Goal: Task Accomplishment & Management: Use online tool/utility

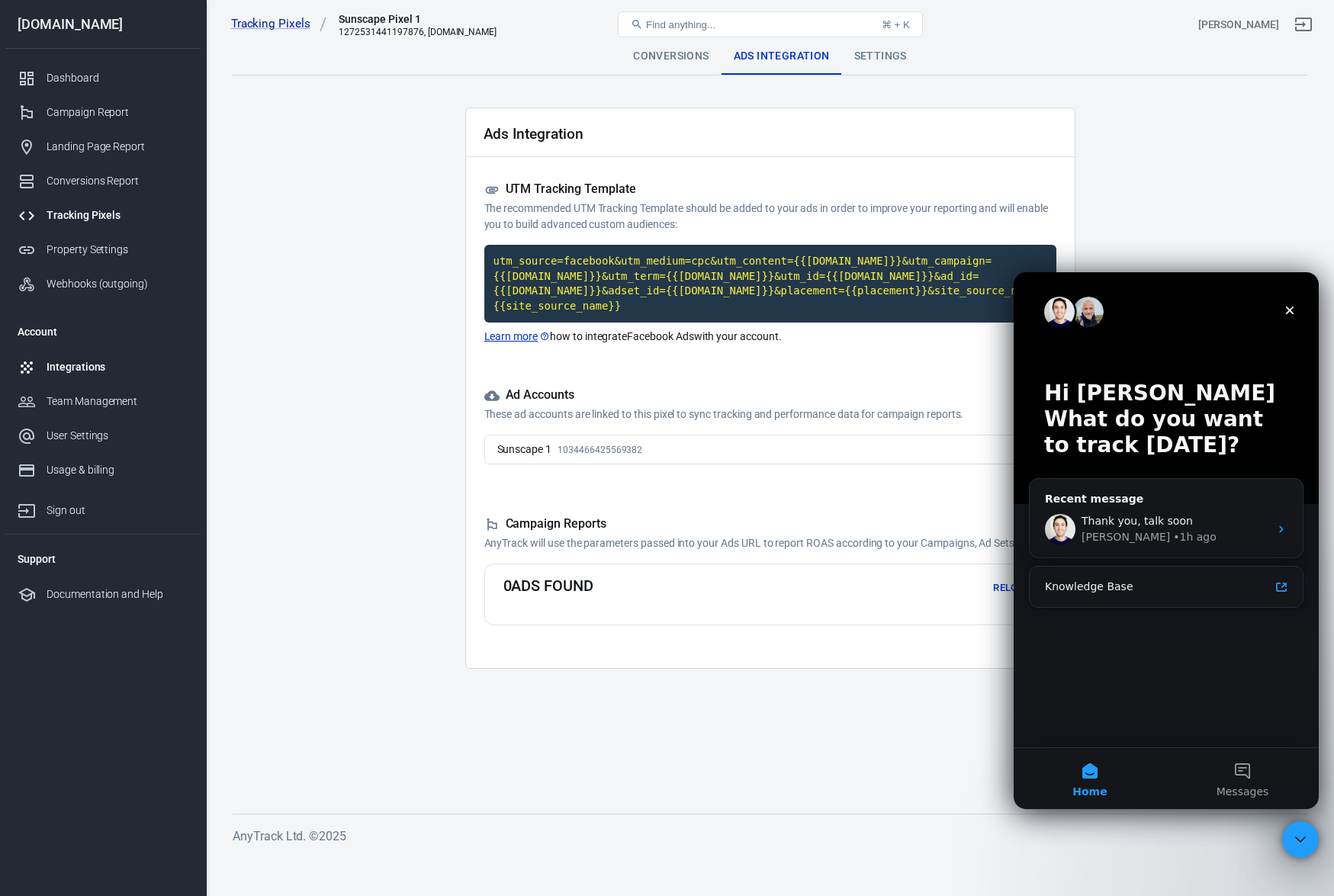
click at [117, 365] on div "Integrations" at bounding box center [117, 367] width 142 height 16
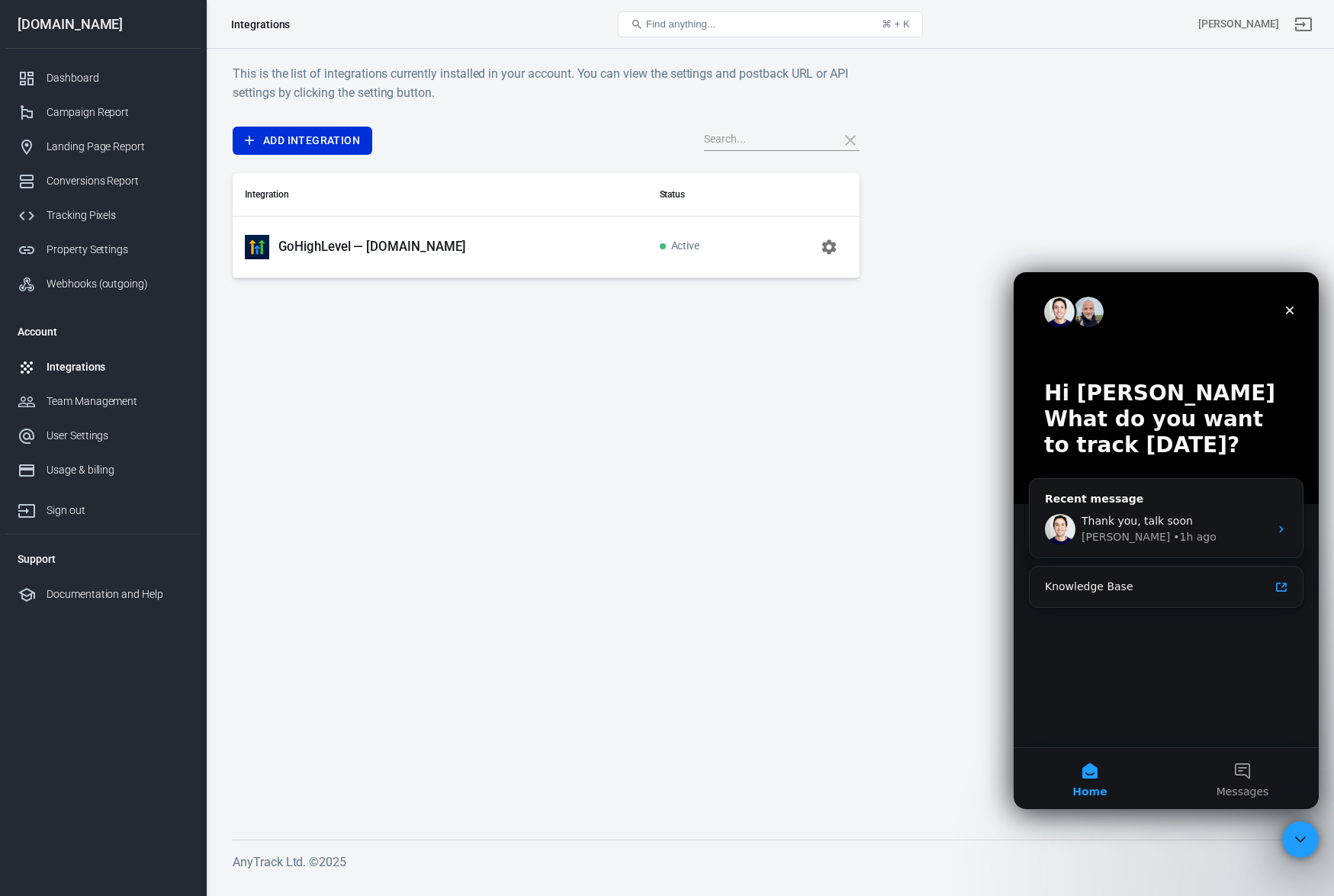
click at [396, 246] on p "GoHighLevel — [DOMAIN_NAME]" at bounding box center [372, 246] width 187 height 16
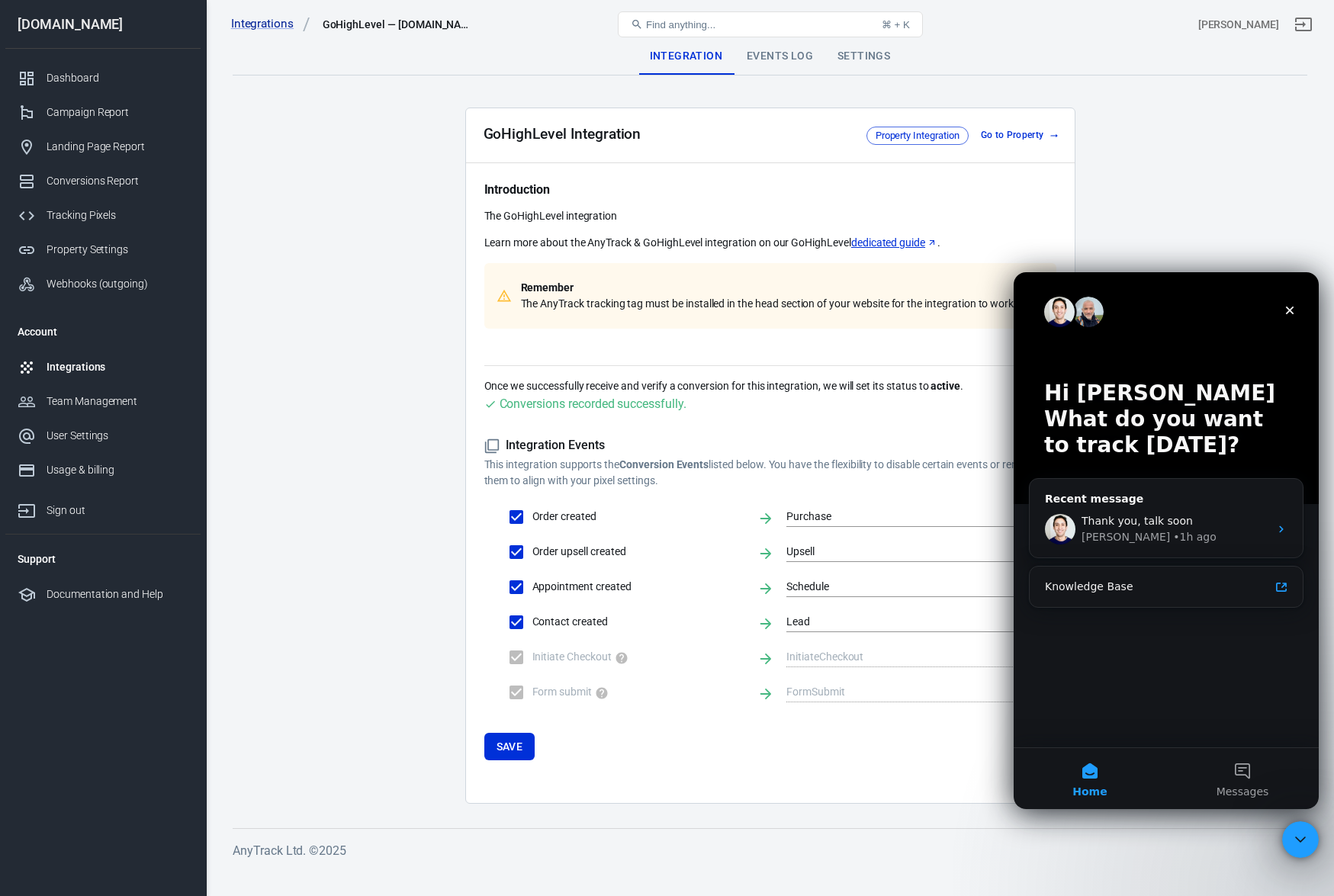
click at [382, 538] on main "Integration Events Log Settings GoHighLevel Integration Property Integration Go…" at bounding box center [770, 420] width 1075 height 765
click at [1297, 312] on div "Close" at bounding box center [1290, 310] width 27 height 27
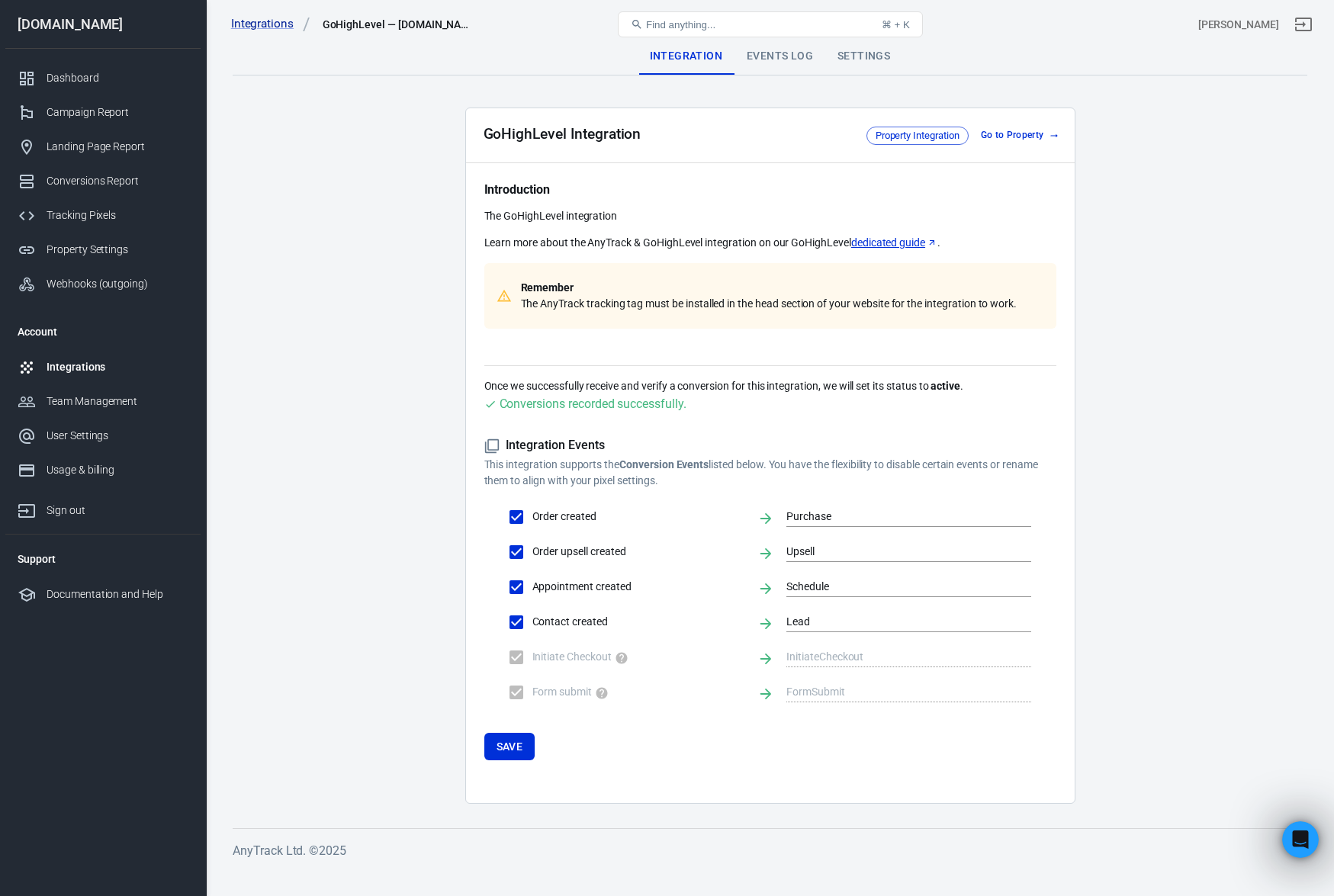
click at [92, 364] on div "Integrations" at bounding box center [117, 367] width 142 height 16
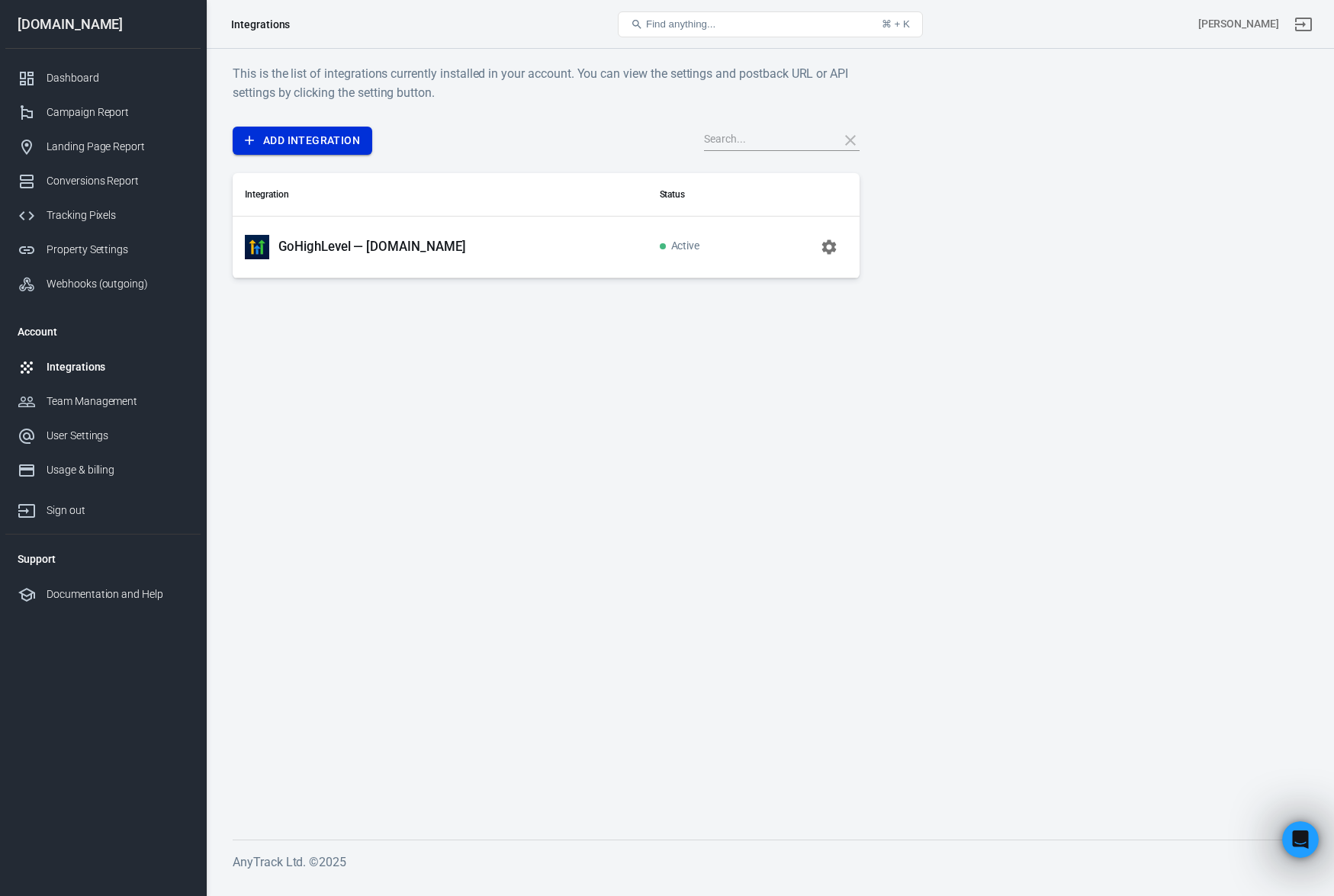
click at [337, 144] on link "Add Integration" at bounding box center [302, 141] width 140 height 28
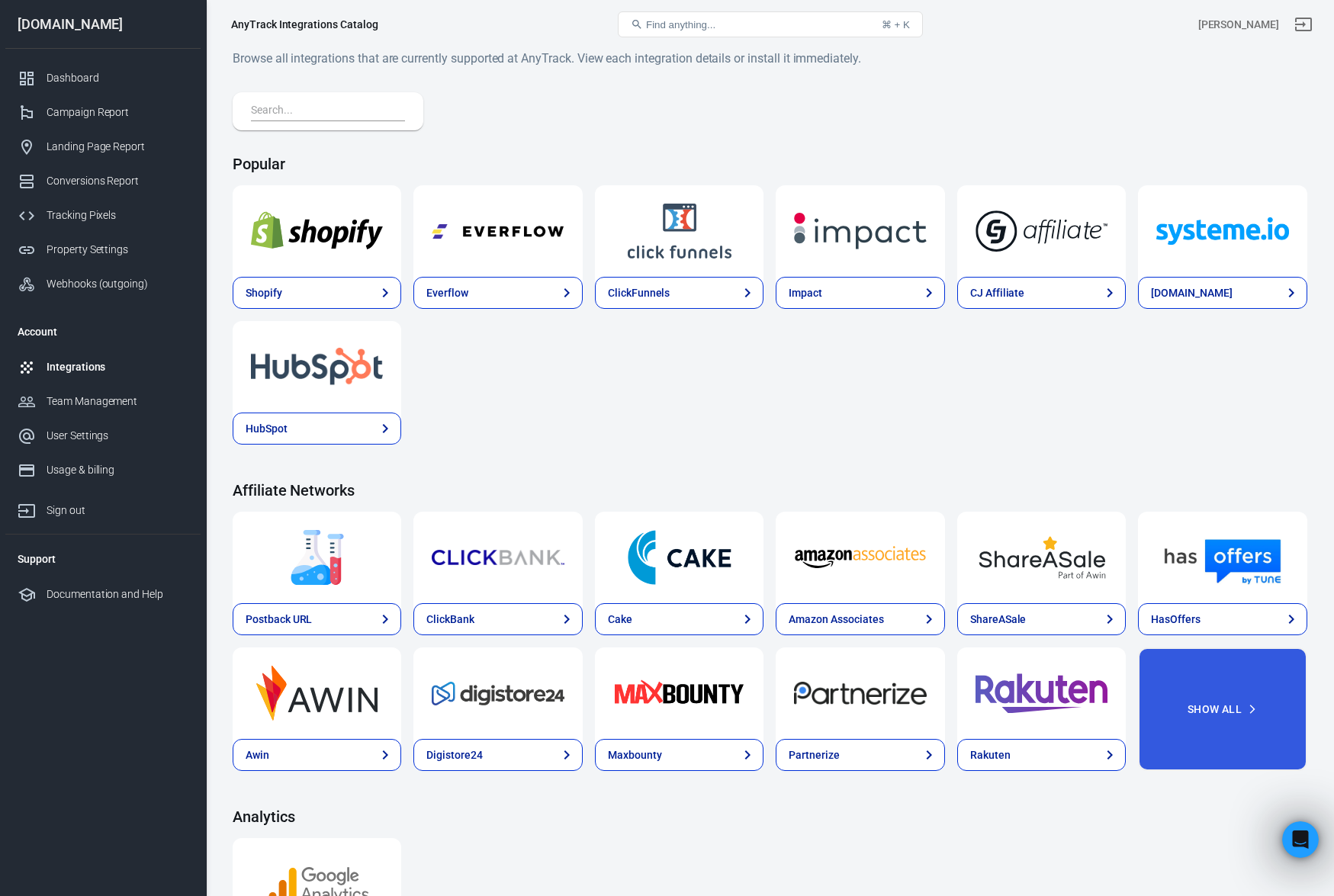
click at [292, 106] on input "text" at bounding box center [325, 112] width 148 height 20
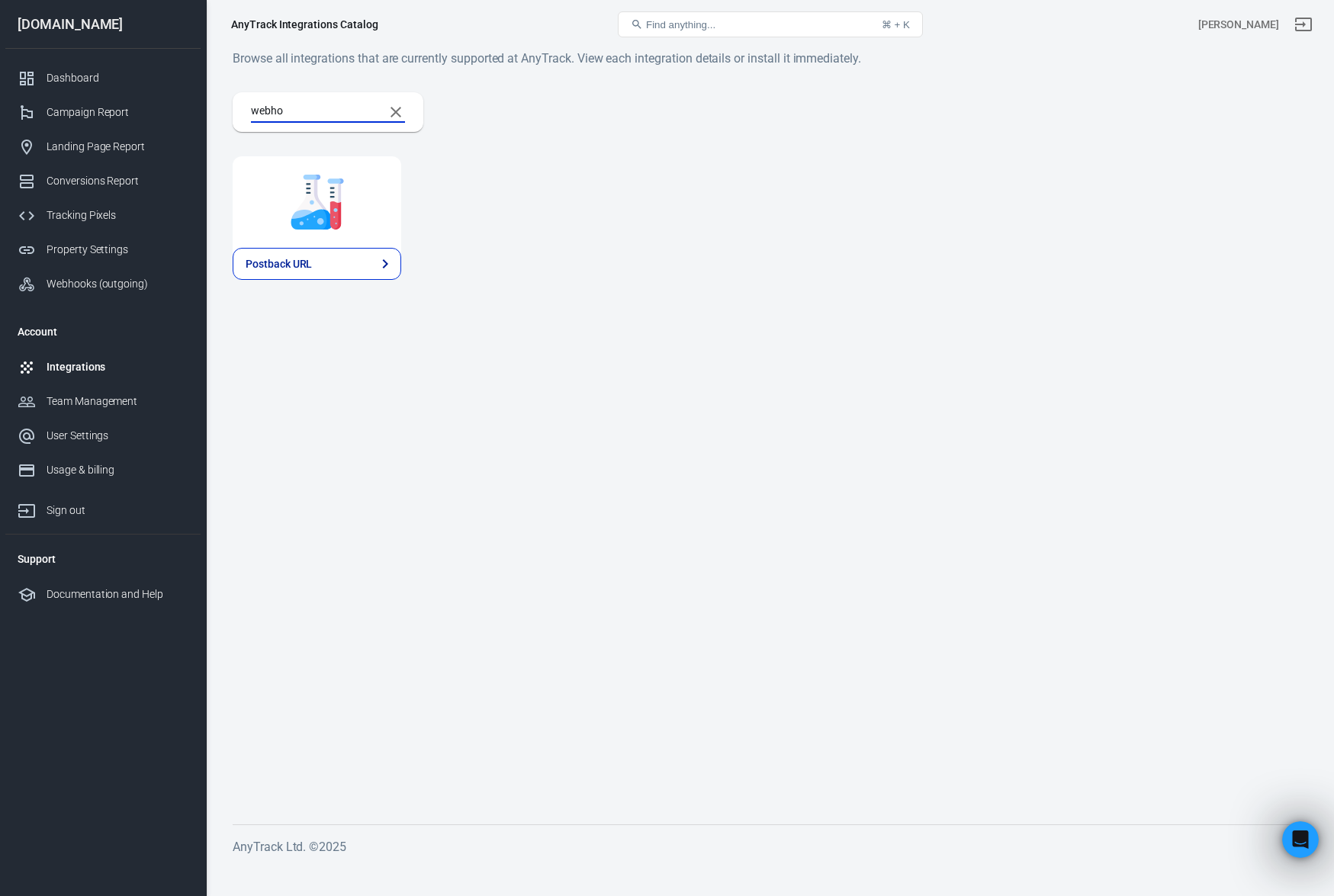
type input "webhoo"
click at [305, 275] on link "Postback URL" at bounding box center [316, 263] width 169 height 32
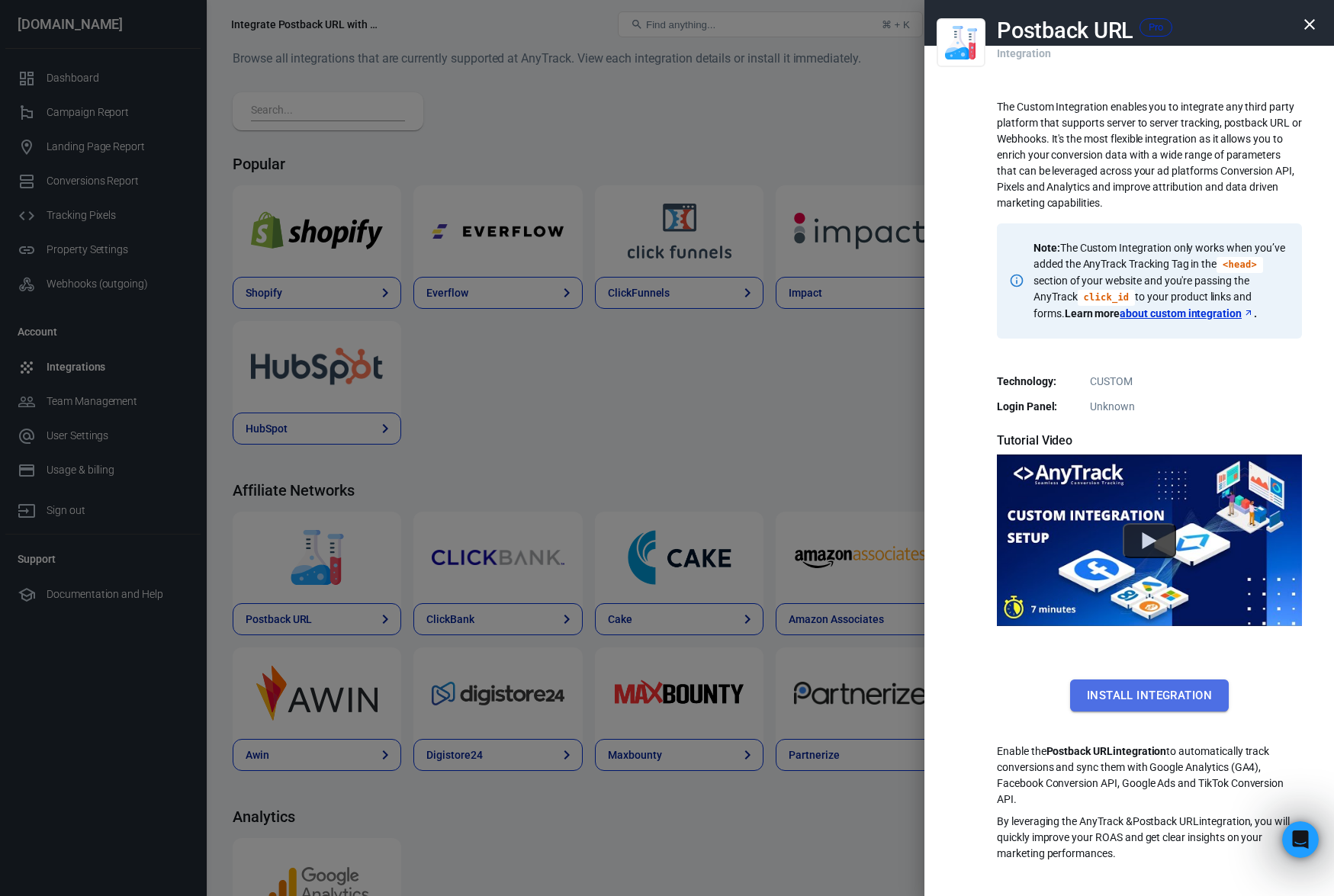
click at [1124, 703] on button "Install Integration" at bounding box center [1150, 695] width 159 height 32
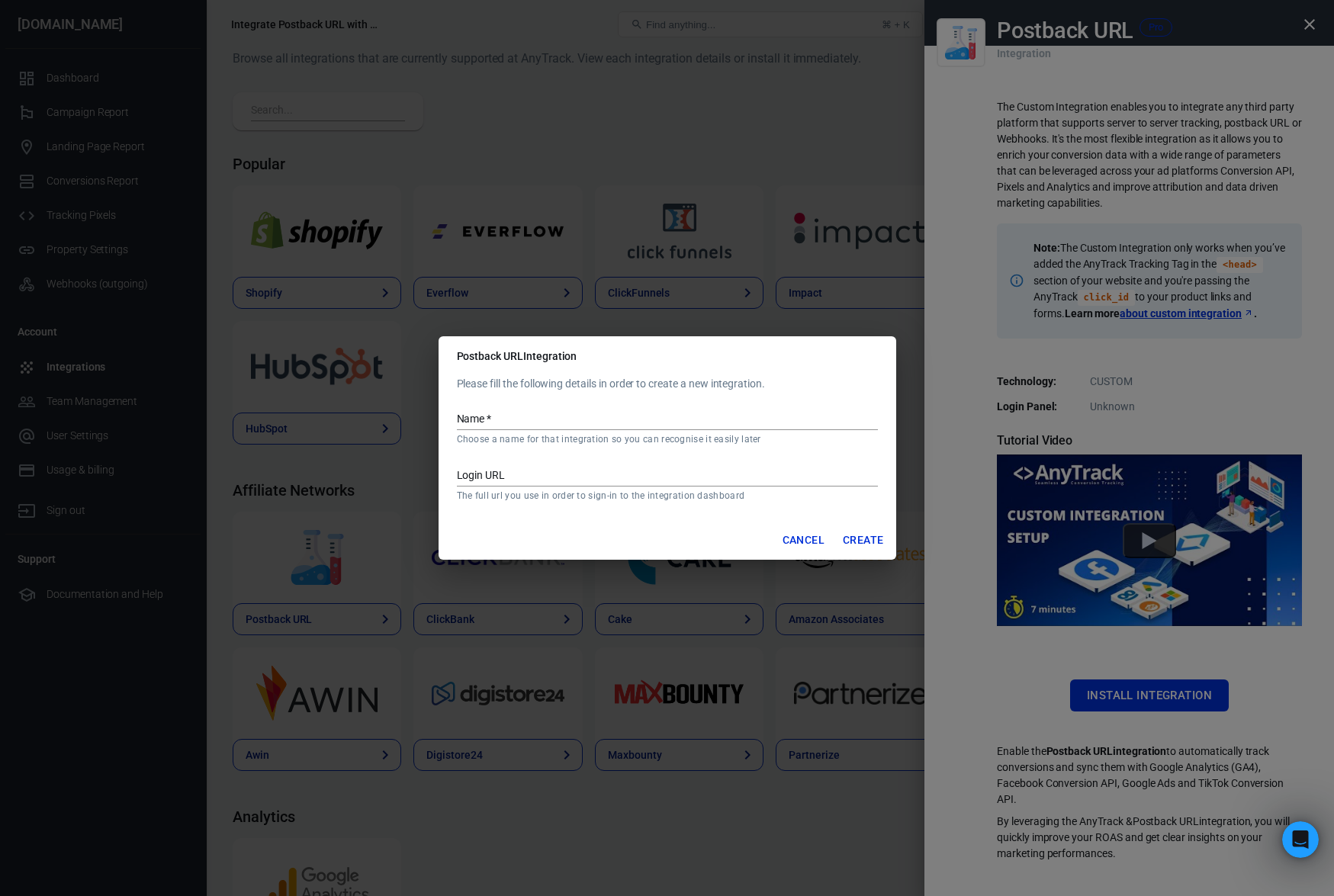
click at [487, 408] on div "Name   * Choose a name for that integration so you can recognise it easily later" at bounding box center [668, 421] width 421 height 47
click at [488, 413] on input "Name   *" at bounding box center [668, 420] width 421 height 20
click at [491, 426] on input "Name   *" at bounding box center [668, 420] width 421 height 20
type input "Webhook"
click at [876, 539] on button "Create" at bounding box center [864, 540] width 53 height 28
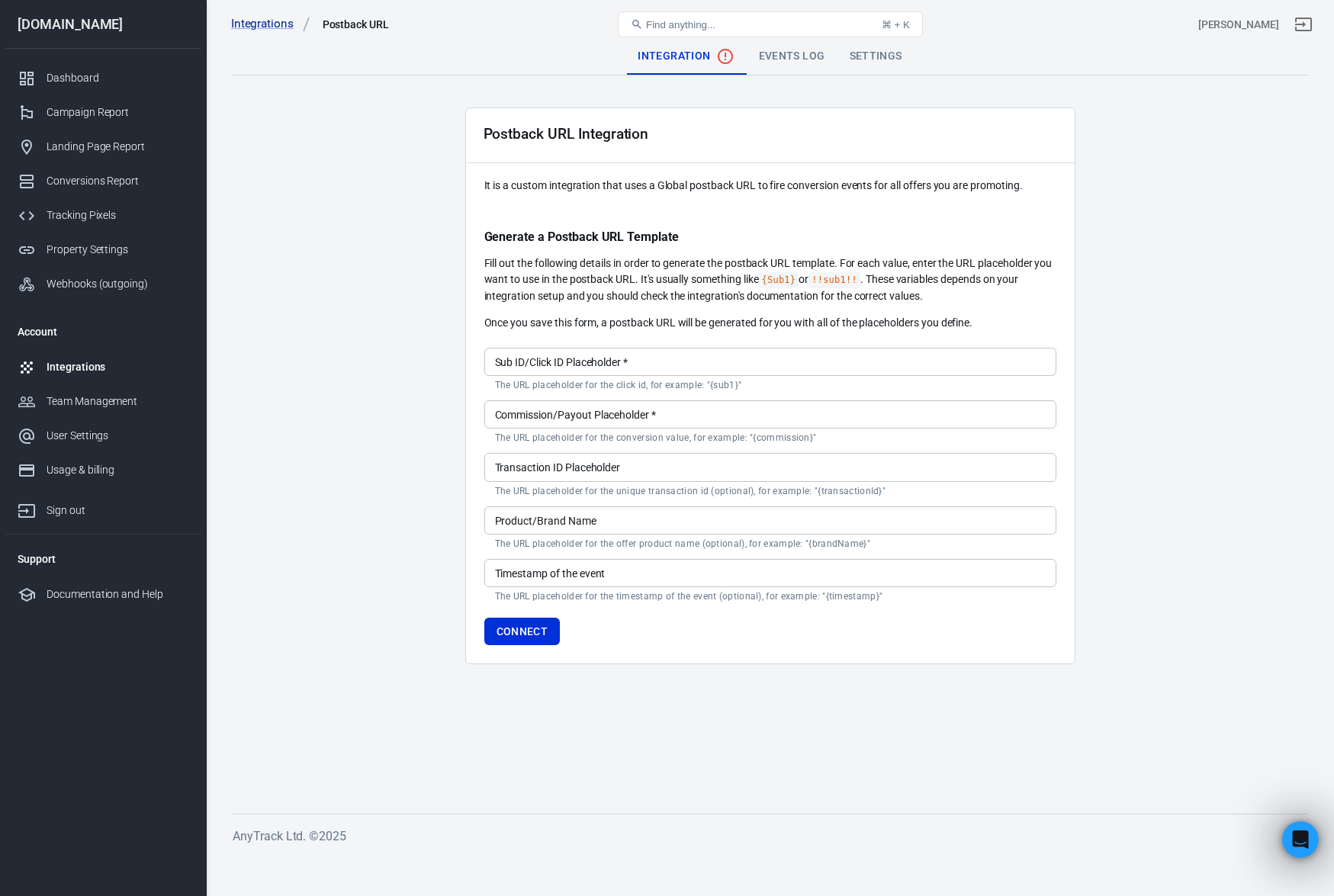
click at [398, 383] on main "Integration Events Log Settings Postback URL Integration It is a custom integra…" at bounding box center [770, 413] width 1075 height 751
click at [515, 364] on input "Sub ID/Click ID Placeholder   *" at bounding box center [770, 361] width 572 height 28
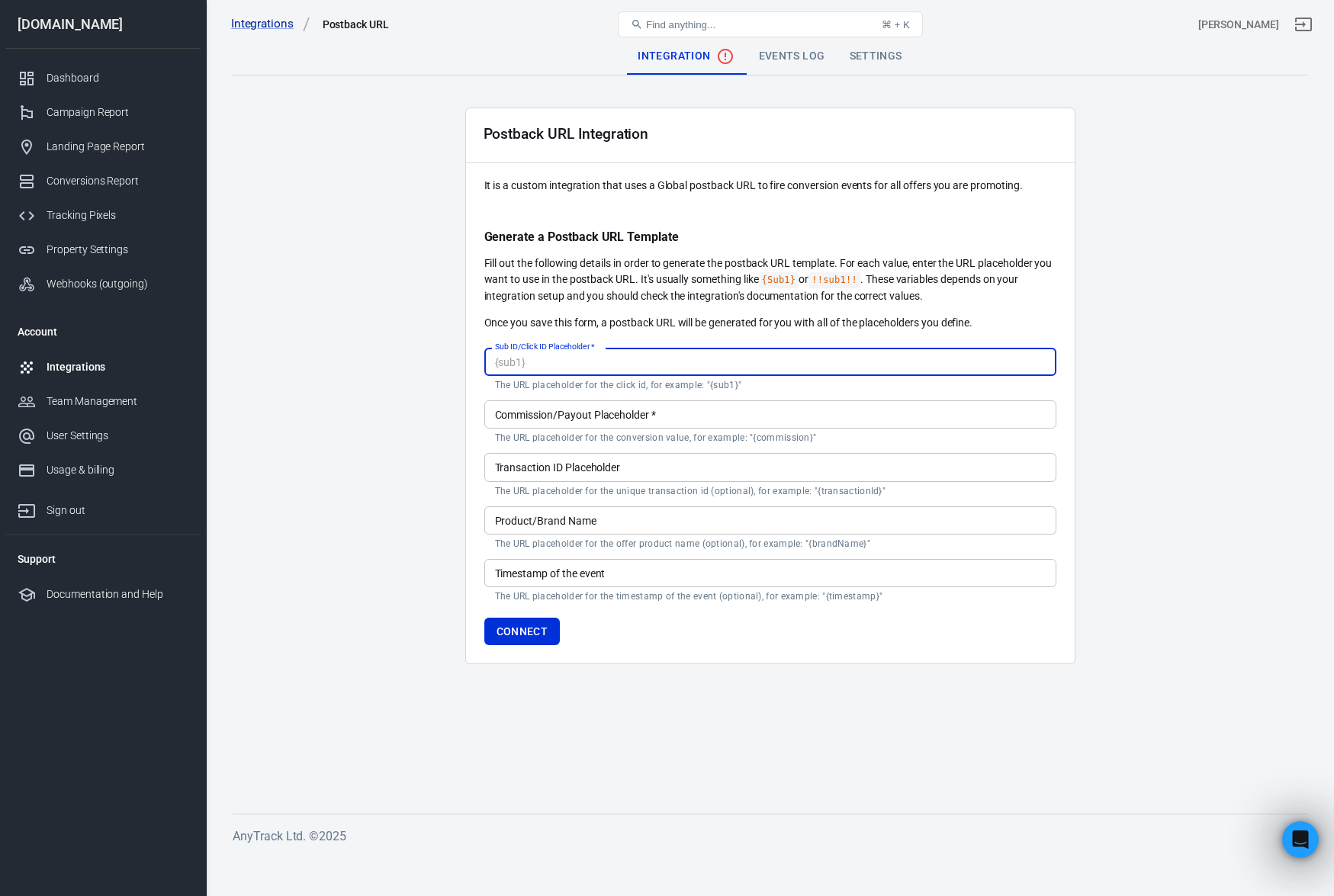
click at [535, 361] on input "Sub ID/Click ID Placeholder   *" at bounding box center [770, 361] width 572 height 28
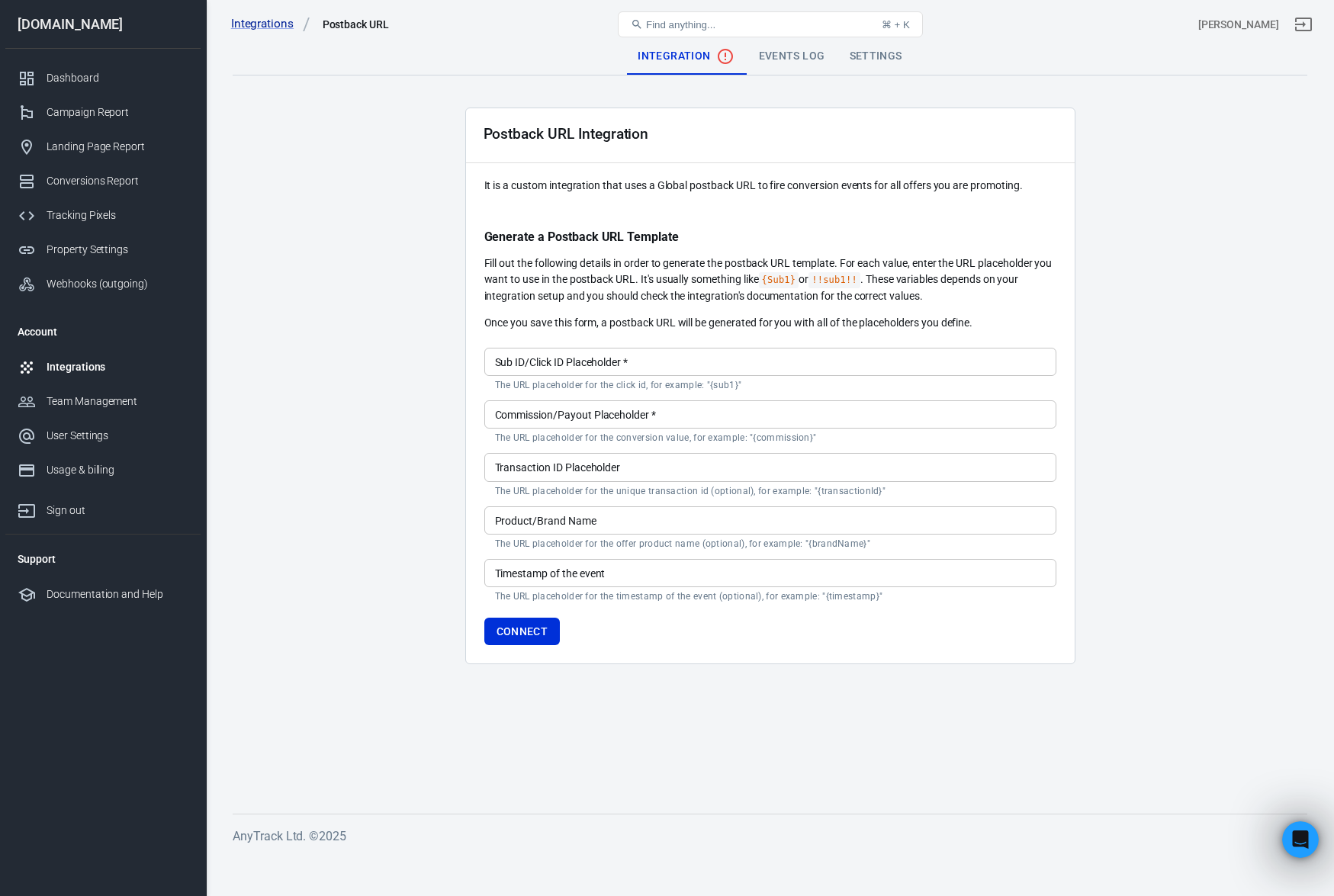
click at [421, 386] on main "Integration Events Log Settings Postback URL Integration It is a custom integra…" at bounding box center [770, 413] width 1075 height 751
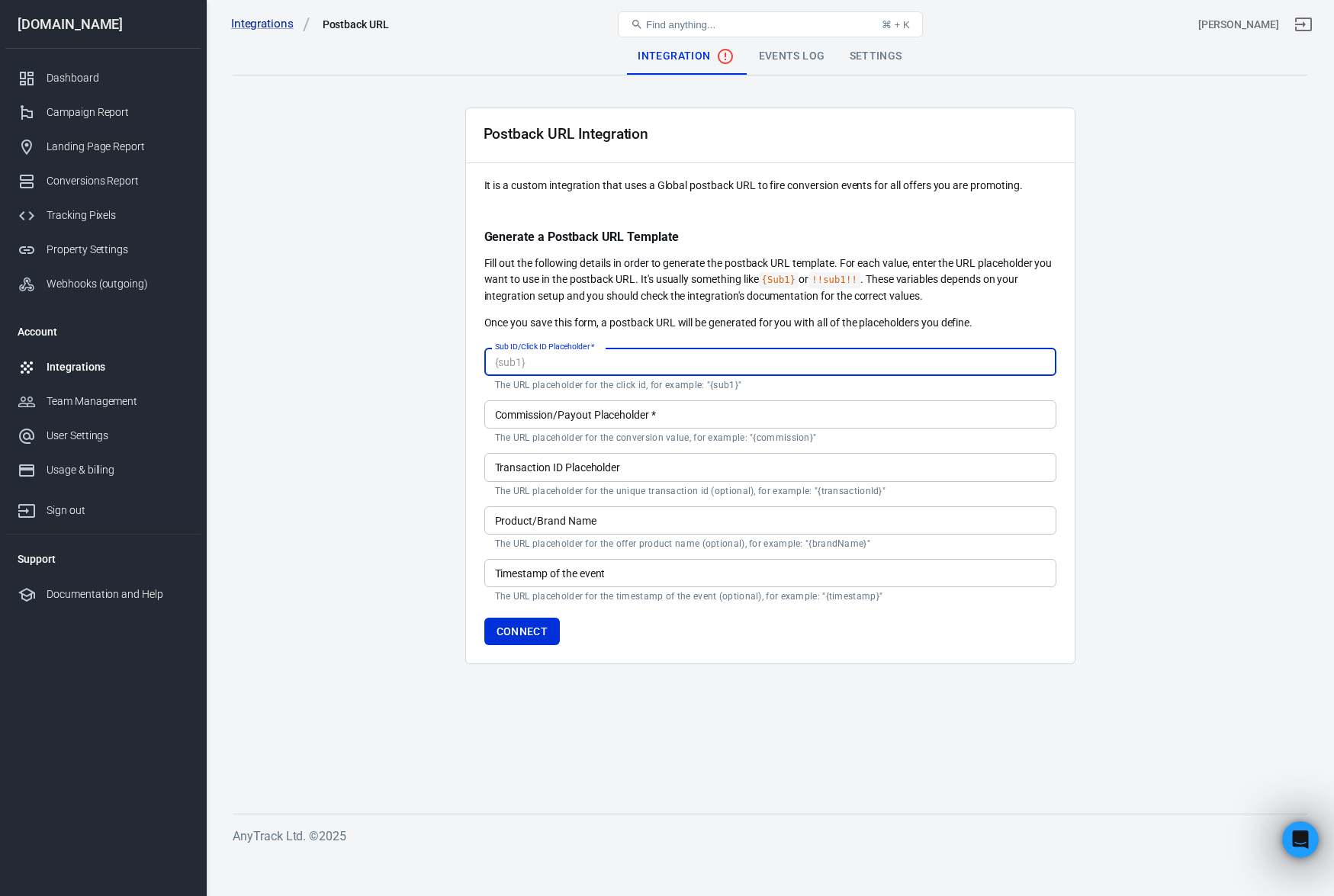
click at [577, 361] on input "Sub ID/Click ID Placeholder   *" at bounding box center [770, 361] width 572 height 28
type input "["
type input "{sub1}"
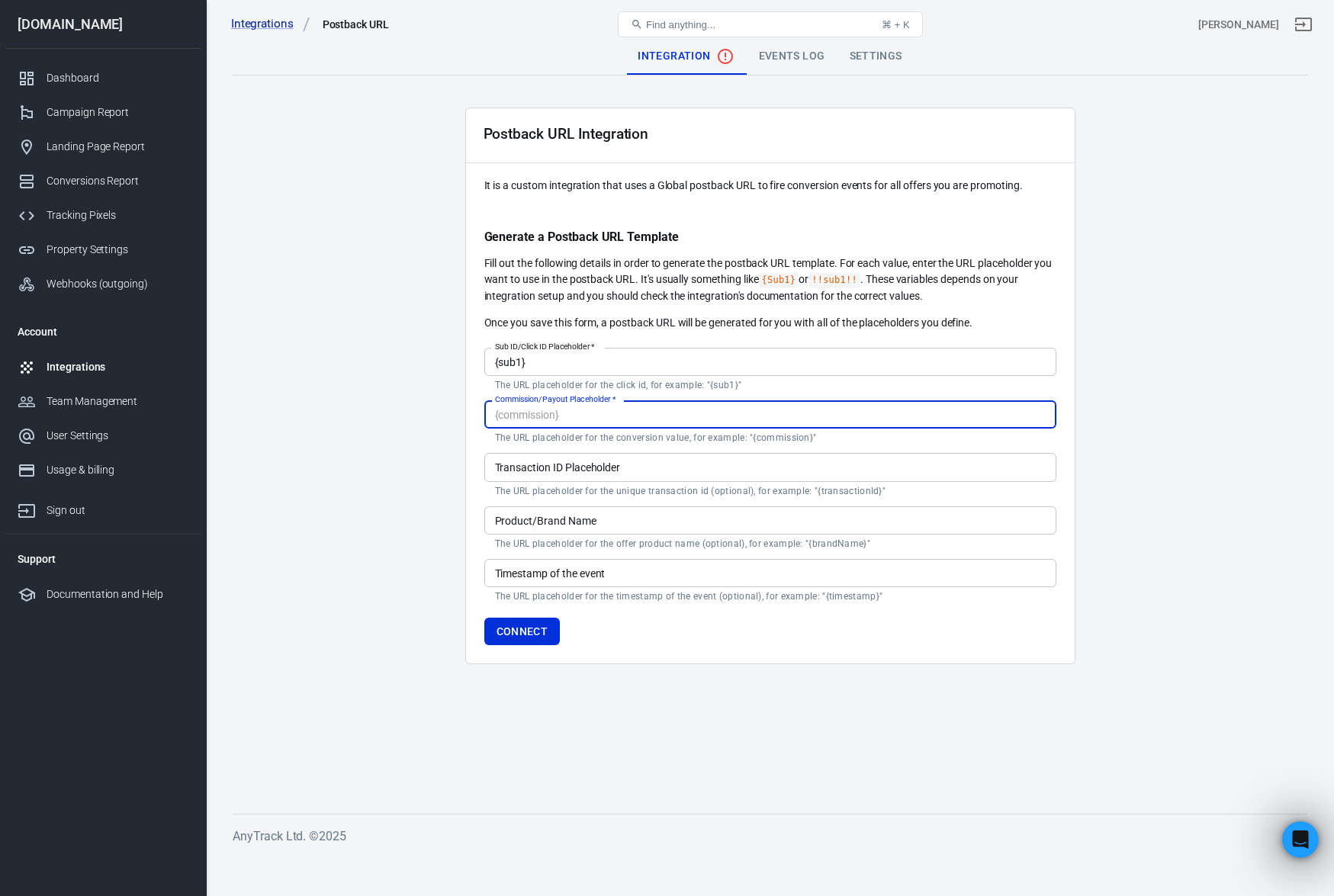
click at [641, 411] on input "Commission/Payout Placeholder   *" at bounding box center [770, 414] width 572 height 28
type input "{revenue}"
click at [538, 636] on button "Connect" at bounding box center [522, 632] width 76 height 28
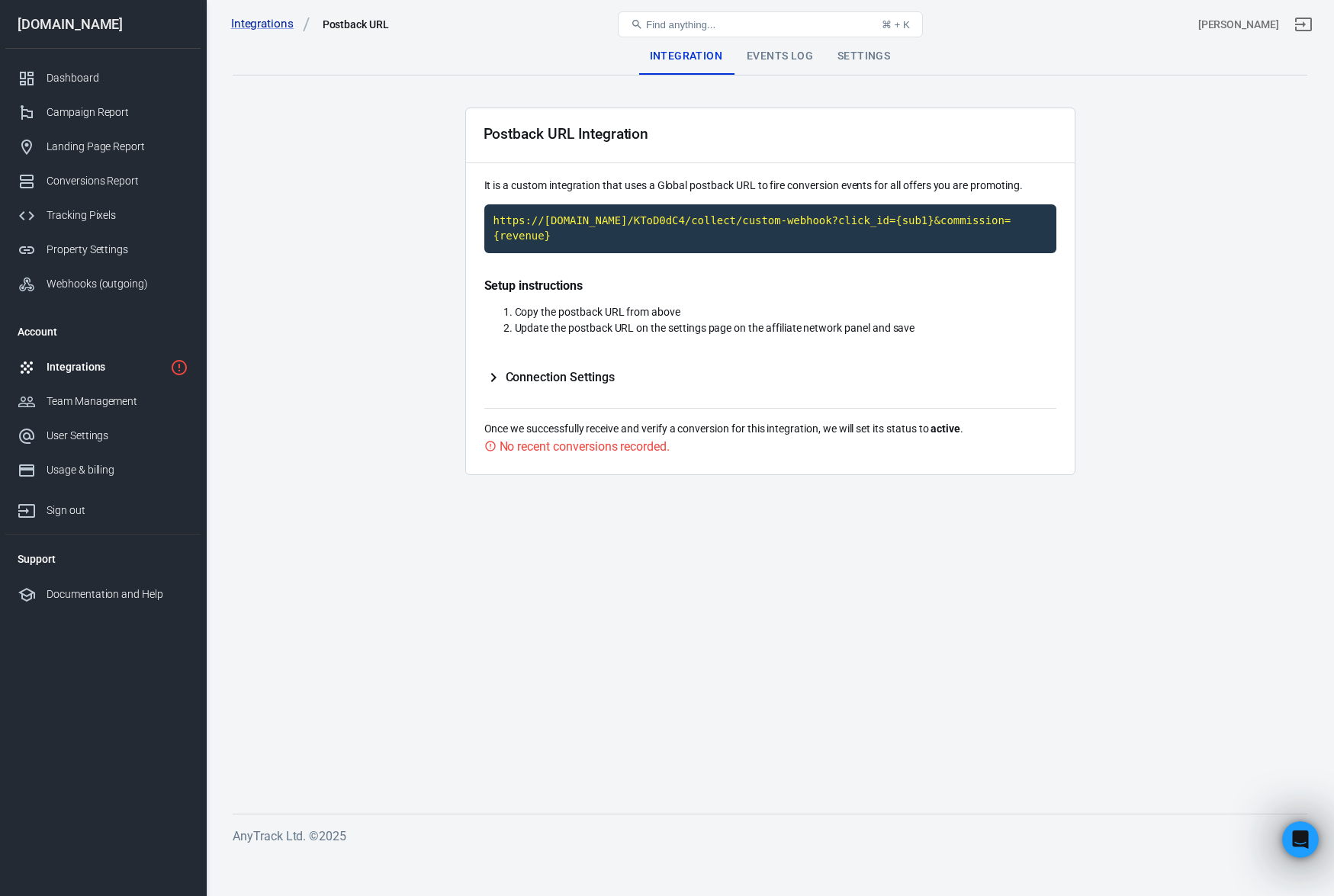
click at [545, 378] on span "Connection Settings" at bounding box center [560, 378] width 109 height 16
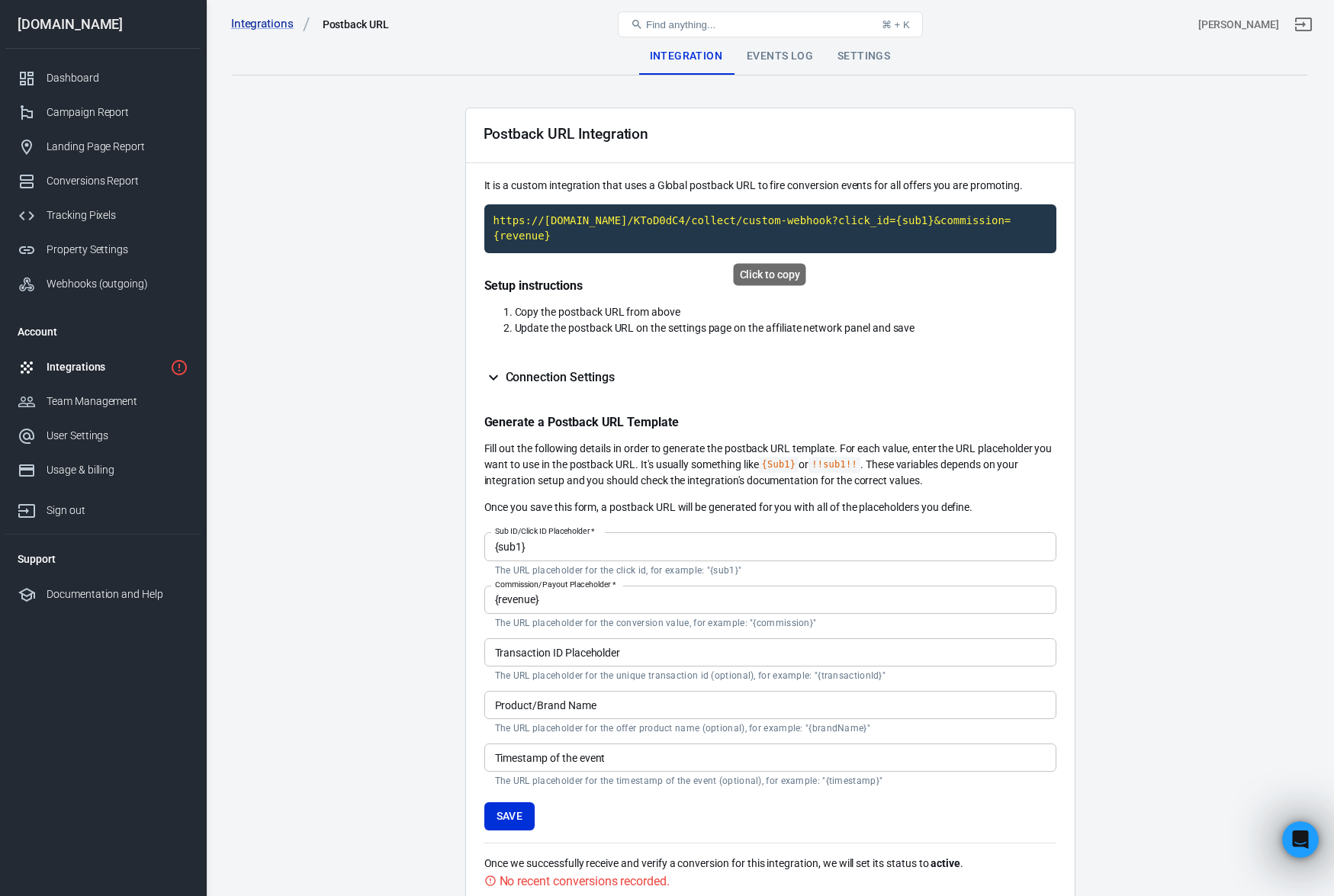
click at [615, 227] on code "https://[DOMAIN_NAME]/KToD0dC4/collect/custom-webhook?click_id={sub1}&commissio…" at bounding box center [770, 228] width 572 height 48
click at [86, 371] on div "Integrations" at bounding box center [105, 367] width 117 height 16
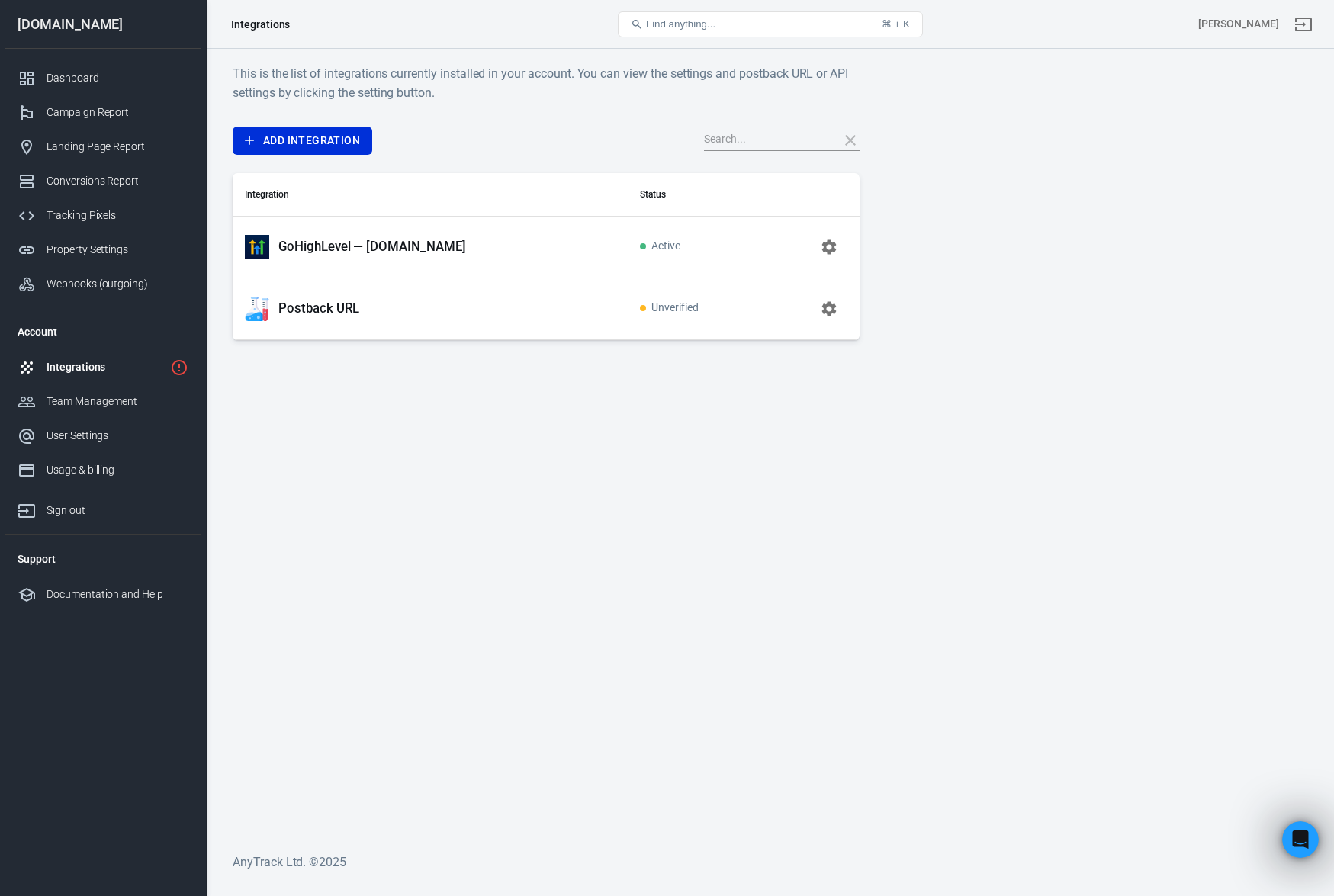
click at [320, 242] on p "GoHighLevel — [DOMAIN_NAME]" at bounding box center [372, 246] width 187 height 16
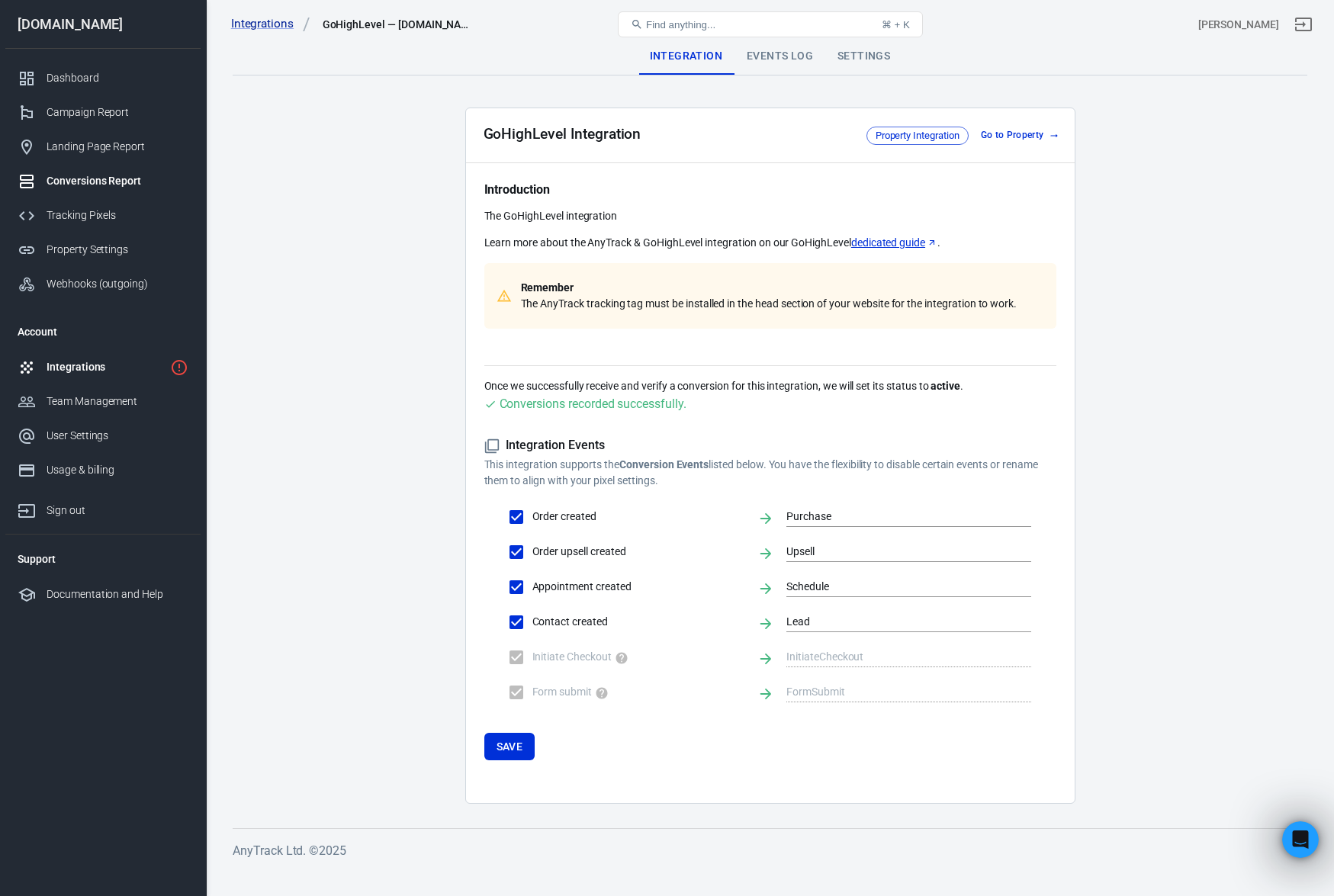
click at [96, 186] on div "Conversions Report" at bounding box center [117, 181] width 142 height 16
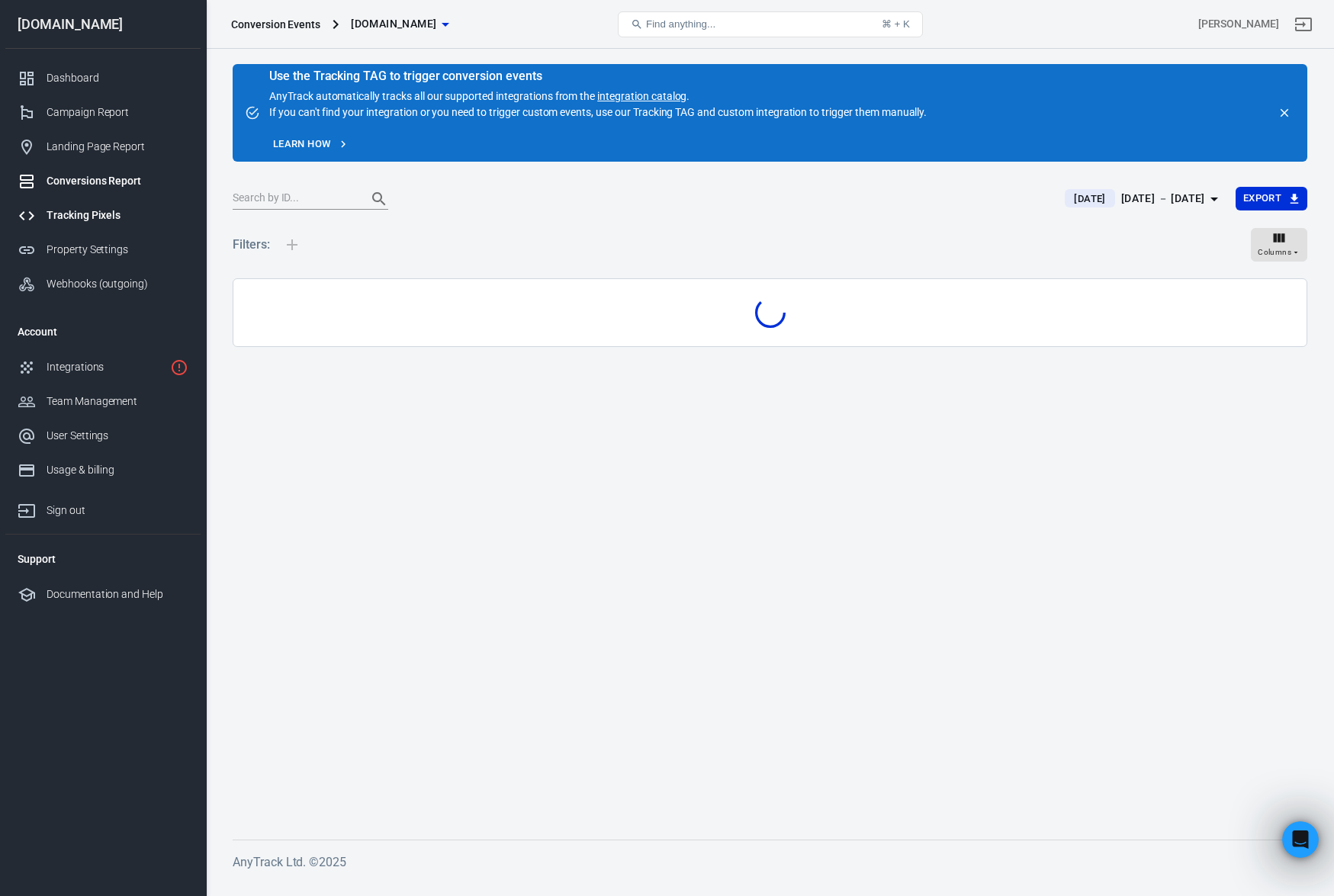
click at [89, 210] on div "Tracking Pixels" at bounding box center [117, 215] width 142 height 16
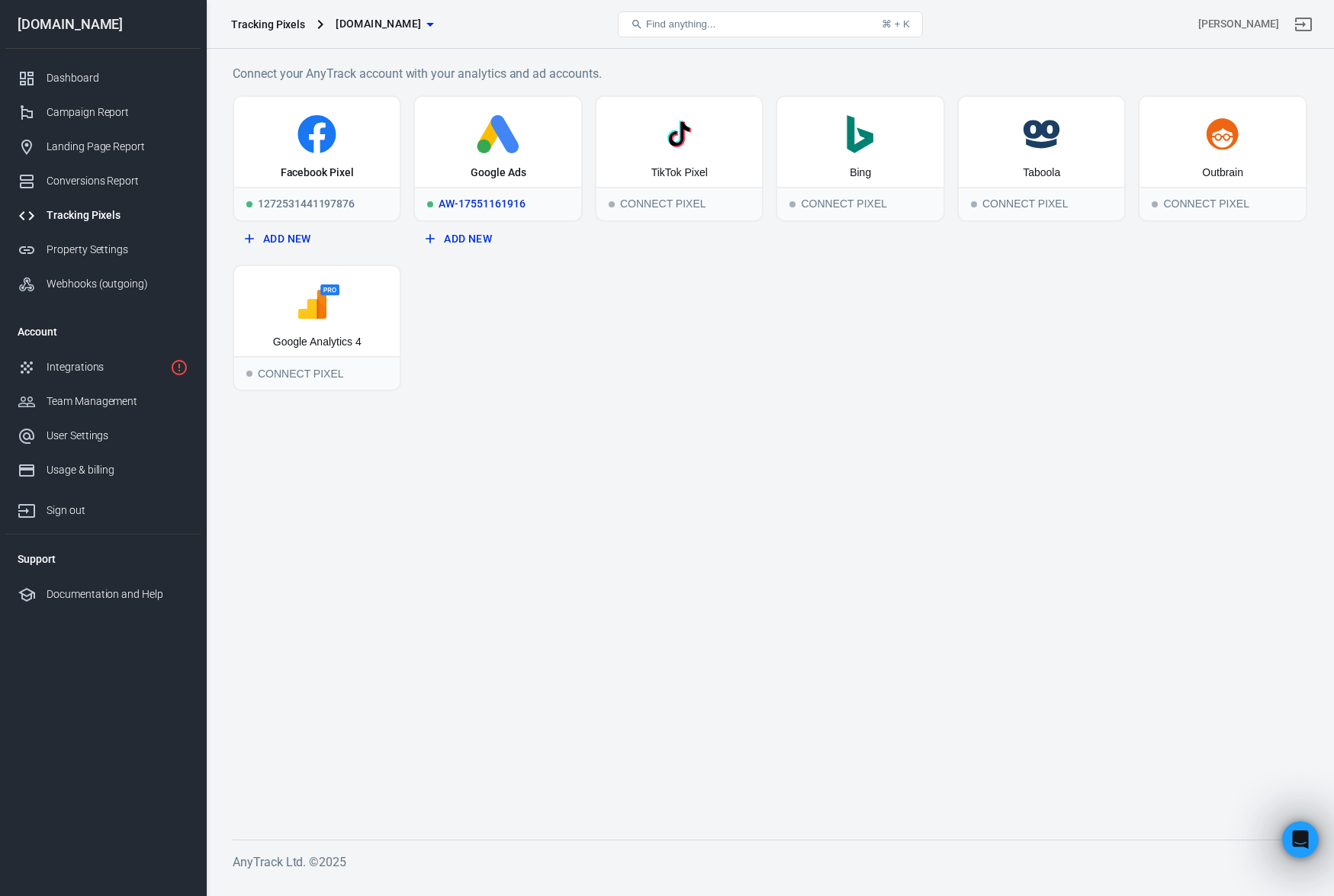
click at [539, 169] on div "Google Ads" at bounding box center [498, 142] width 166 height 90
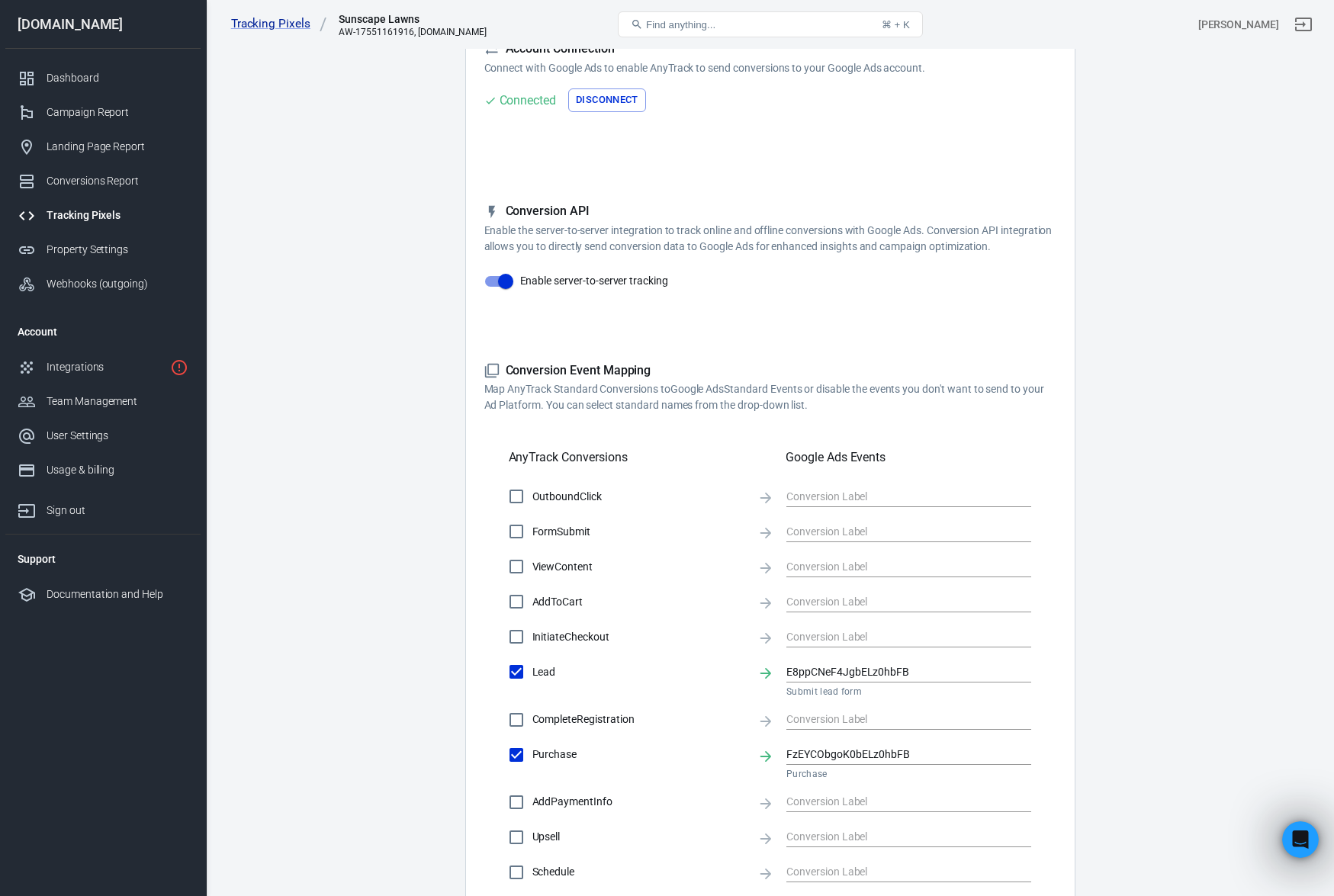
scroll to position [258, 0]
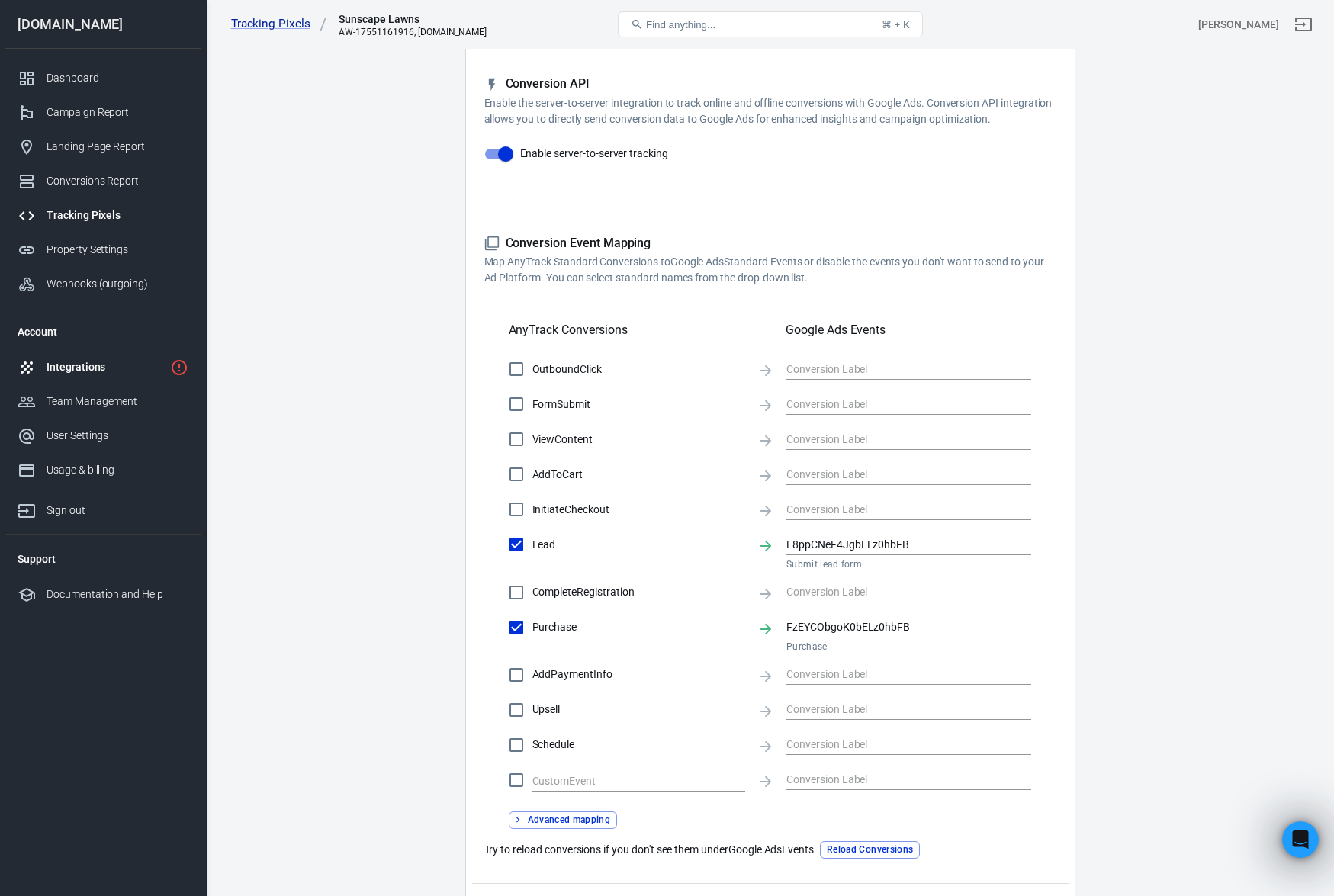
click at [103, 366] on div "Integrations" at bounding box center [105, 367] width 117 height 16
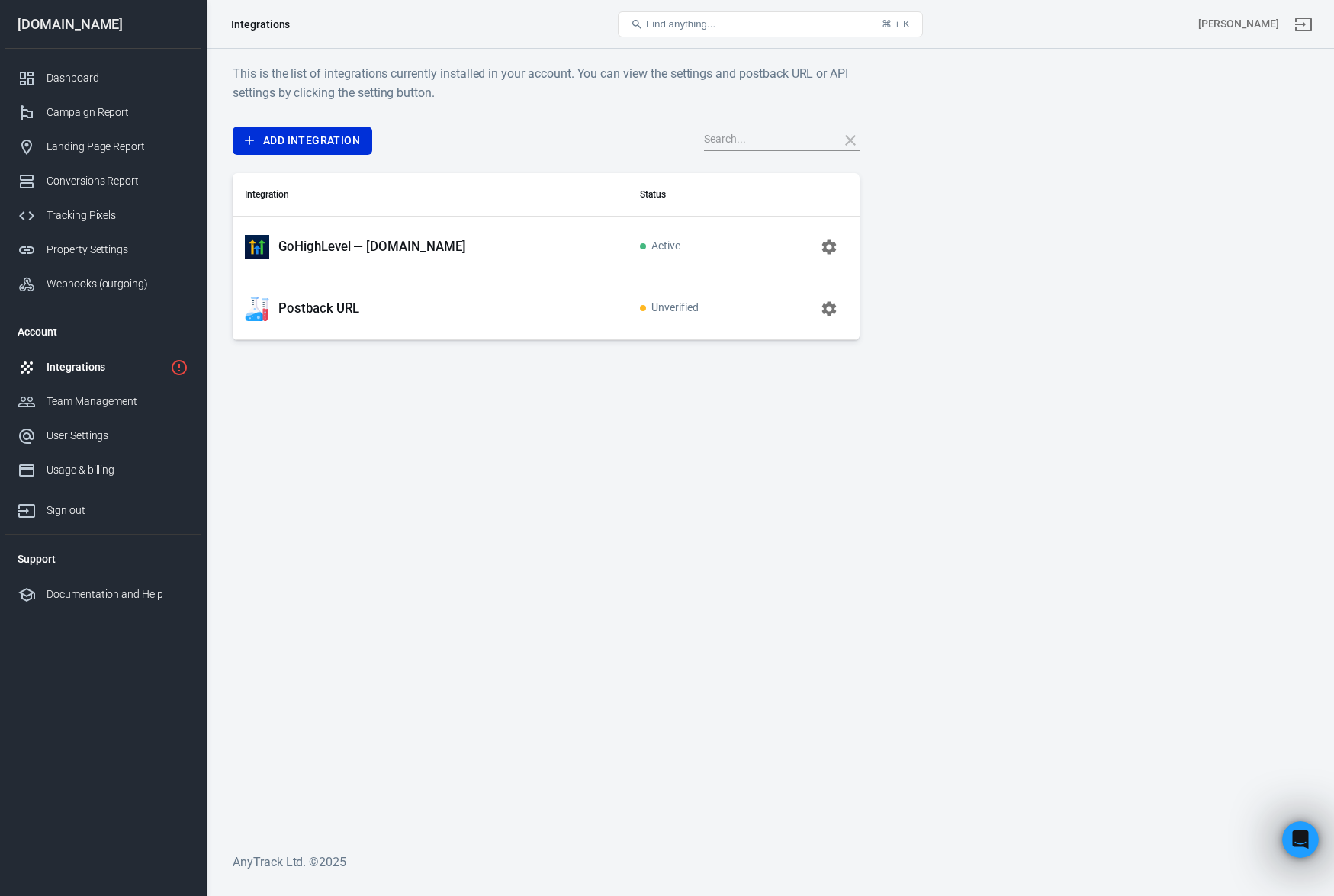
click at [369, 250] on p "GoHighLevel — [DOMAIN_NAME]" at bounding box center [372, 246] width 187 height 16
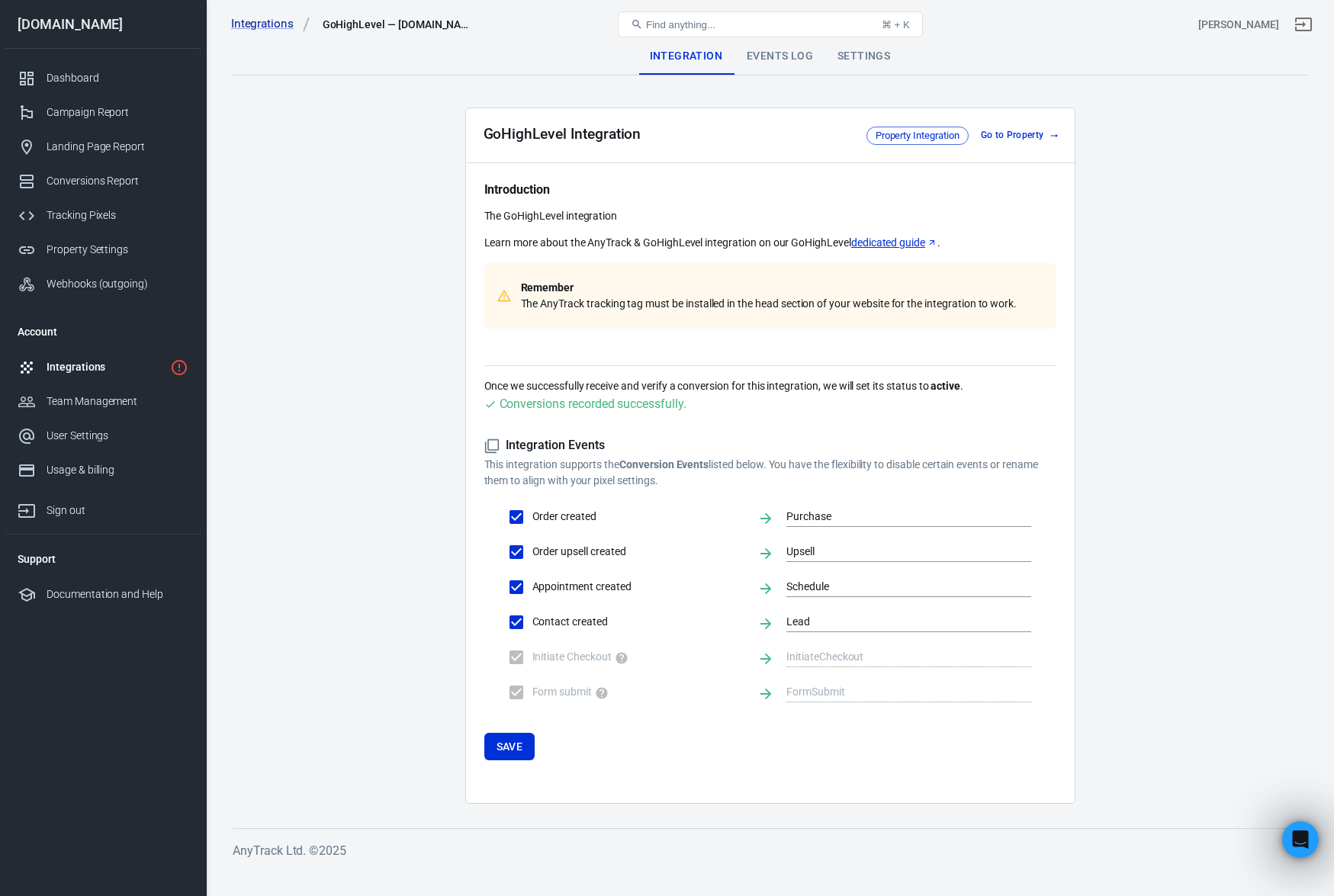
click at [96, 369] on div "Integrations" at bounding box center [105, 367] width 117 height 16
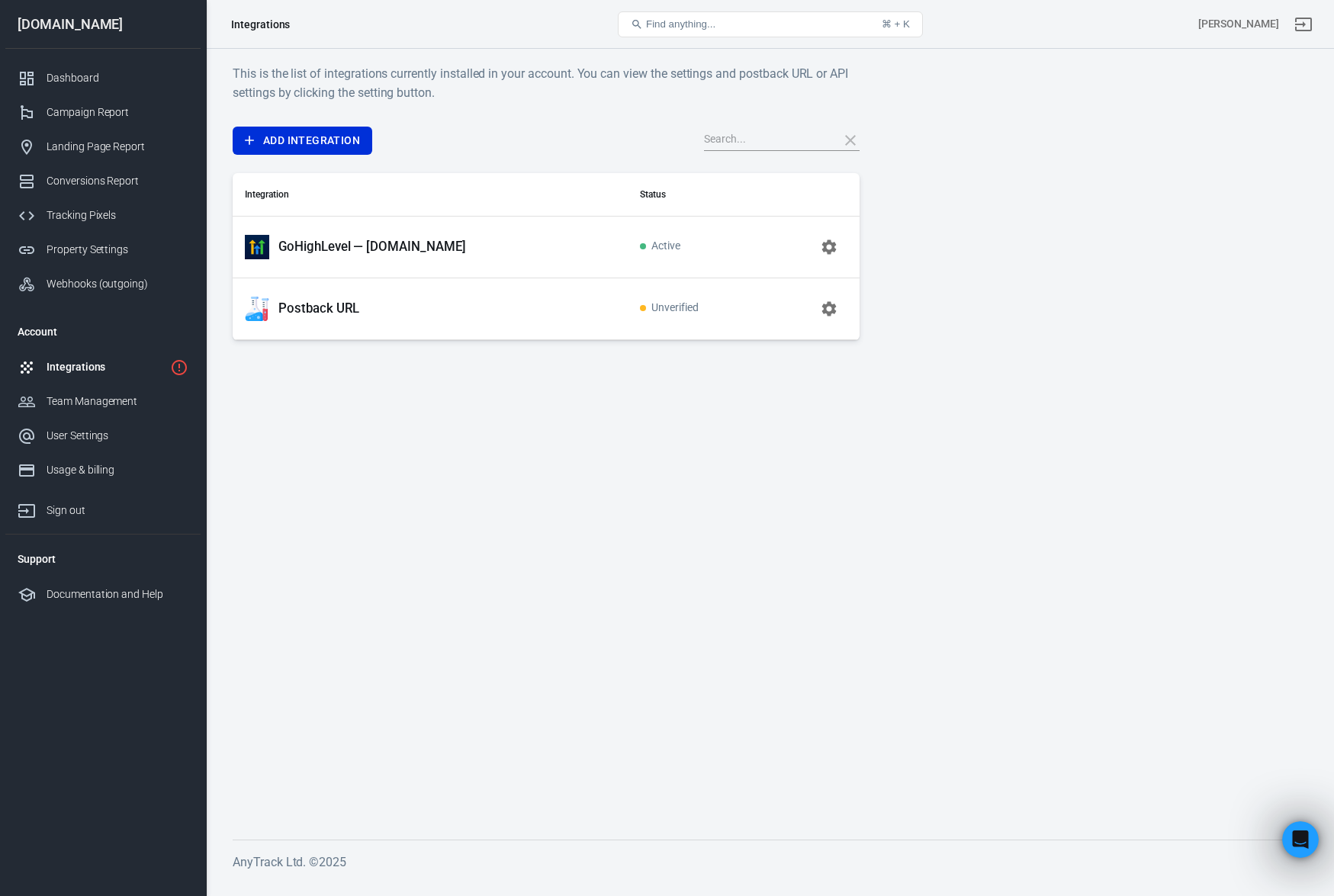
click at [327, 310] on p "Postback URL" at bounding box center [319, 309] width 81 height 16
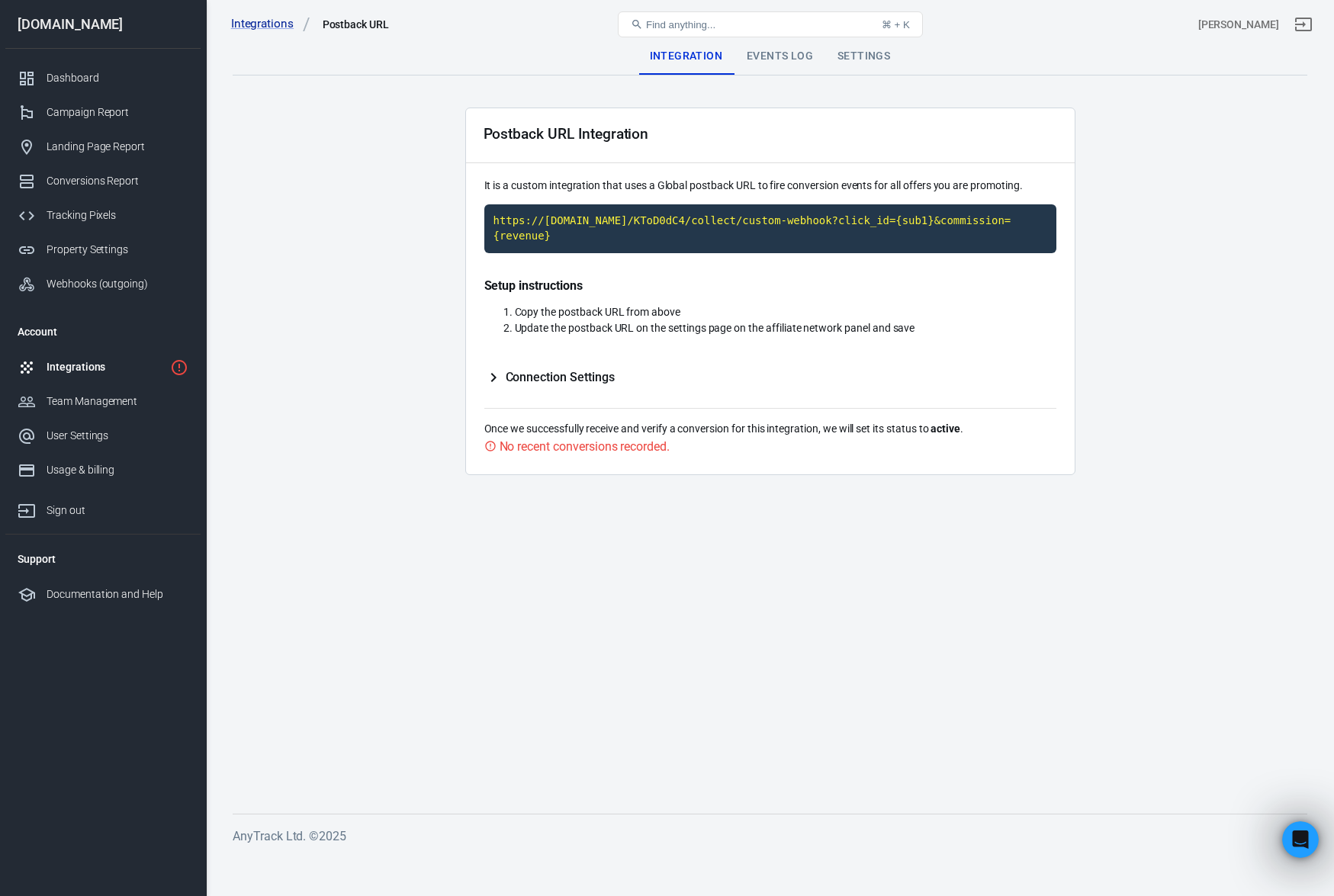
click at [570, 385] on h5 "Connection Settings" at bounding box center [550, 378] width 131 height 19
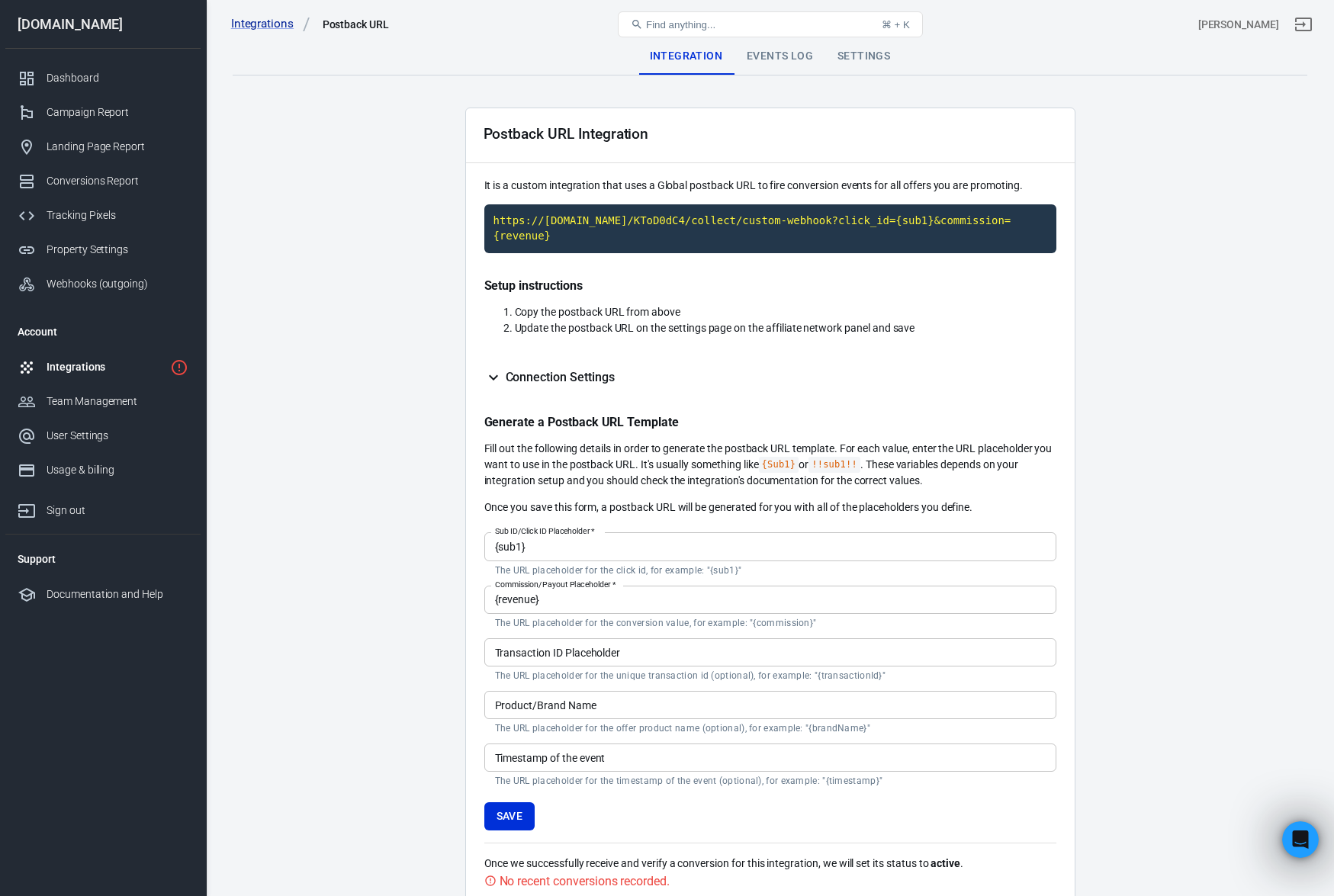
click at [771, 51] on div "Events Log" at bounding box center [780, 56] width 91 height 37
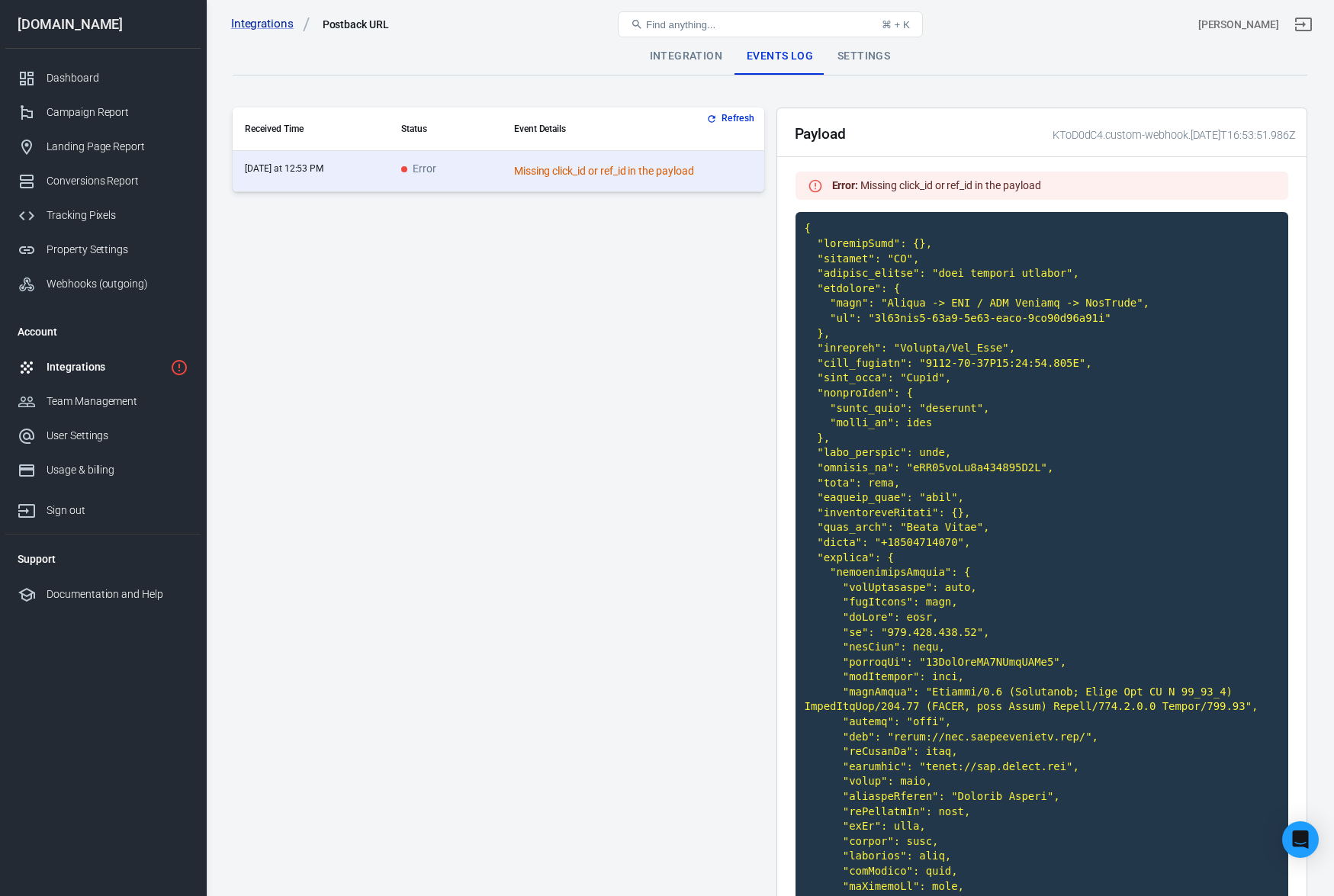
click at [688, 54] on div "Integration" at bounding box center [686, 56] width 97 height 37
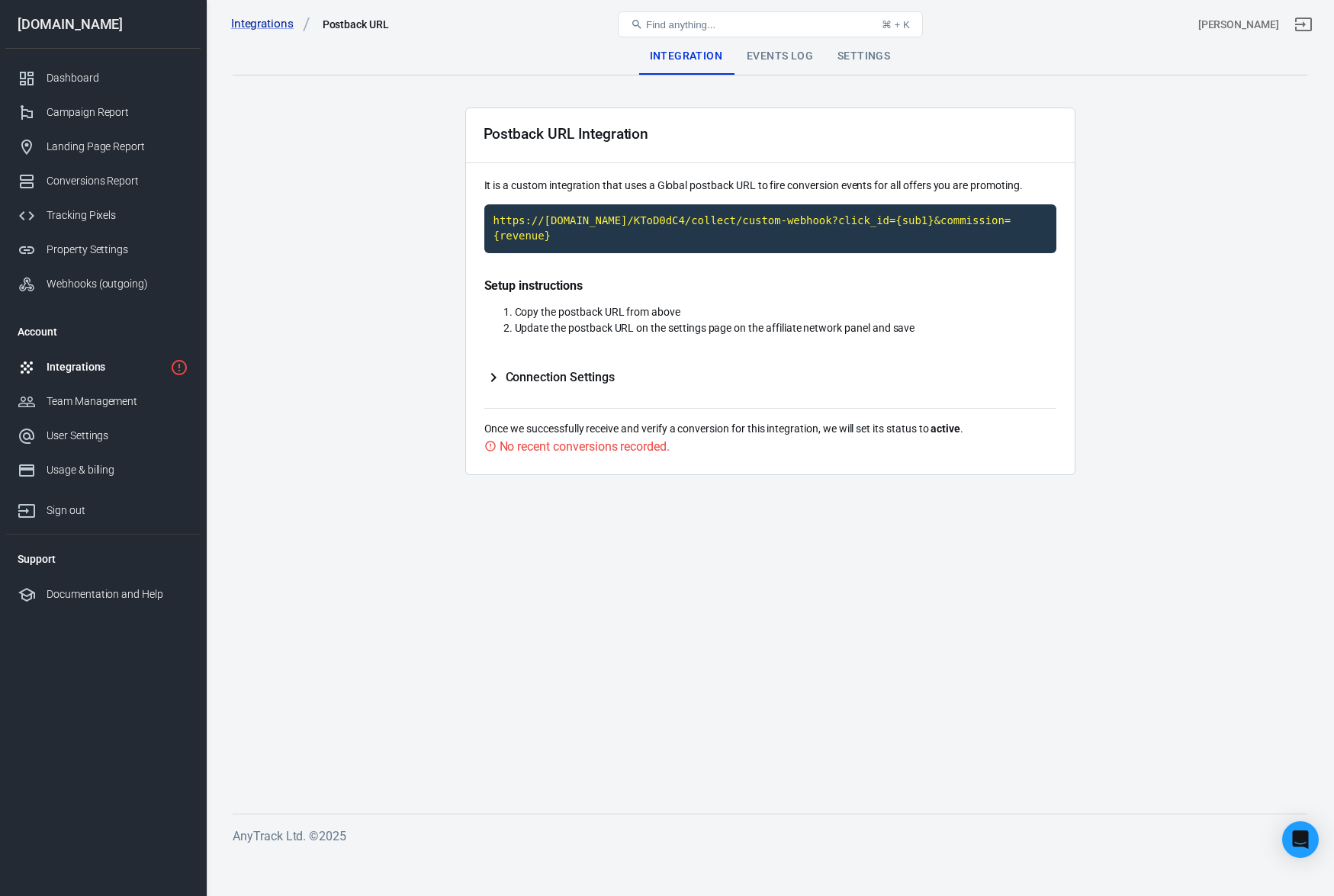
click at [574, 377] on span "Connection Settings" at bounding box center [560, 378] width 109 height 16
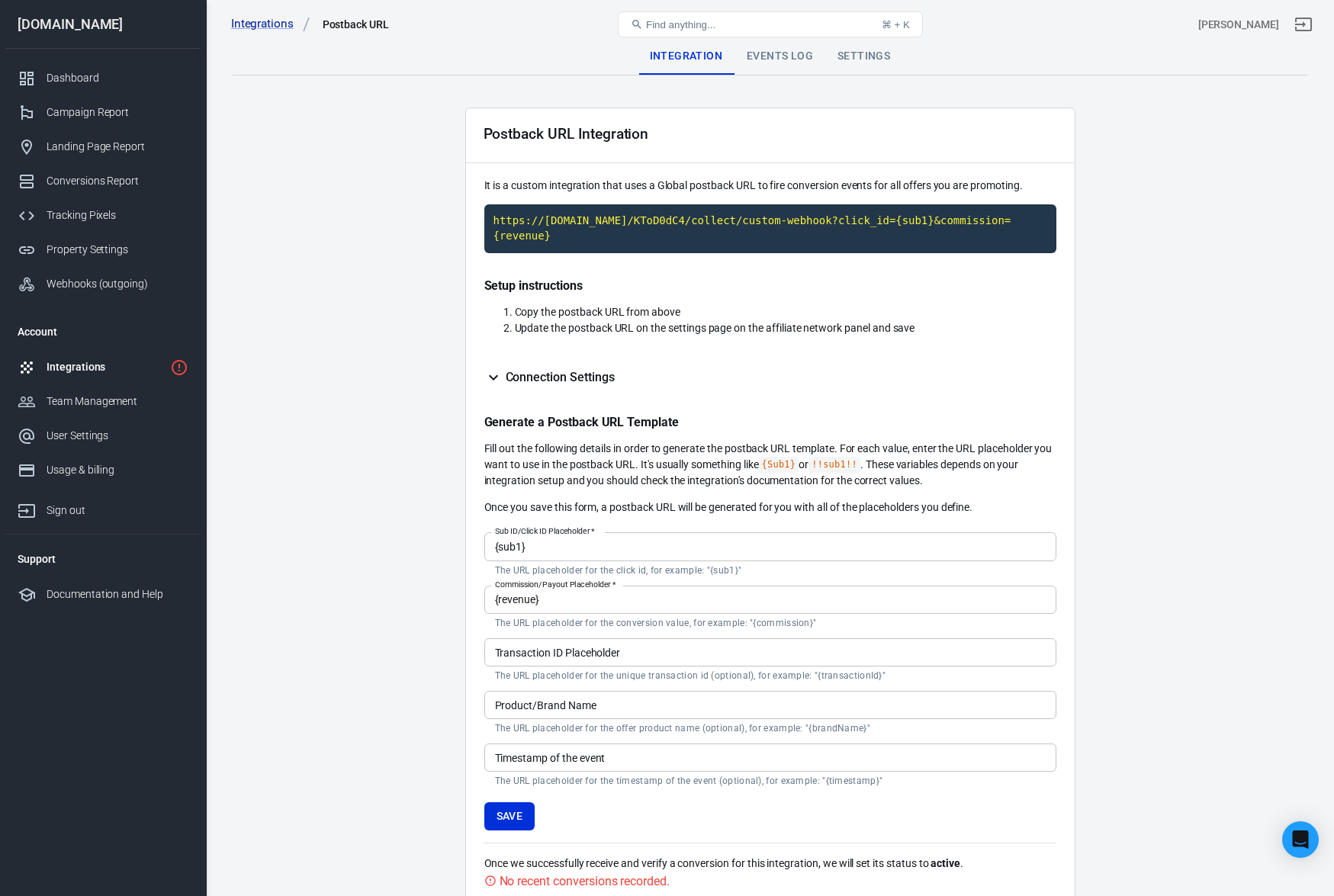
click at [789, 43] on div "Integrations Postback URL Find anything... ⌘ + K [PERSON_NAME]" at bounding box center [770, 24] width 1127 height 49
click at [789, 50] on div "Events Log" at bounding box center [780, 56] width 91 height 37
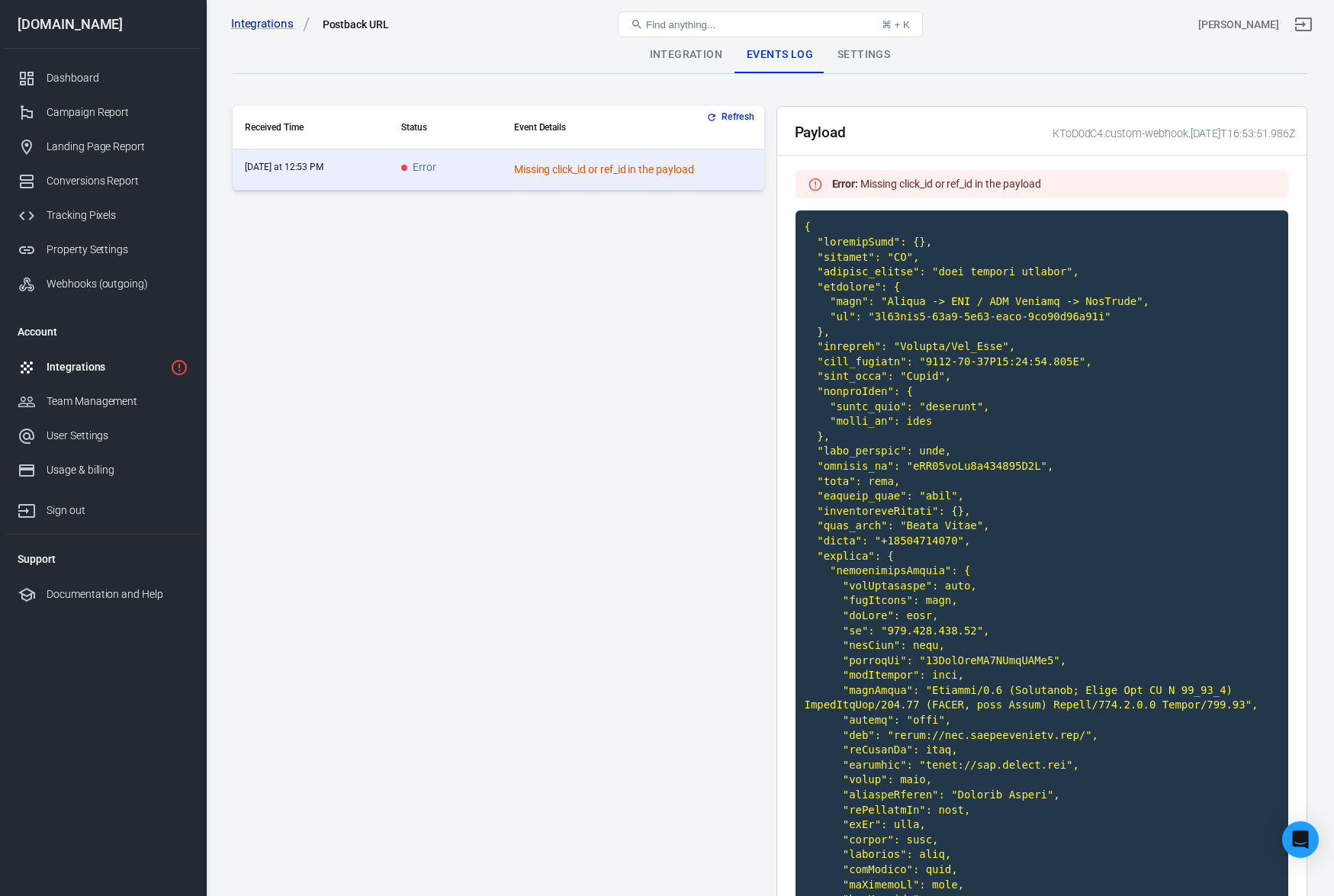
scroll to position [2, 0]
click at [663, 55] on div "Integration" at bounding box center [686, 54] width 97 height 37
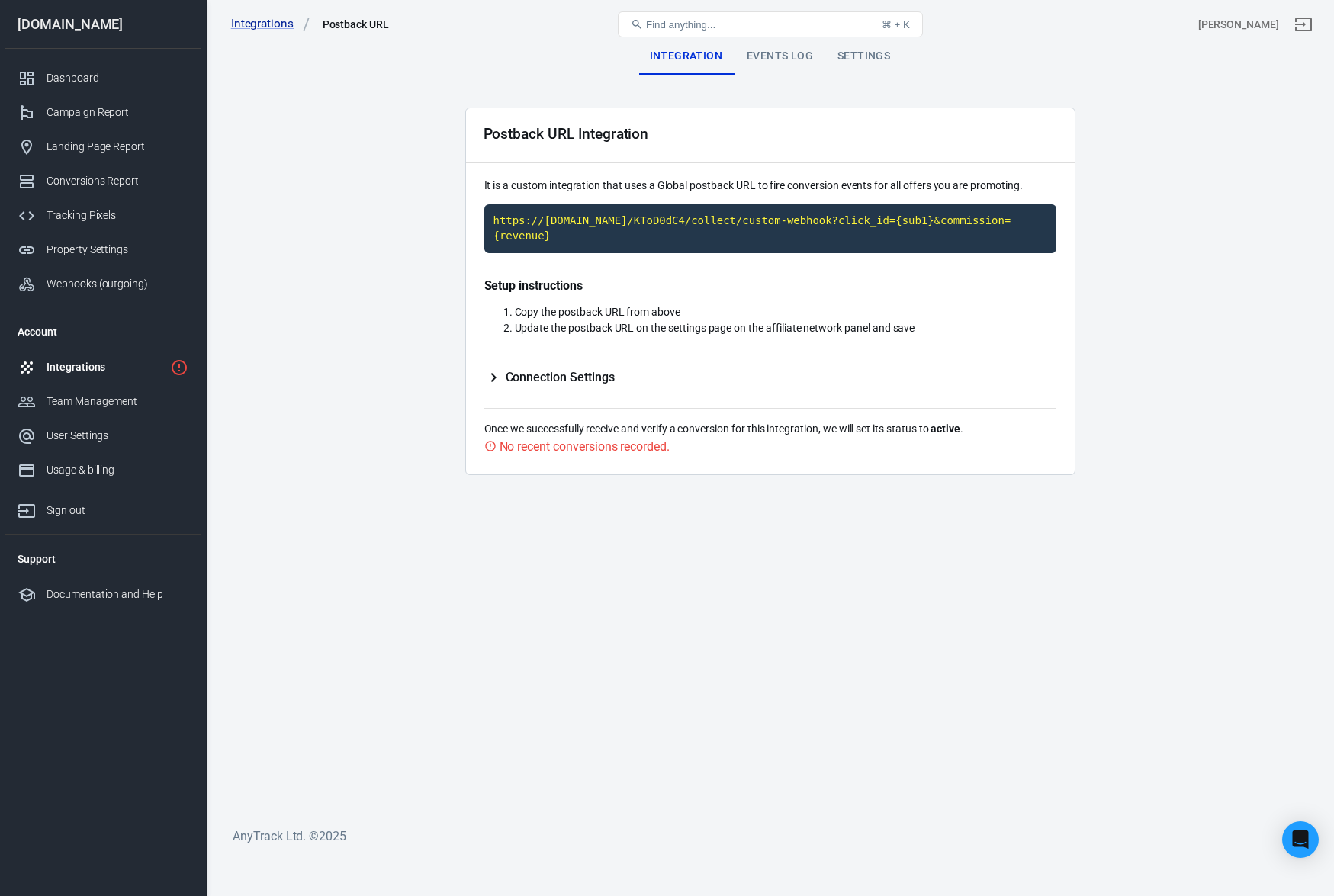
click at [570, 379] on span "Connection Settings" at bounding box center [560, 378] width 109 height 16
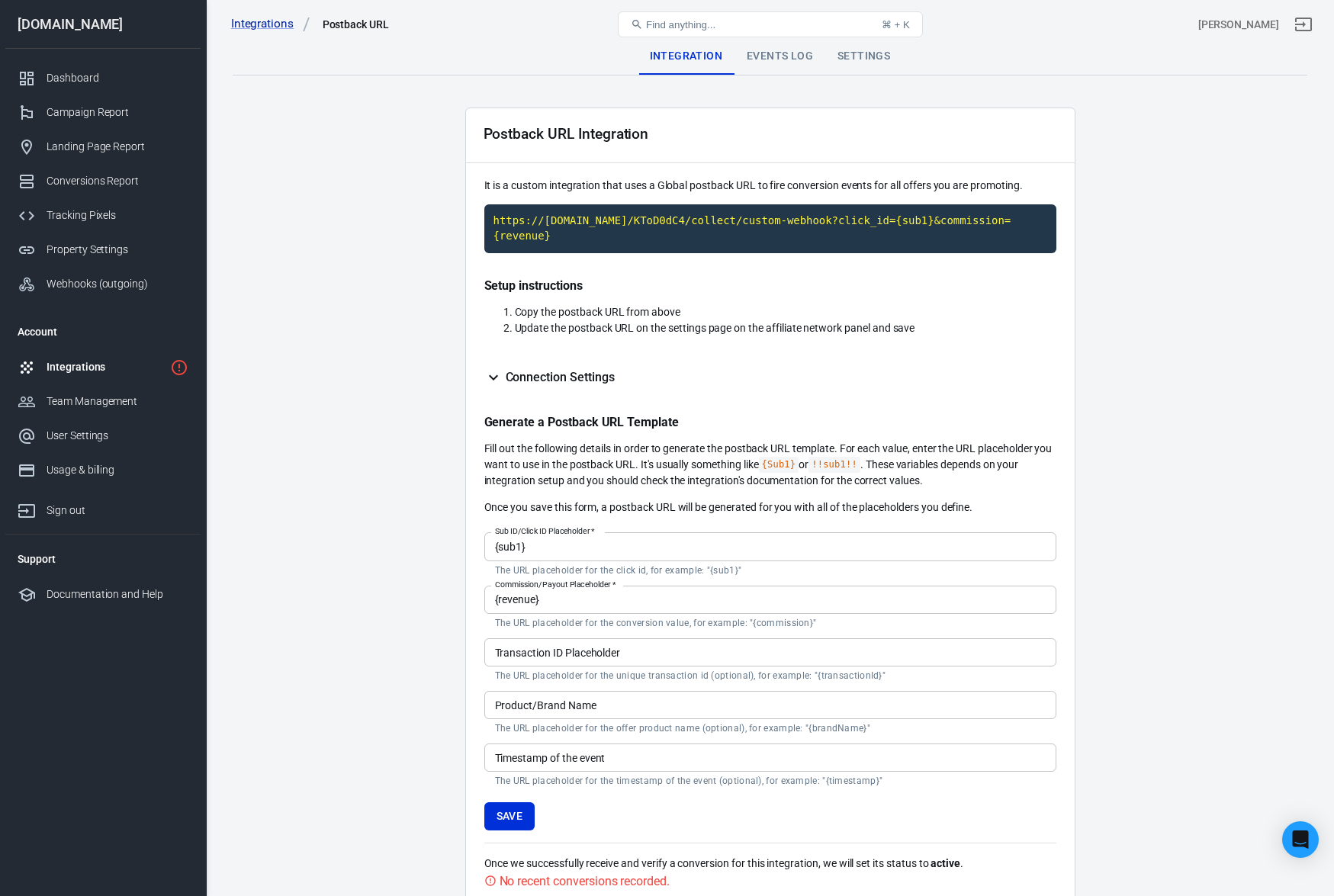
scroll to position [78, 0]
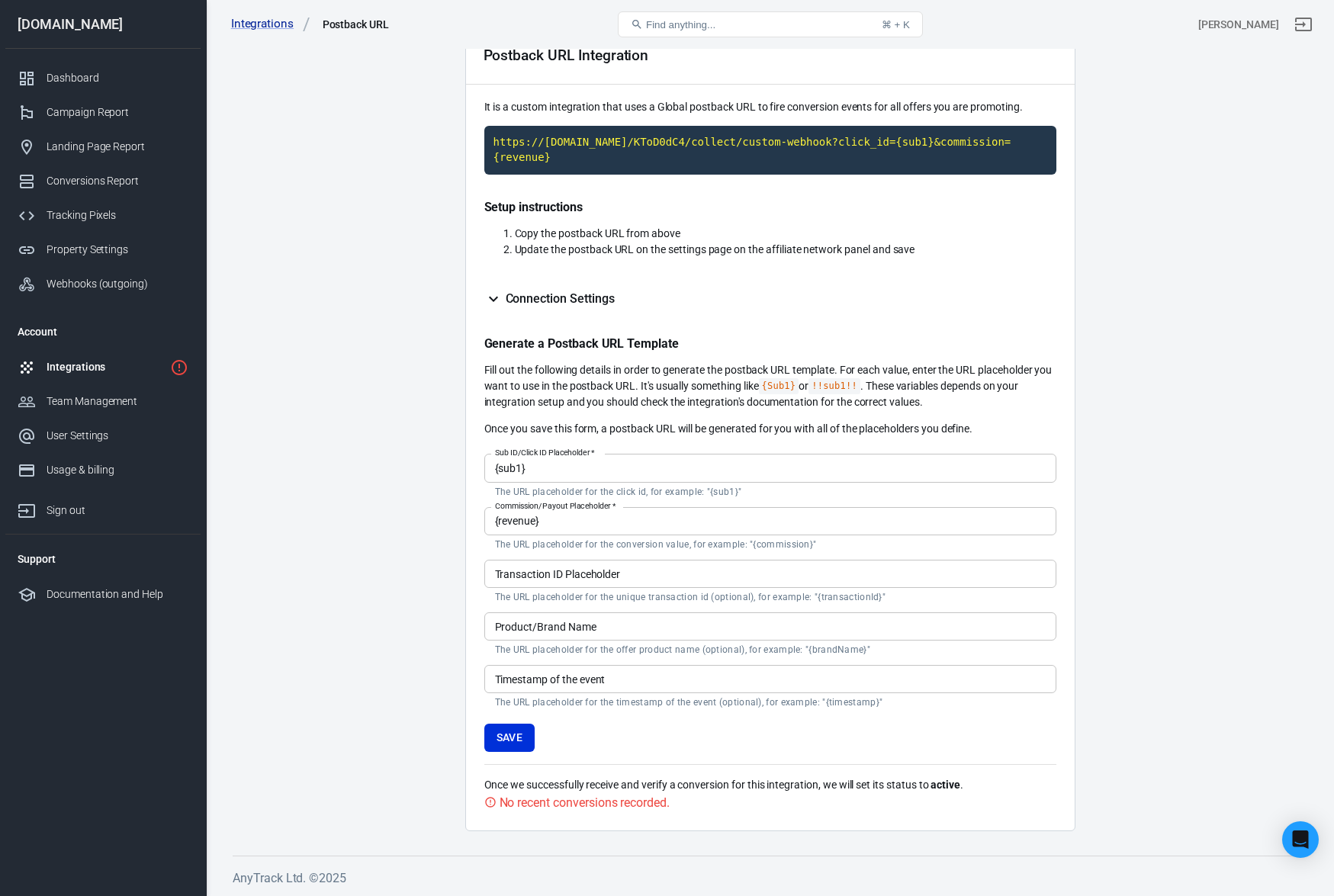
click at [82, 369] on div "Integrations" at bounding box center [105, 367] width 117 height 16
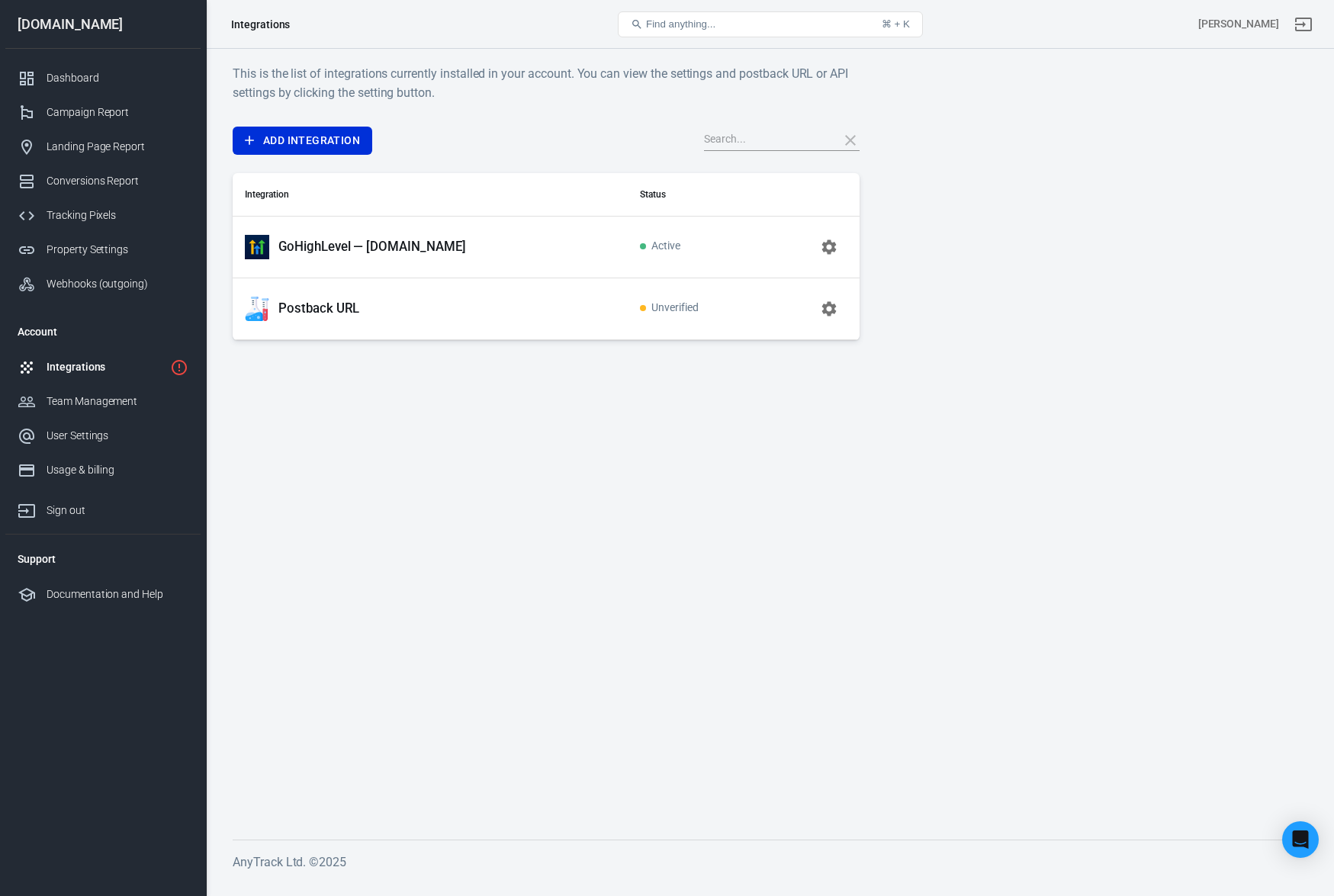
click at [423, 244] on p "GoHighLevel — [DOMAIN_NAME]" at bounding box center [372, 246] width 187 height 16
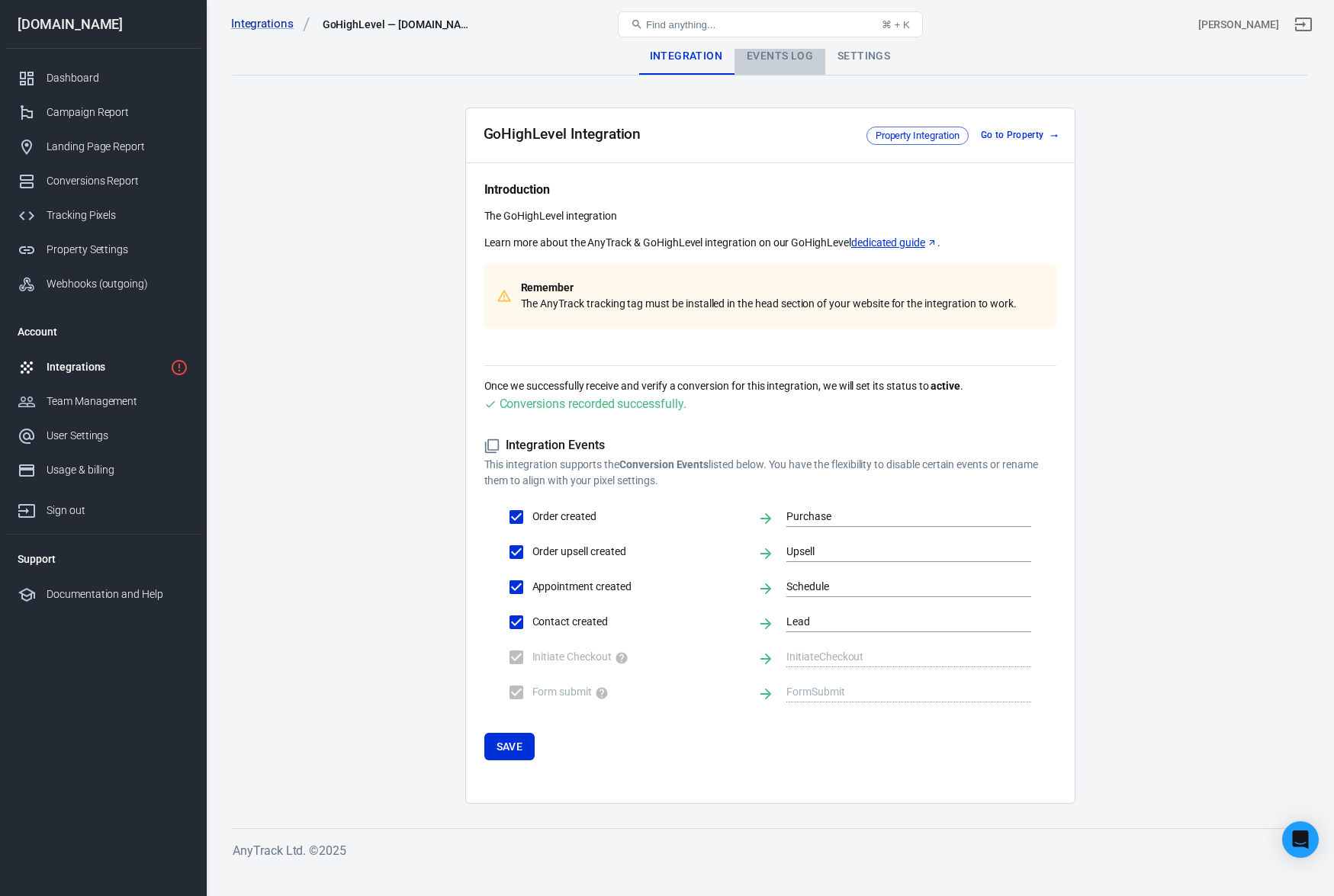
click at [792, 52] on div "Events Log" at bounding box center [780, 56] width 91 height 37
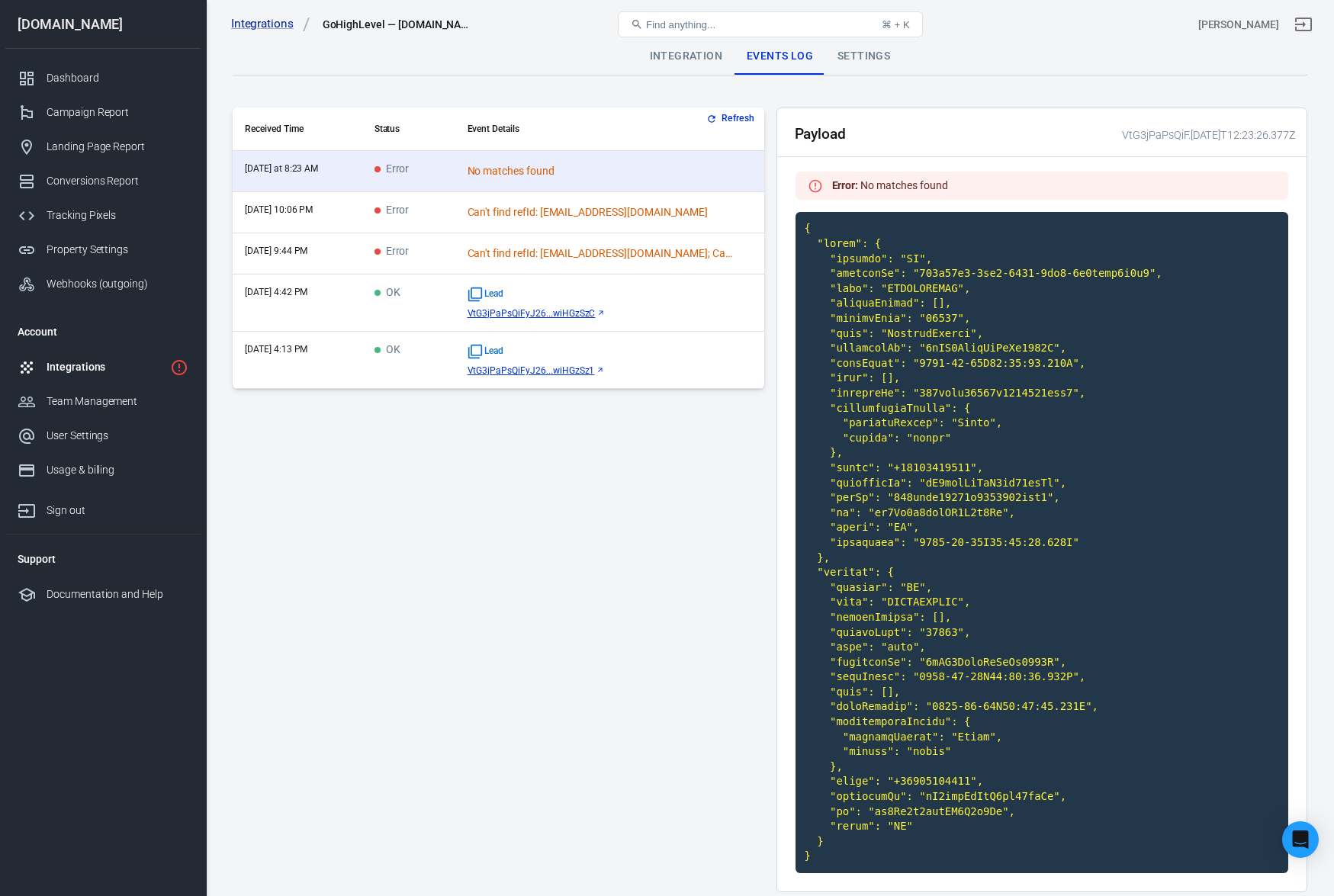
click at [672, 297] on div "Lead" at bounding box center [610, 295] width 285 height 16
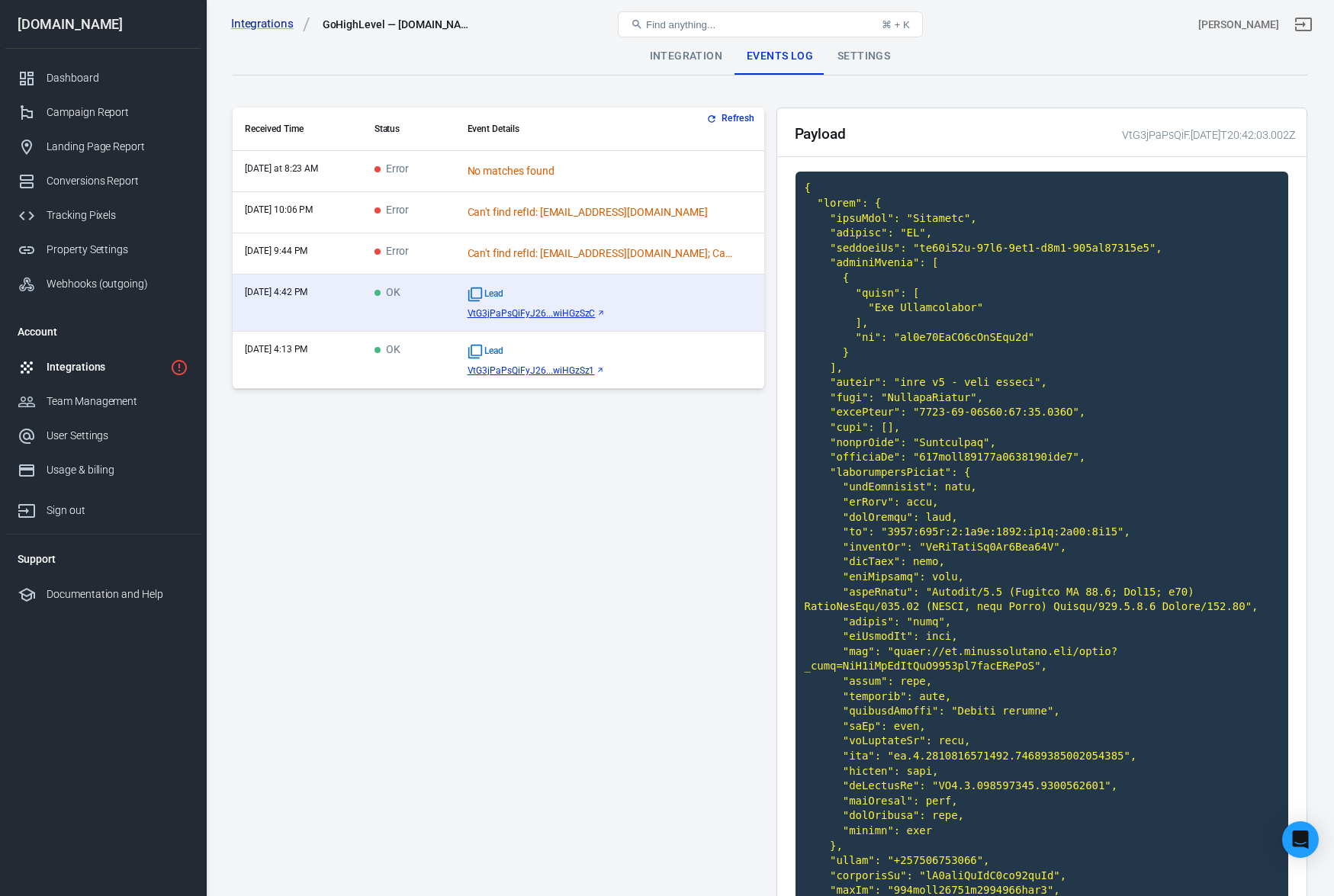
click at [702, 65] on div "Integration" at bounding box center [686, 56] width 97 height 37
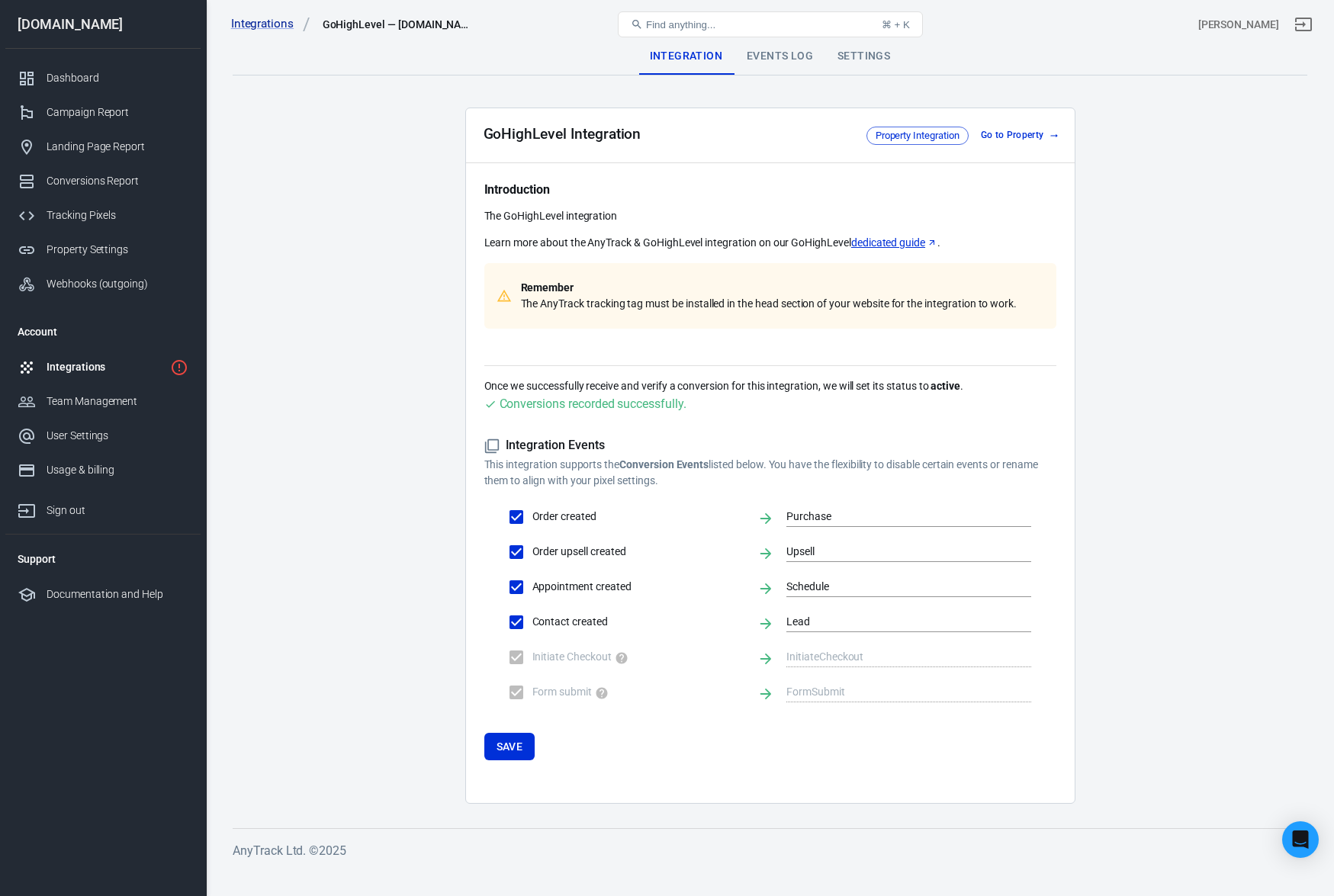
click at [767, 58] on div "Events Log" at bounding box center [780, 56] width 91 height 37
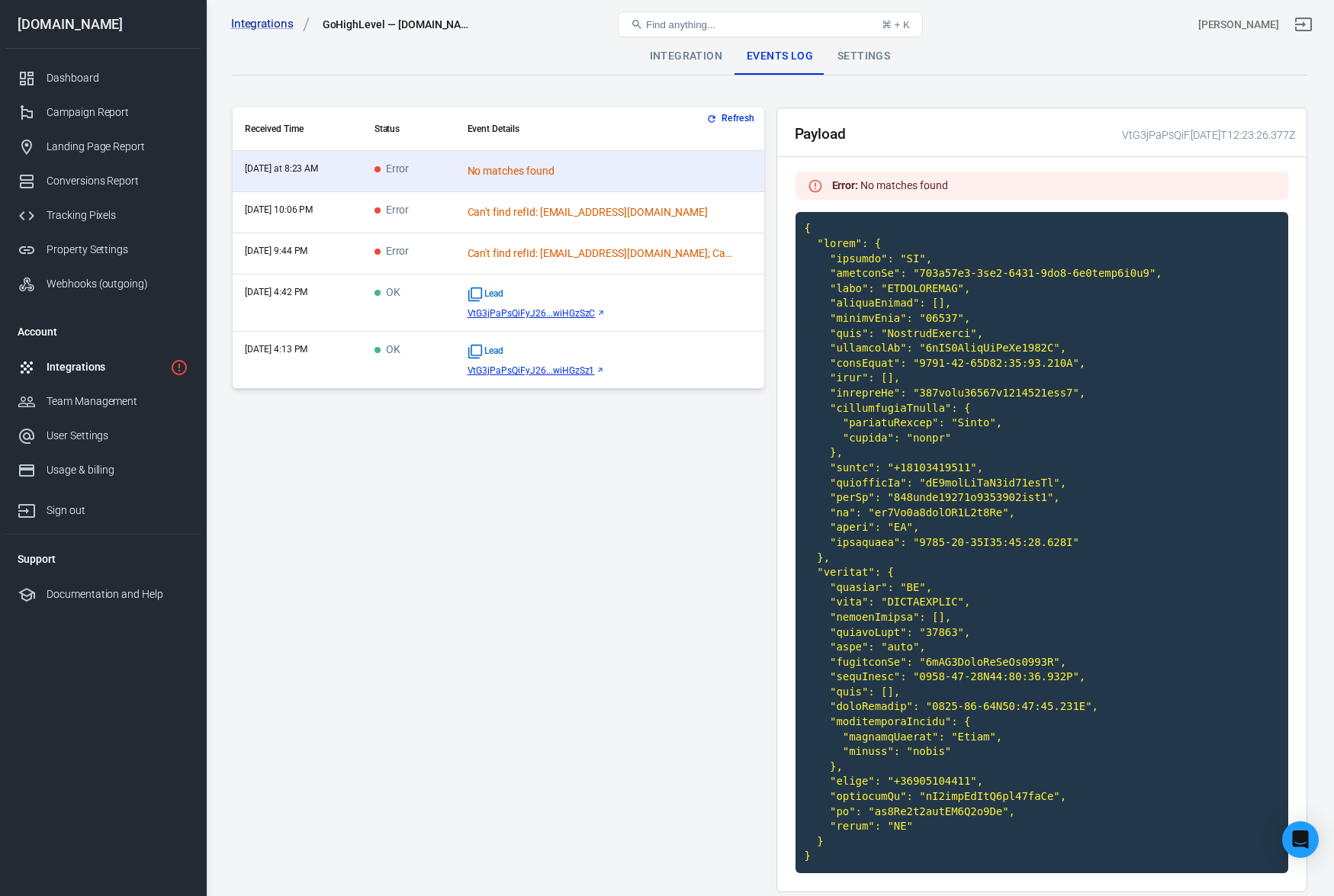
click at [106, 360] on div "Integrations" at bounding box center [105, 367] width 117 height 16
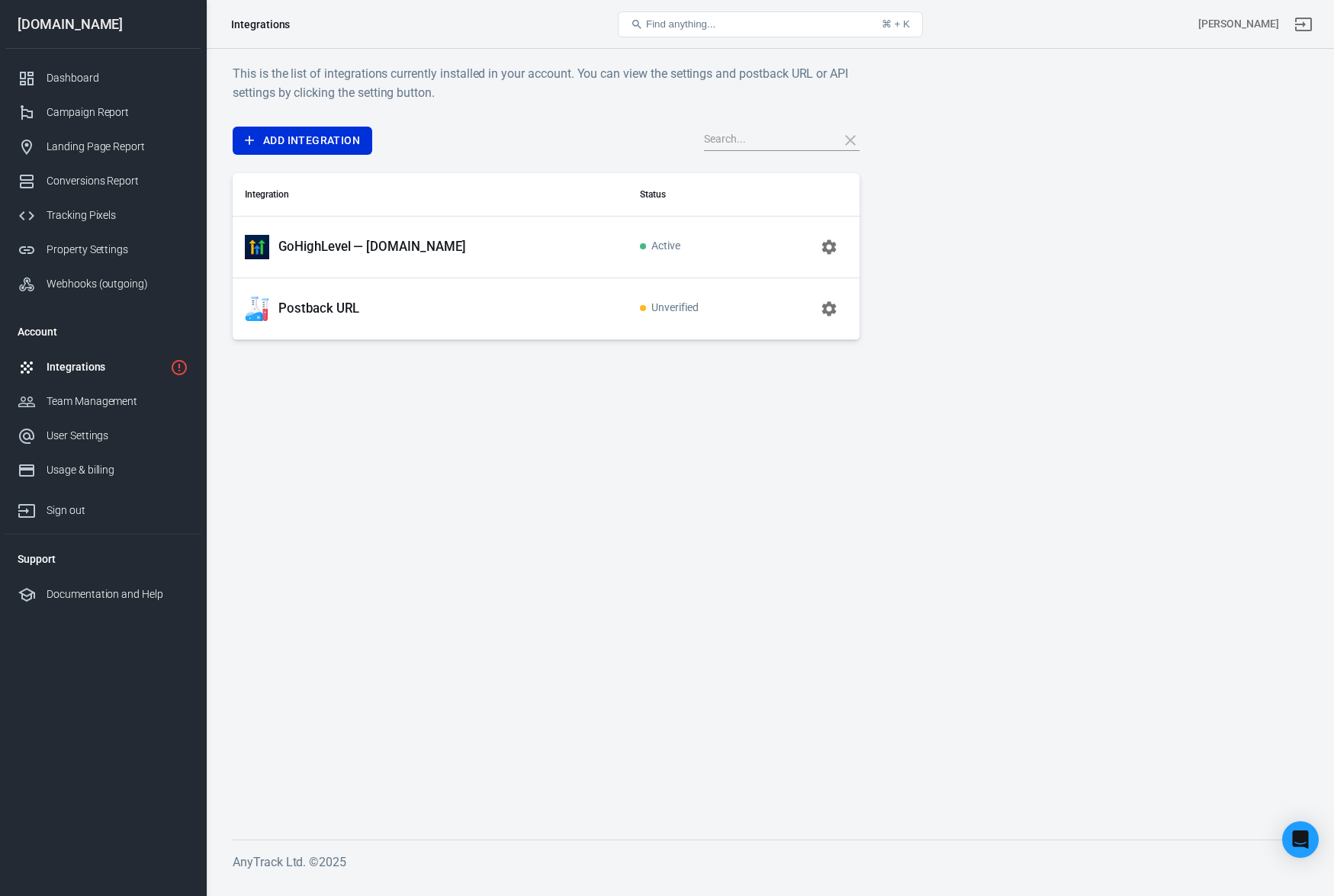
click at [325, 304] on p "Postback URL" at bounding box center [319, 309] width 81 height 16
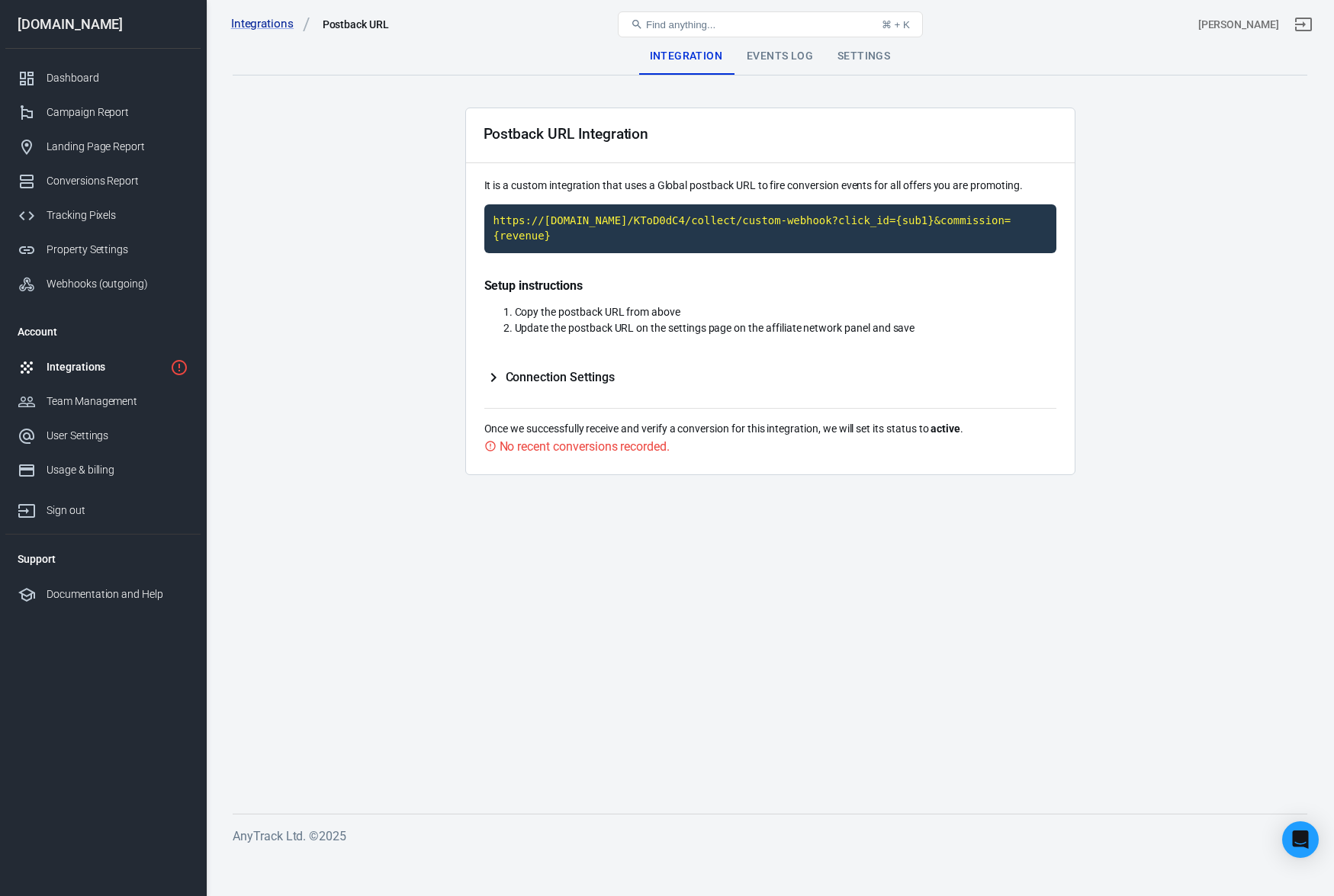
click at [790, 69] on div "Events Log" at bounding box center [780, 56] width 91 height 37
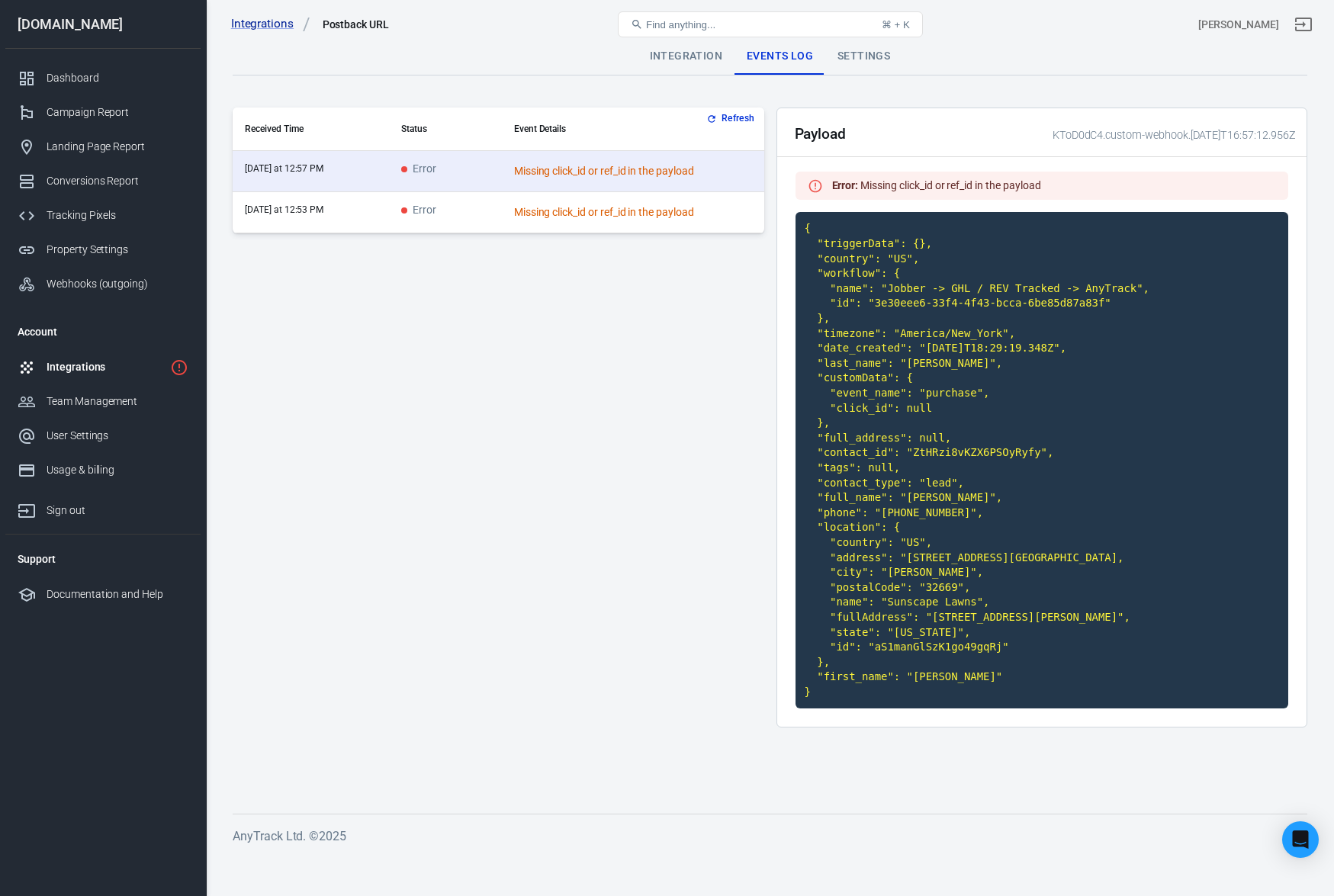
click at [103, 366] on div "Integrations" at bounding box center [105, 367] width 117 height 16
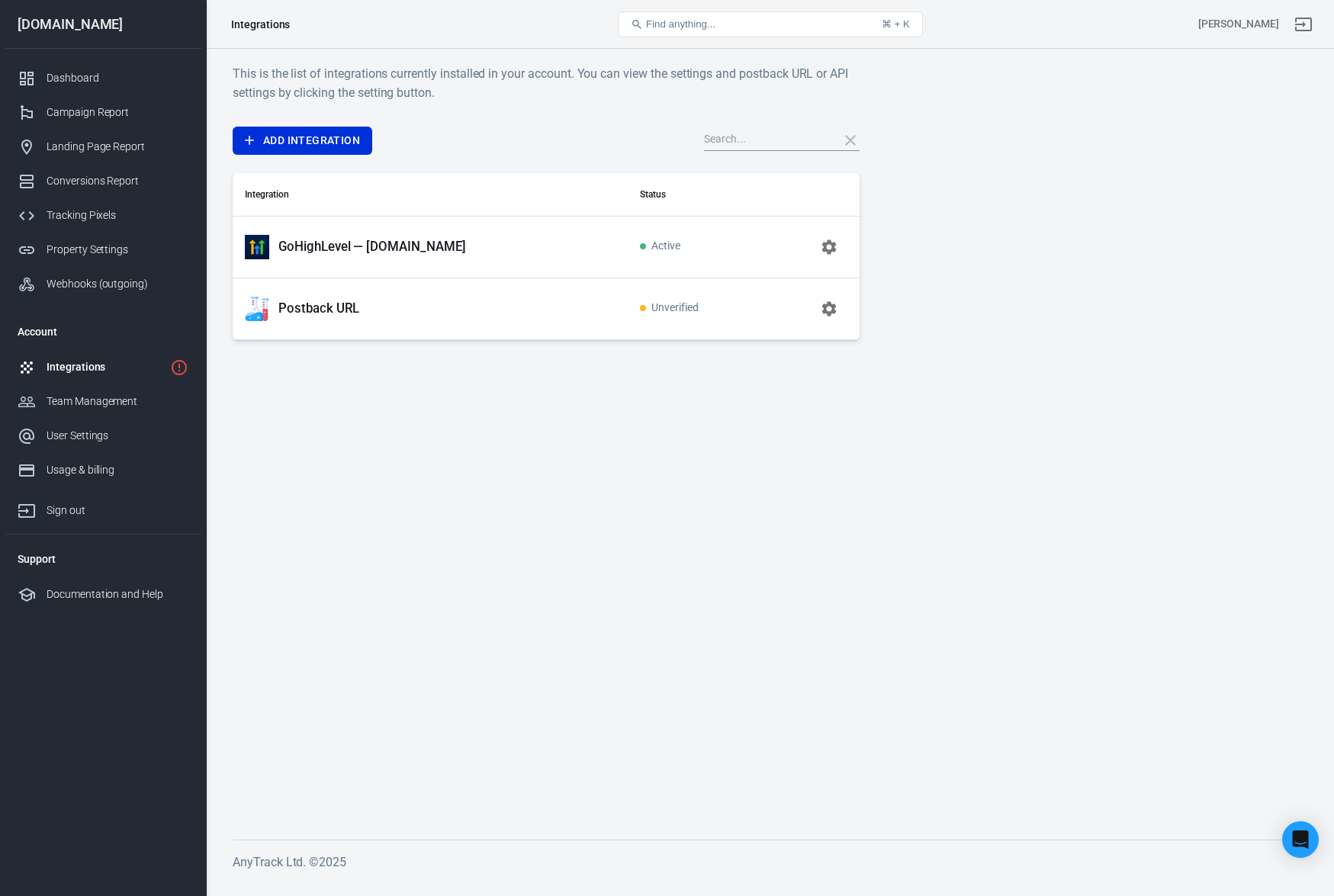
click at [364, 259] on div "GoHighLevel — [DOMAIN_NAME]" at bounding box center [430, 246] width 371 height 24
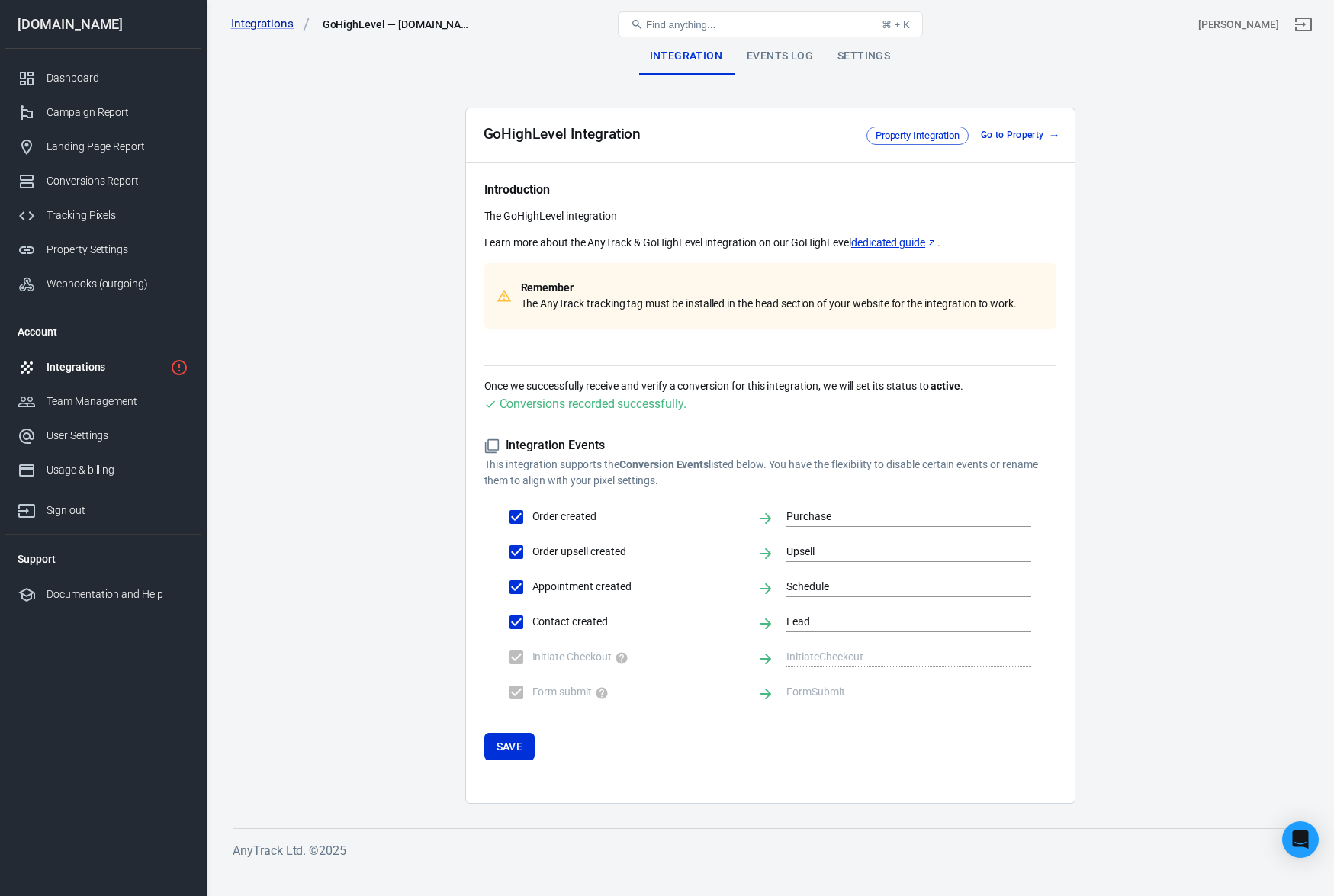
click at [370, 243] on main "Integration Events Log Settings GoHighLevel Integration Property Integration Go…" at bounding box center [770, 420] width 1075 height 765
click at [100, 368] on div "Integrations" at bounding box center [105, 367] width 117 height 16
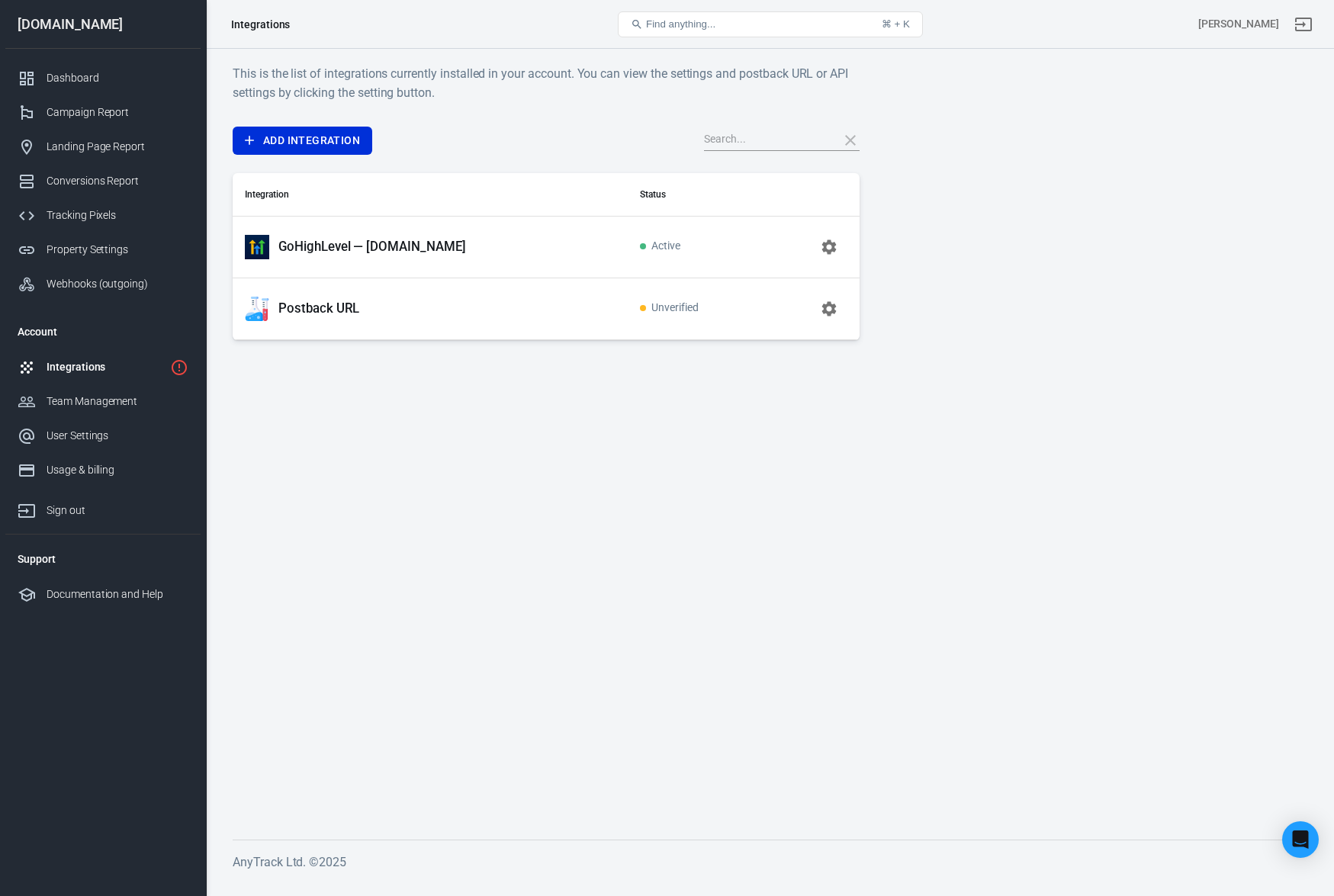
click at [372, 249] on p "GoHighLevel — [DOMAIN_NAME]" at bounding box center [372, 246] width 187 height 16
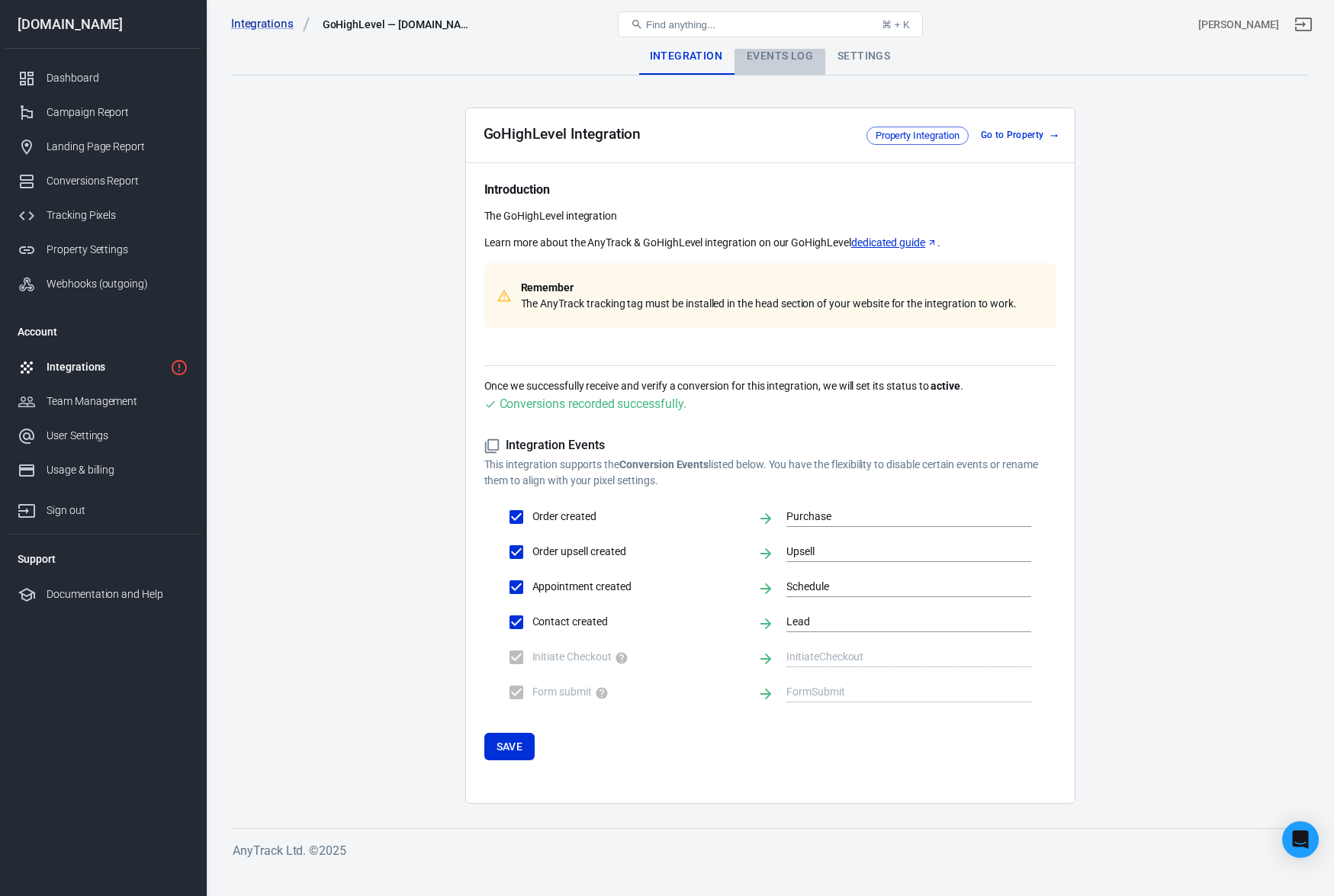
click at [778, 51] on div "Events Log" at bounding box center [780, 56] width 91 height 37
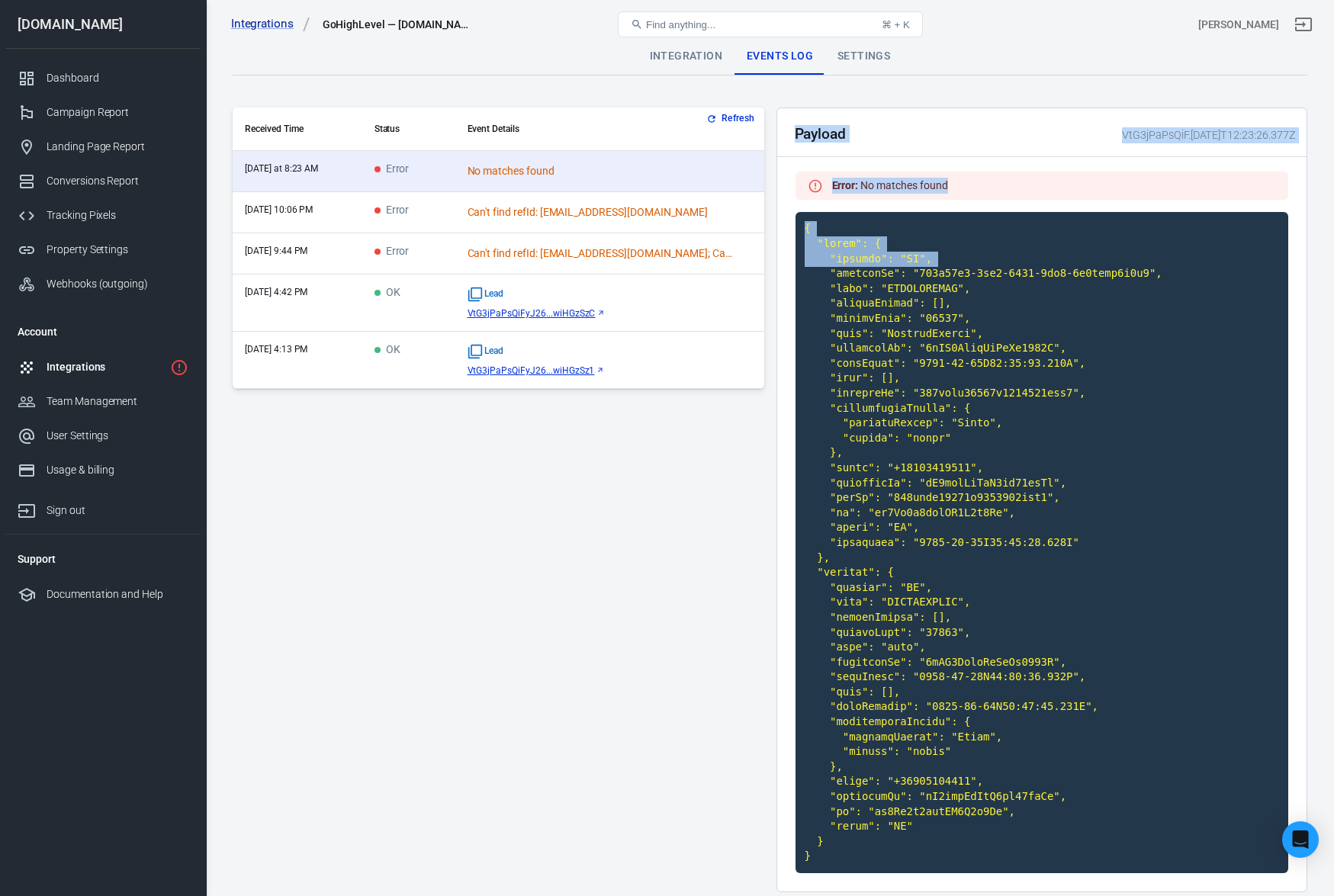
drag, startPoint x: 264, startPoint y: 179, endPoint x: 770, endPoint y: 270, distance: 514.1
click at [770, 270] on div "Integration Events Log Settings Refresh Received Time Status Event Details [DAT…" at bounding box center [770, 509] width 1128 height 921
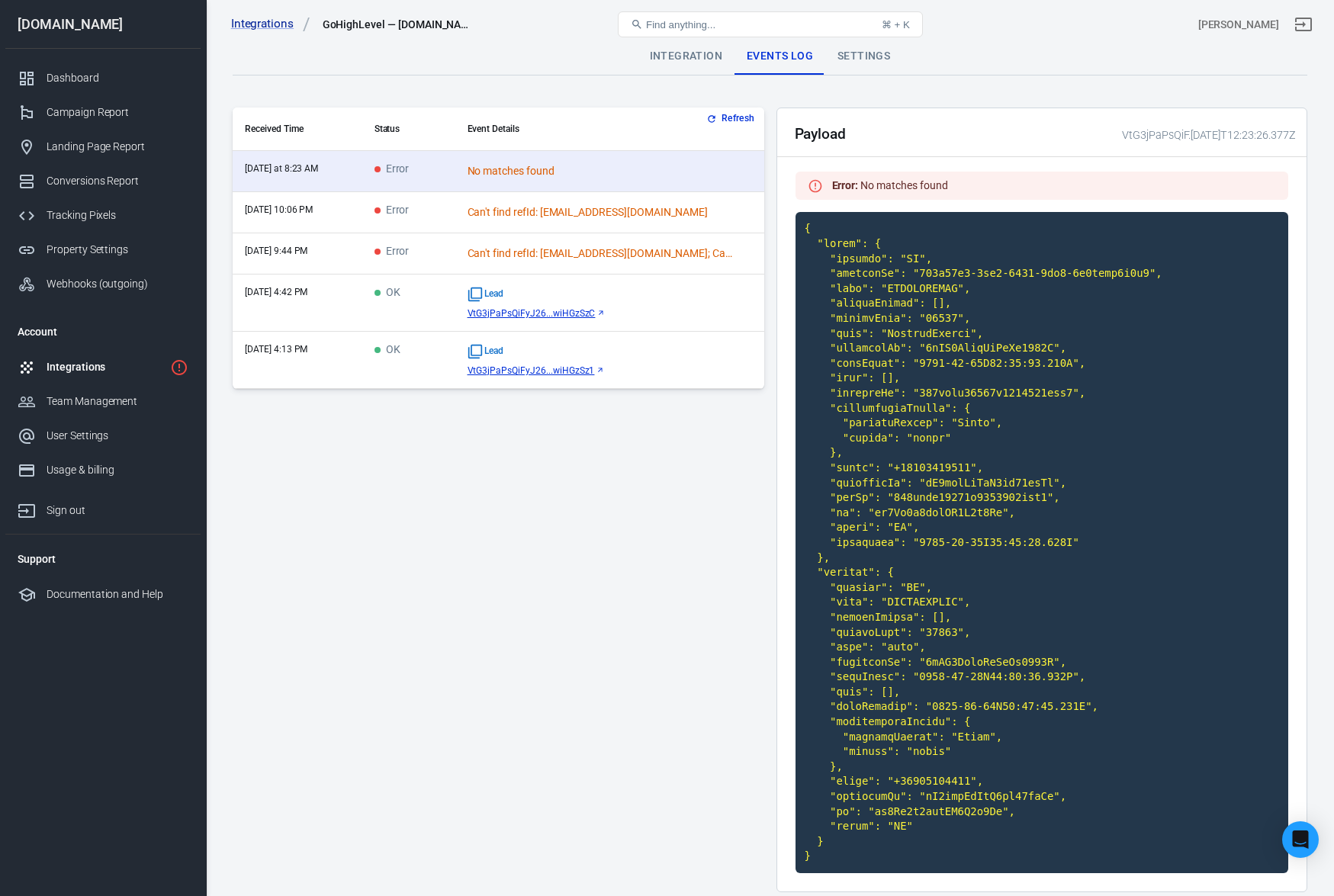
click at [714, 486] on div "Refresh Received Time Status Event Details [DATE] at 8:23 AM Error No matches f…" at bounding box center [498, 505] width 532 height 797
click at [576, 171] on div "No matches found" at bounding box center [601, 171] width 267 height 16
click at [445, 213] on td "Error" at bounding box center [409, 212] width 93 height 41
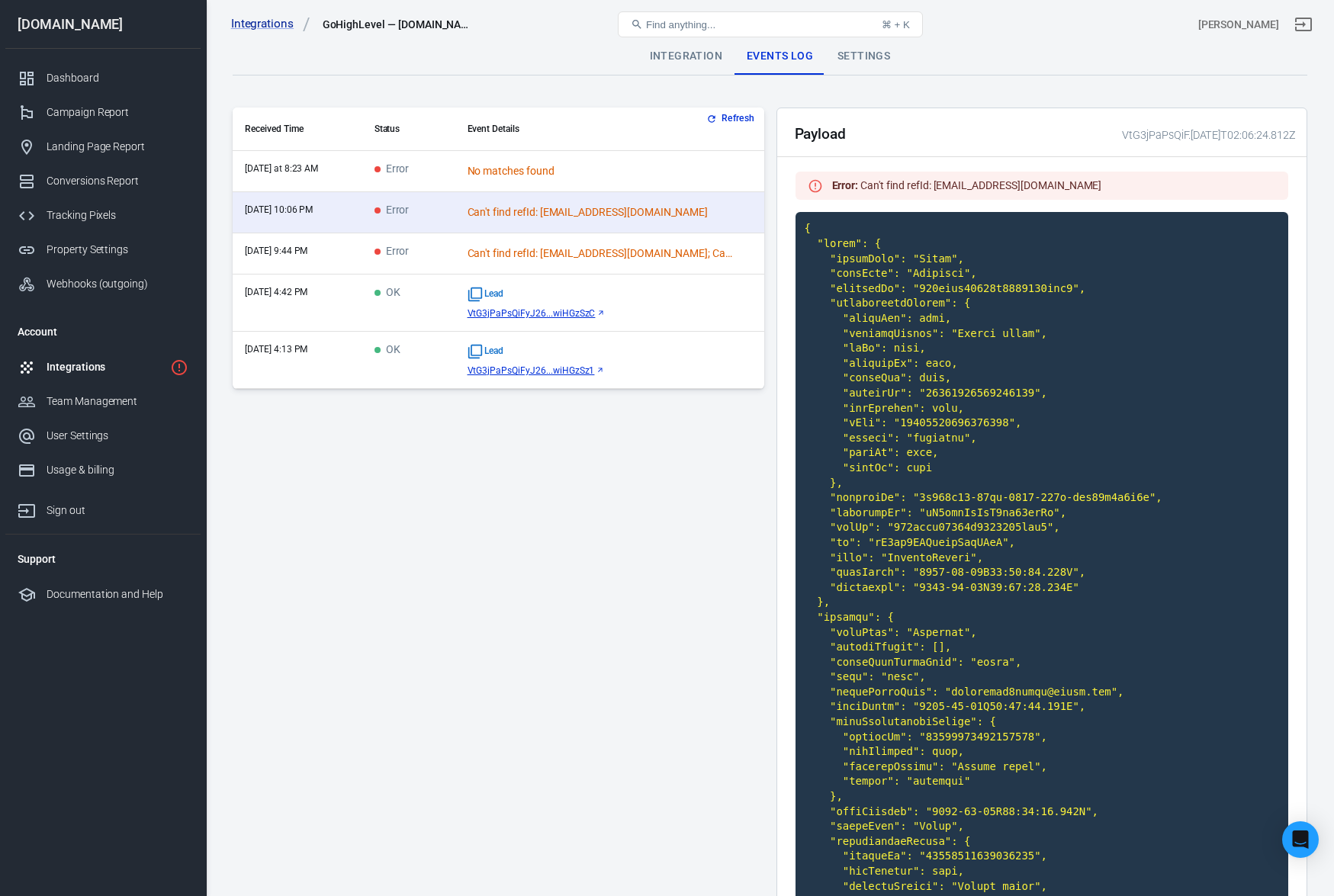
click at [479, 250] on div "Can't find refId: [EMAIL_ADDRESS][DOMAIN_NAME]; Can't find match for IP: [TECHN…" at bounding box center [601, 253] width 267 height 16
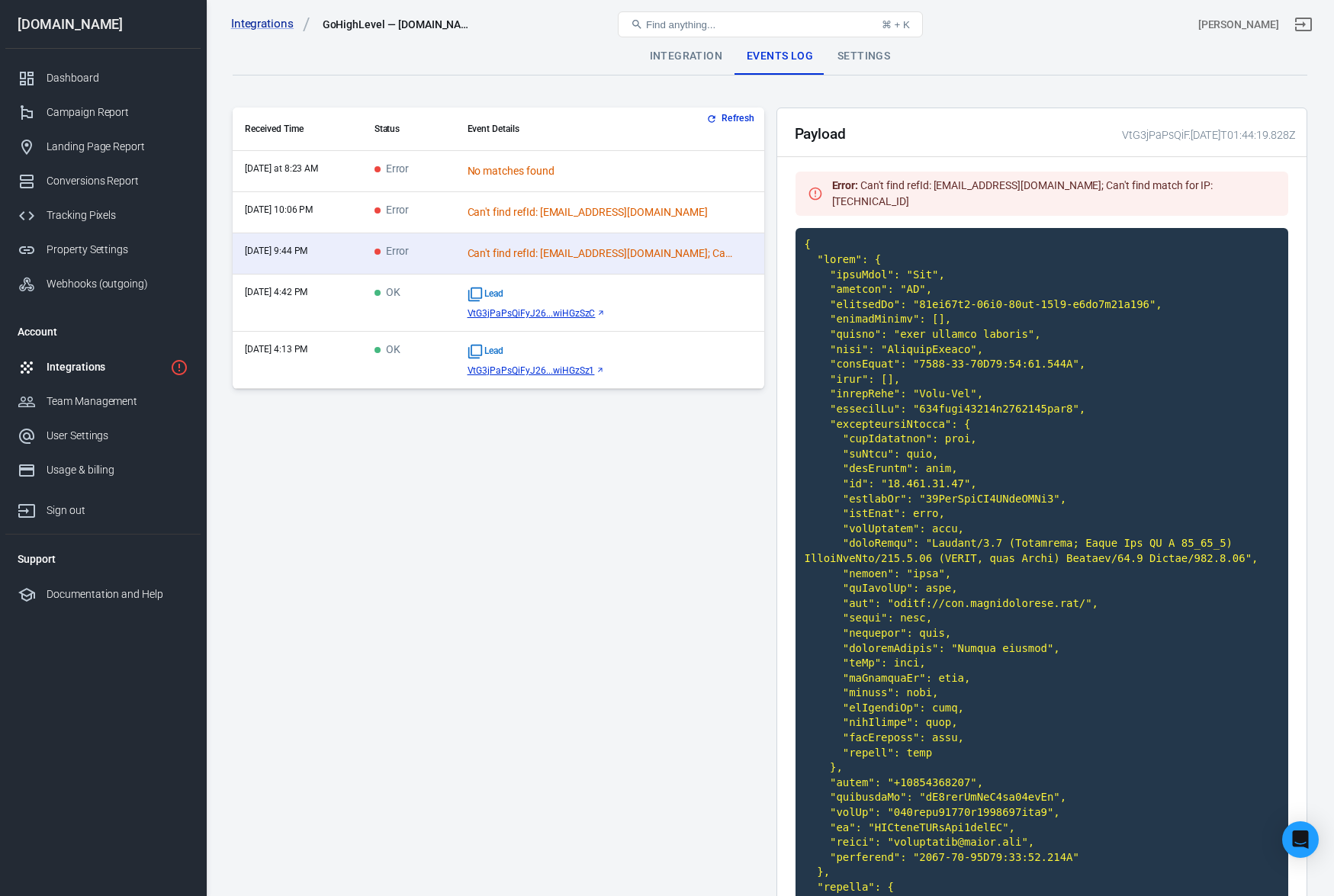
click at [607, 211] on div "Can't find refId: [EMAIL_ADDRESS][DOMAIN_NAME]" at bounding box center [601, 212] width 267 height 16
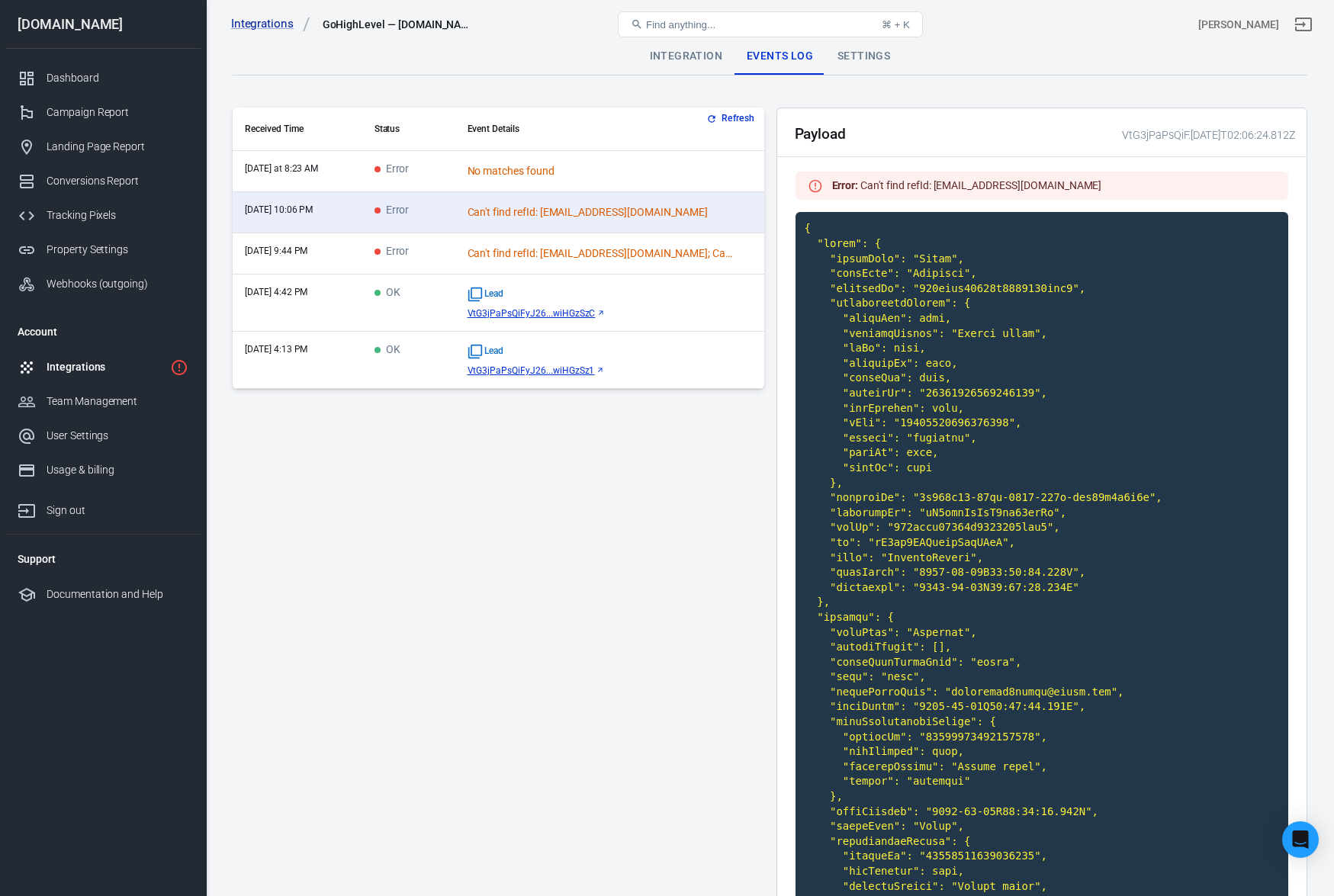
click at [545, 182] on td "No matches found" at bounding box center [609, 171] width 309 height 41
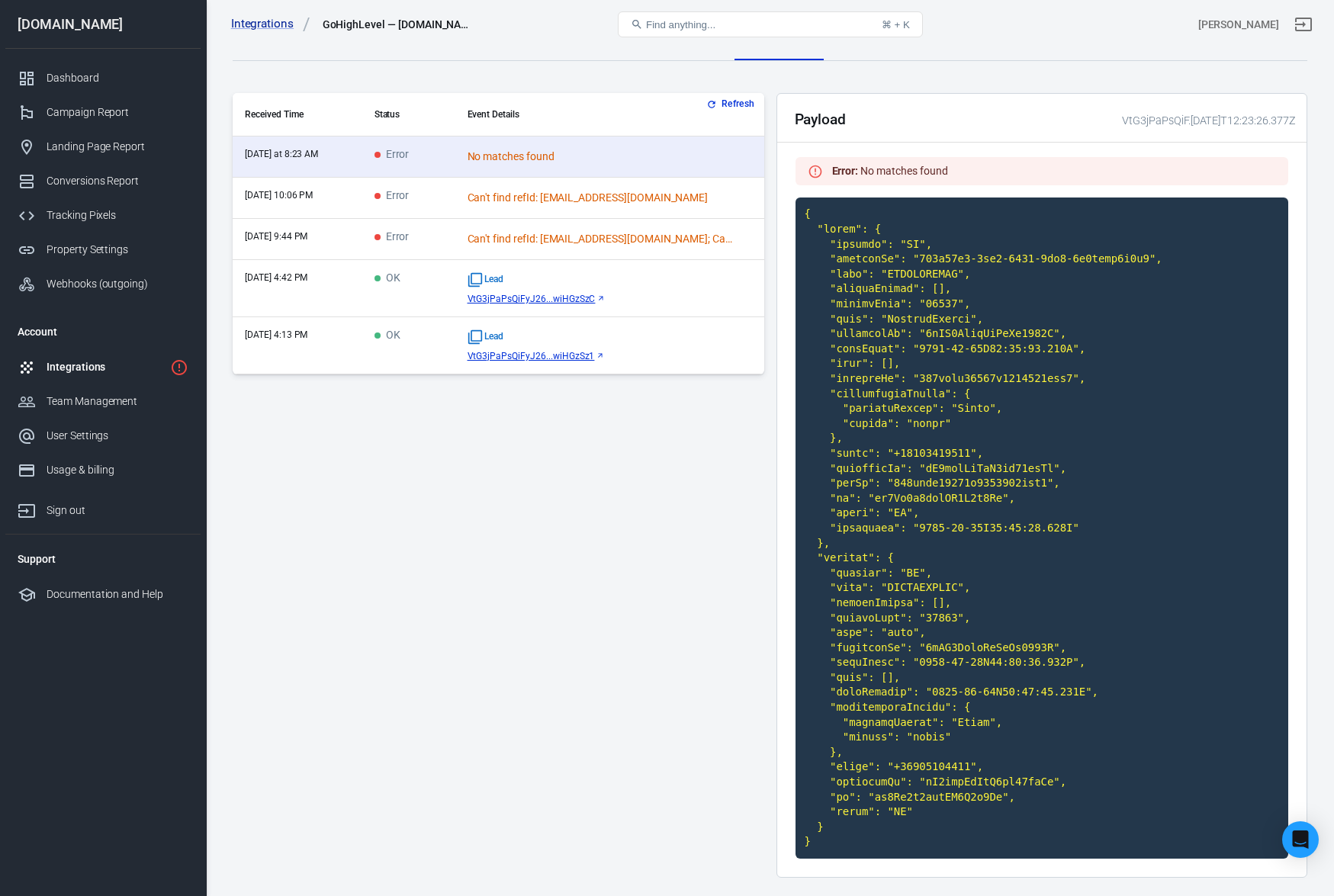
scroll to position [74, 0]
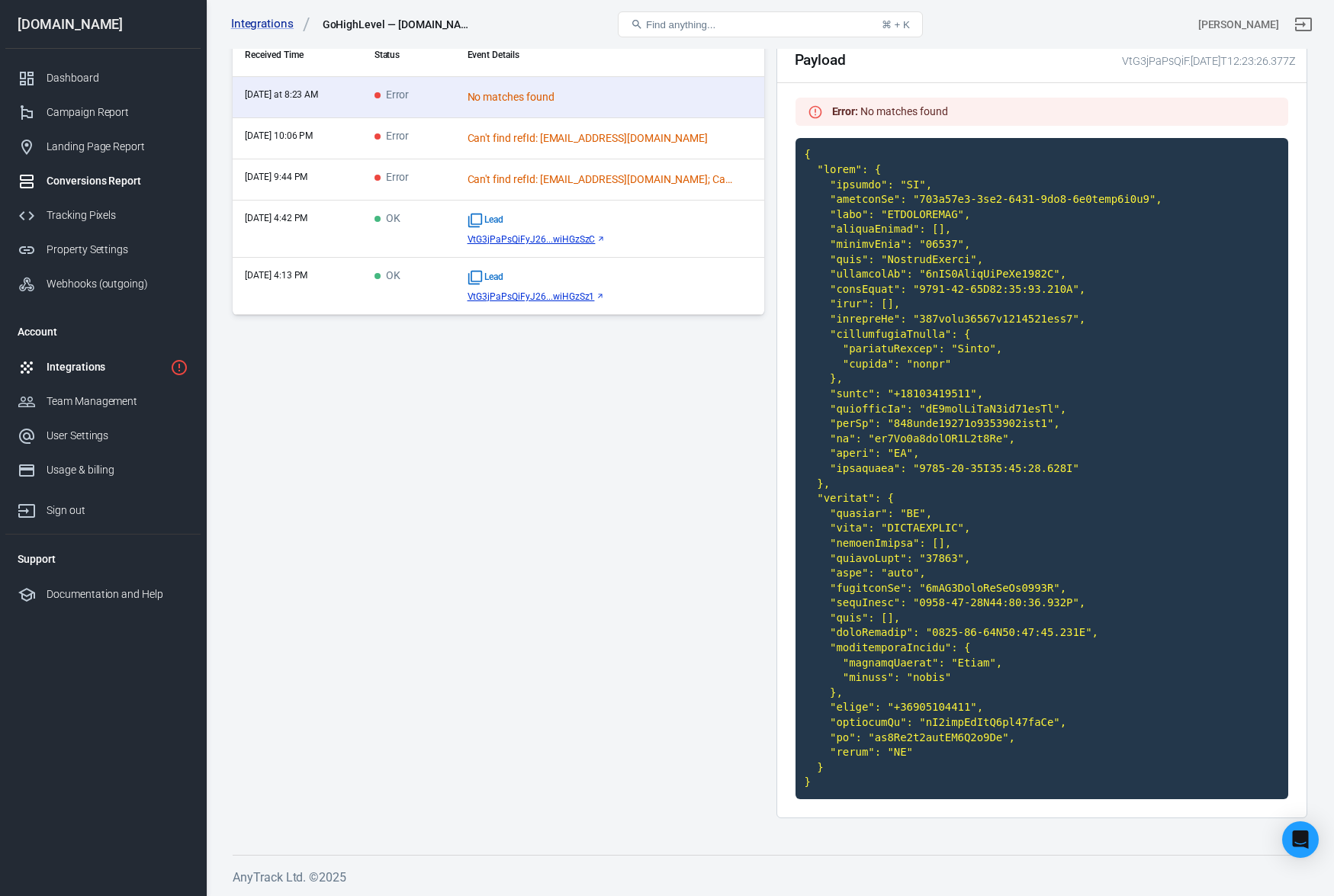
click at [109, 185] on div "Conversions Report" at bounding box center [117, 181] width 142 height 16
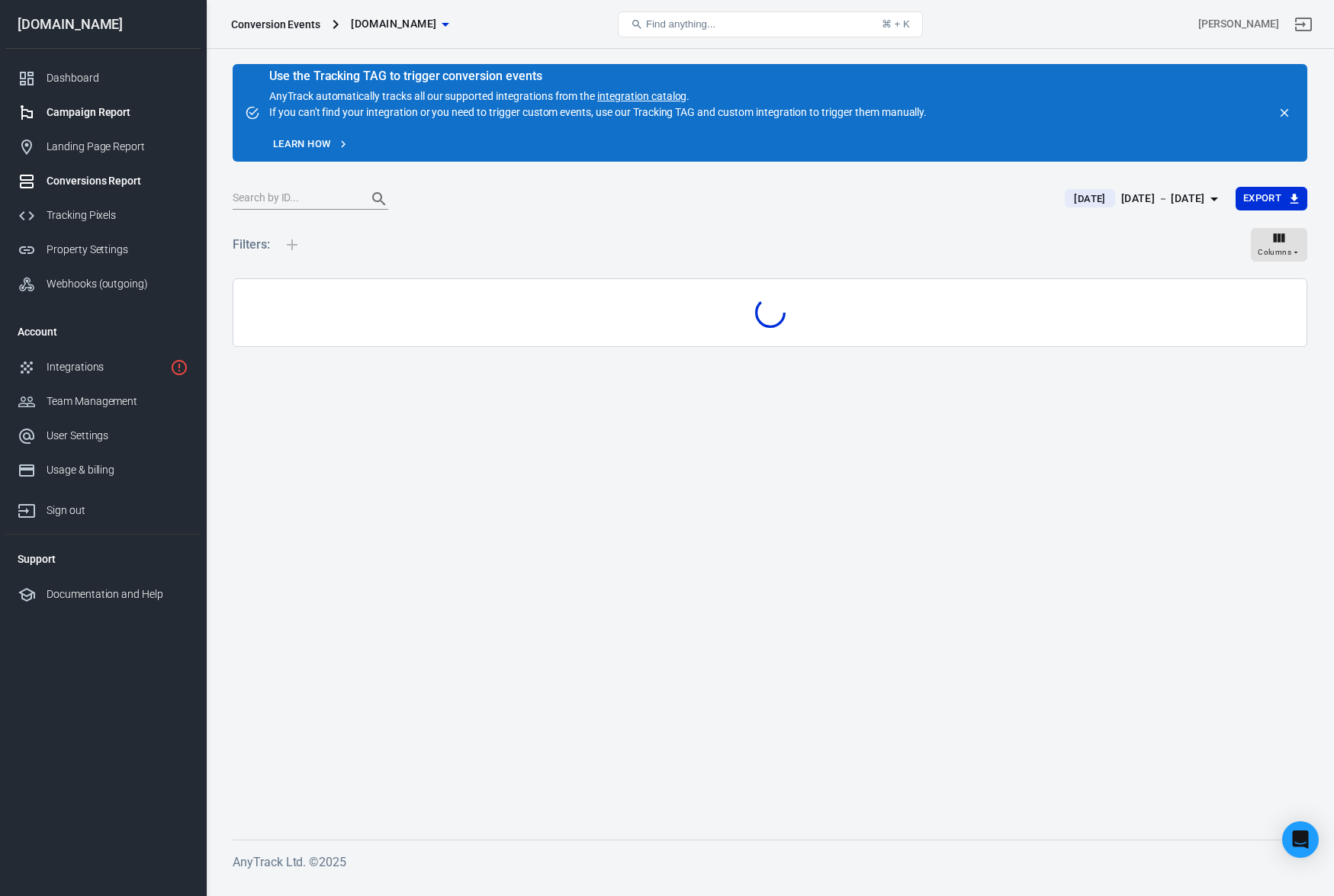
click at [122, 120] on link "Campaign Report" at bounding box center [103, 113] width 195 height 34
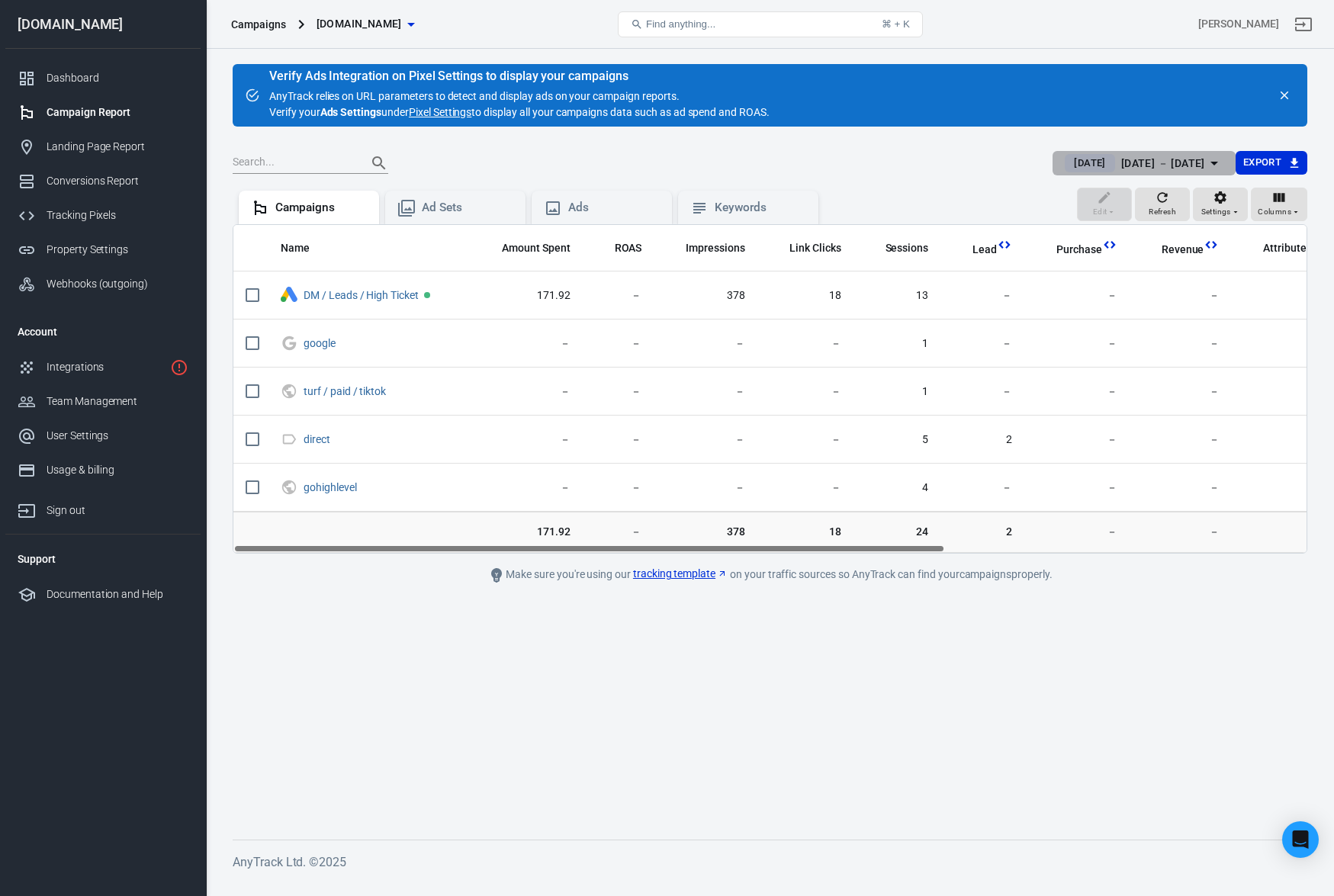
click at [1138, 166] on div "[DATE] － [DATE]" at bounding box center [1164, 163] width 84 height 19
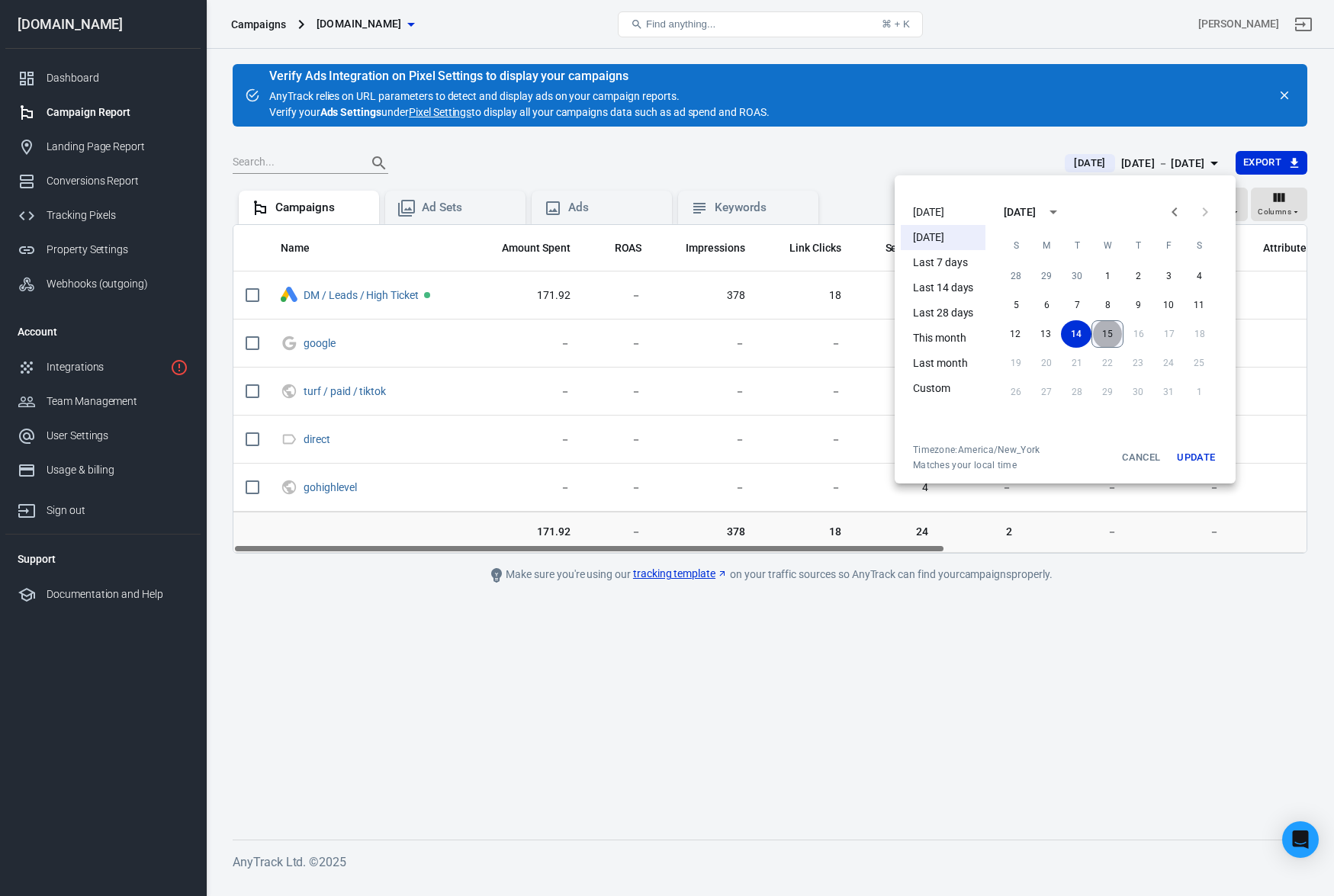
click at [1102, 325] on button "15" at bounding box center [1107, 333] width 32 height 27
click at [1062, 330] on button "14" at bounding box center [1077, 333] width 30 height 27
click at [1052, 329] on button "13" at bounding box center [1046, 333] width 30 height 27
click at [1110, 329] on button "15" at bounding box center [1107, 333] width 32 height 27
click at [1200, 462] on button "Update" at bounding box center [1196, 457] width 49 height 27
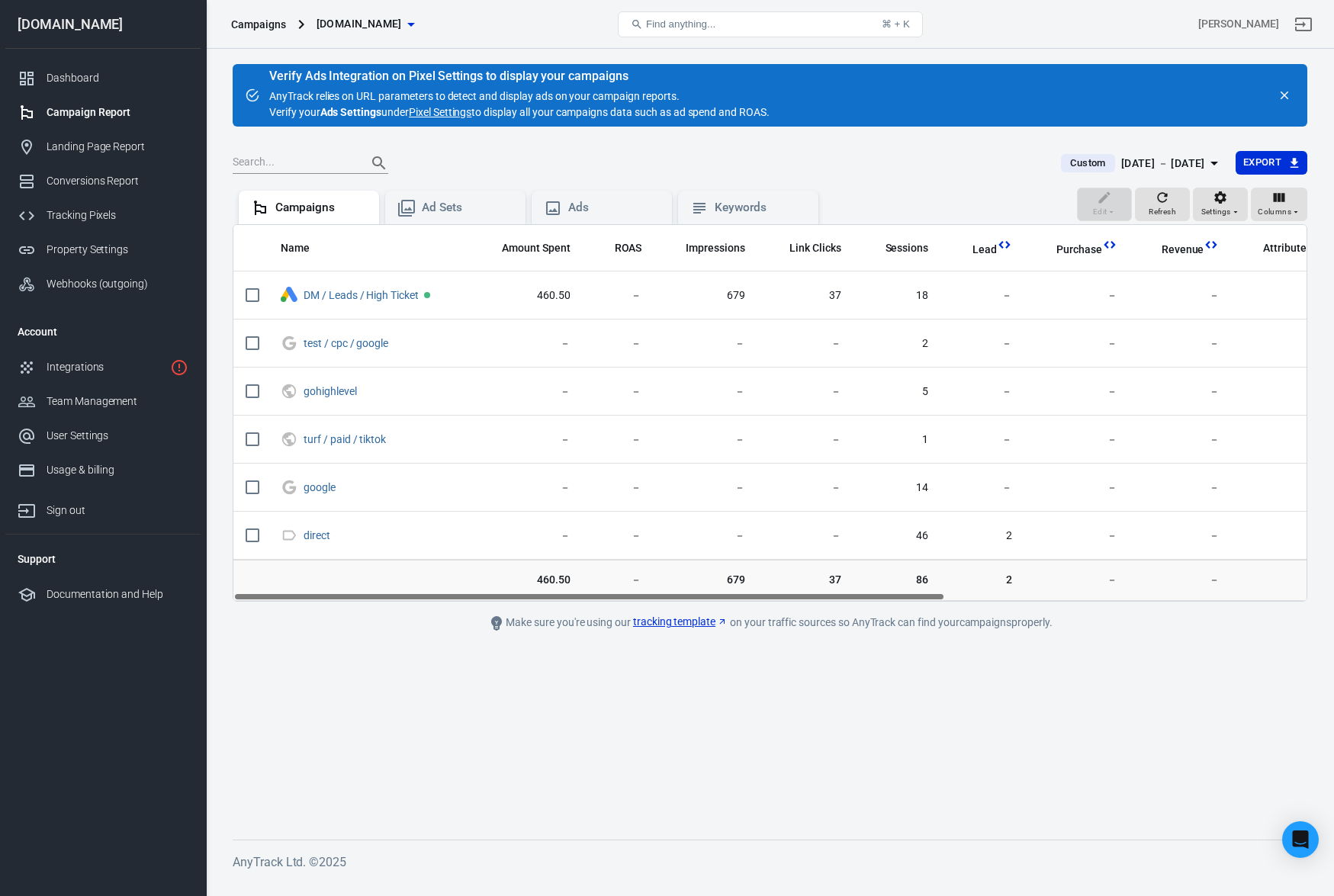
drag, startPoint x: 836, startPoint y: 595, endPoint x: 618, endPoint y: 586, distance: 218.2
click at [618, 586] on div "Name Amount Spent ROAS Impressions Link Clicks Sessions Lead Purchase Revenue A…" at bounding box center [770, 413] width 1075 height 378
drag, startPoint x: 782, startPoint y: 594, endPoint x: 577, endPoint y: 570, distance: 206.4
click at [577, 570] on div "Name Amount Spent ROAS Impressions Link Clicks Sessions Lead Purchase Revenue A…" at bounding box center [770, 413] width 1075 height 378
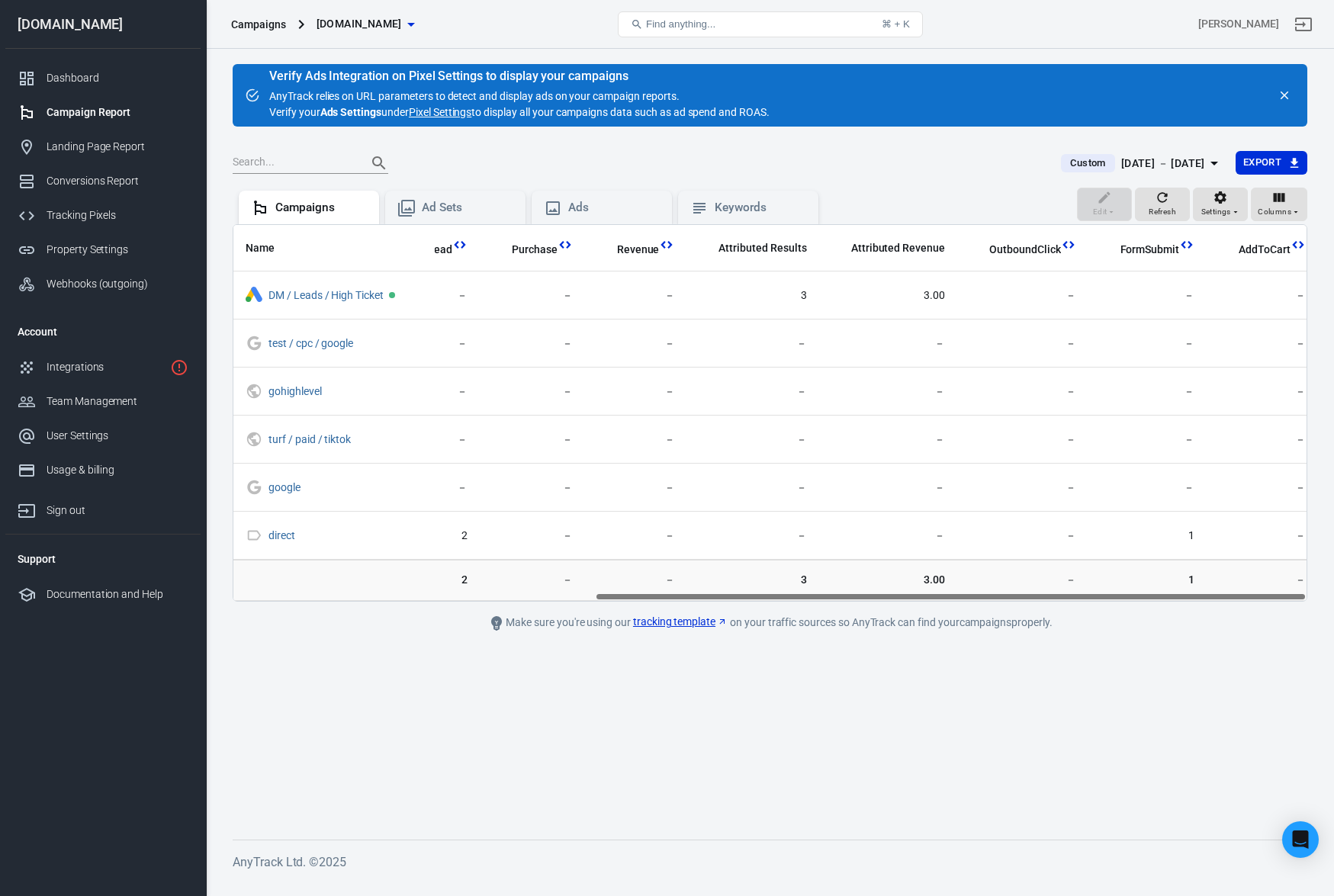
drag, startPoint x: 627, startPoint y: 597, endPoint x: 1178, endPoint y: 580, distance: 551.3
click at [1169, 603] on main "Verify Ads Integration on Pixel Settings to display your campaigns AnyTrack rel…" at bounding box center [770, 439] width 1075 height 751
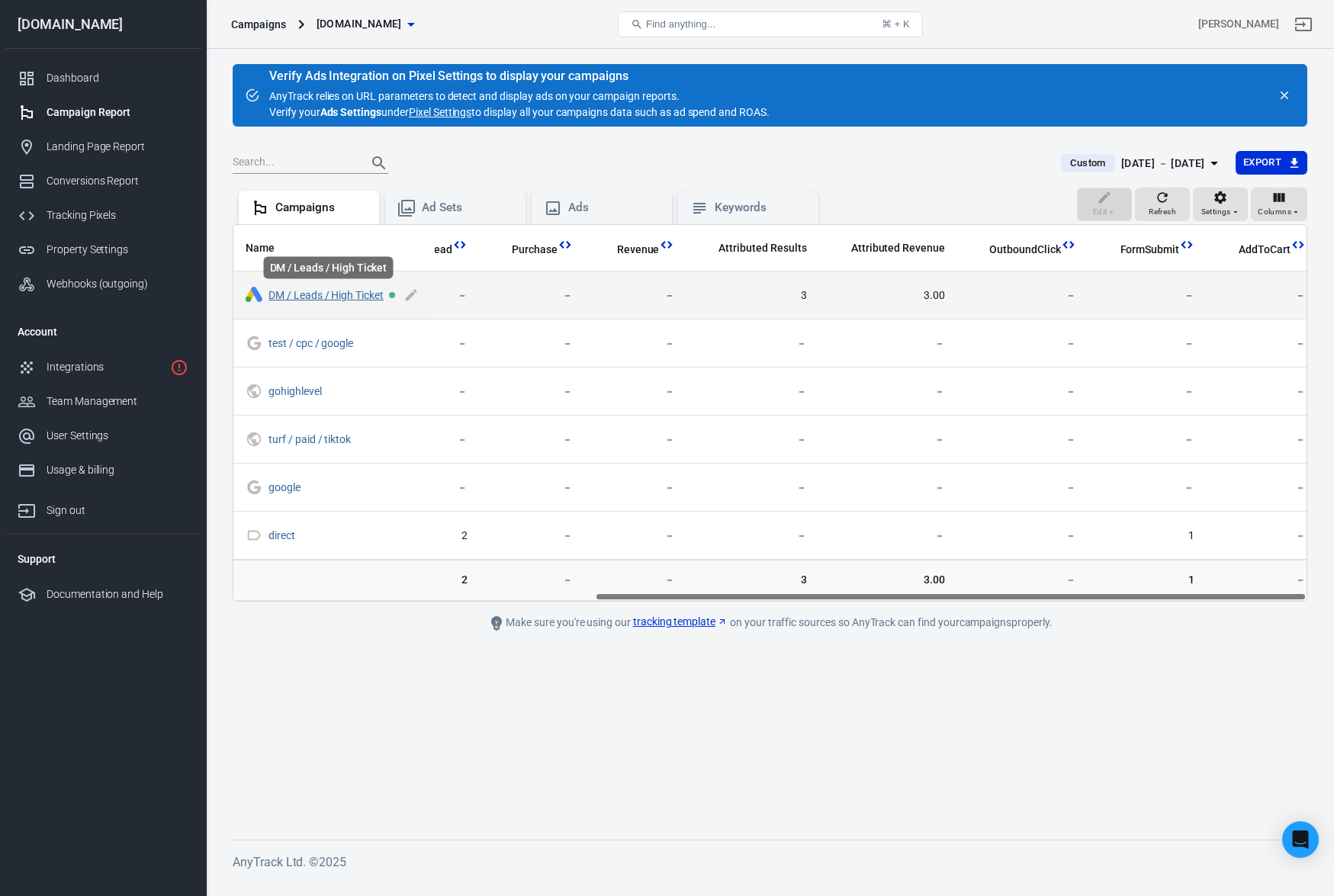
click at [339, 295] on link "DM / Leads / High Ticket" at bounding box center [326, 295] width 115 height 12
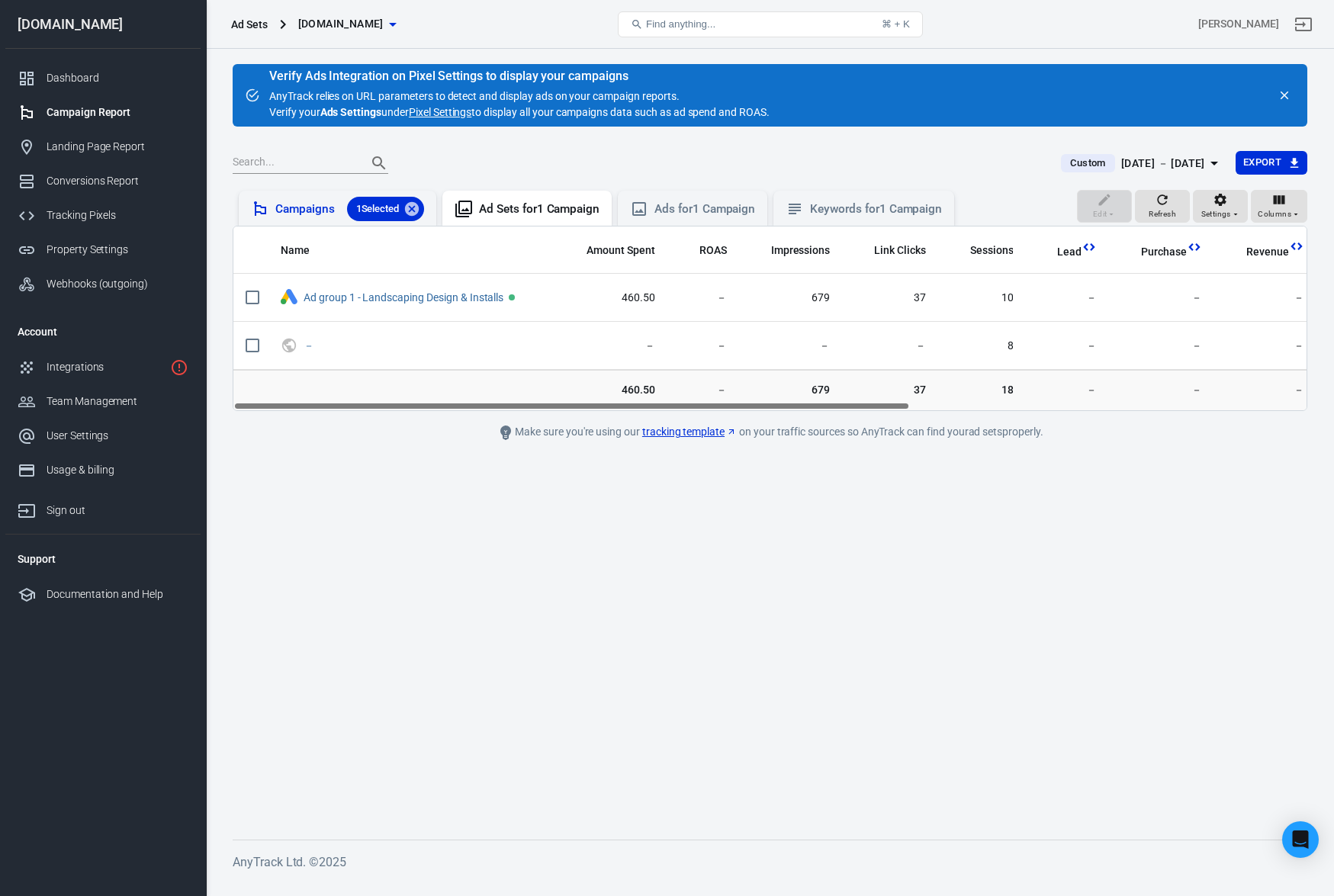
click at [288, 200] on div "Campaigns 1 Selected" at bounding box center [349, 208] width 148 height 24
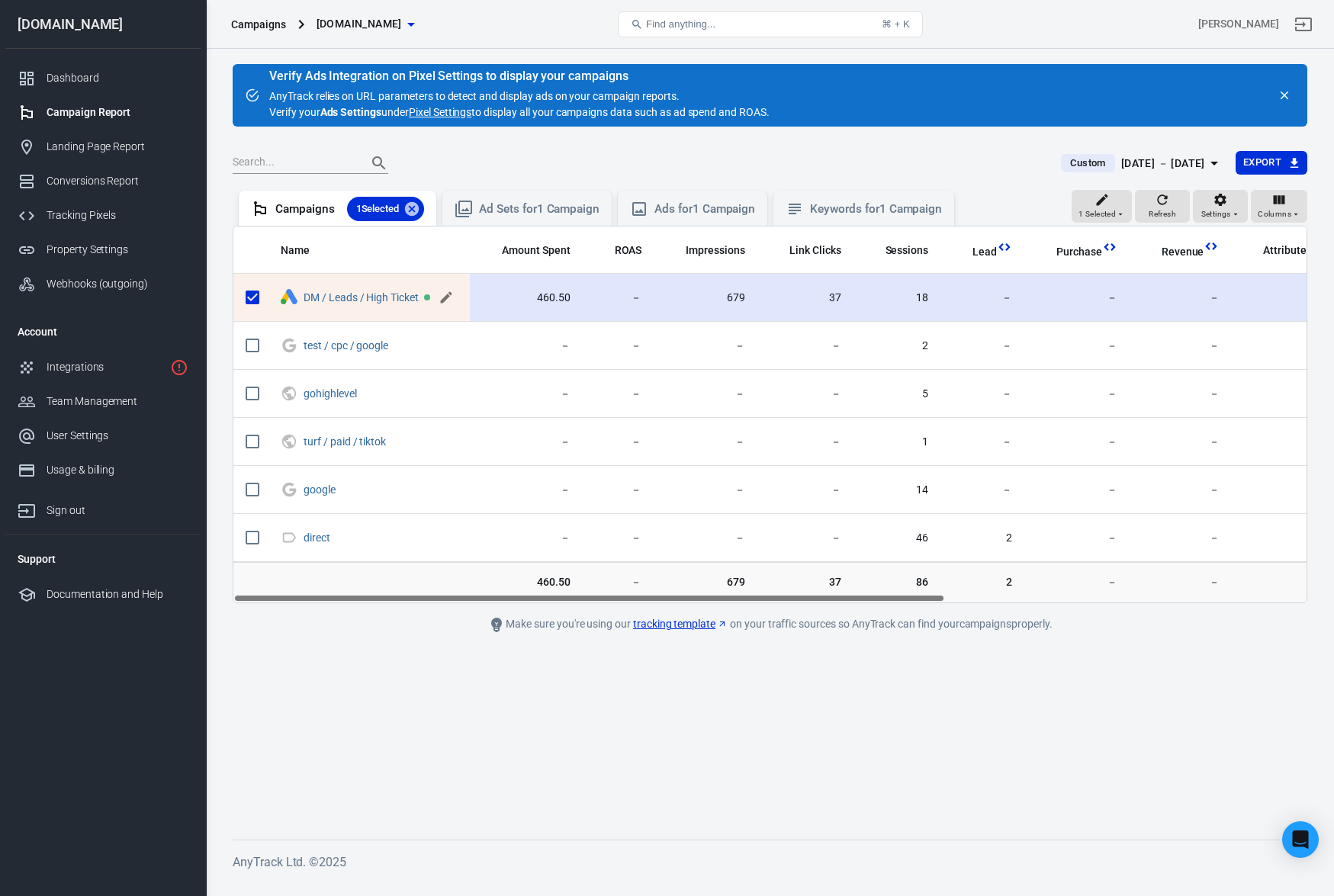
click at [450, 297] on icon "scrollable content" at bounding box center [446, 298] width 12 height 12
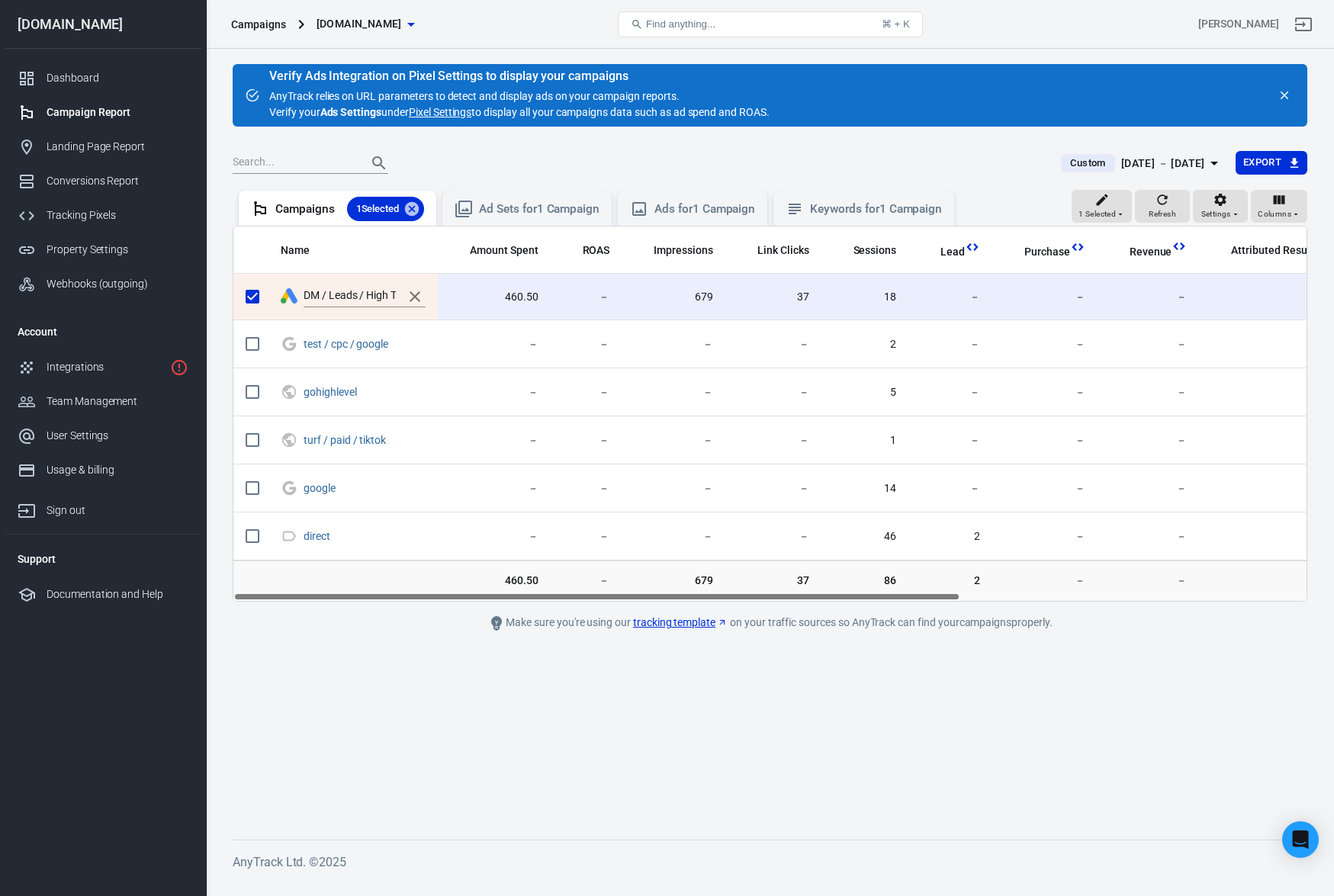
click at [427, 249] on th "Name" at bounding box center [353, 249] width 169 height 47
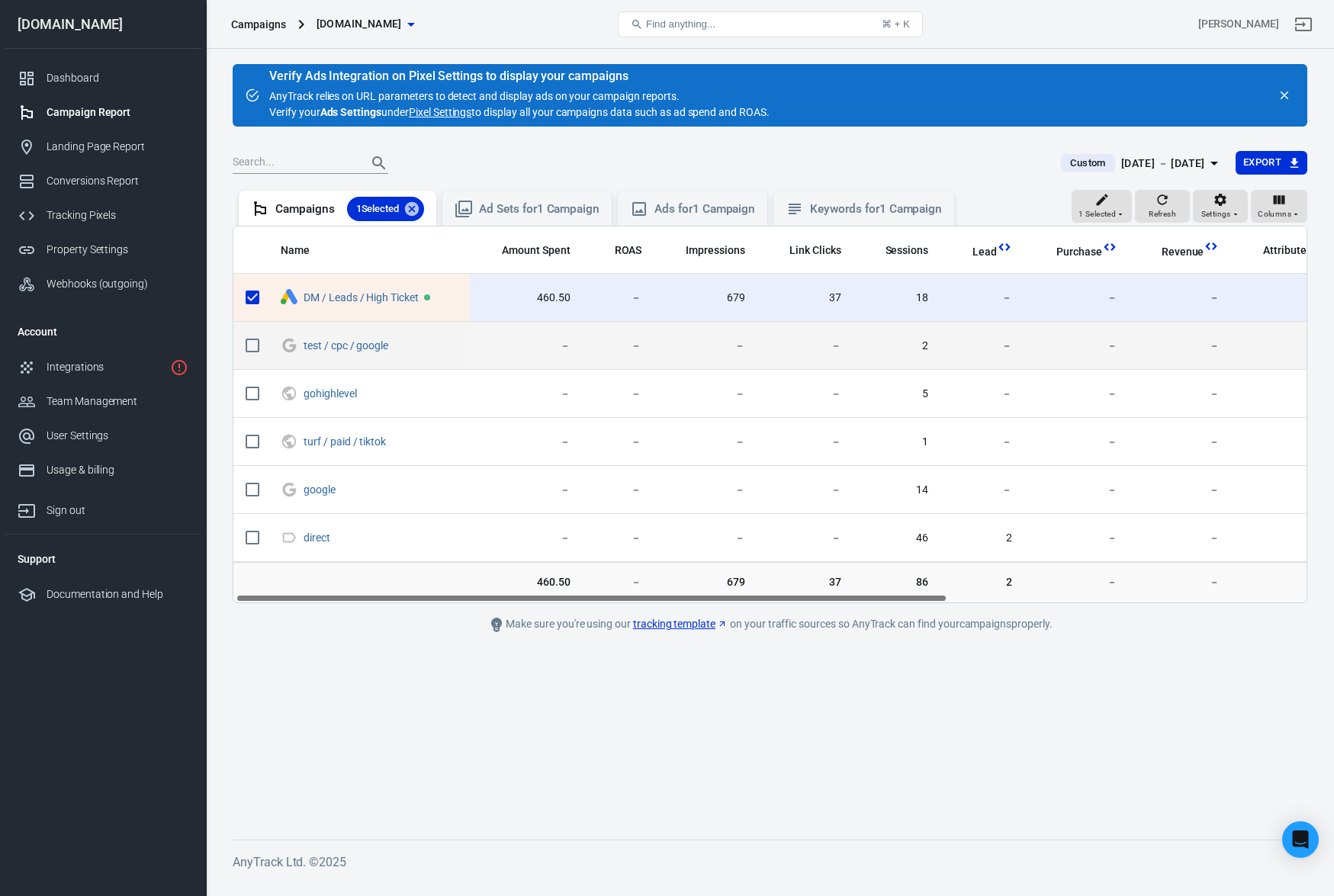
scroll to position [0, 4]
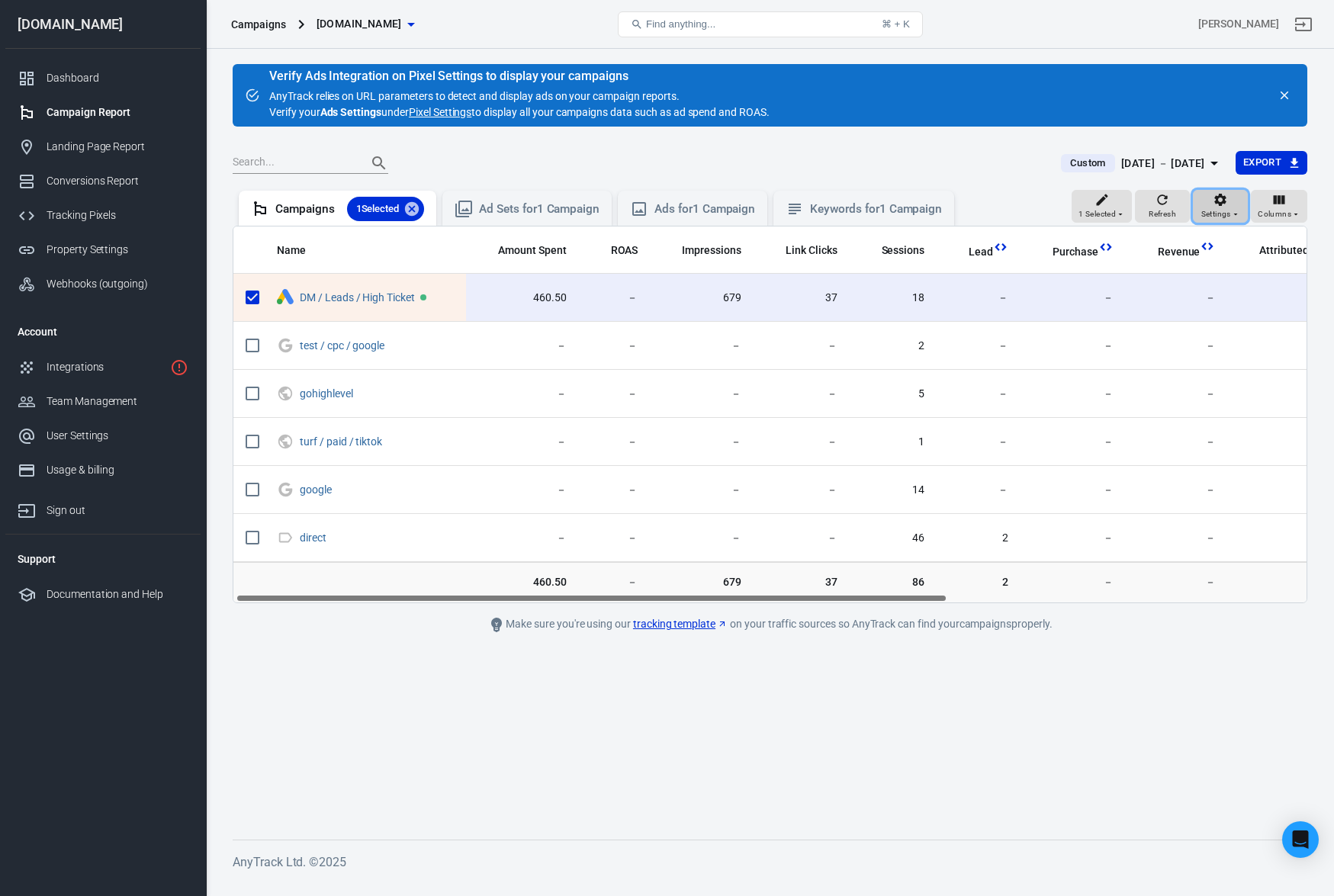
click at [1239, 217] on icon "button" at bounding box center [1236, 214] width 9 height 9
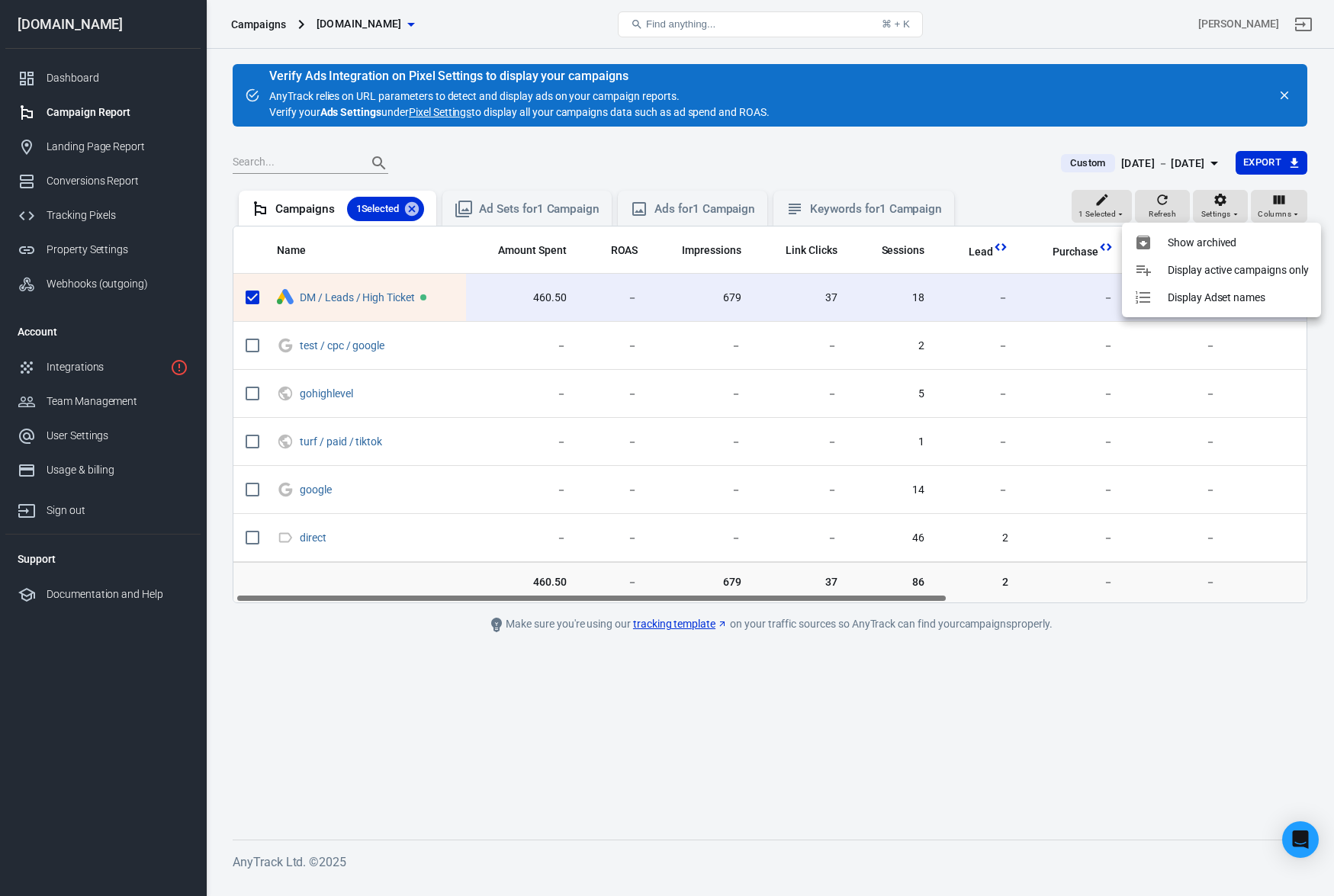
click at [1225, 207] on div at bounding box center [667, 448] width 1334 height 896
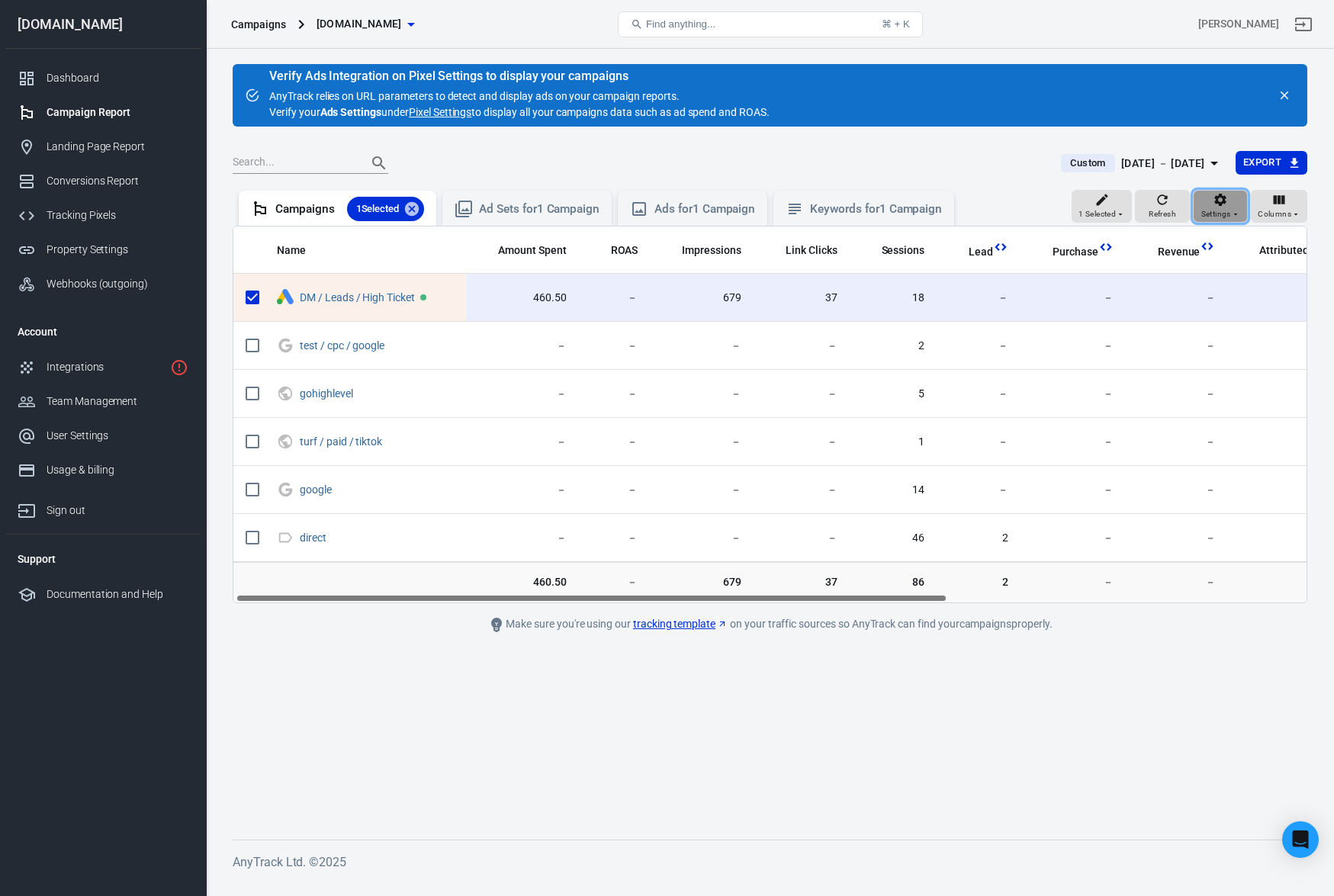
click at [1225, 207] on icon "button" at bounding box center [1221, 200] width 16 height 16
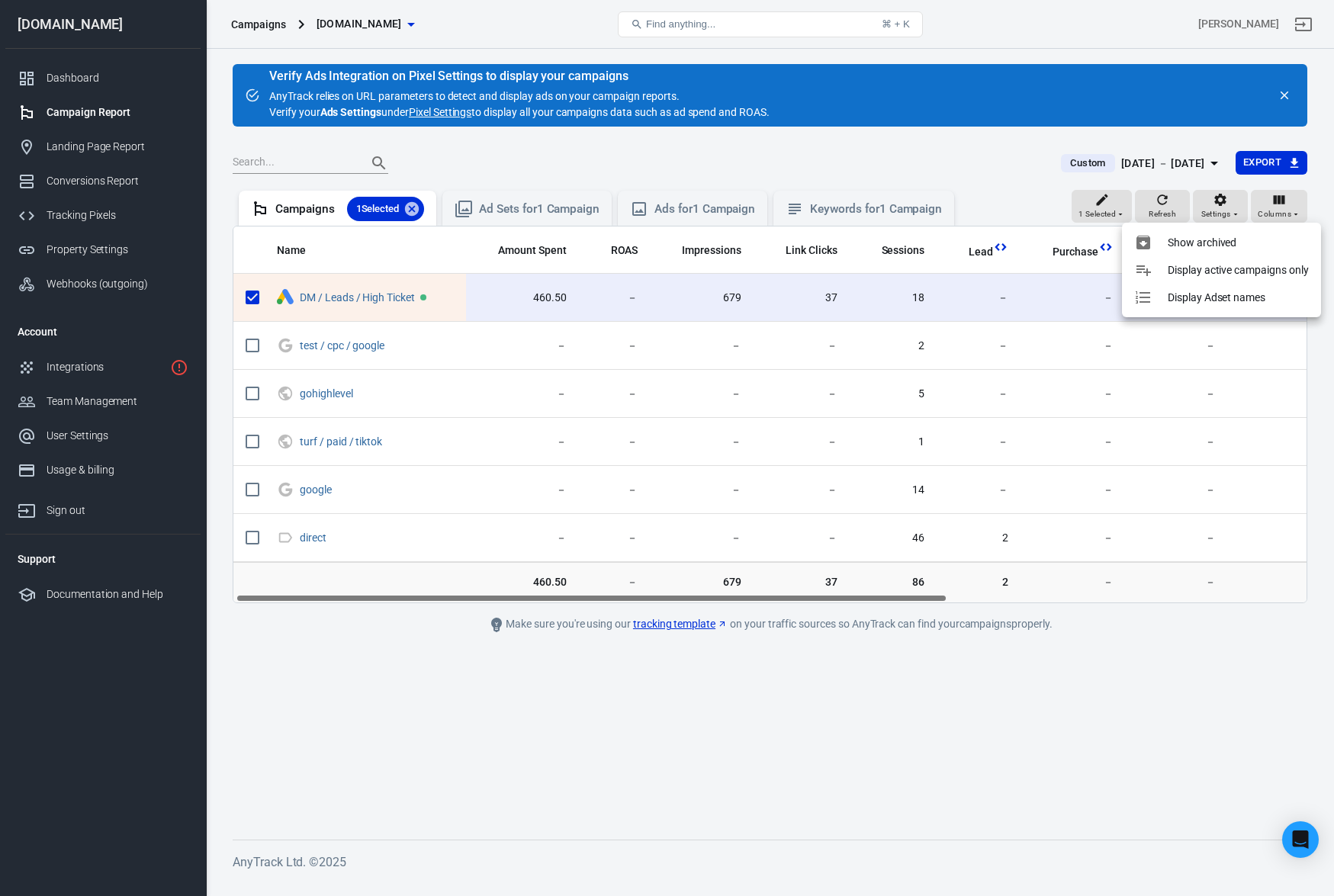
click at [1221, 204] on div at bounding box center [667, 448] width 1334 height 896
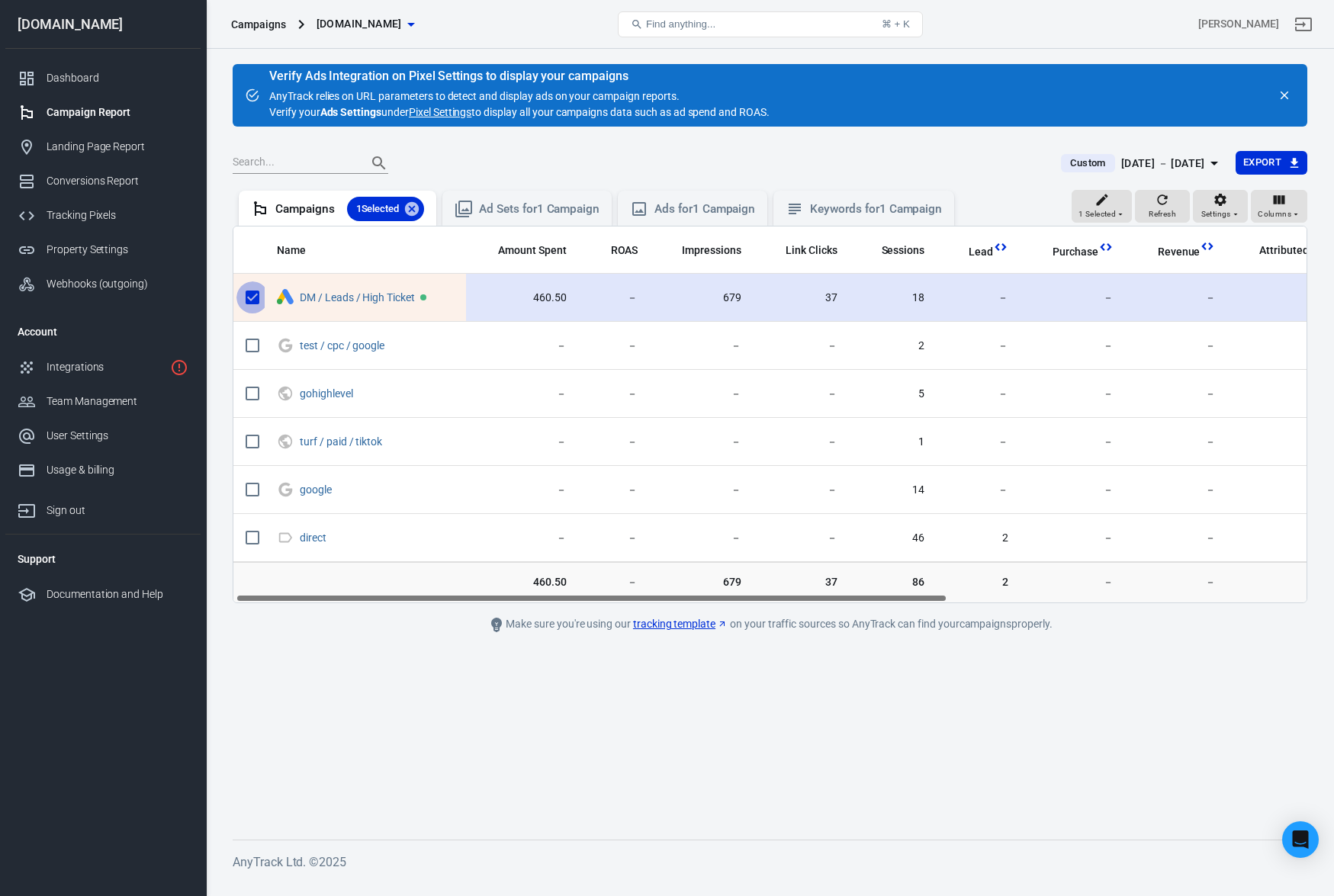
click at [250, 299] on input "scrollable content" at bounding box center [252, 297] width 32 height 32
checkbox input "false"
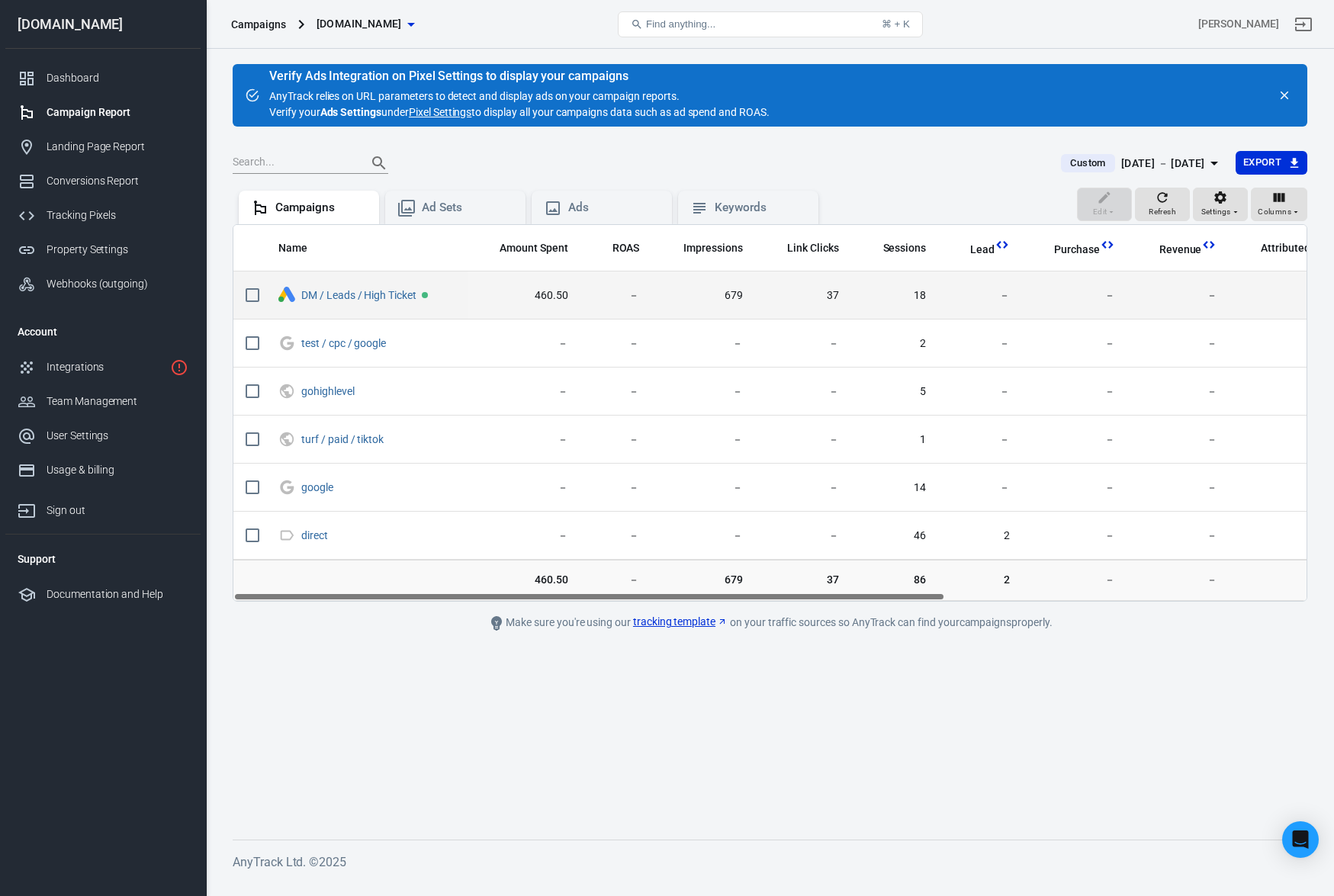
scroll to position [0, 0]
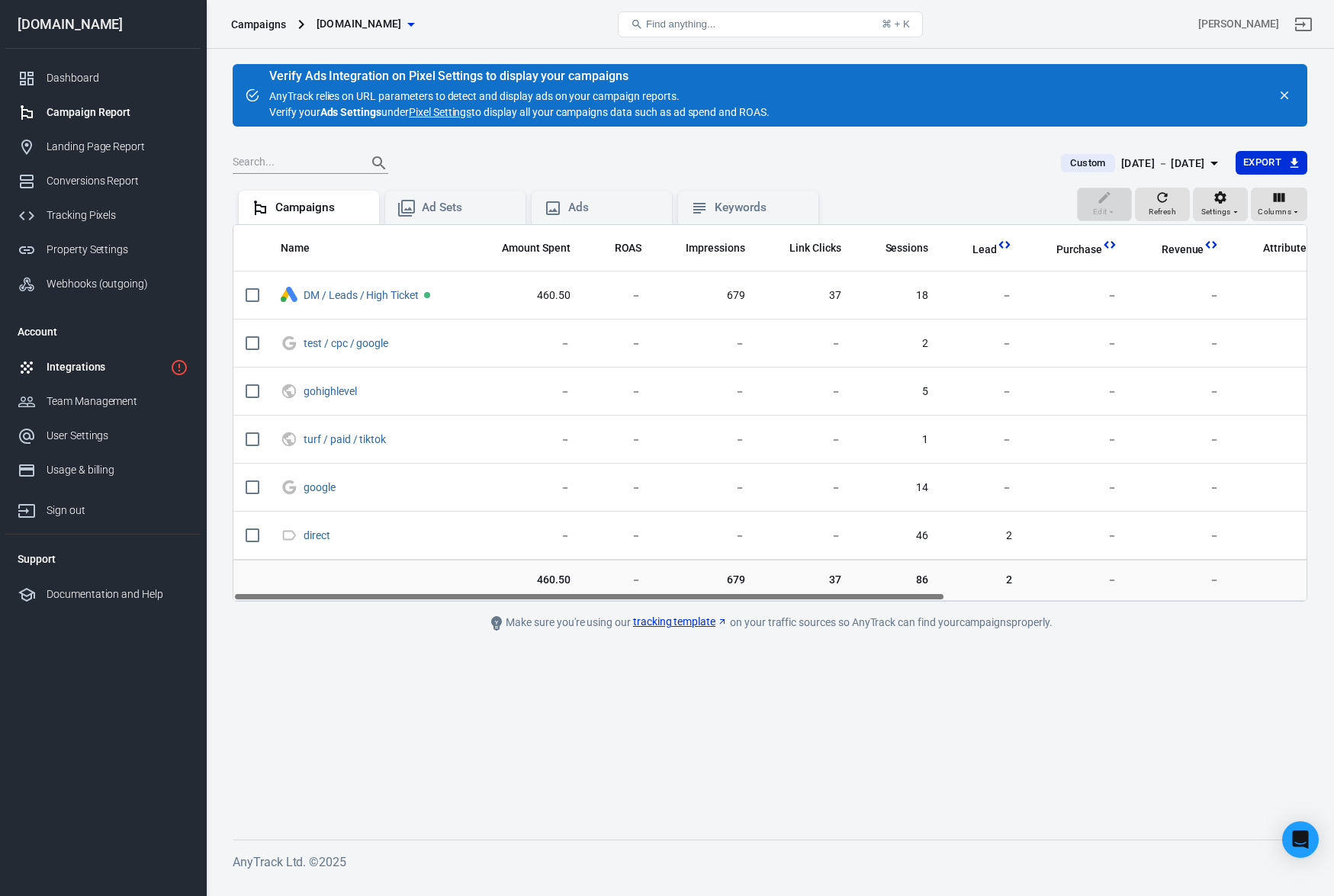
click at [94, 359] on div "Integrations" at bounding box center [105, 367] width 117 height 16
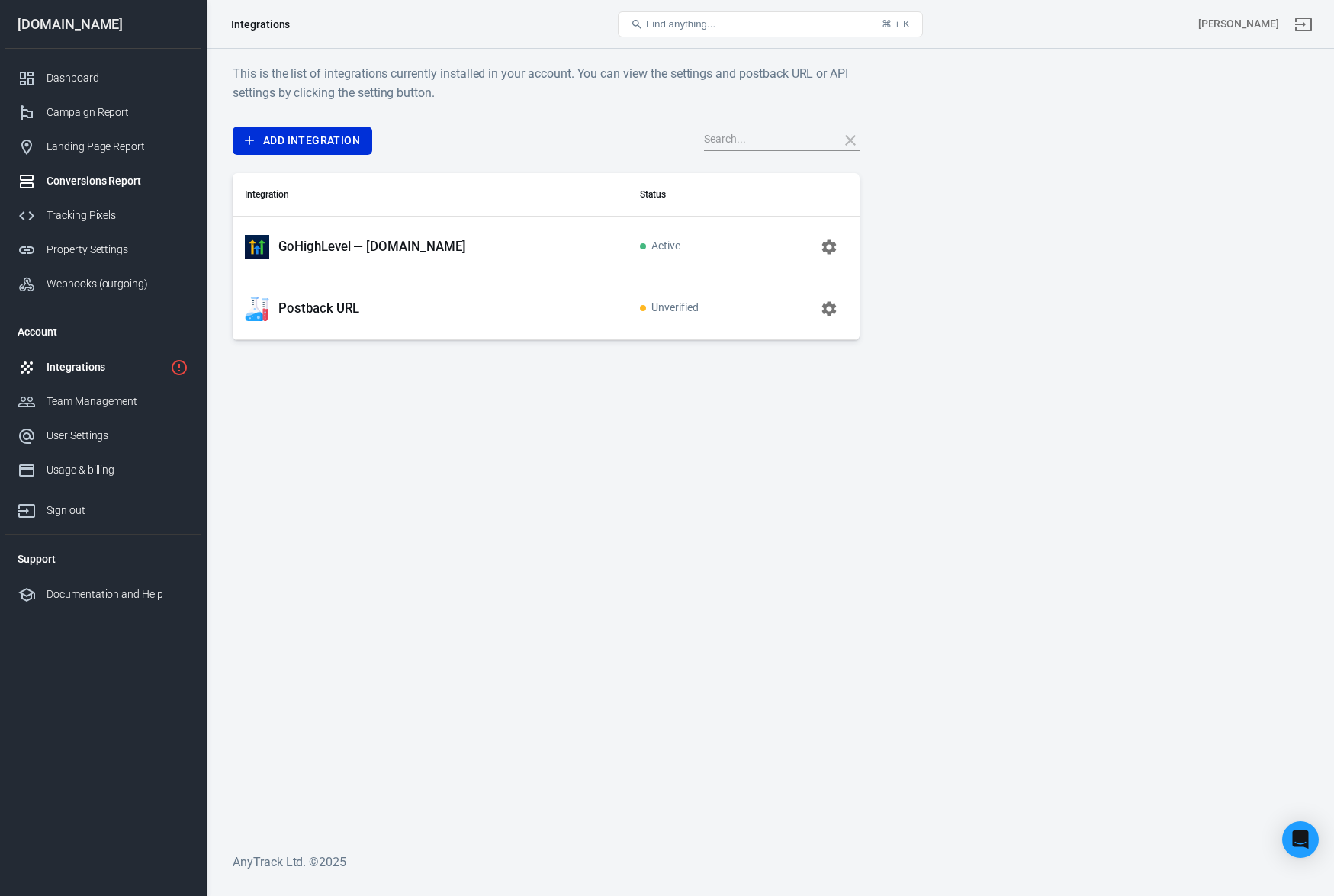
click at [102, 180] on div "Conversions Report" at bounding box center [117, 181] width 142 height 16
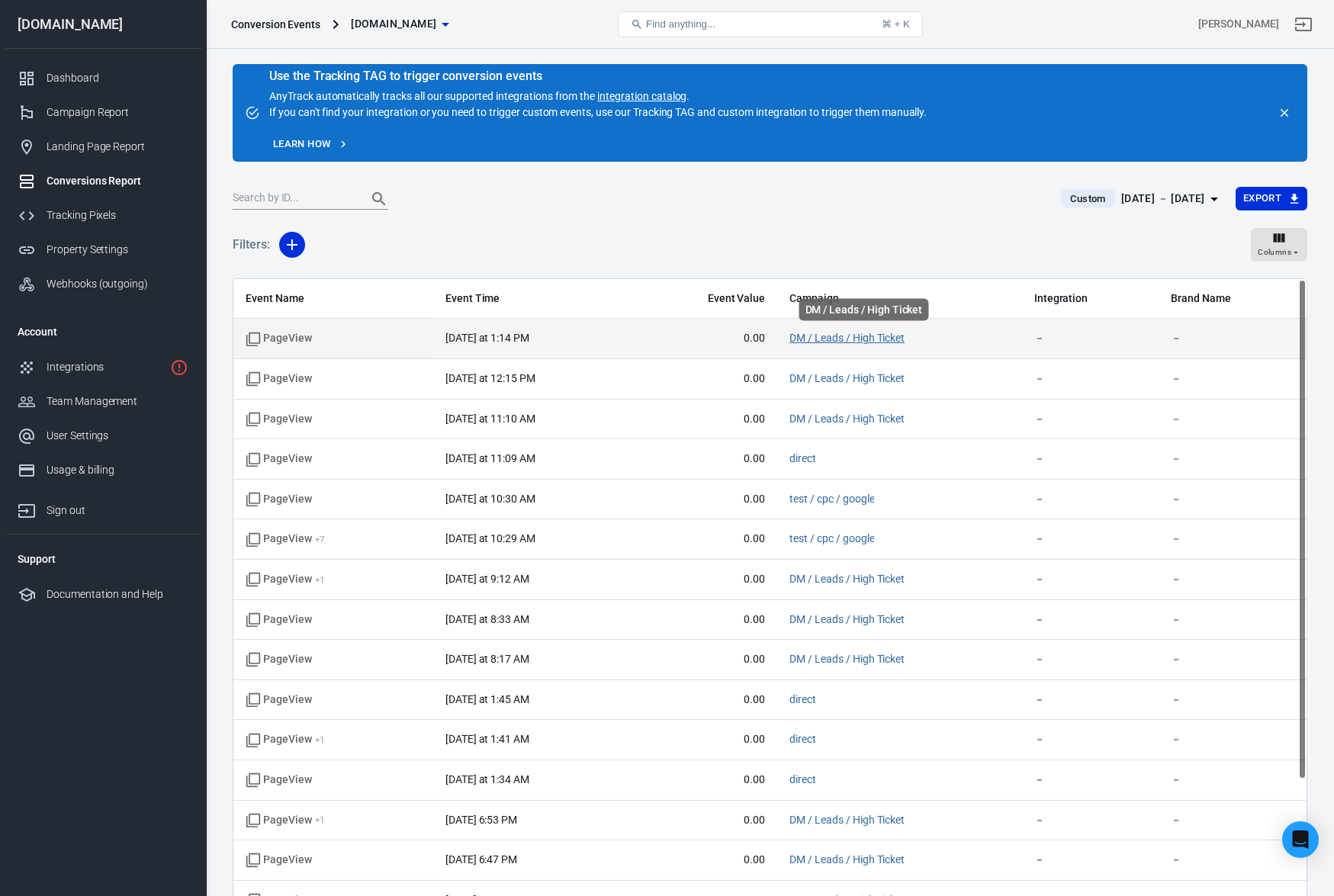
click at [858, 338] on link "DM / Leads / High Ticket" at bounding box center [847, 338] width 115 height 12
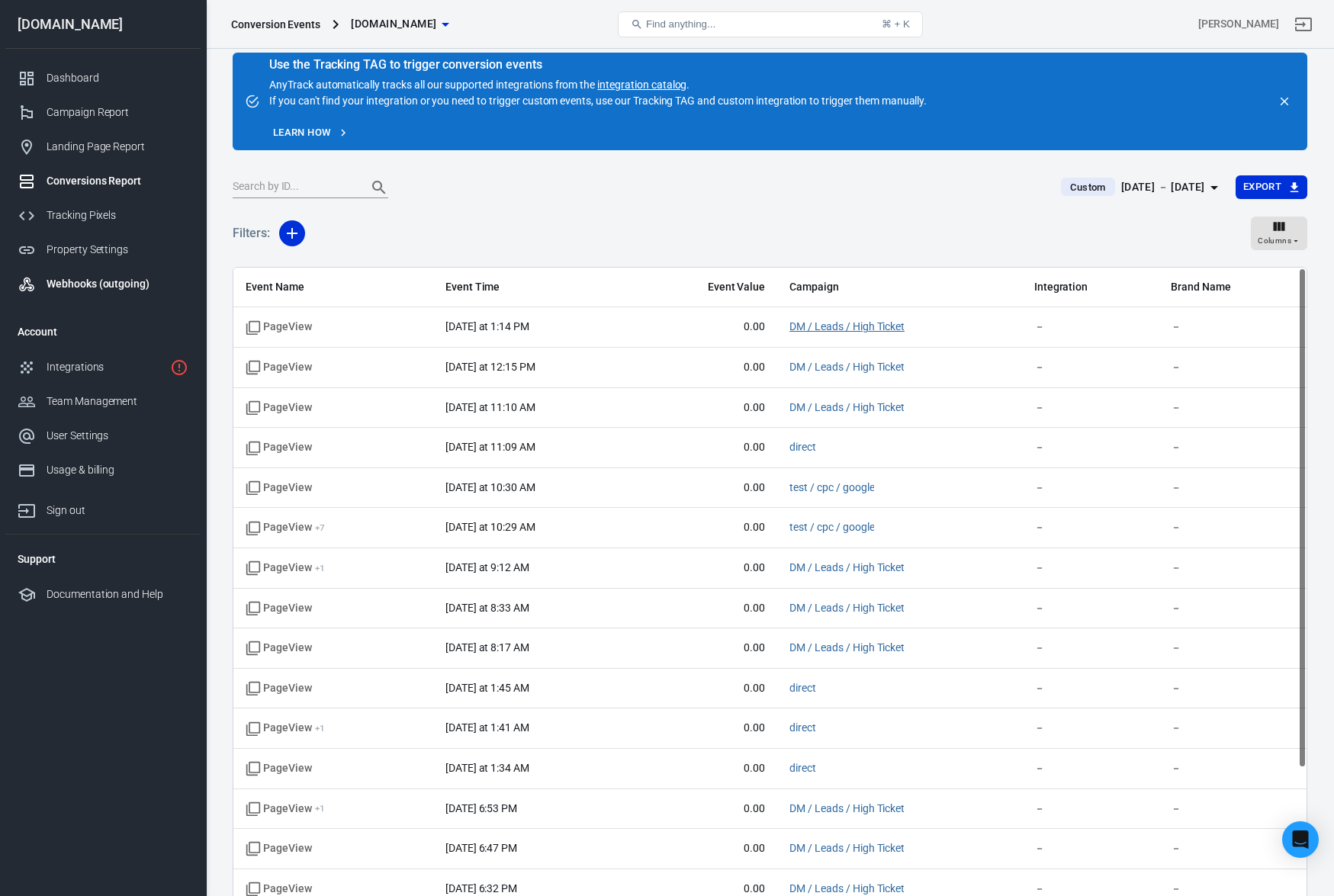
scroll to position [13, 0]
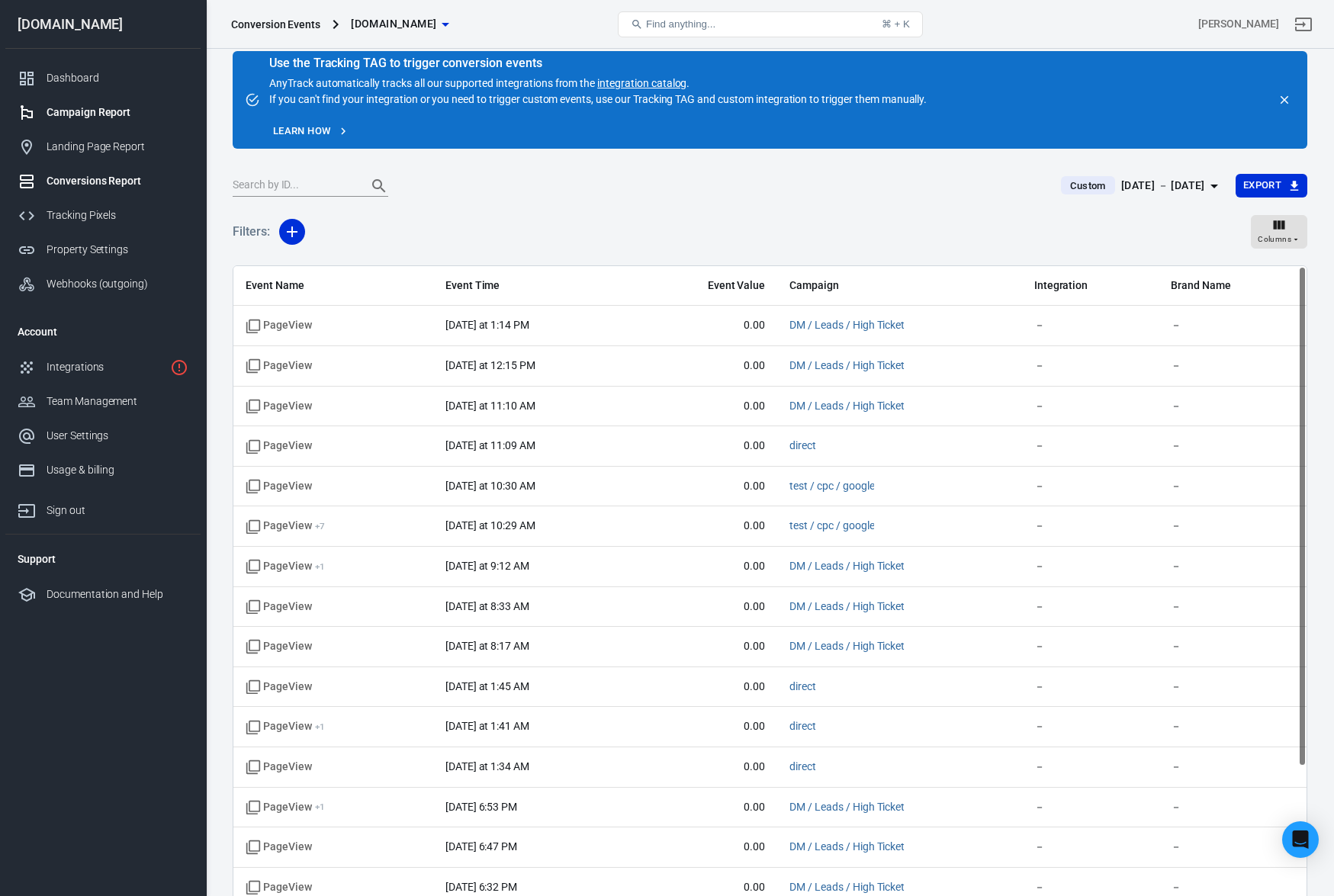
click at [104, 126] on link "Campaign Report" at bounding box center [103, 113] width 195 height 34
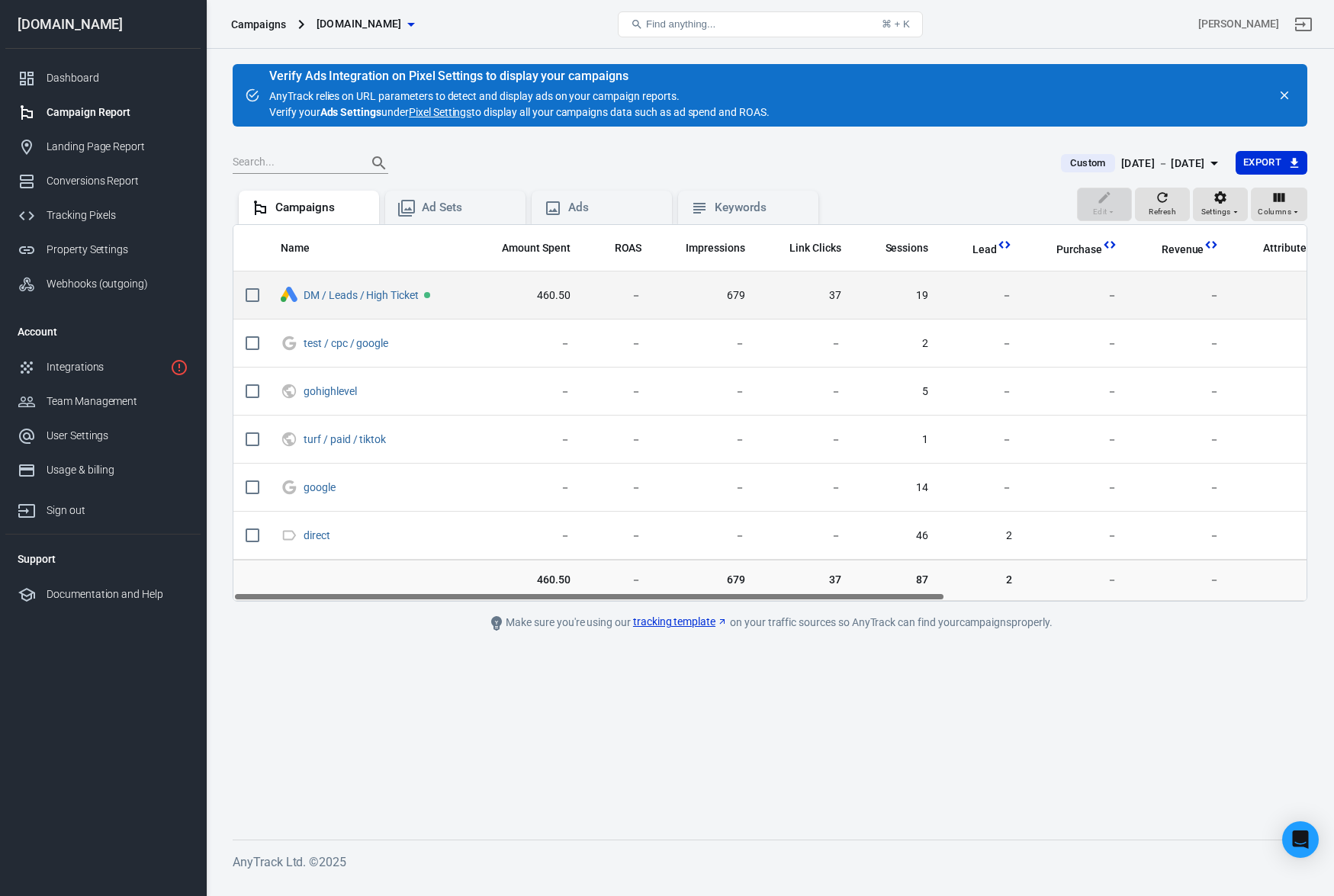
click at [254, 298] on input "scrollable content" at bounding box center [252, 295] width 32 height 32
checkbox input "true"
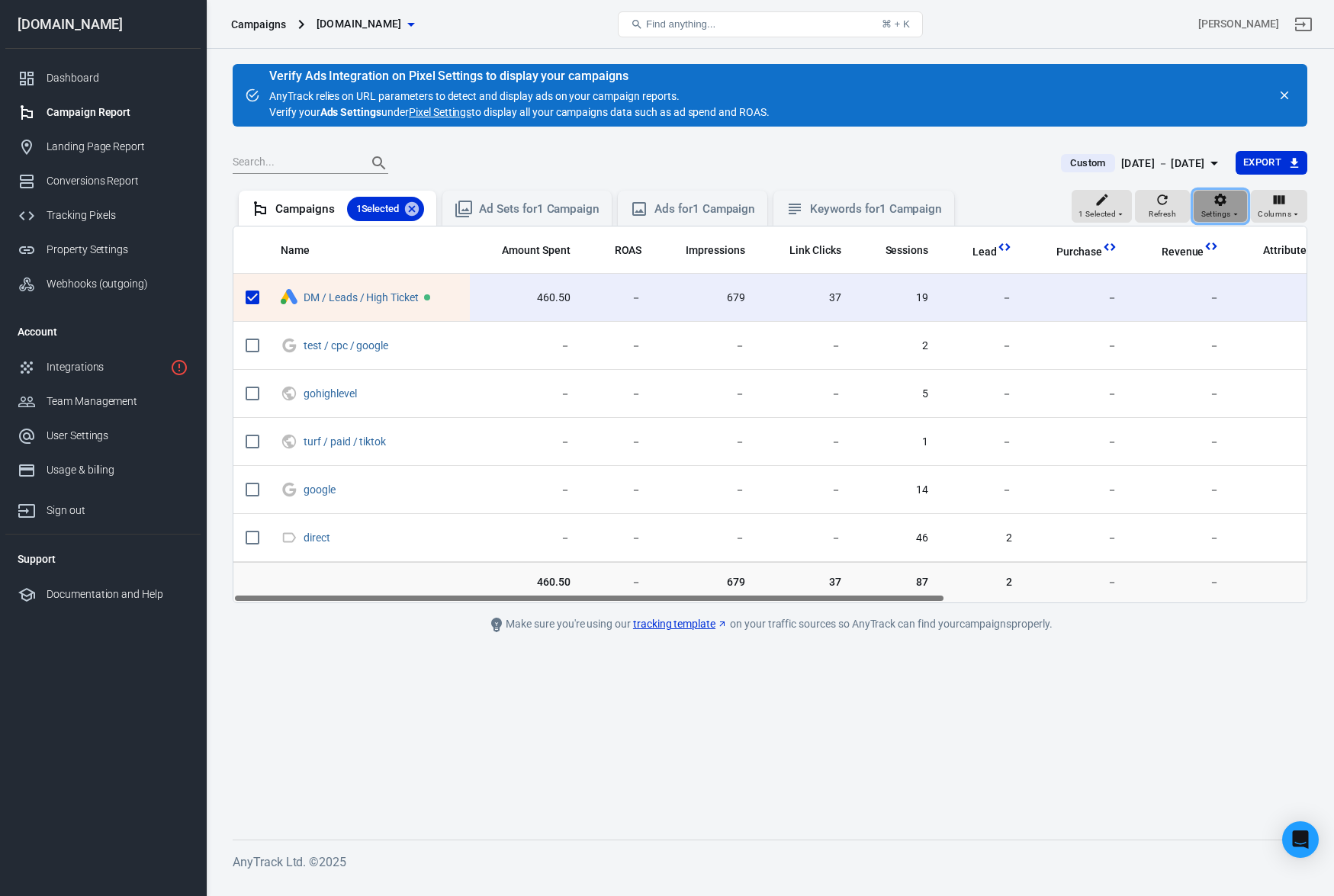
click at [1239, 210] on icon "button" at bounding box center [1236, 214] width 9 height 9
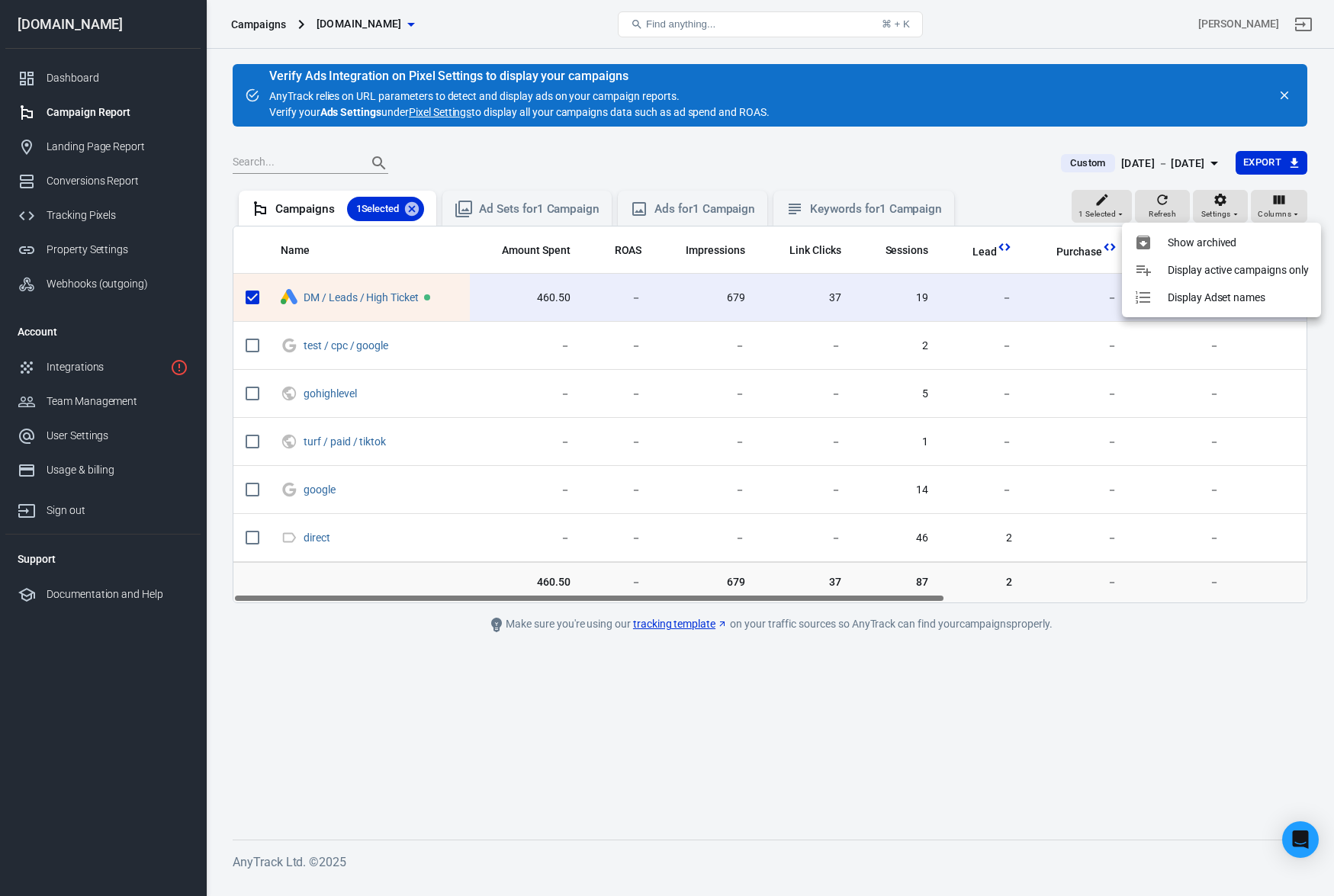
click at [1239, 211] on div at bounding box center [667, 448] width 1334 height 896
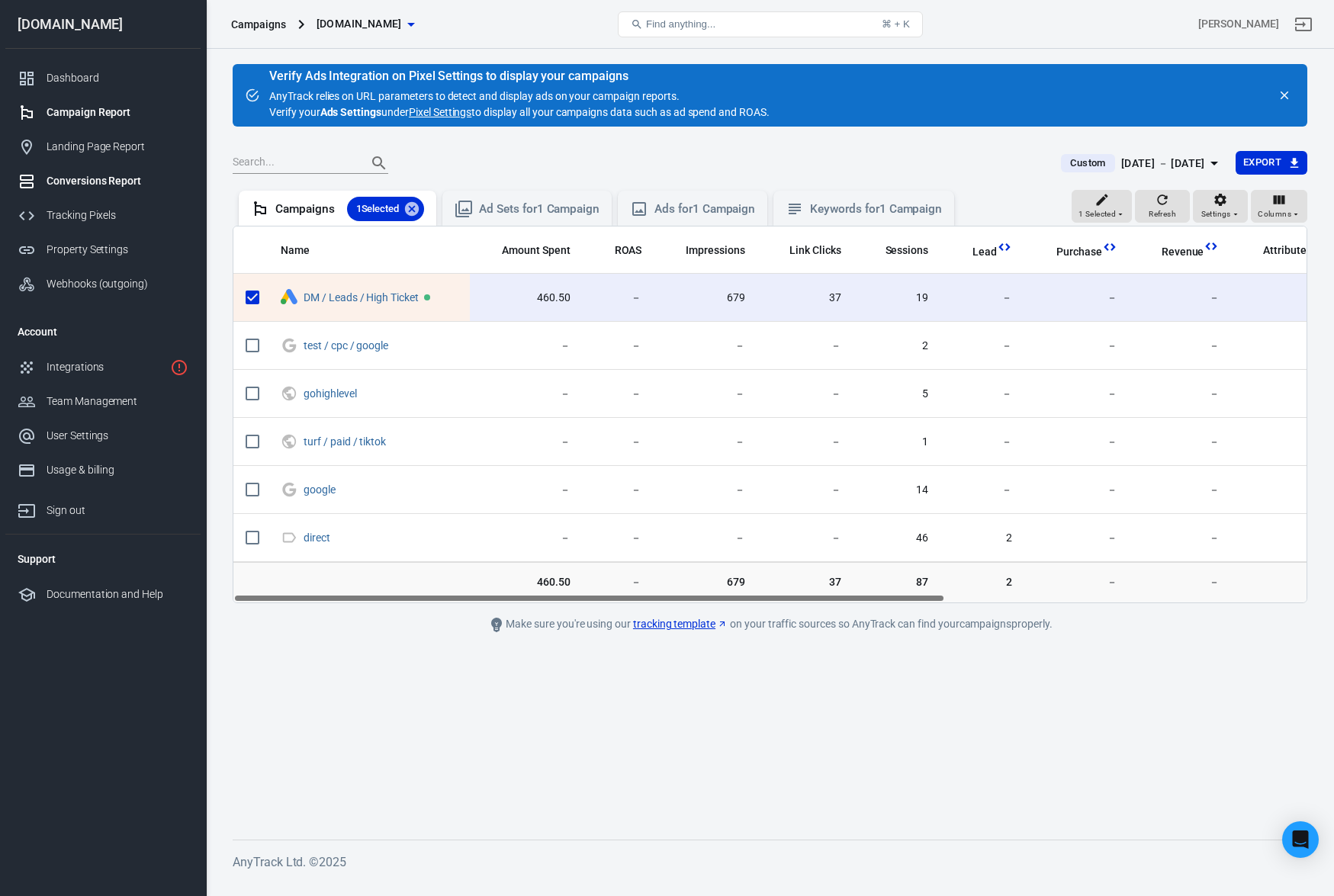
click at [115, 186] on div "Conversions Report" at bounding box center [117, 181] width 142 height 16
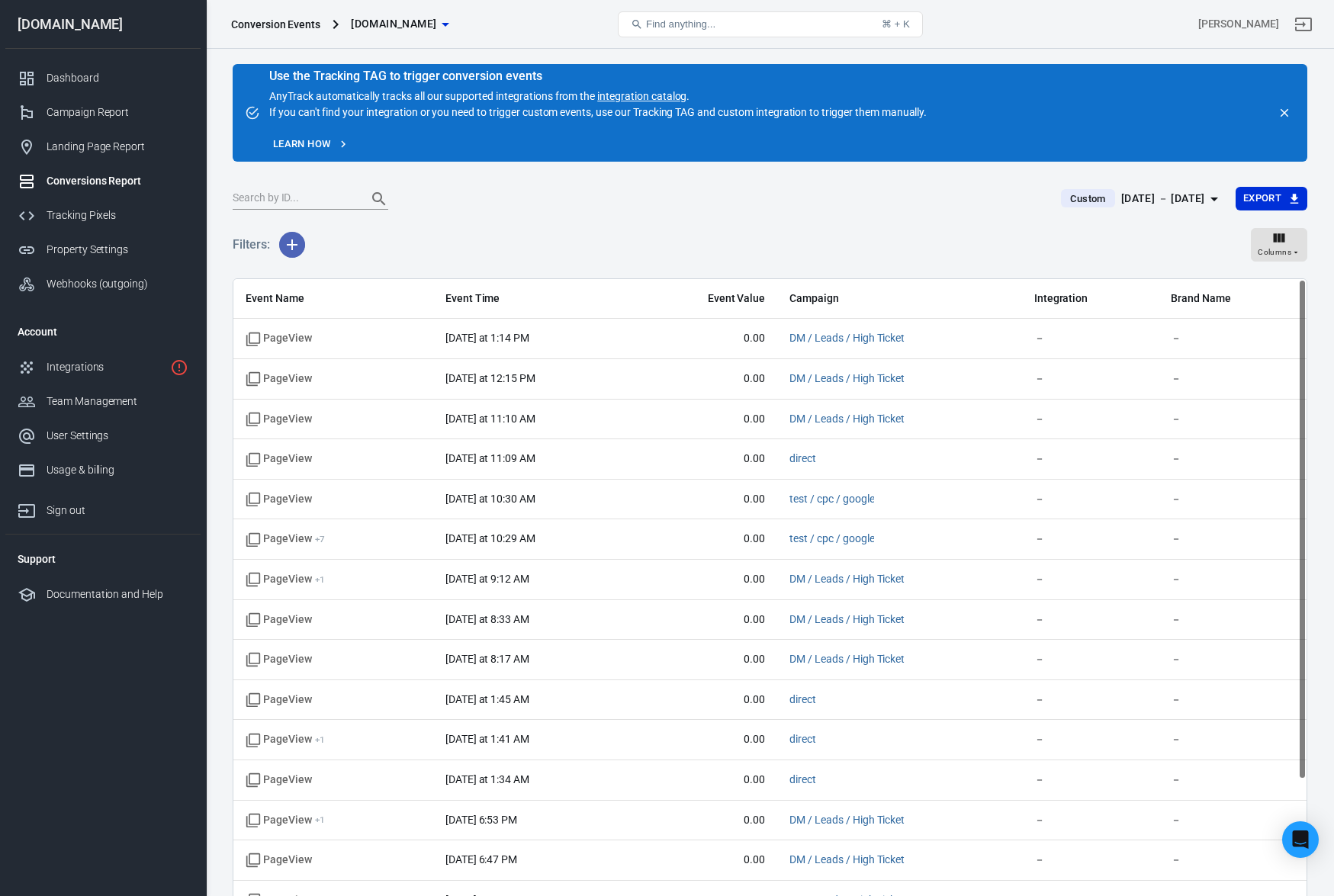
click at [302, 244] on button "button" at bounding box center [292, 244] width 26 height 26
click at [351, 272] on li "Event Name" at bounding box center [330, 277] width 103 height 27
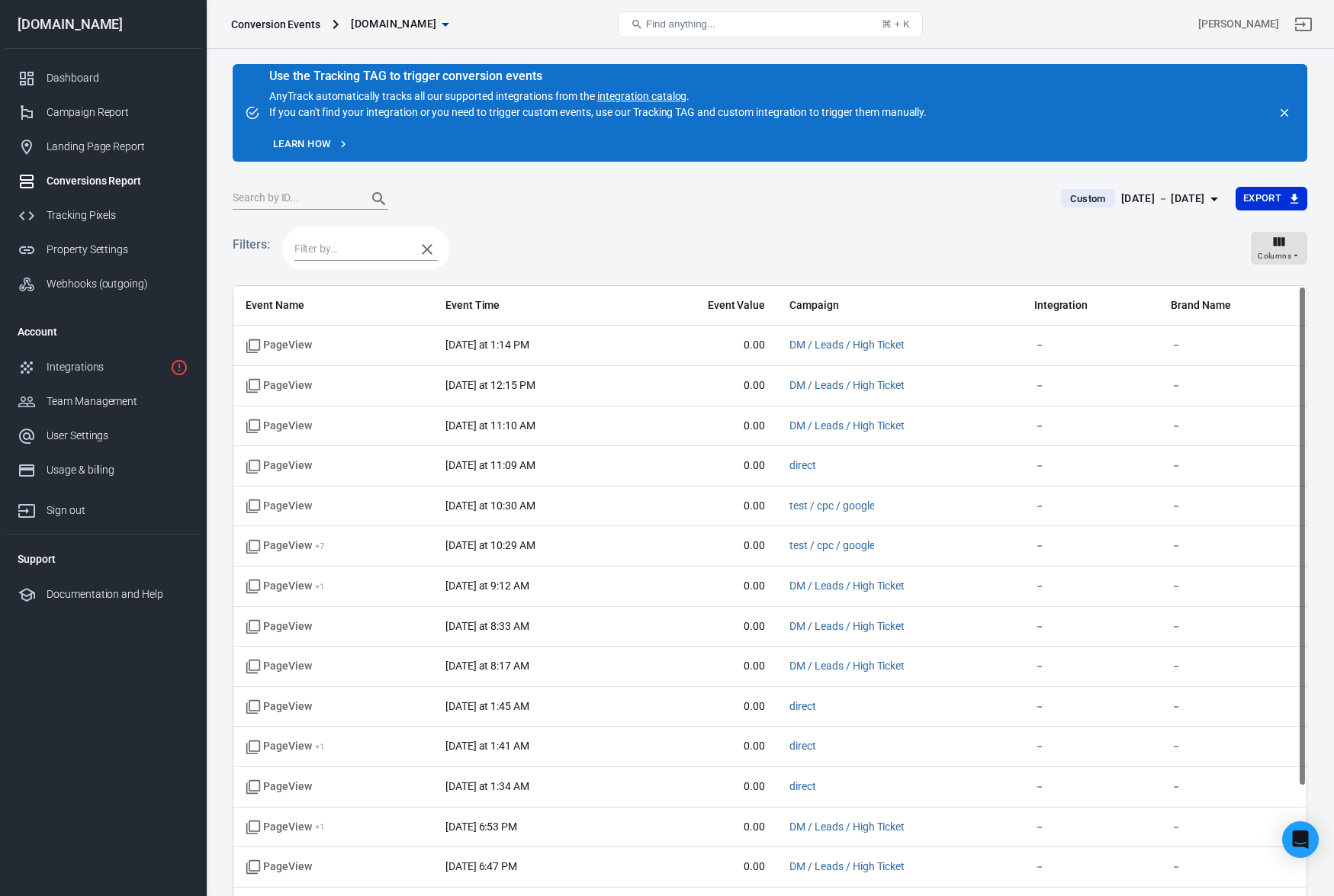
click at [343, 244] on input "text" at bounding box center [351, 249] width 113 height 19
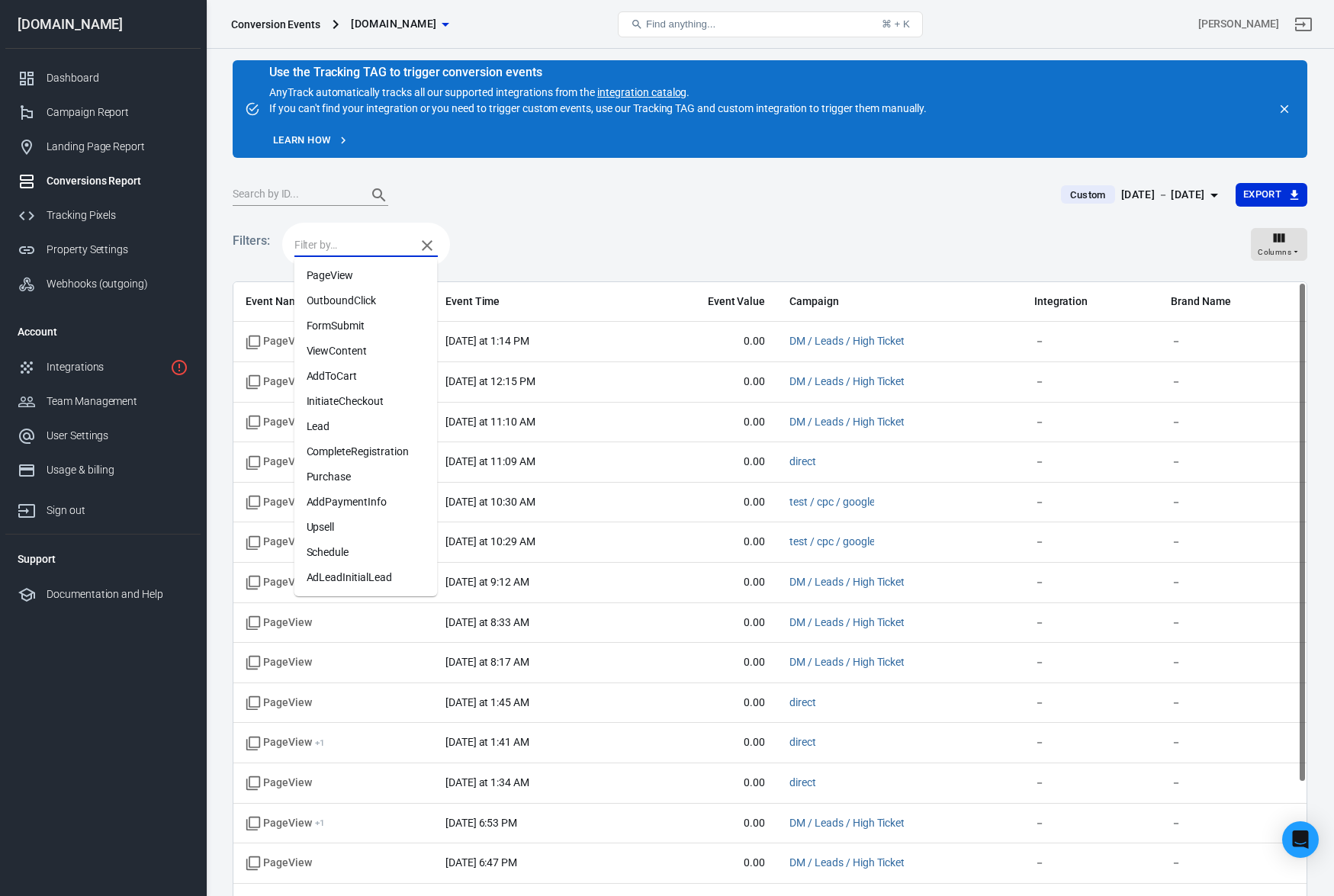
scroll to position [6, 0]
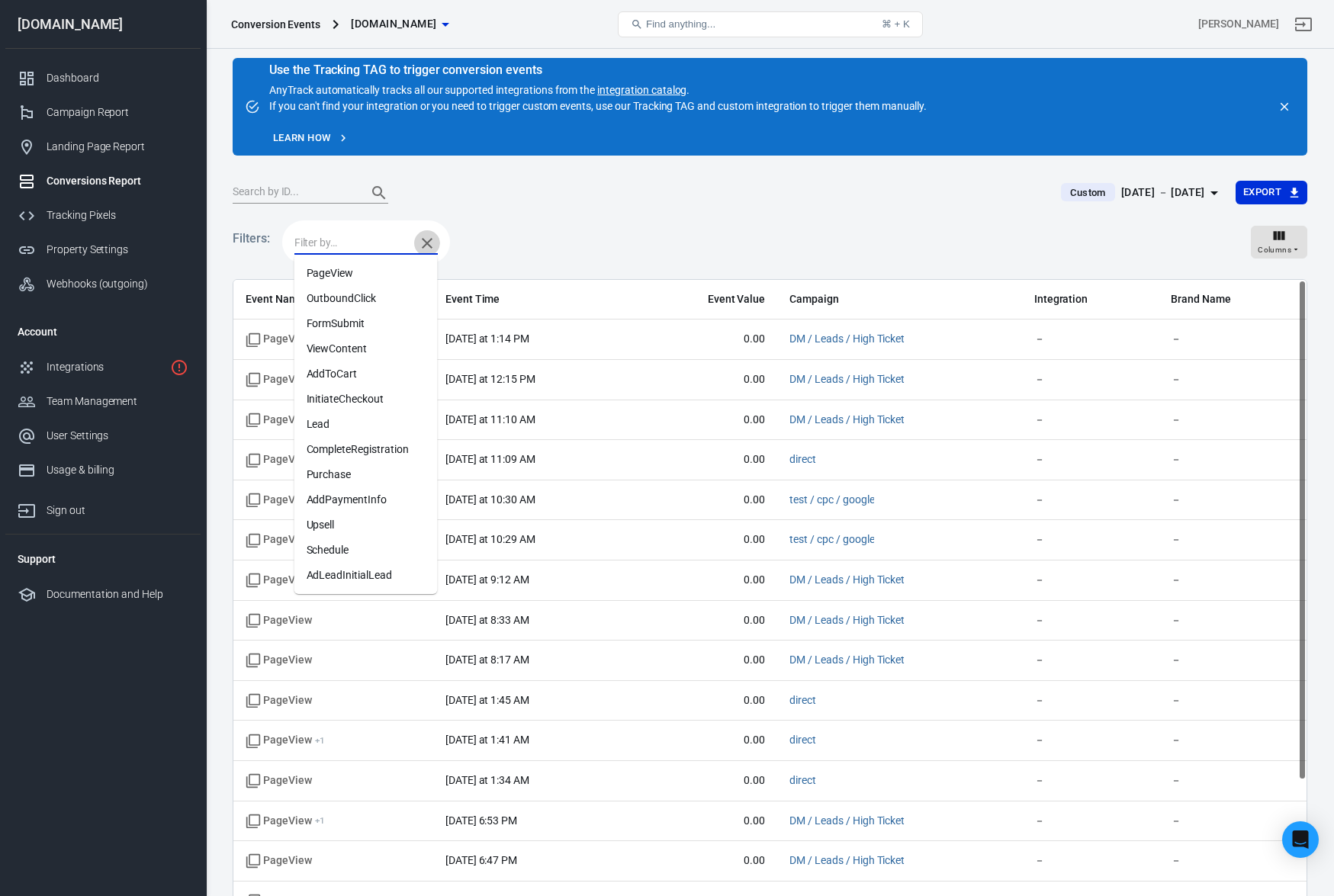
click at [428, 245] on icon "button" at bounding box center [428, 243] width 19 height 19
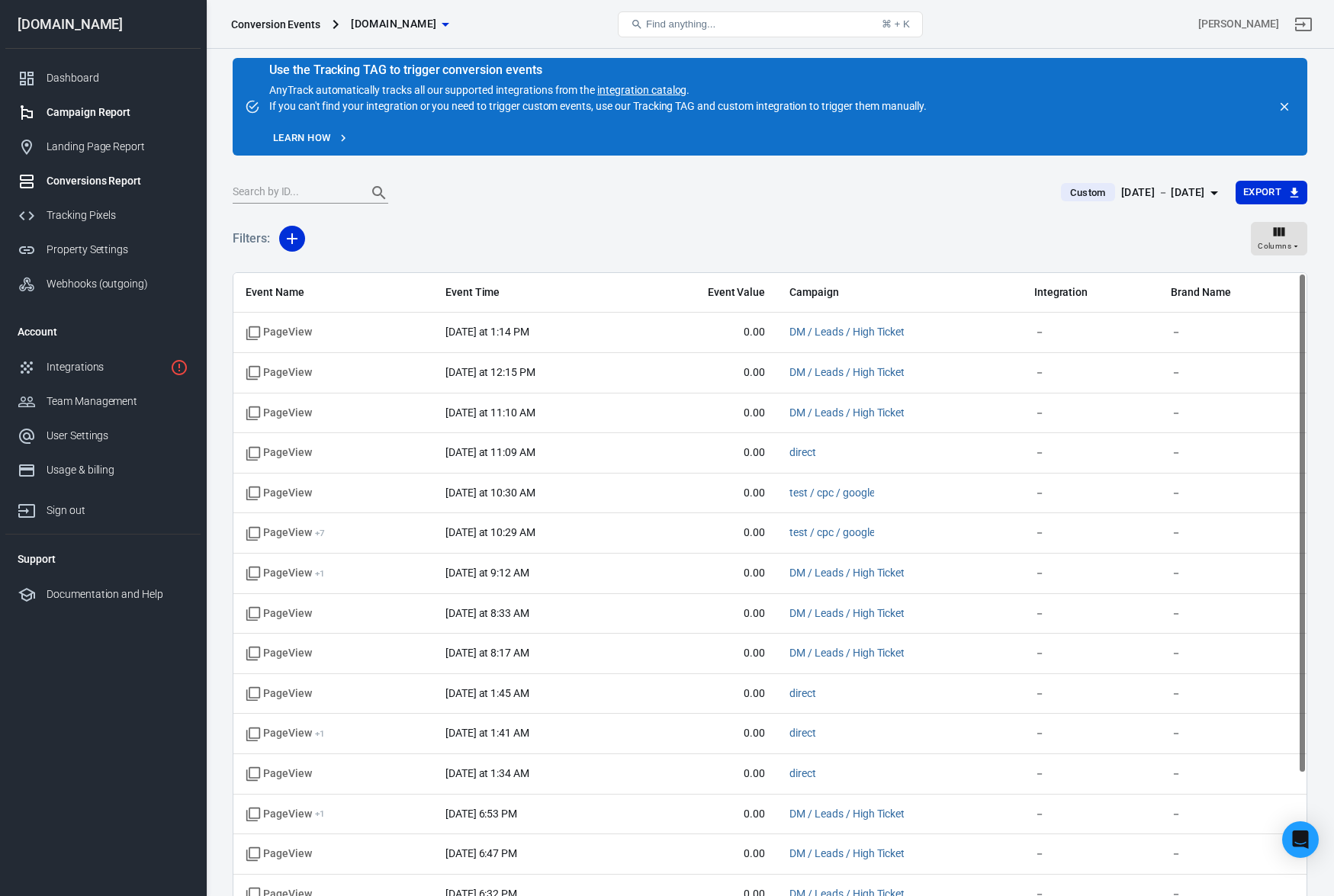
click at [96, 109] on div "Campaign Report" at bounding box center [117, 112] width 142 height 16
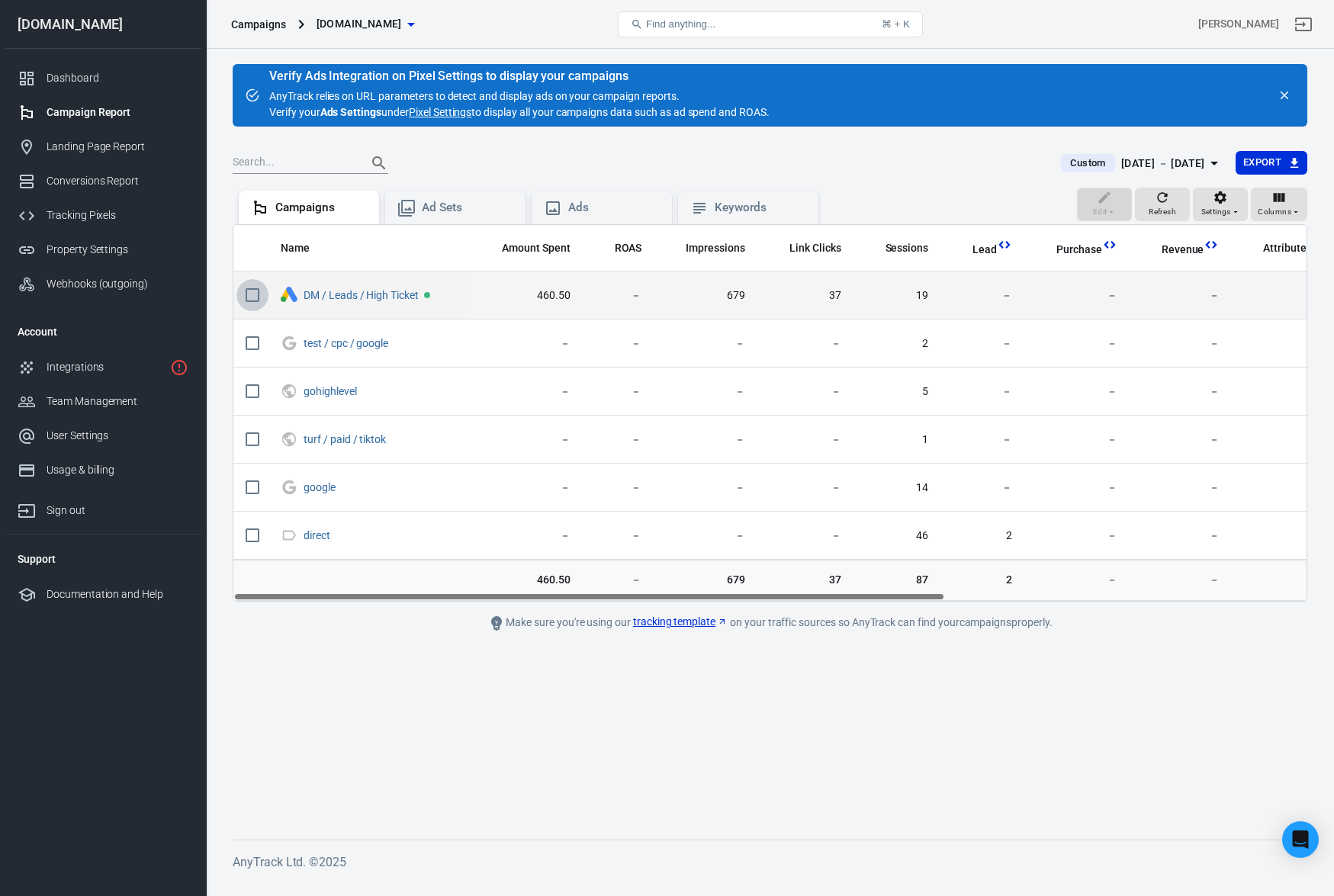
click at [246, 294] on input "scrollable content" at bounding box center [252, 295] width 32 height 32
checkbox input "true"
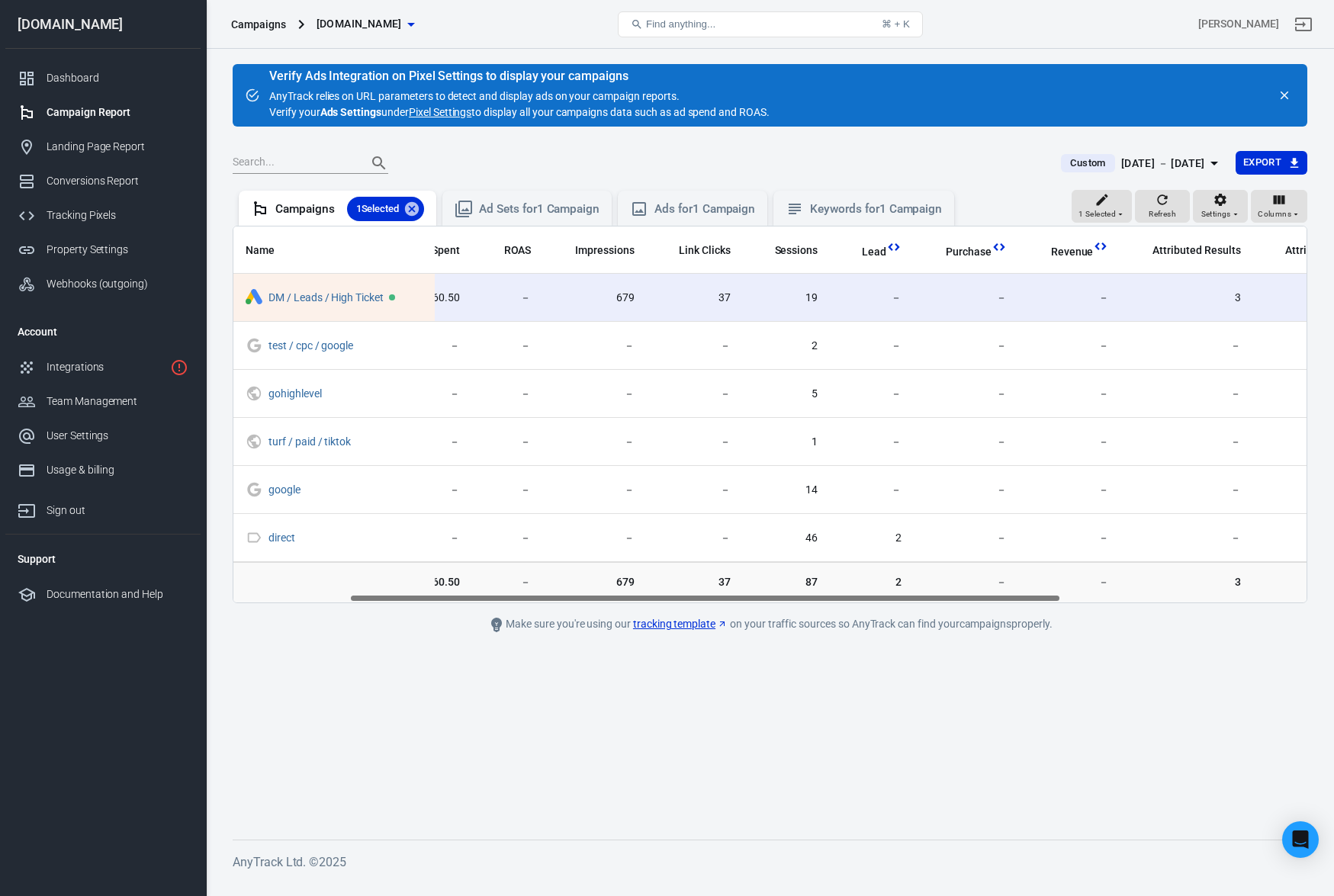
scroll to position [0, 545]
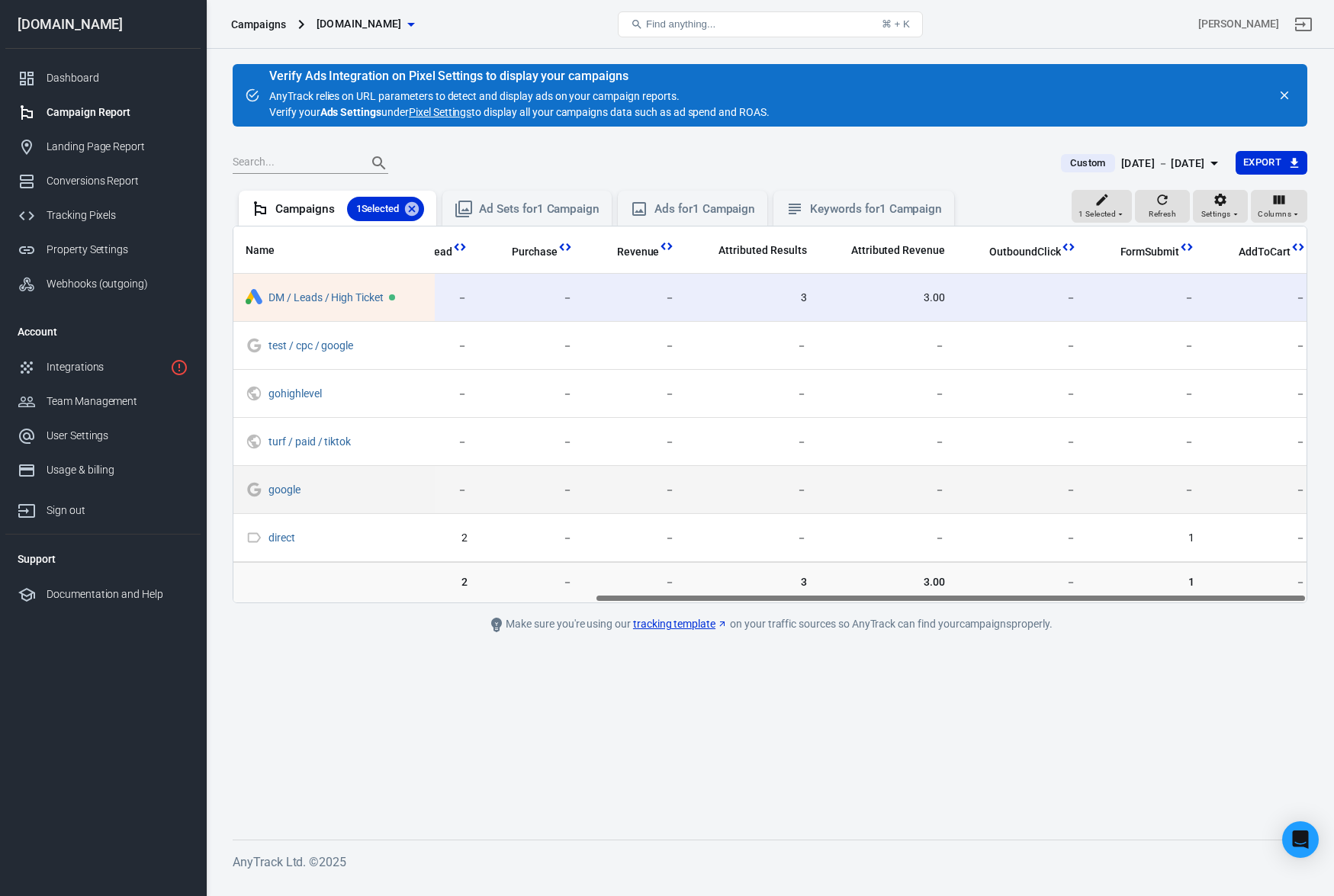
drag, startPoint x: 675, startPoint y: 597, endPoint x: 1168, endPoint y: 493, distance: 503.9
click at [1109, 580] on div "Name Amount Spent ROAS Impressions Link Clicks Sessions Lead Purchase Revenue A…" at bounding box center [770, 414] width 1075 height 378
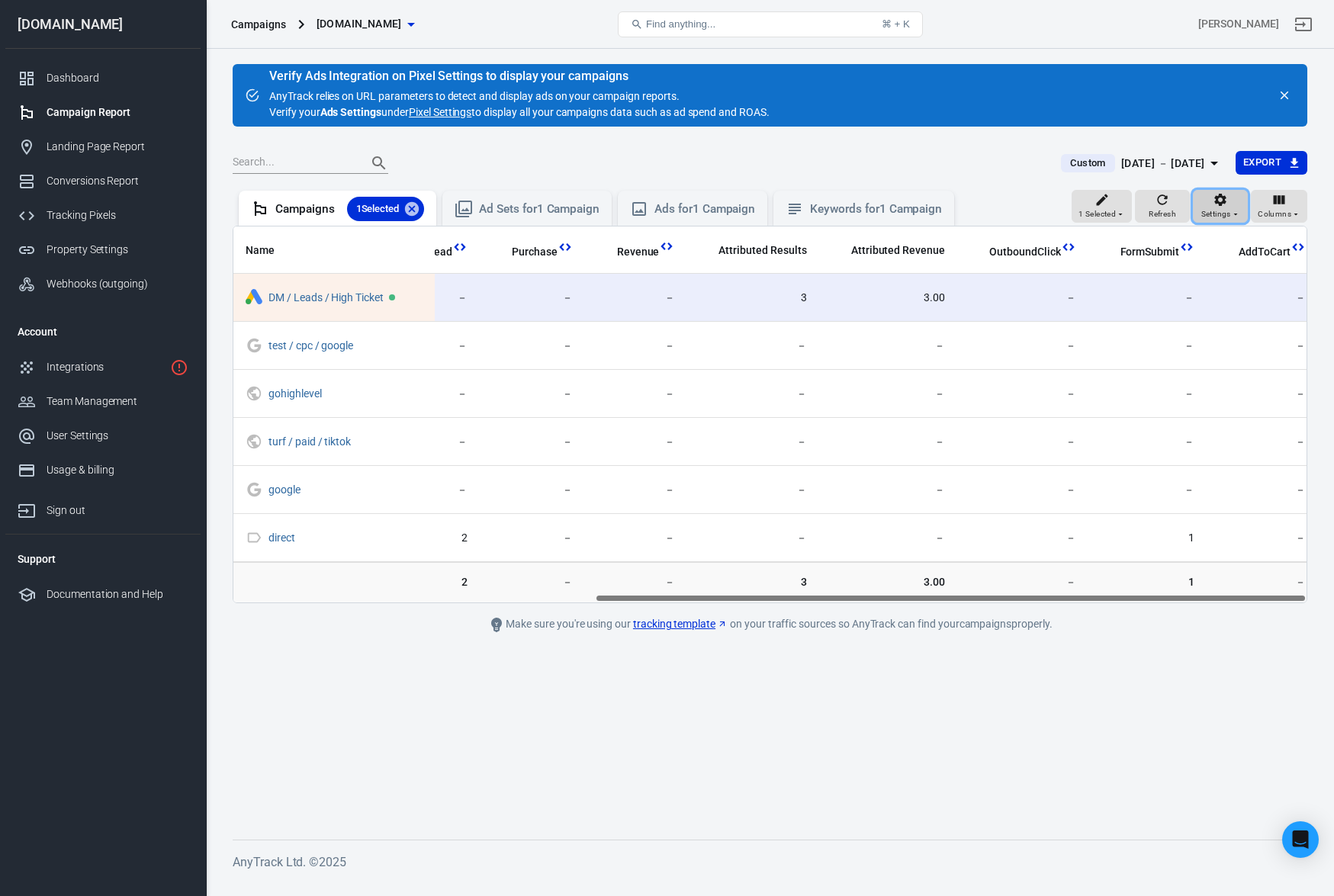
click at [1241, 213] on icon "button" at bounding box center [1236, 214] width 9 height 9
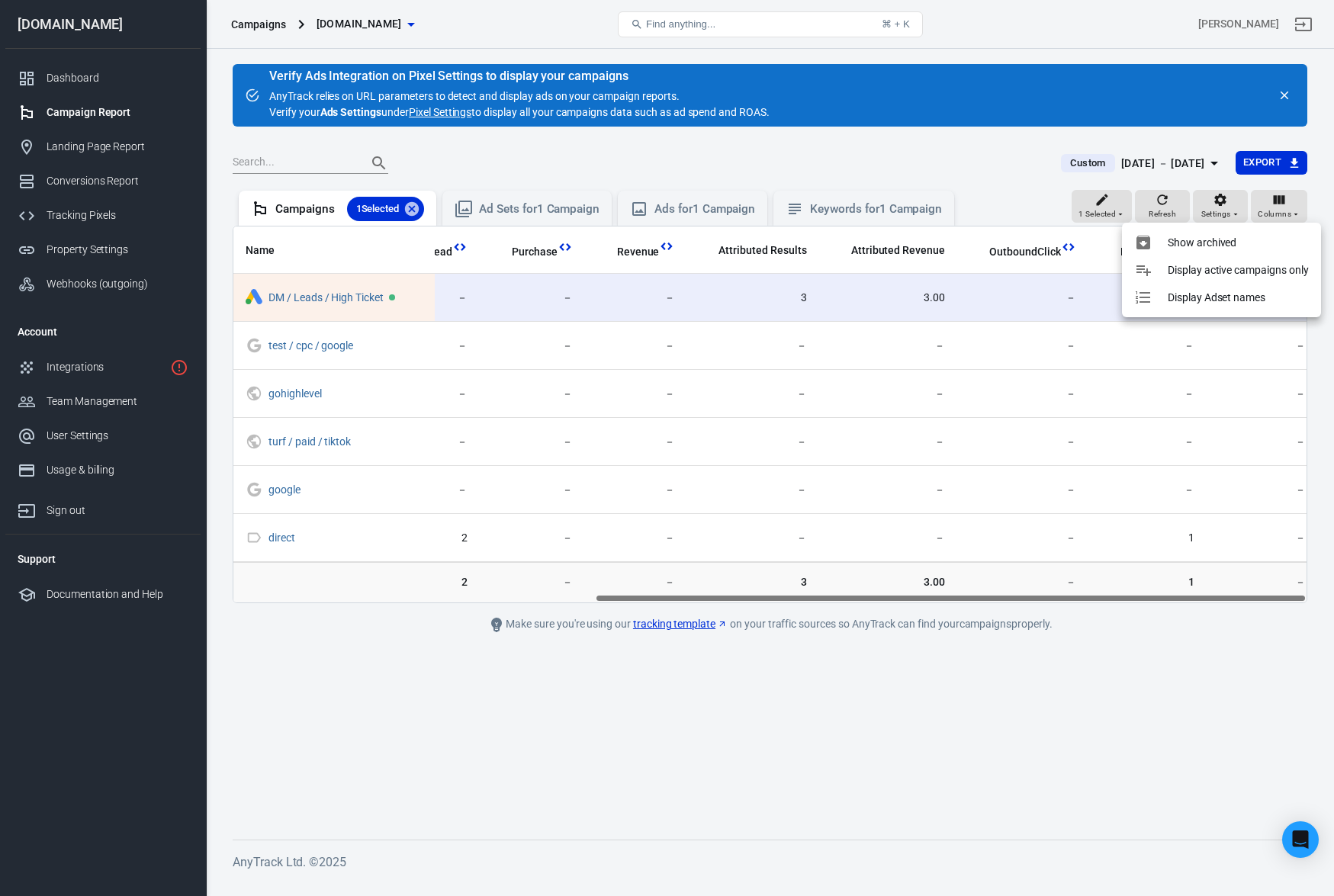
click at [1238, 213] on div at bounding box center [667, 448] width 1334 height 896
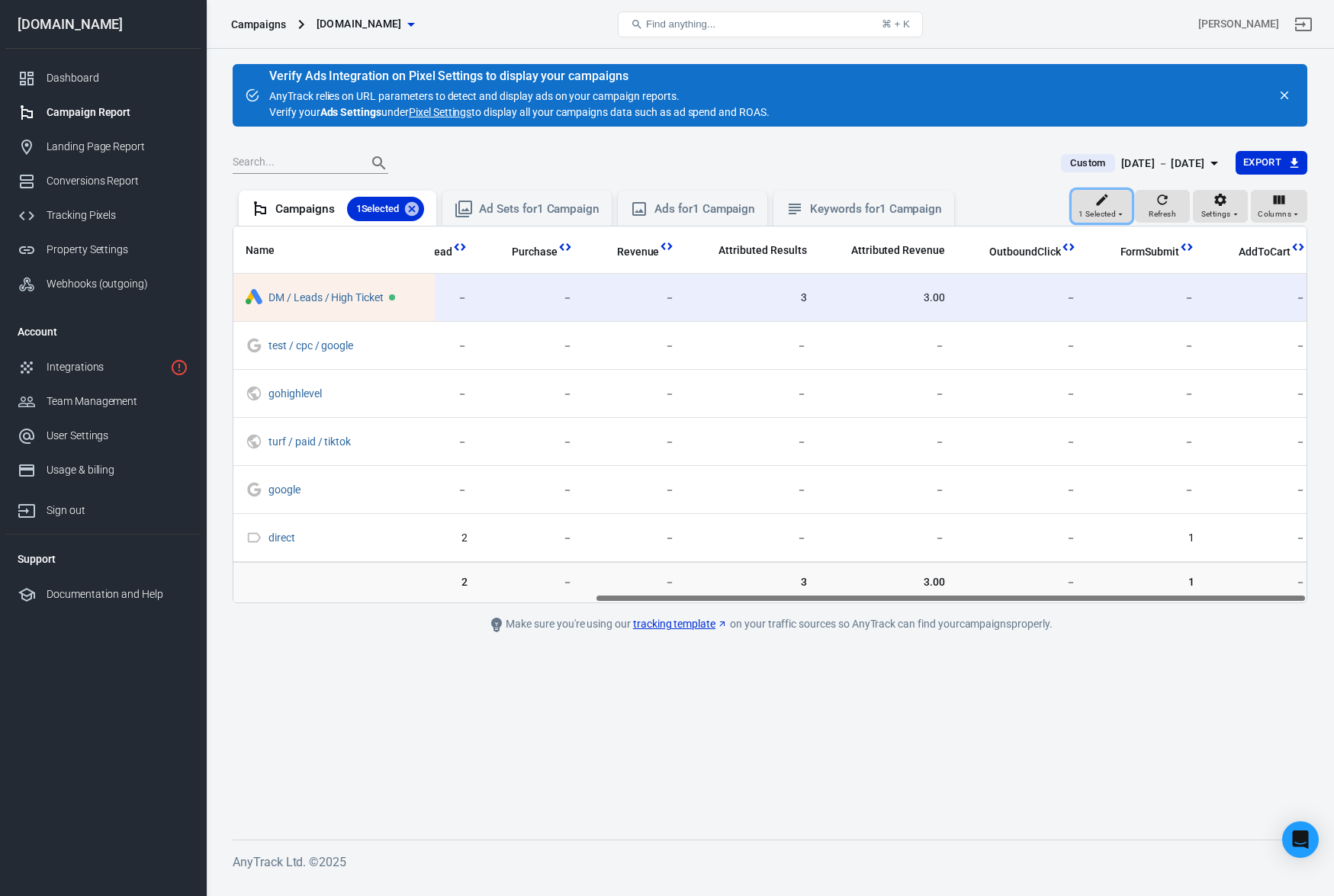
click at [1116, 212] on span "1 Selected" at bounding box center [1098, 214] width 37 height 14
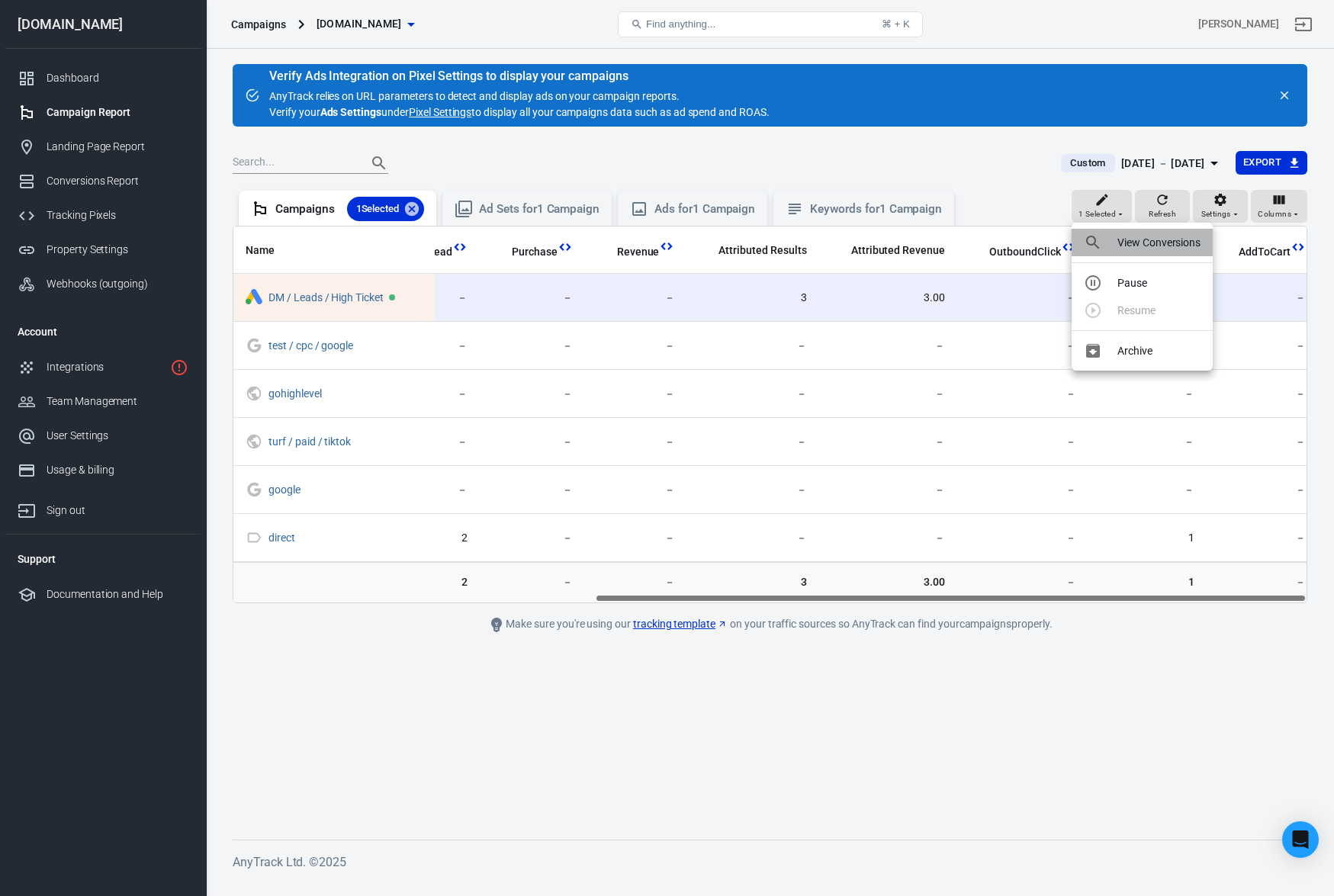
click at [1140, 239] on p "View Conversions" at bounding box center [1159, 242] width 83 height 16
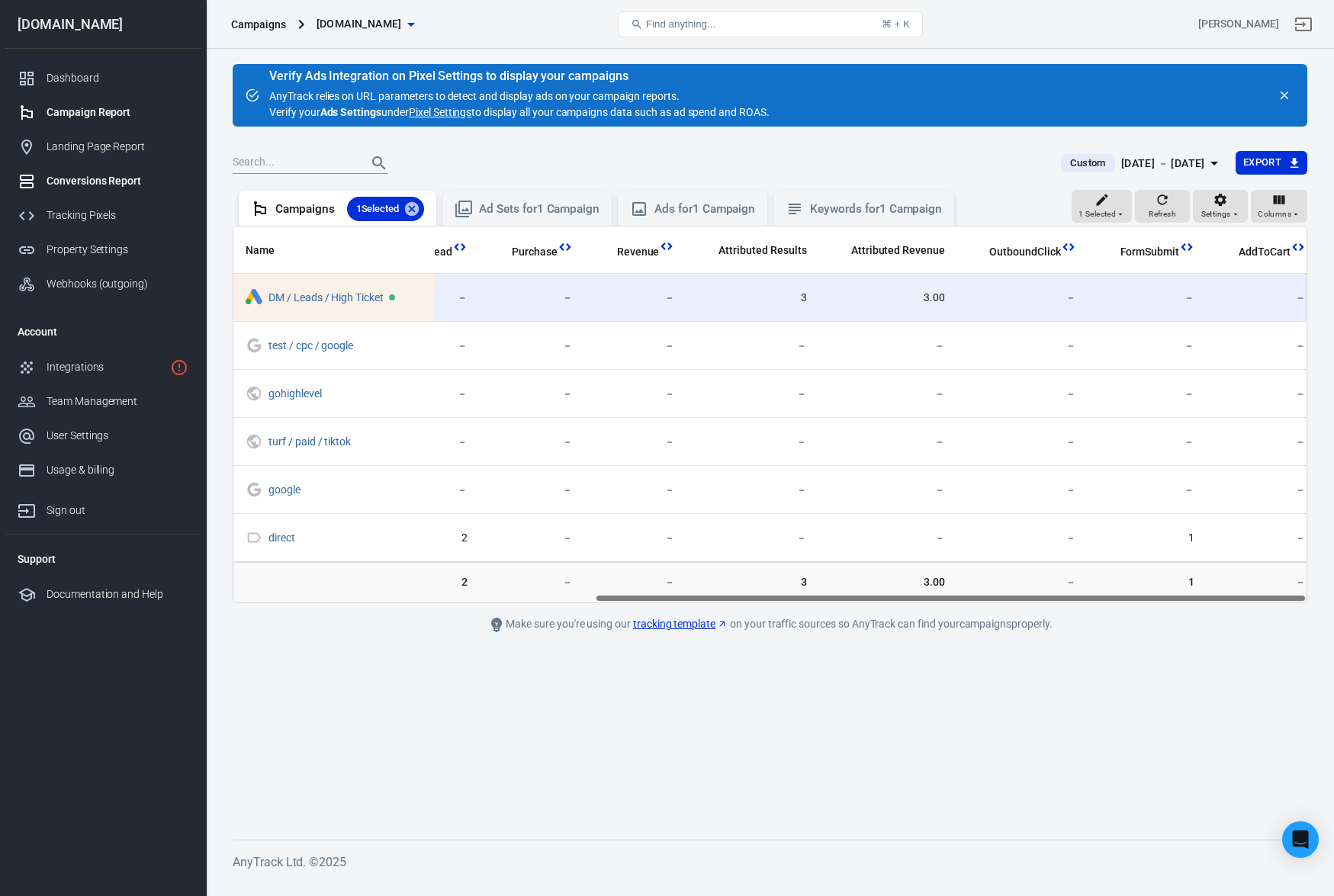
click at [117, 184] on div "Conversions Report" at bounding box center [117, 181] width 142 height 16
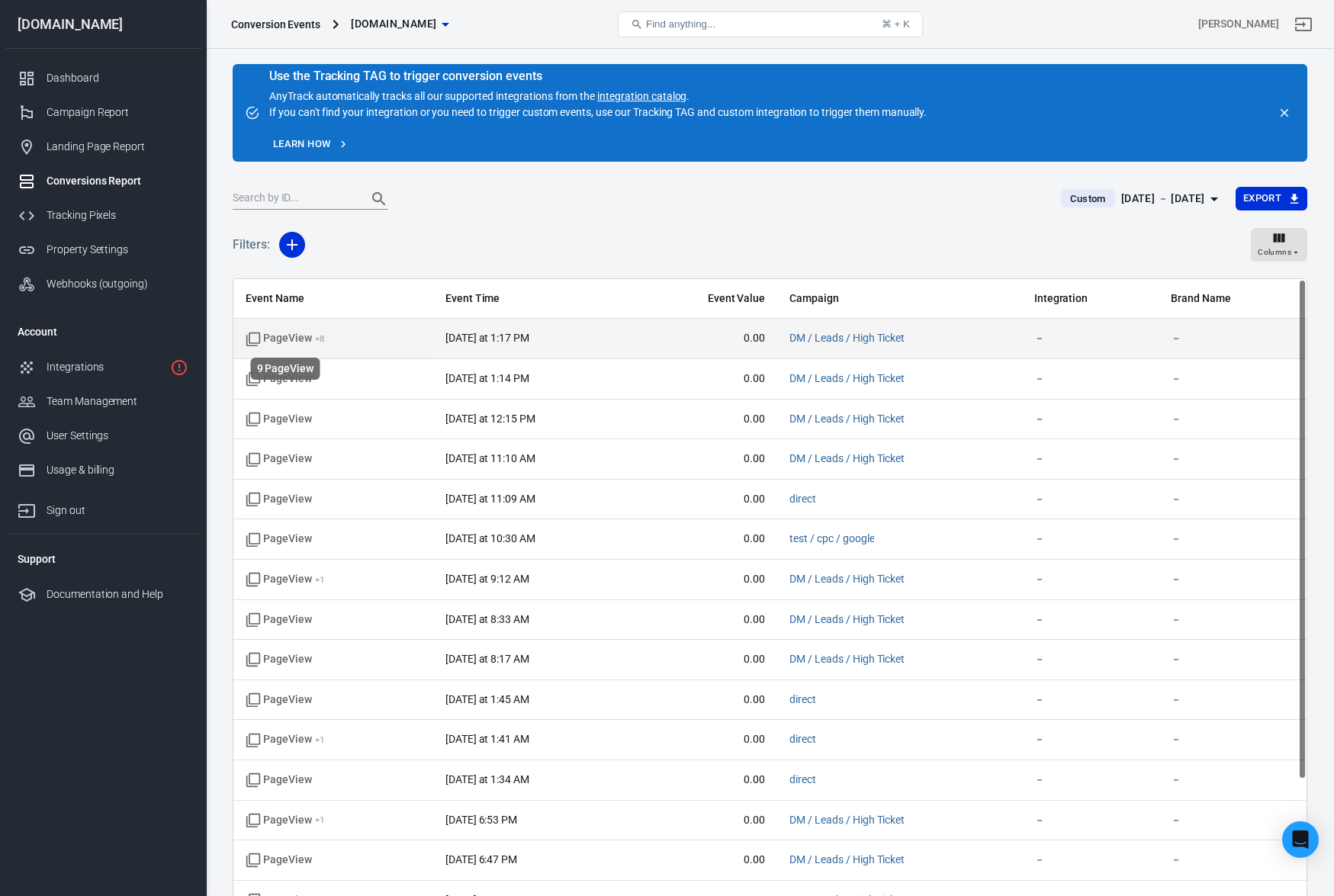
click at [283, 336] on span "PageView + 8" at bounding box center [285, 339] width 79 height 16
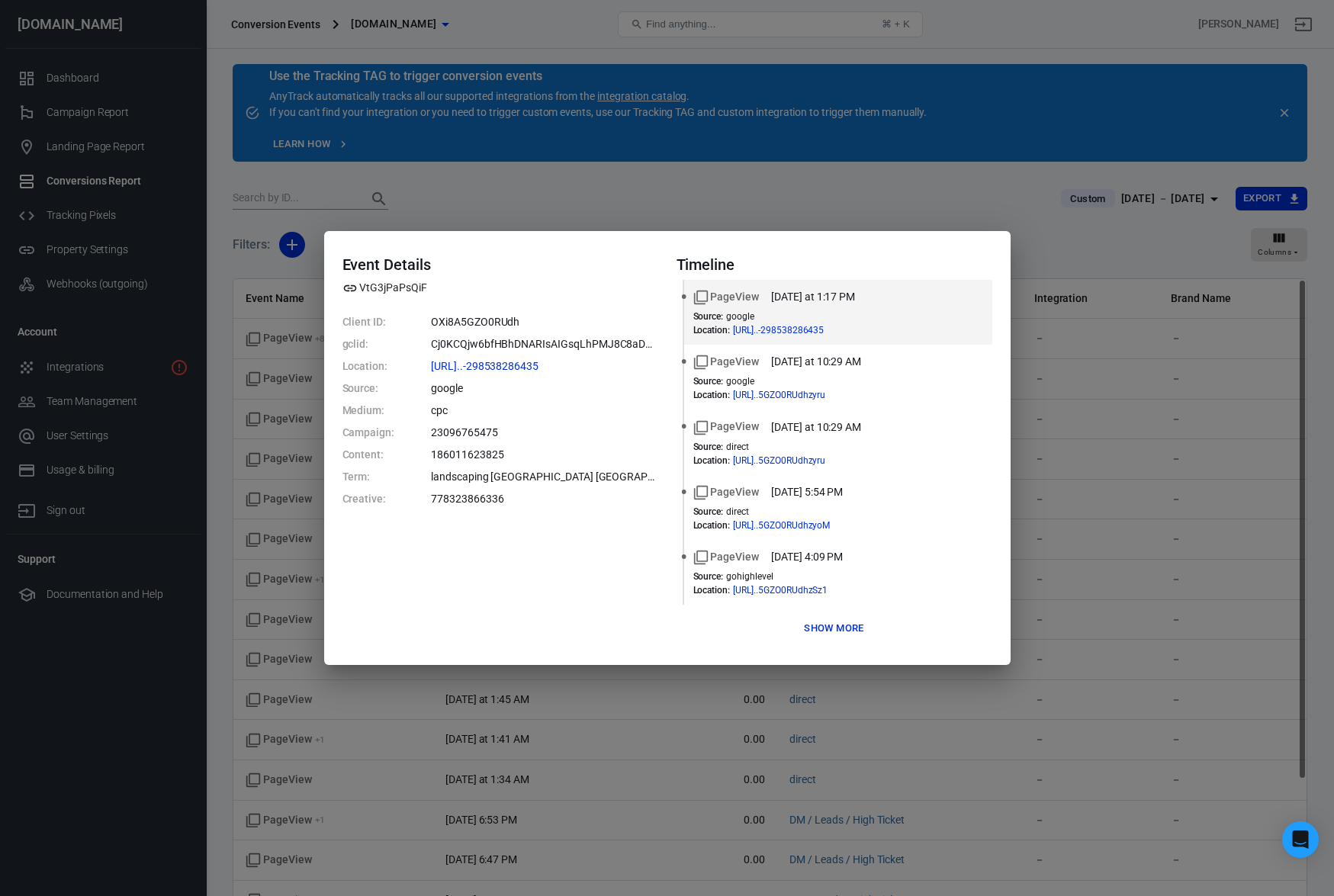
click at [596, 211] on div "Event Details VtG3jPaPsQiF Client ID: OXi8A5GZO0RUdh gclid: Cj0KCQjw6bfHBhDNARI…" at bounding box center [667, 448] width 1334 height 896
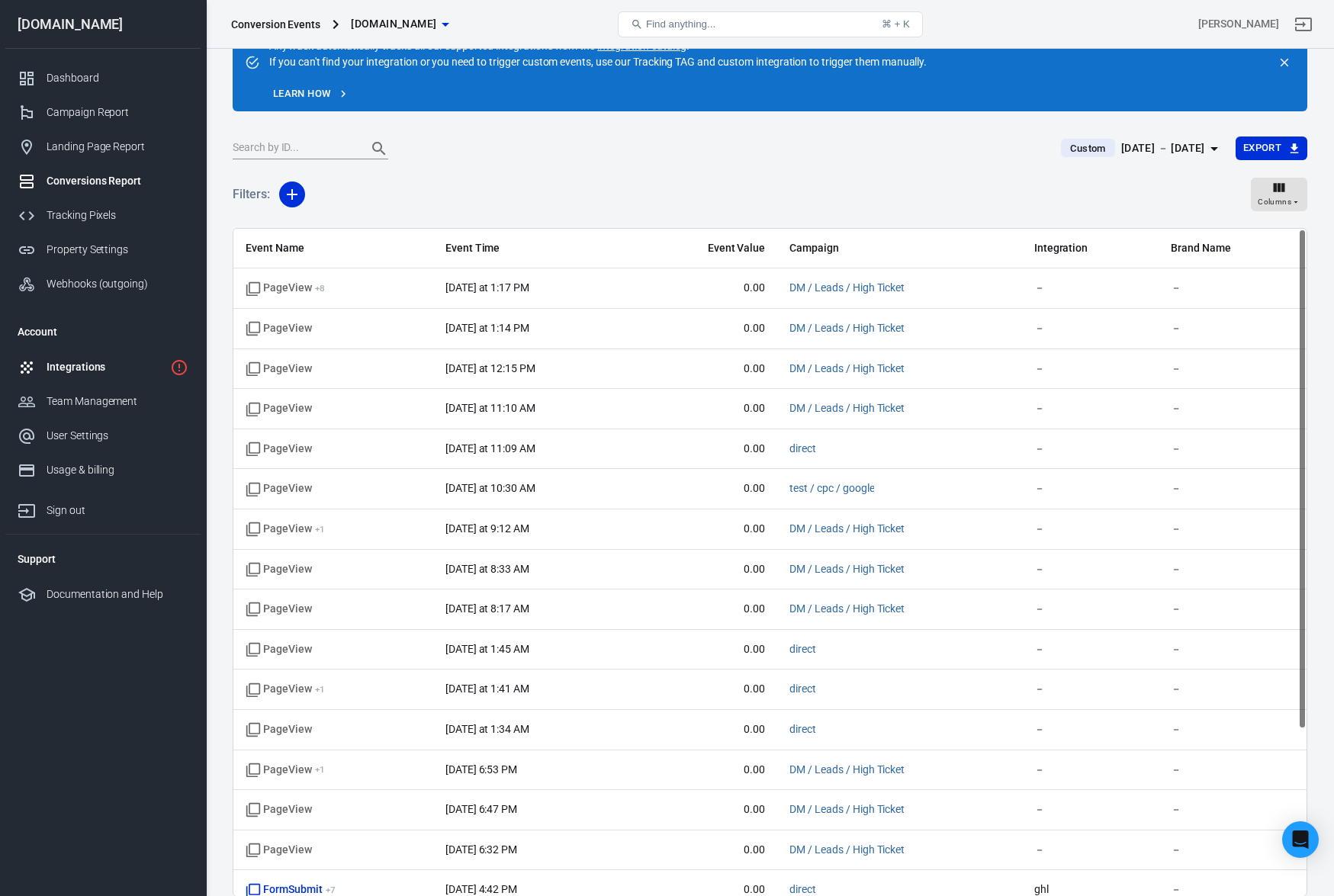
scroll to position [57, 0]
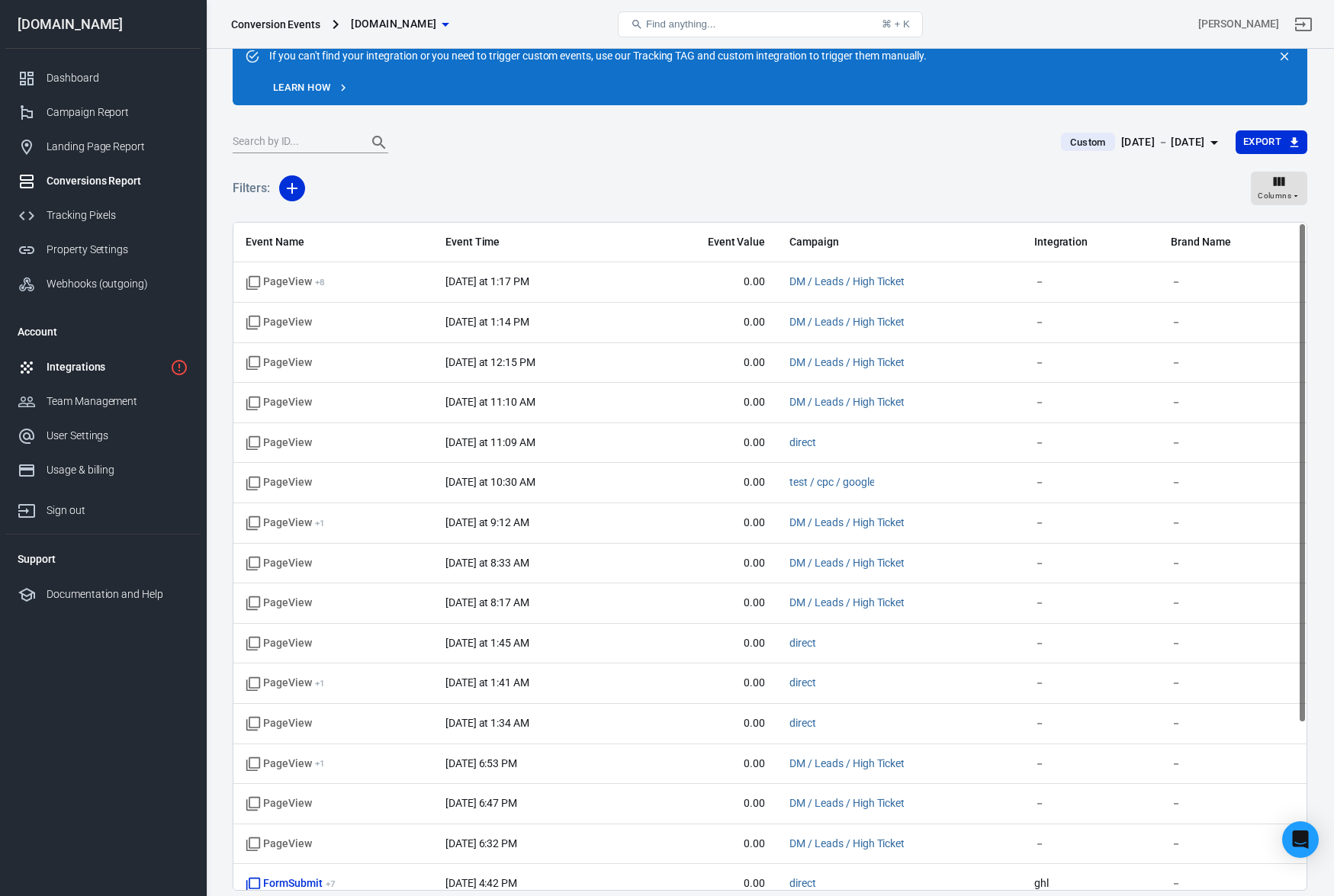
click at [104, 369] on div "Integrations" at bounding box center [105, 367] width 117 height 16
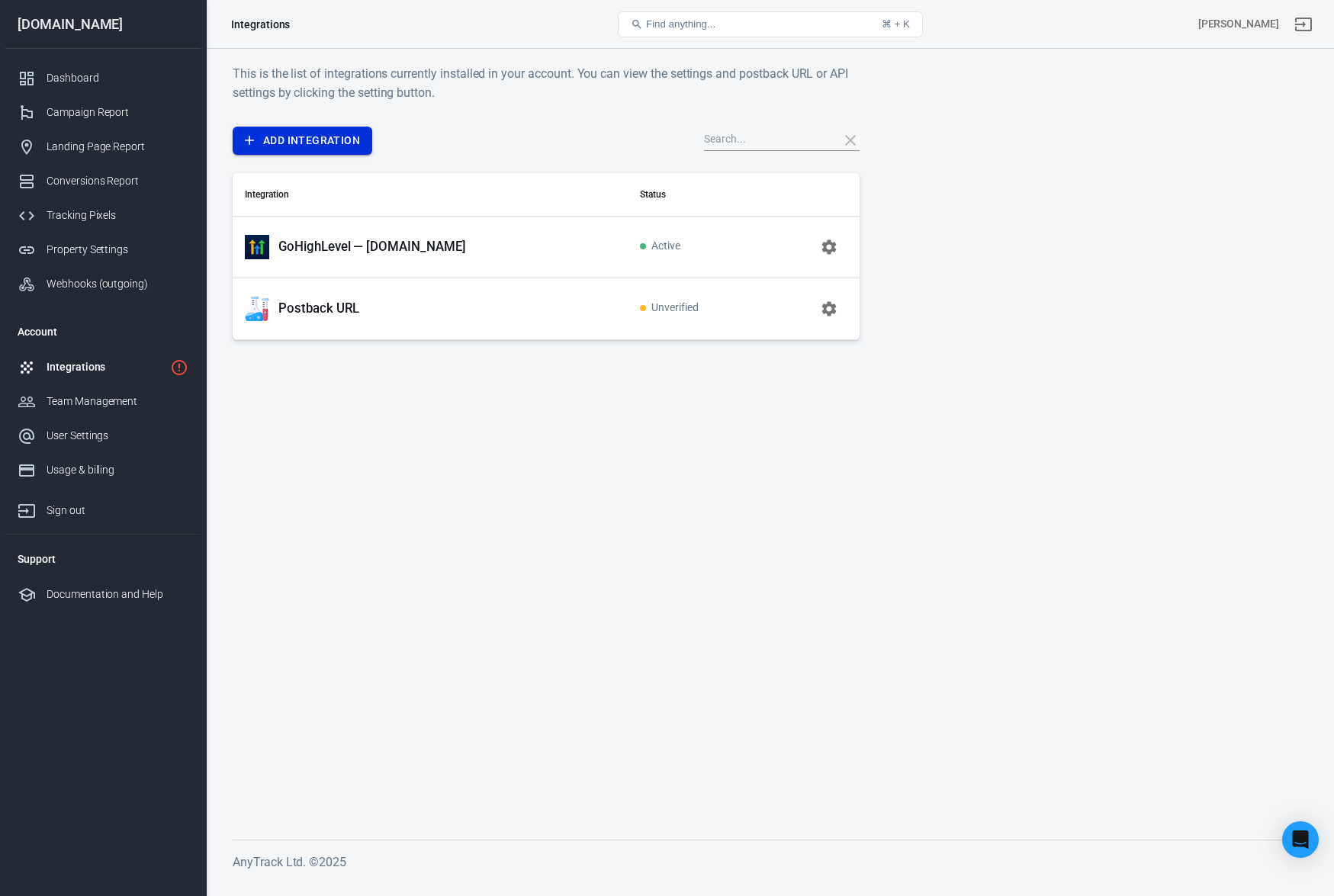
click at [284, 156] on div "Add Integration Integration Status GoHighLevel — [DOMAIN_NAME] Active Postback …" at bounding box center [546, 233] width 627 height 214
click at [297, 144] on link "Add Integration" at bounding box center [302, 141] width 140 height 28
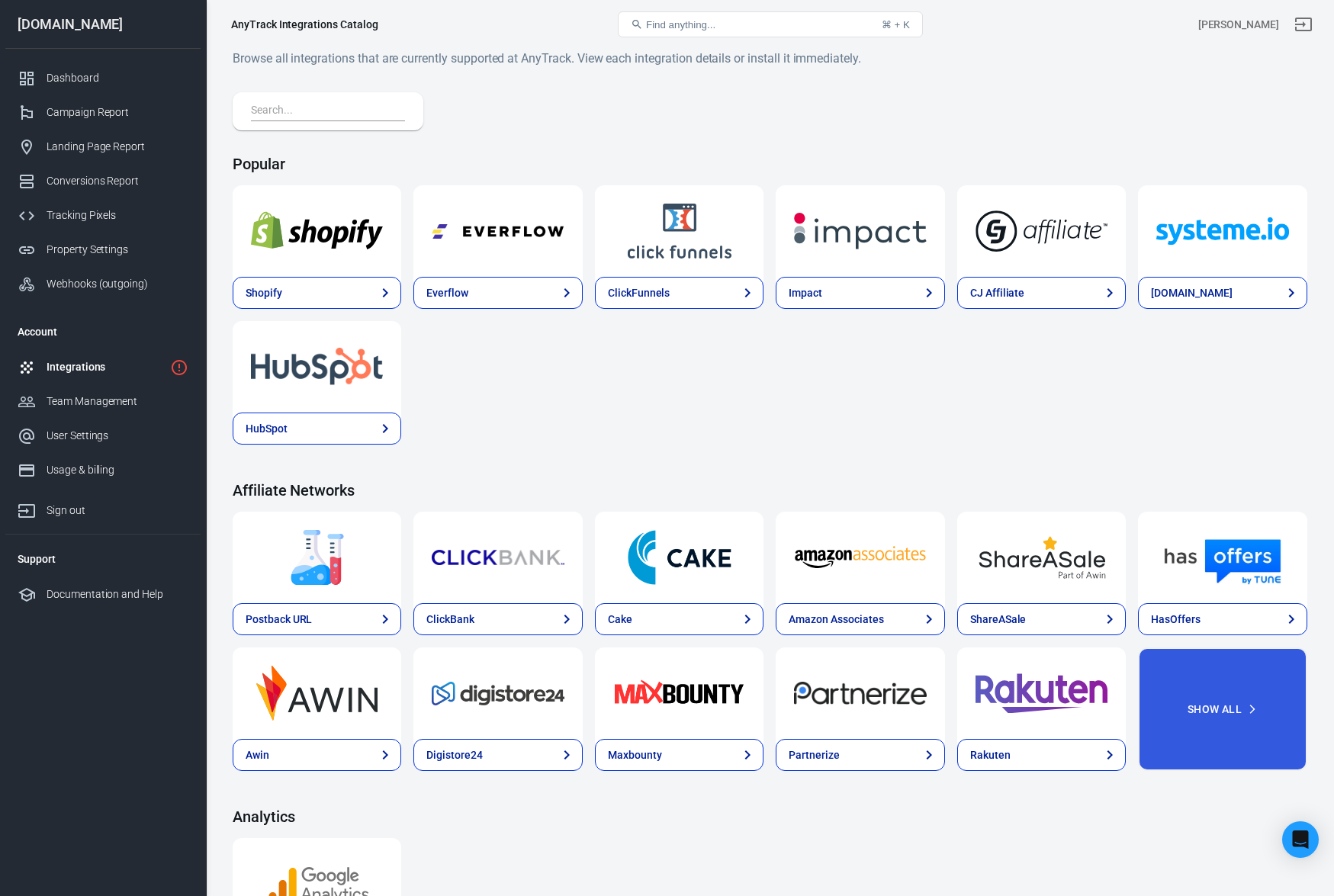
click at [332, 116] on input "text" at bounding box center [325, 112] width 148 height 20
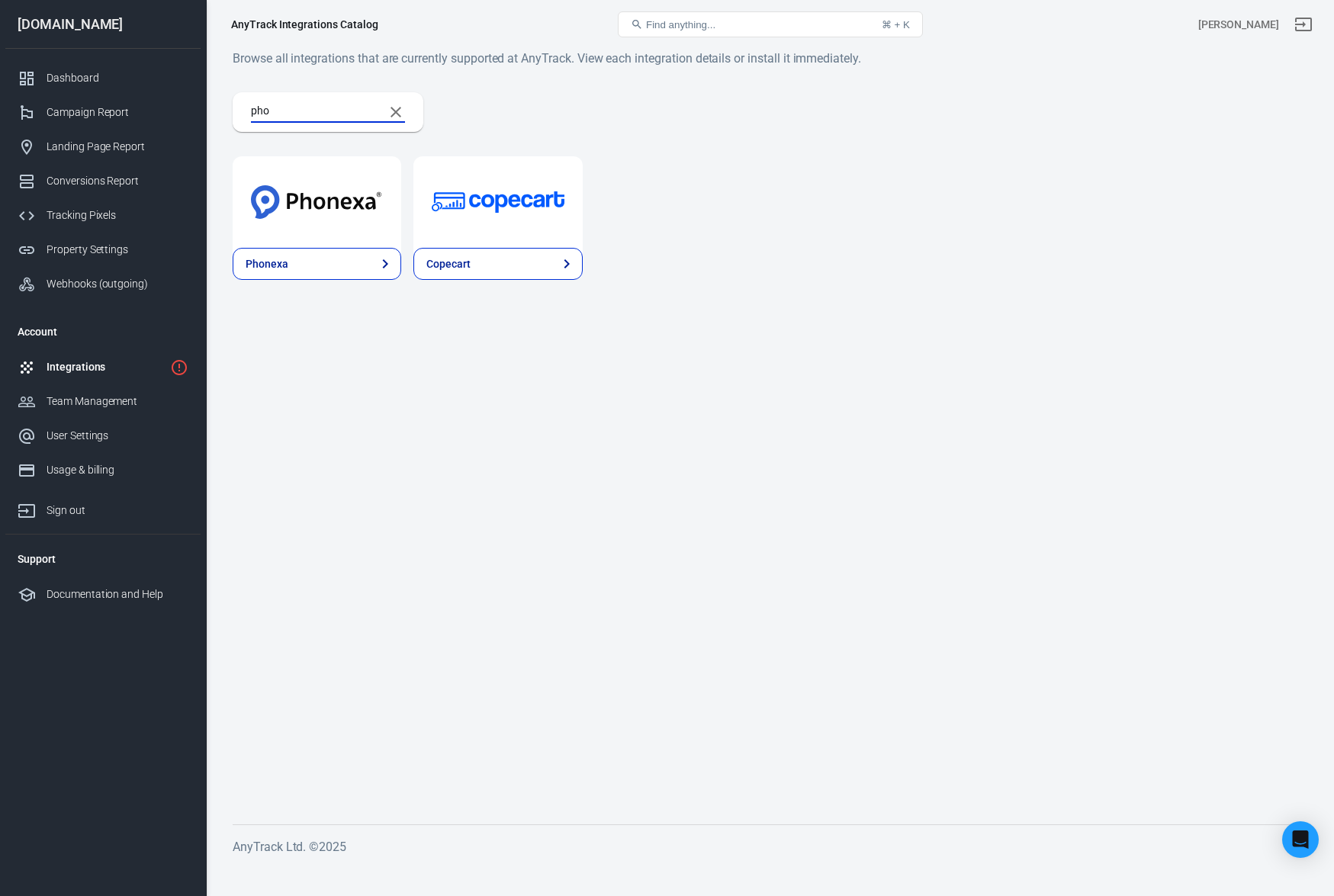
type input "phon"
click at [323, 180] on img at bounding box center [317, 202] width 132 height 55
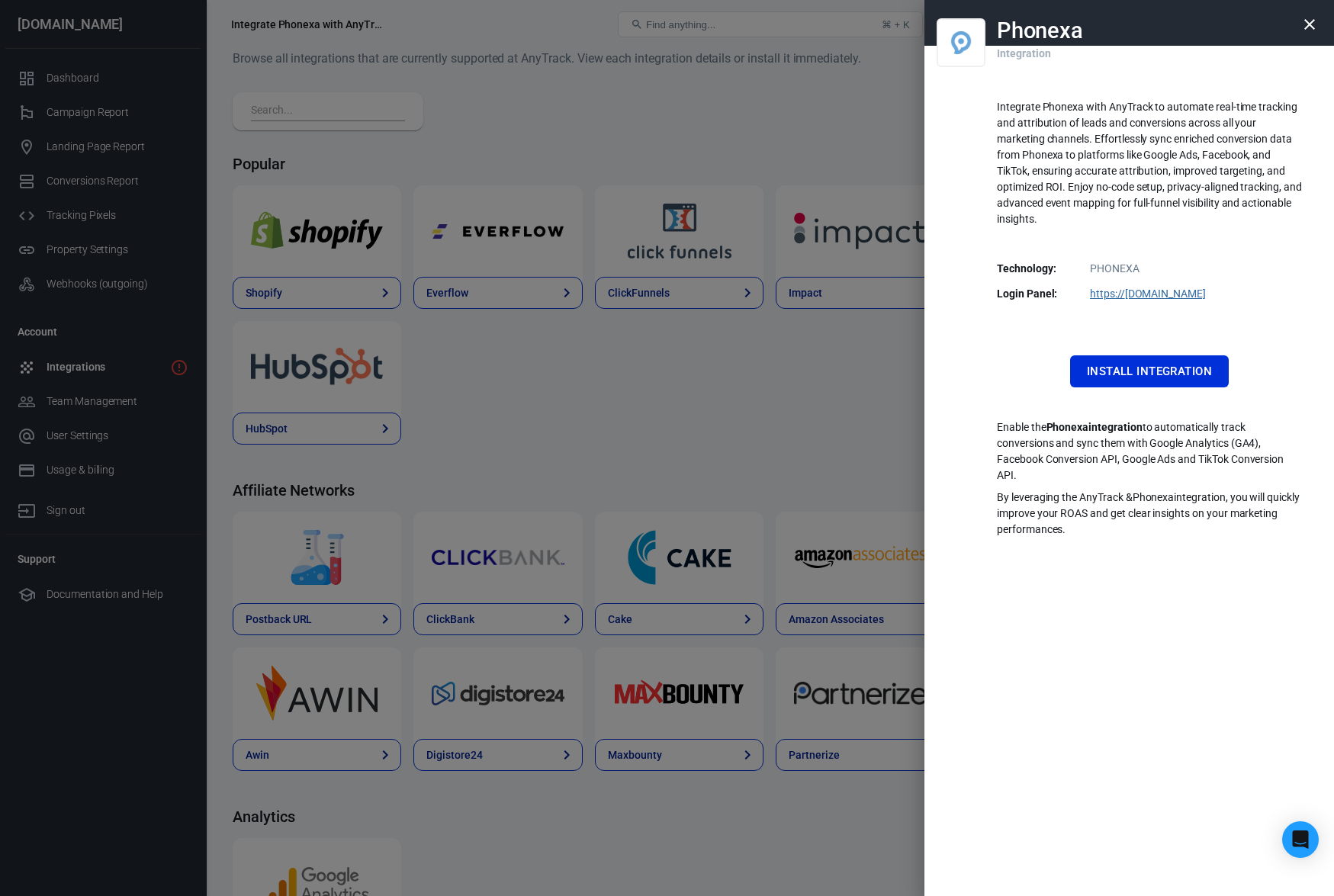
click at [114, 317] on div at bounding box center [667, 448] width 1334 height 896
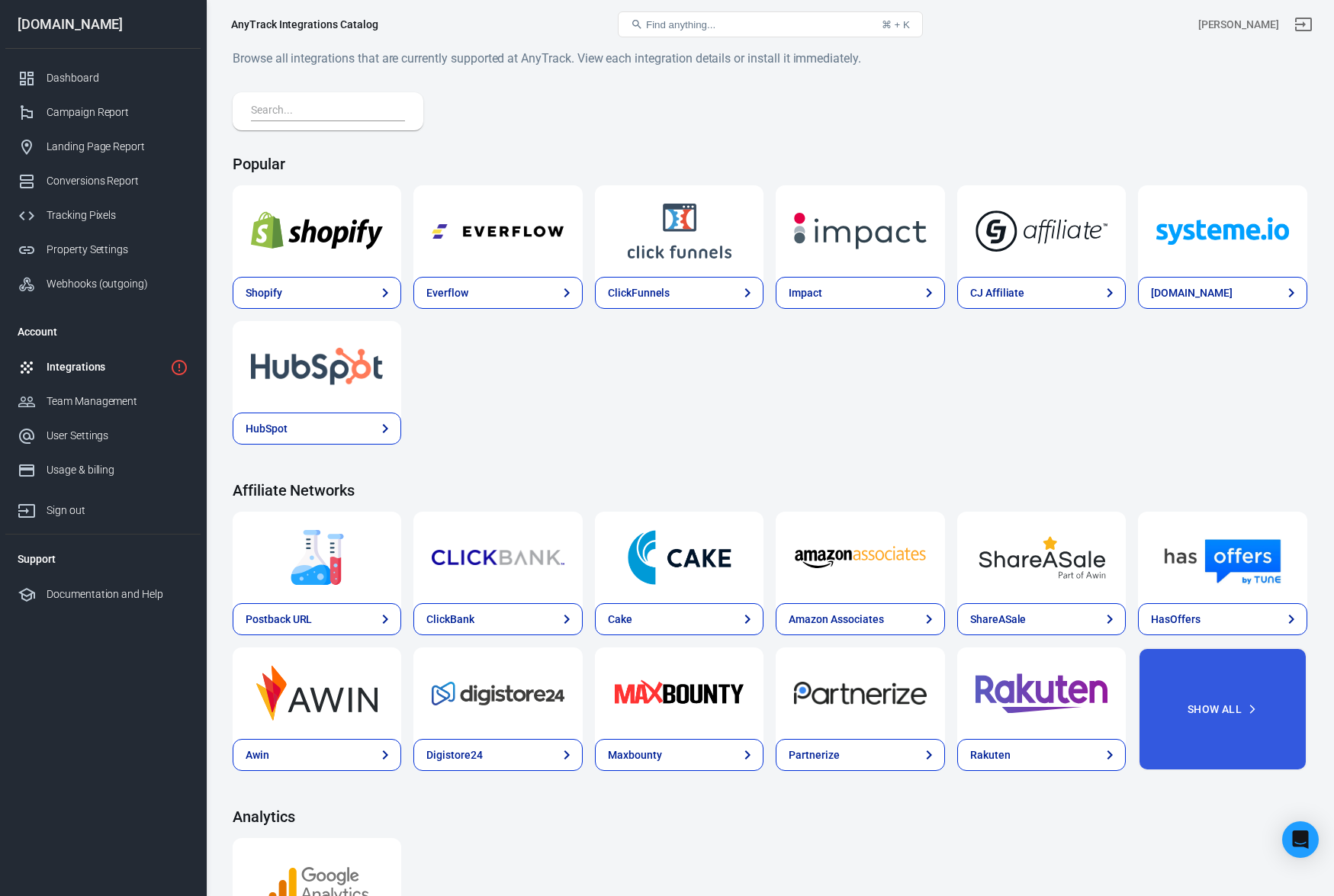
click at [110, 355] on link "Integrations" at bounding box center [103, 367] width 195 height 34
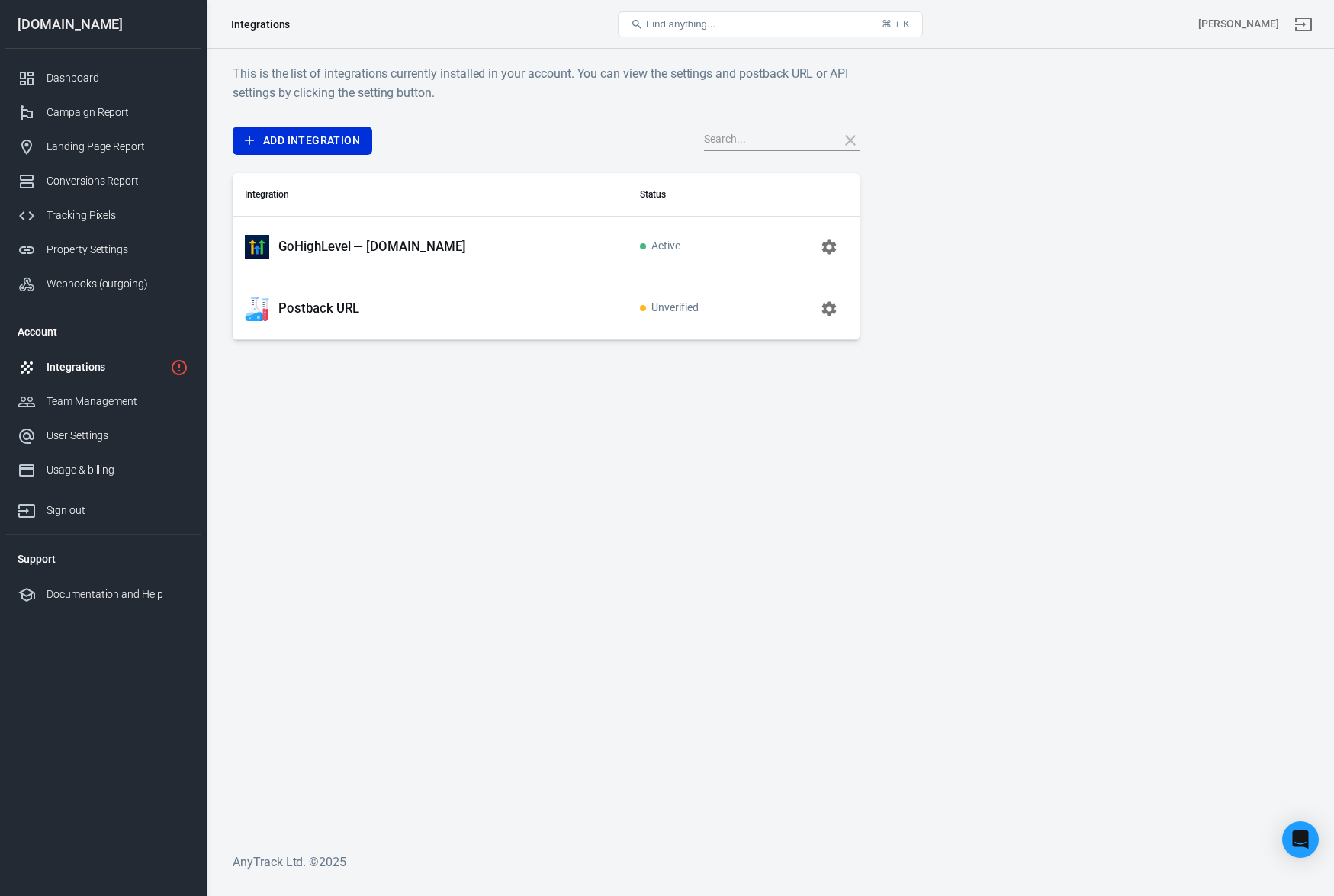
click at [307, 263] on td "GoHighLevel — [DOMAIN_NAME]" at bounding box center [430, 246] width 395 height 61
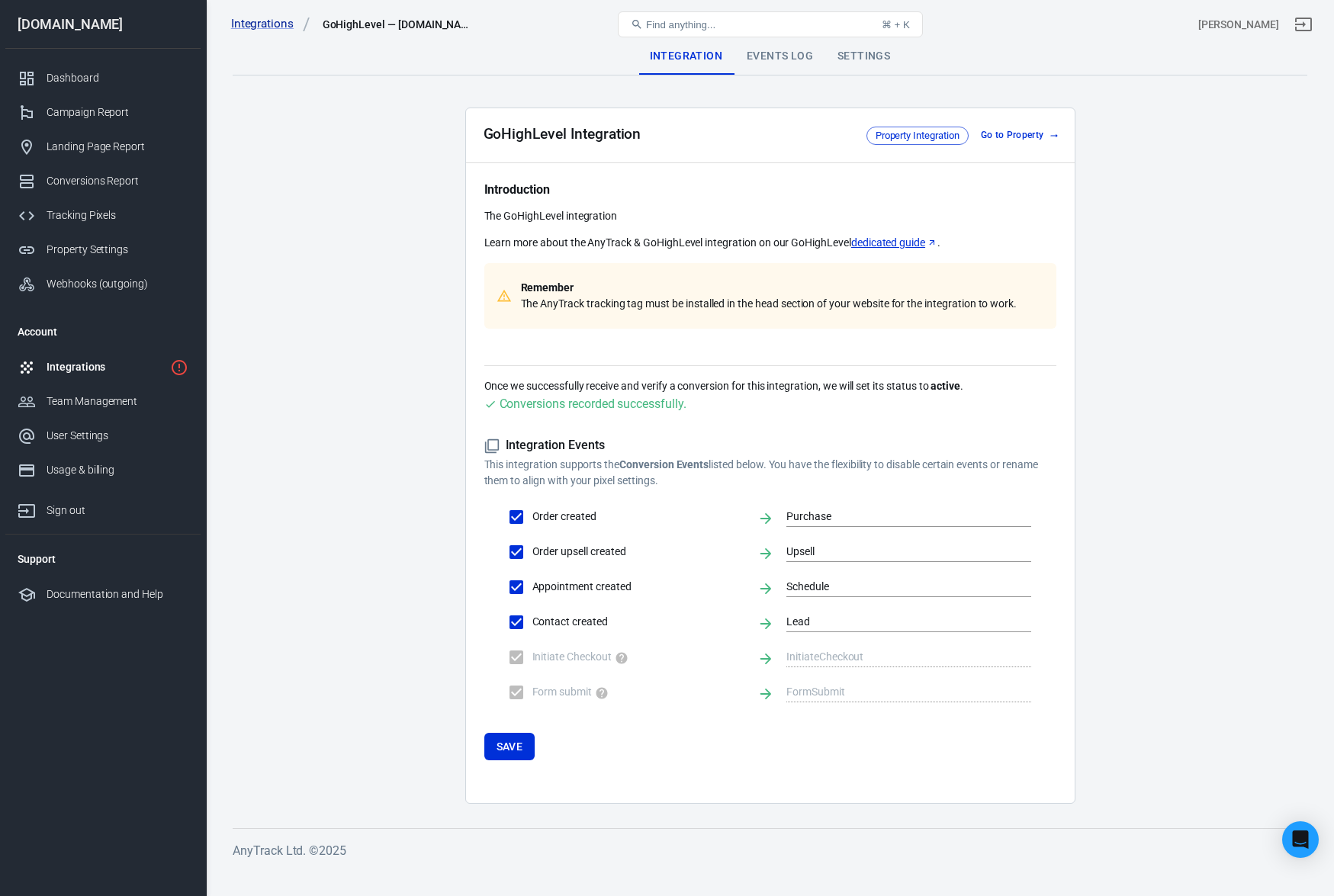
click at [315, 245] on main "Integration Events Log Settings GoHighLevel Integration Property Integration Go…" at bounding box center [770, 420] width 1075 height 765
click at [758, 58] on div "Events Log" at bounding box center [780, 56] width 91 height 37
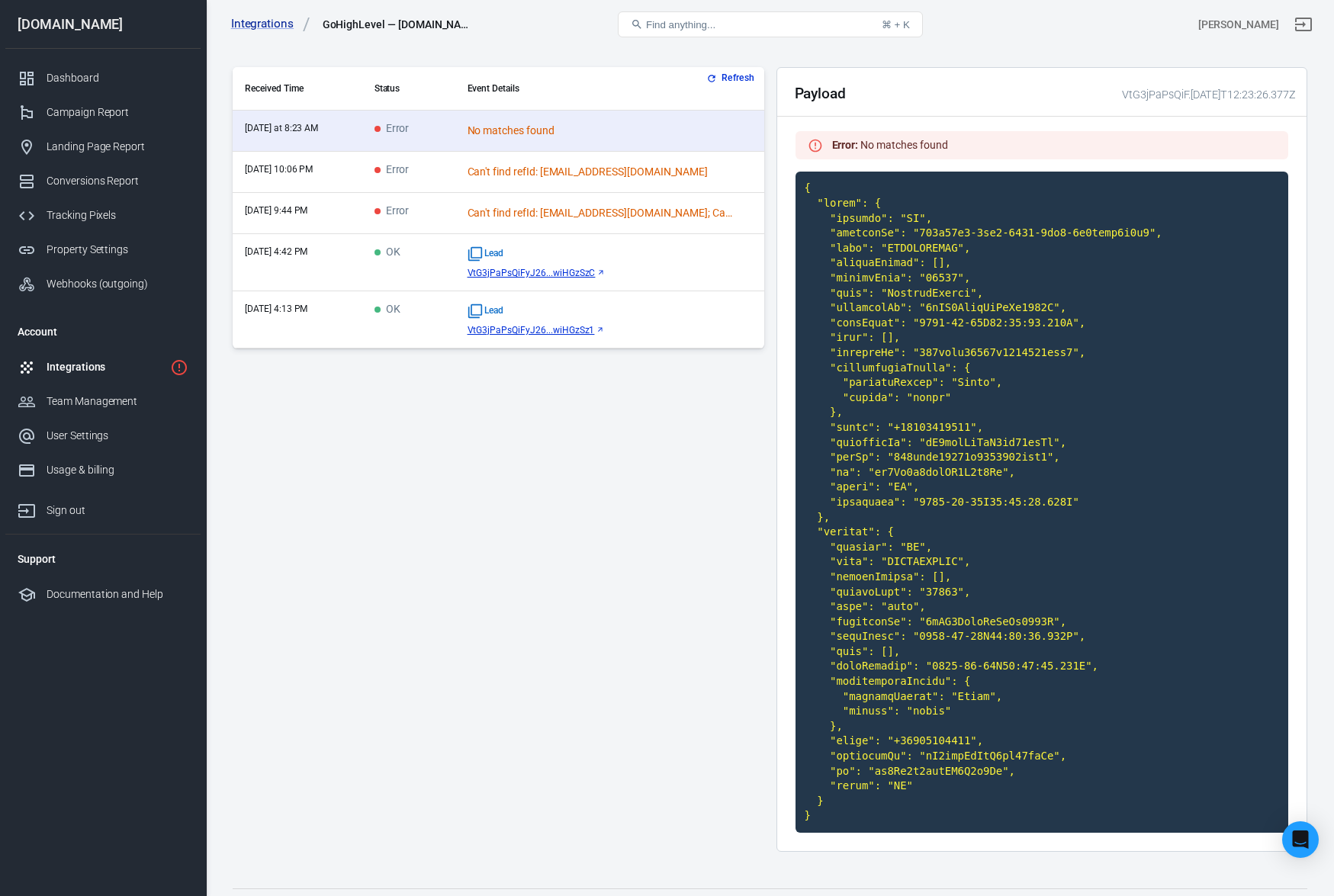
scroll to position [39, 0]
click at [90, 368] on div "Integrations" at bounding box center [105, 367] width 117 height 16
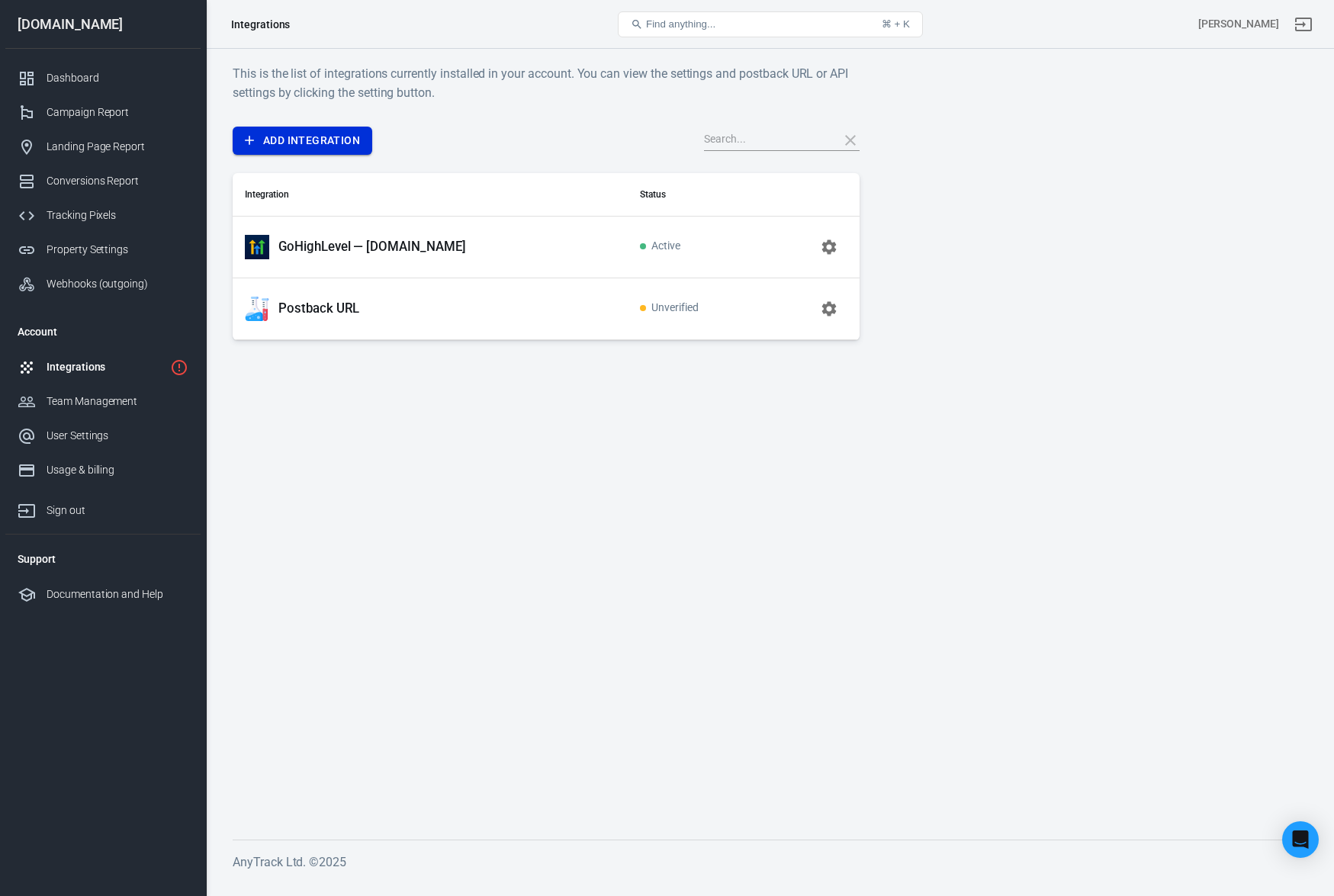
click at [306, 148] on link "Add Integration" at bounding box center [302, 141] width 140 height 28
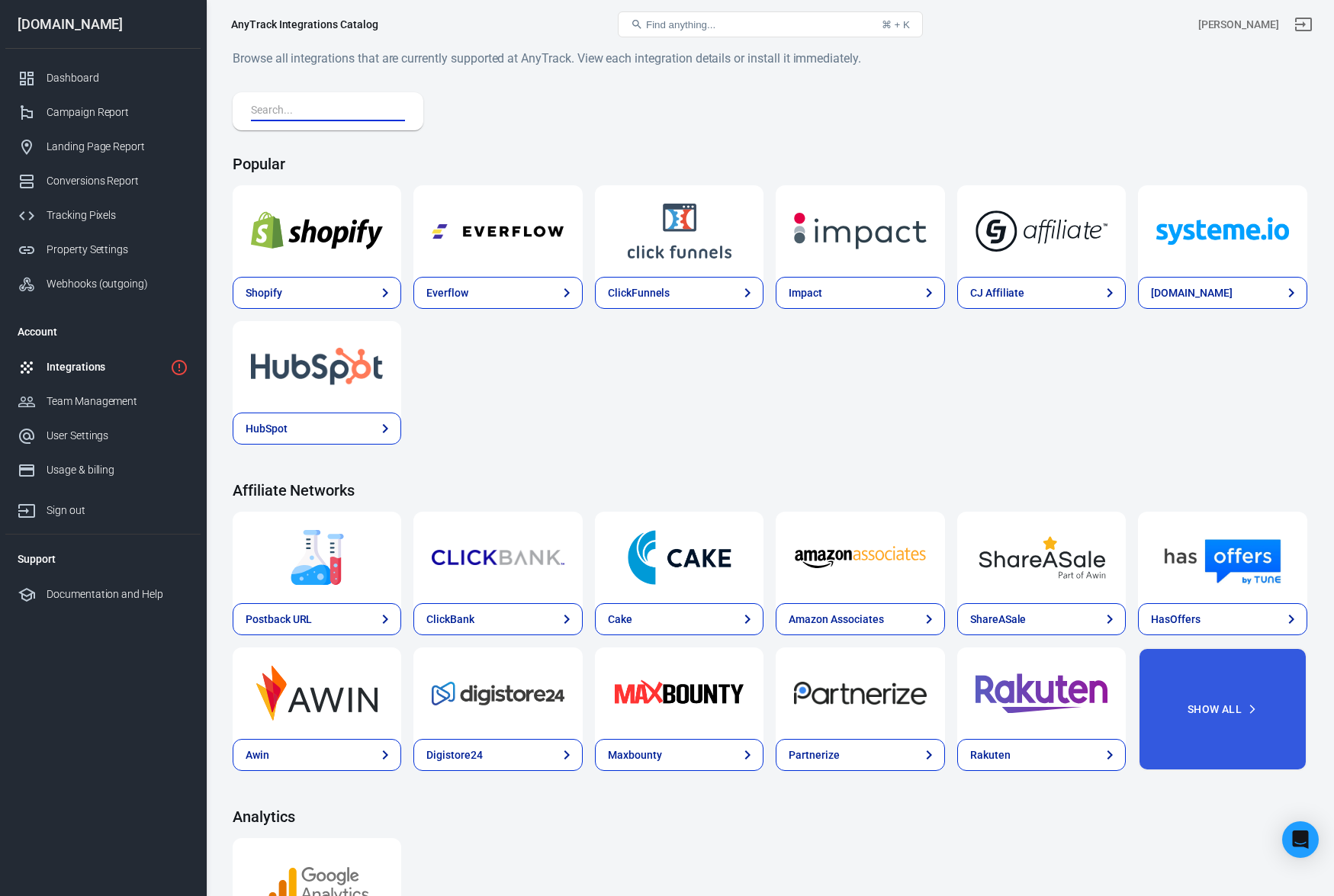
click at [310, 111] on input "text" at bounding box center [325, 112] width 148 height 20
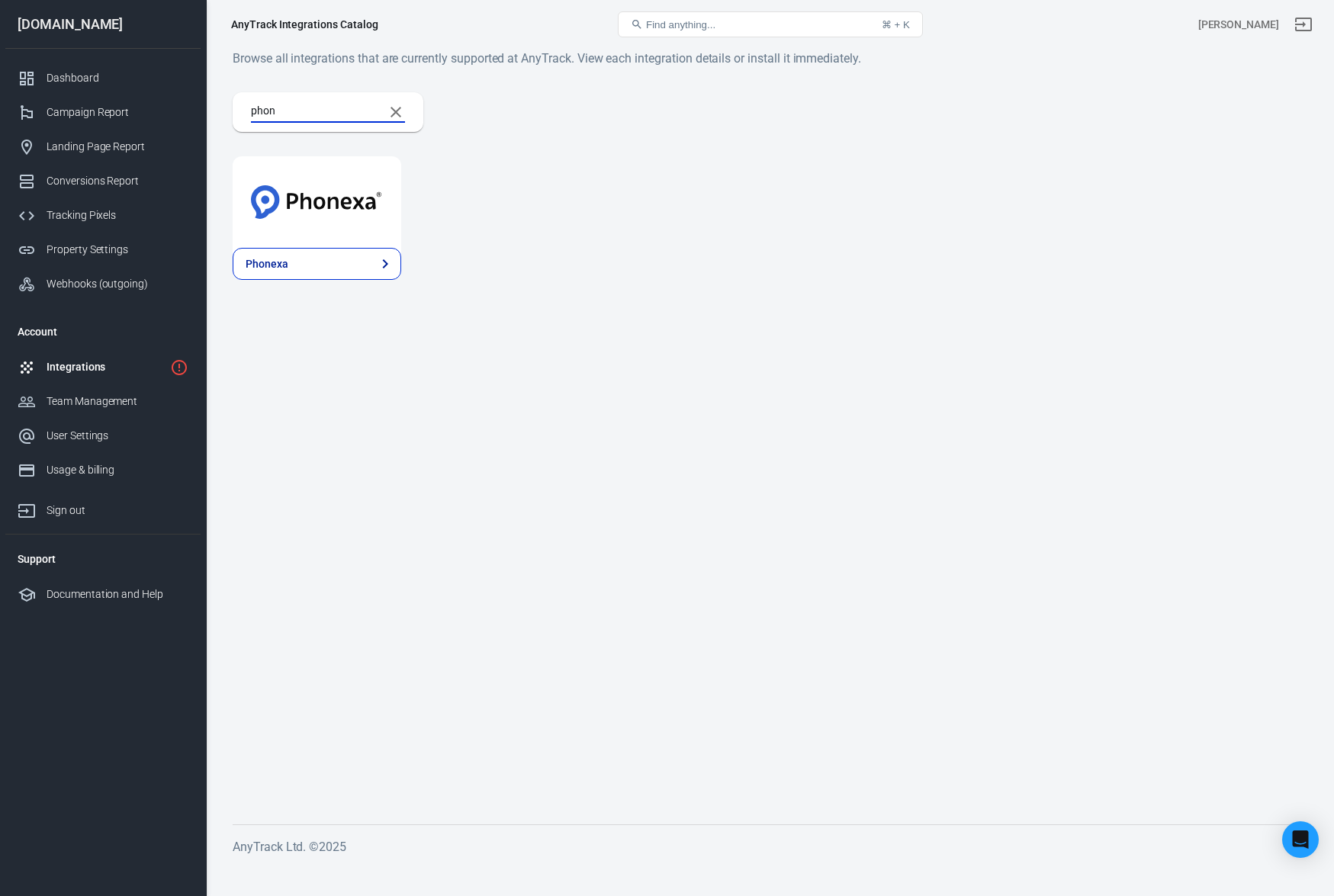
type input "phon"
click at [333, 200] on img at bounding box center [317, 202] width 132 height 55
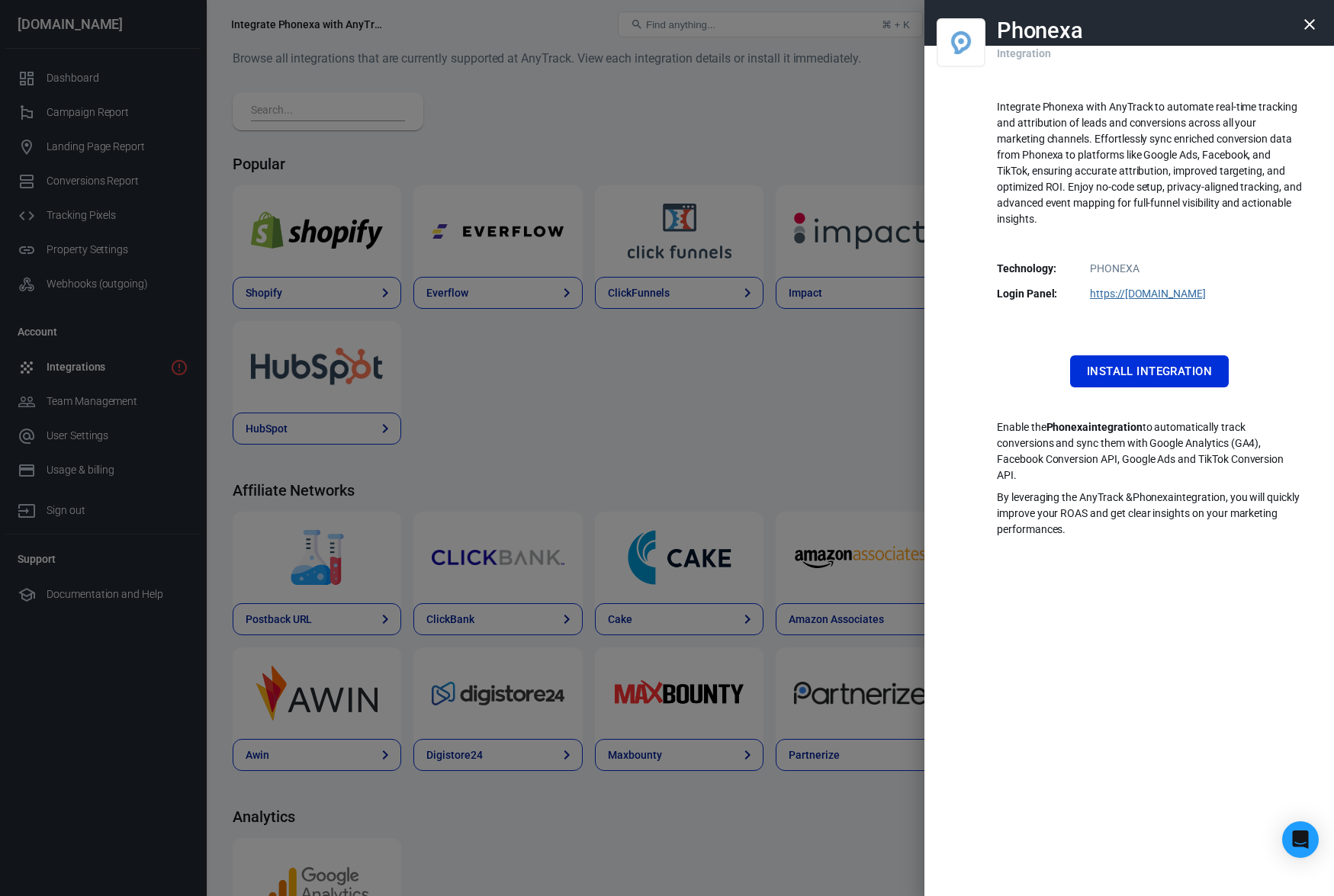
click at [1160, 295] on link "https:// [DOMAIN_NAME]" at bounding box center [1147, 294] width 116 height 12
click at [752, 472] on div at bounding box center [667, 448] width 1334 height 896
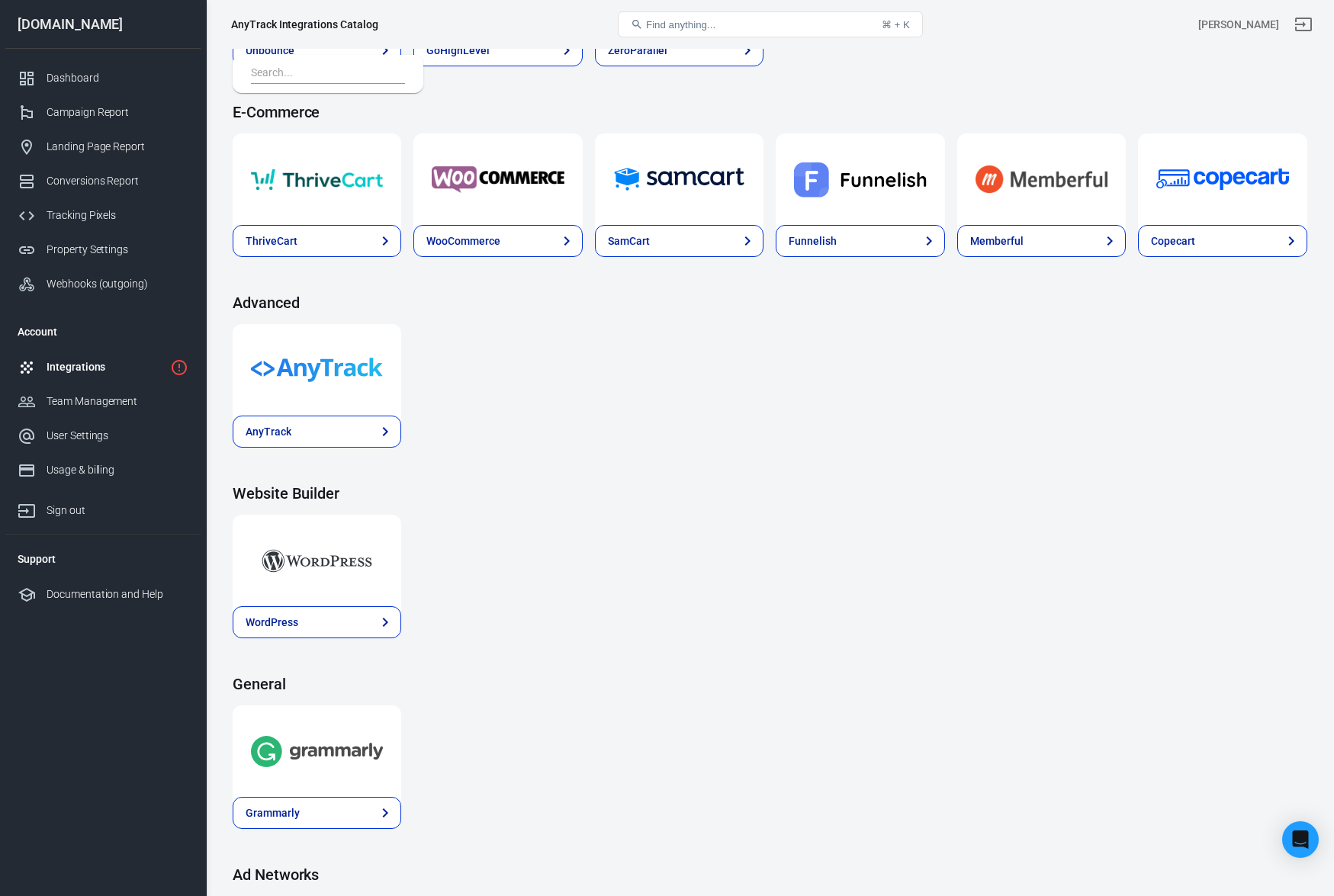
scroll to position [1250, 0]
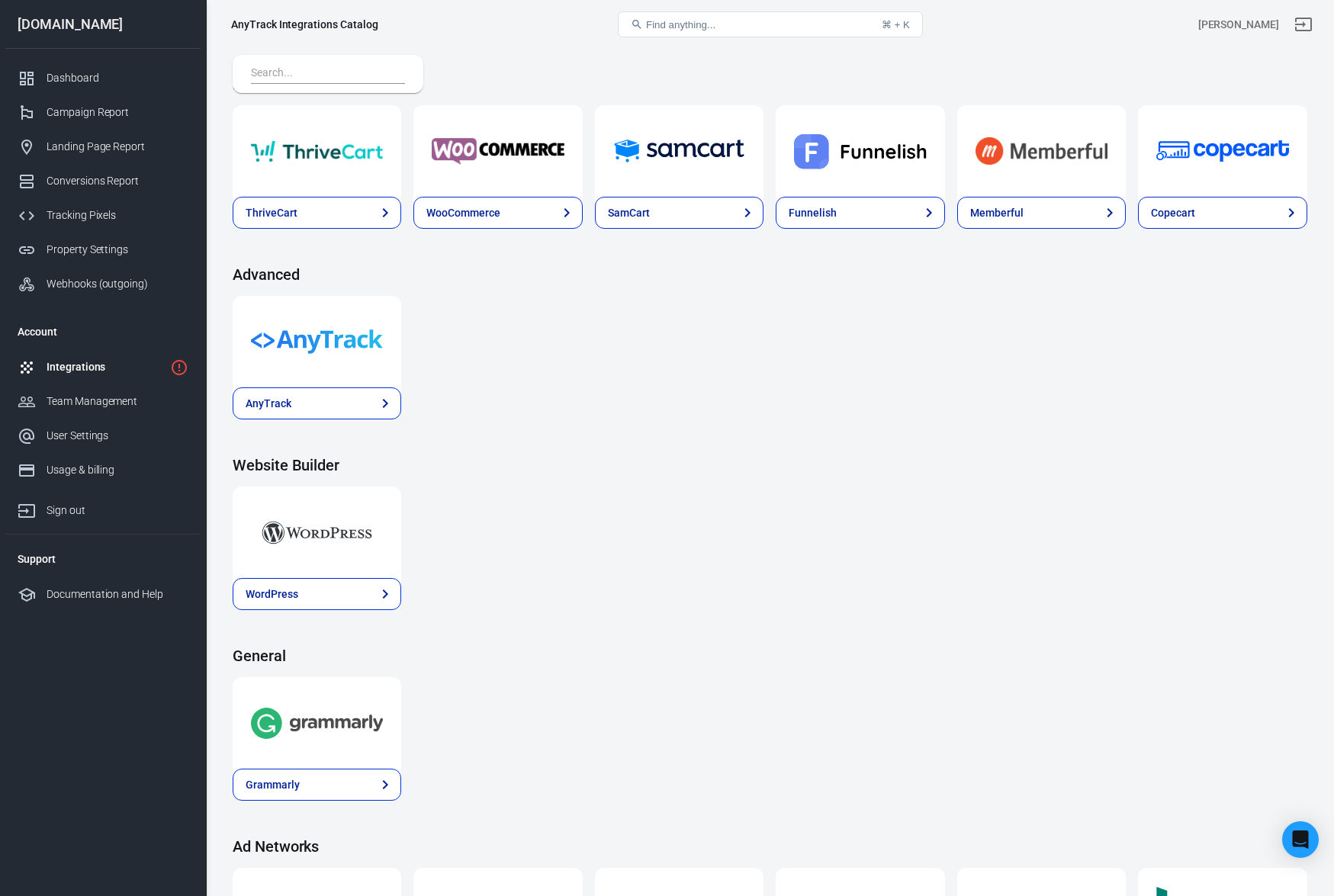
click at [315, 356] on img at bounding box center [317, 341] width 132 height 55
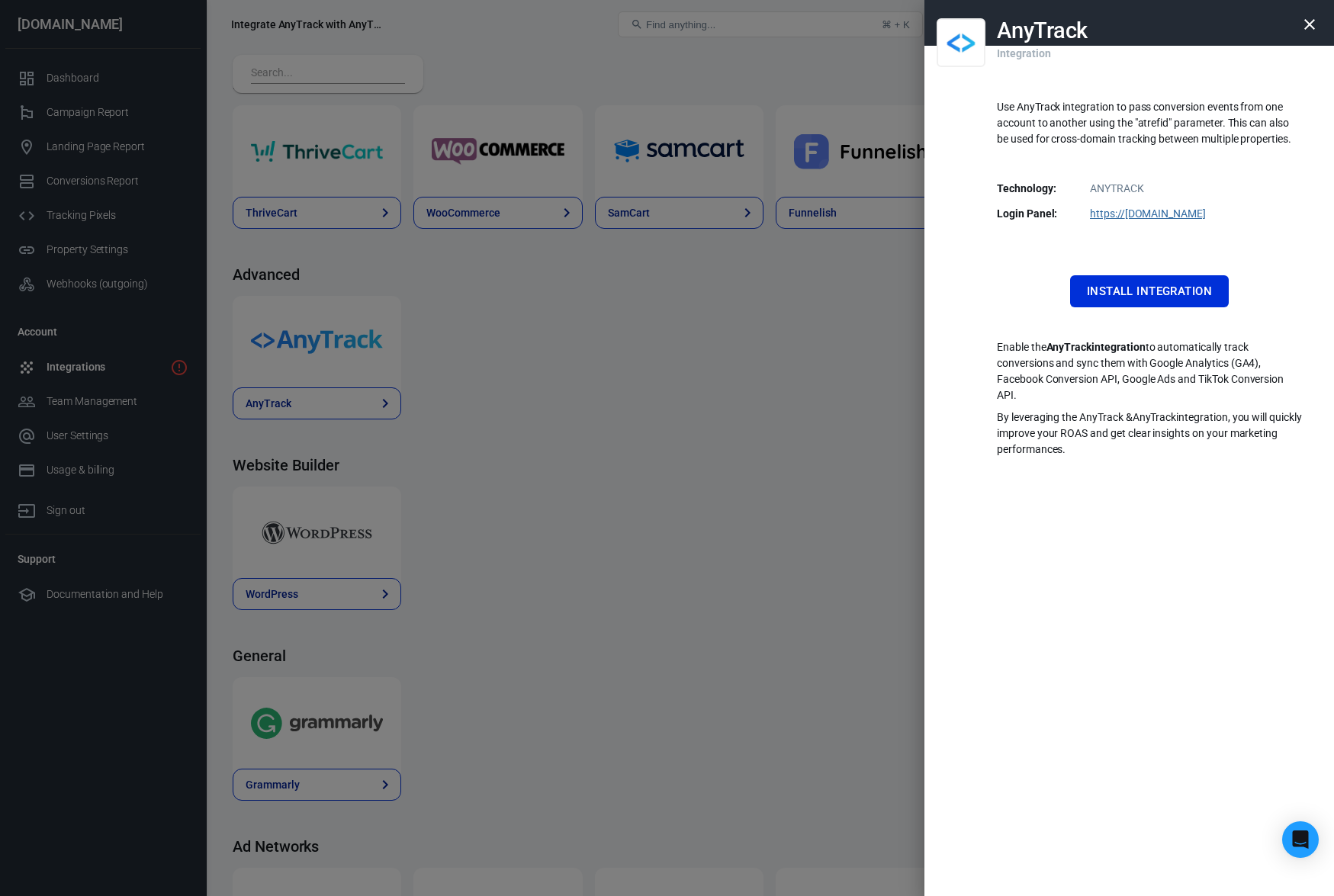
click at [812, 418] on div at bounding box center [667, 448] width 1334 height 896
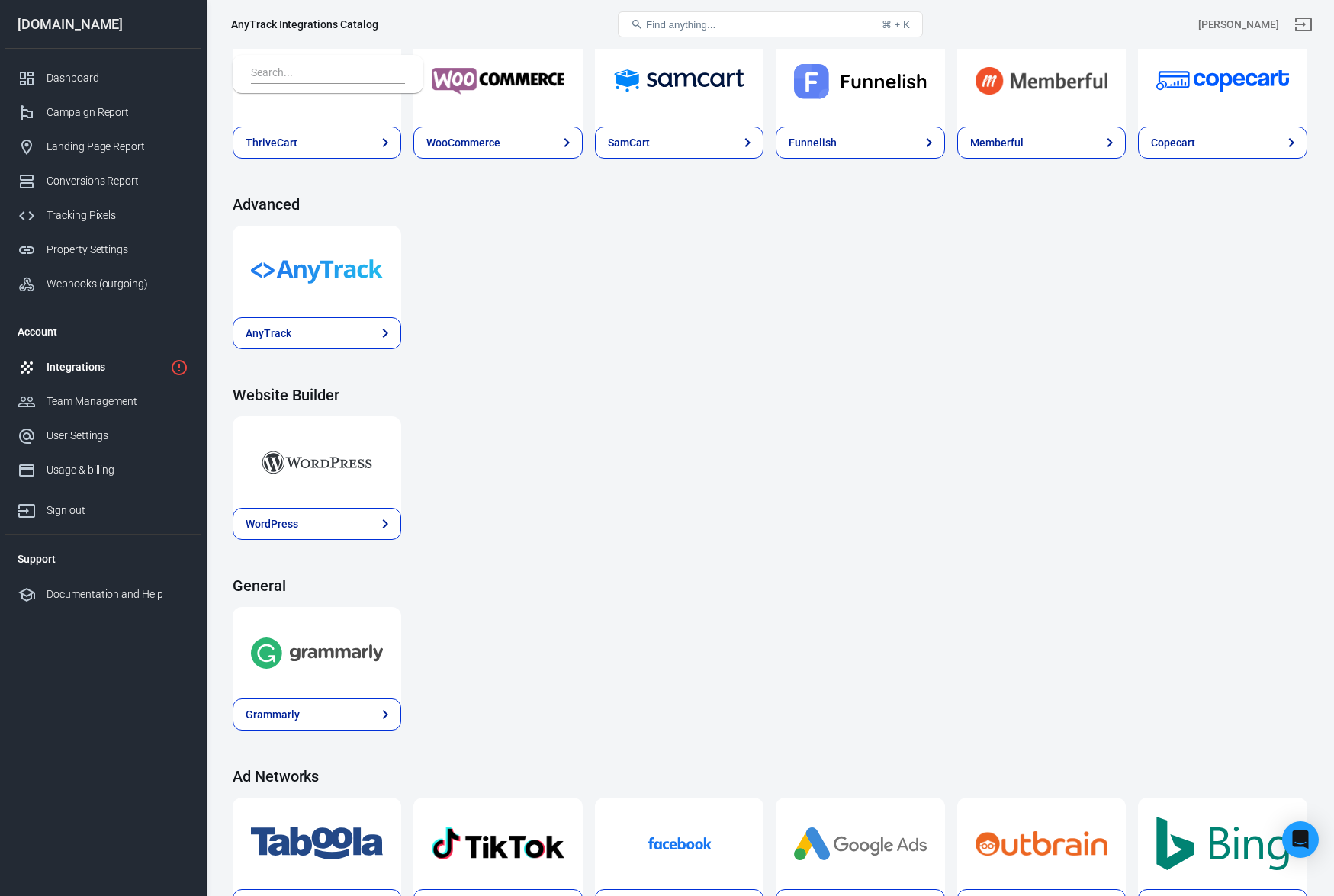
scroll to position [1410, 0]
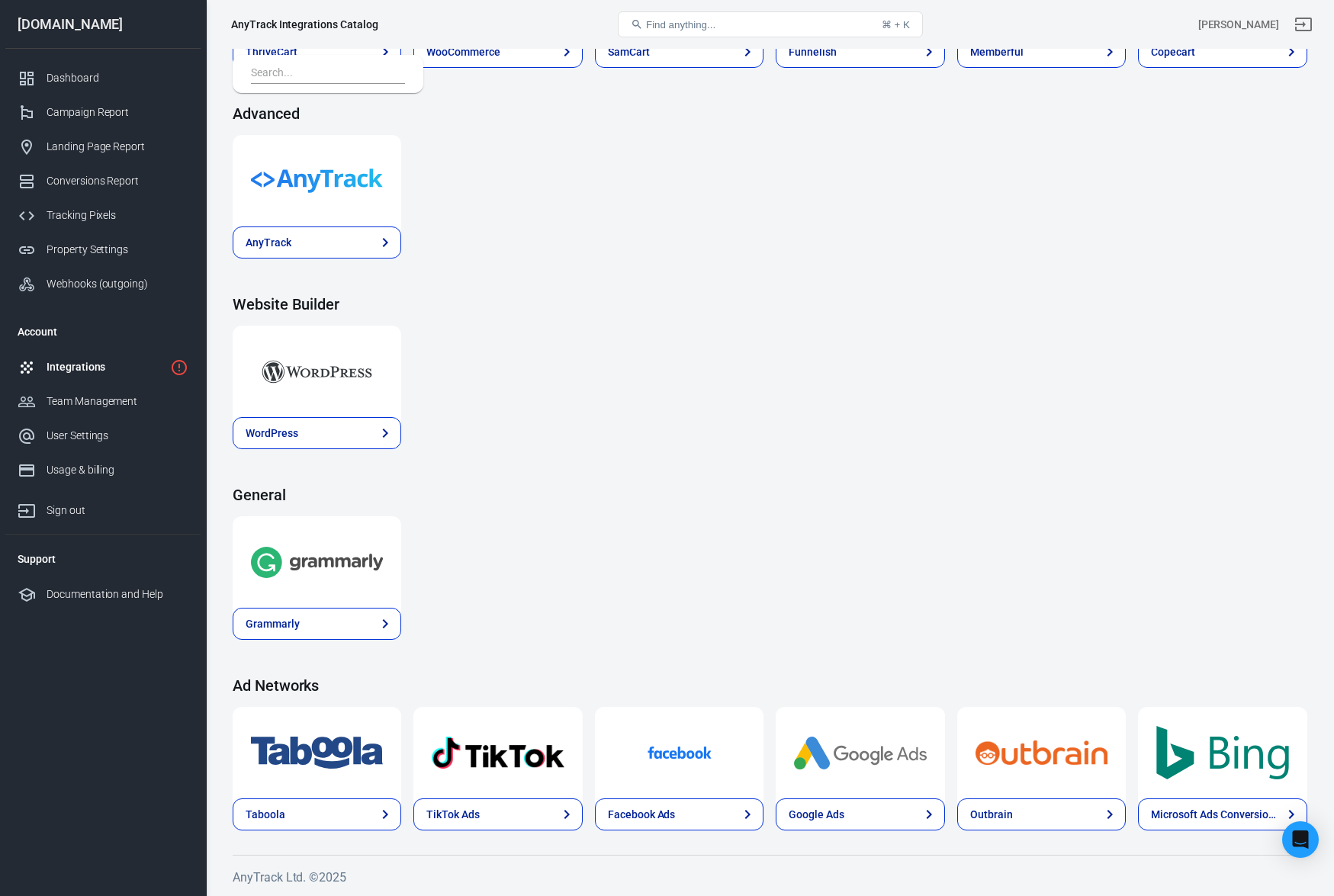
click at [864, 756] on img at bounding box center [861, 752] width 132 height 55
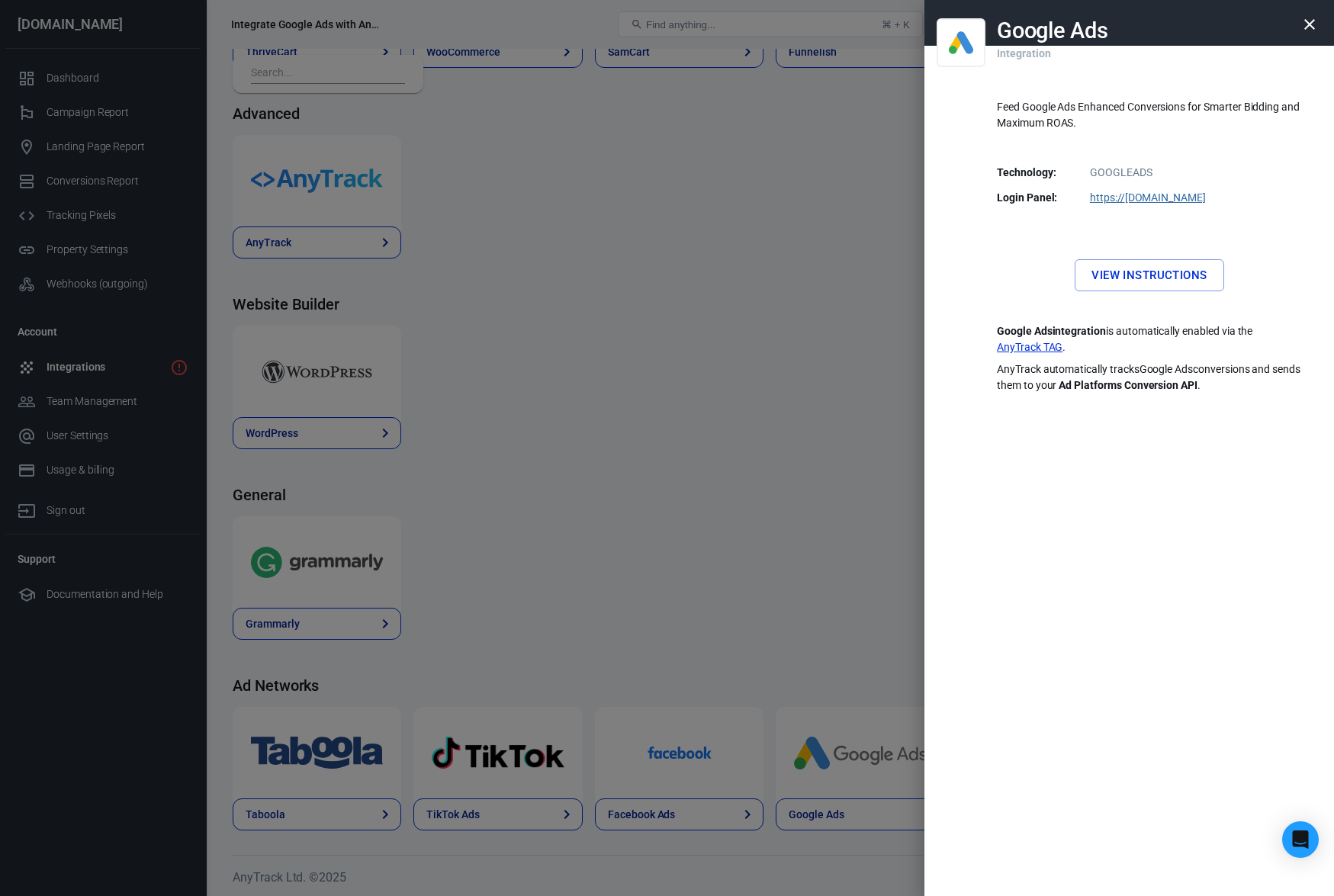
click at [770, 560] on div at bounding box center [667, 448] width 1334 height 896
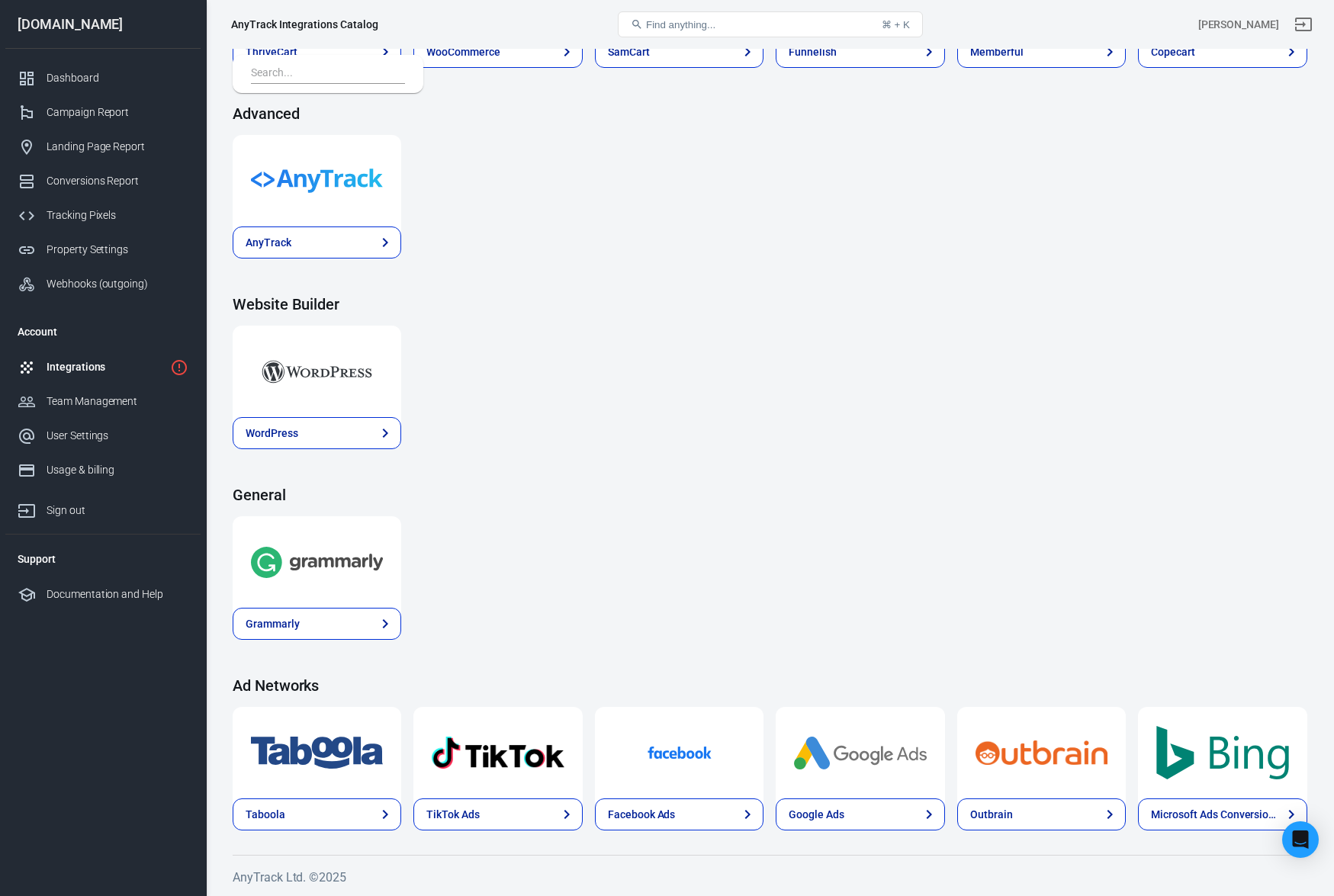
click at [96, 364] on div "Integrations" at bounding box center [105, 367] width 117 height 16
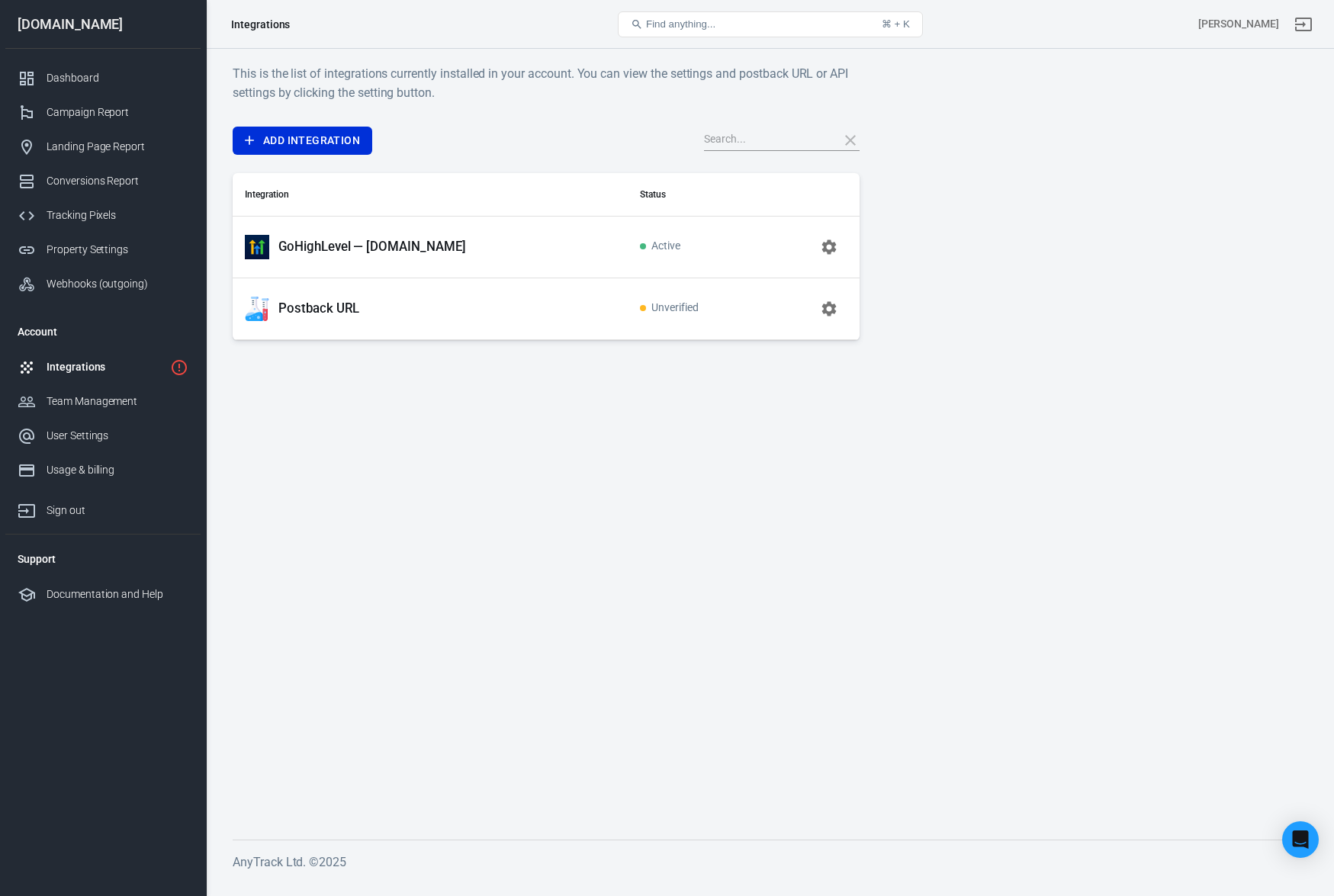
click at [327, 252] on p "GoHighLevel — [DOMAIN_NAME]" at bounding box center [372, 246] width 187 height 16
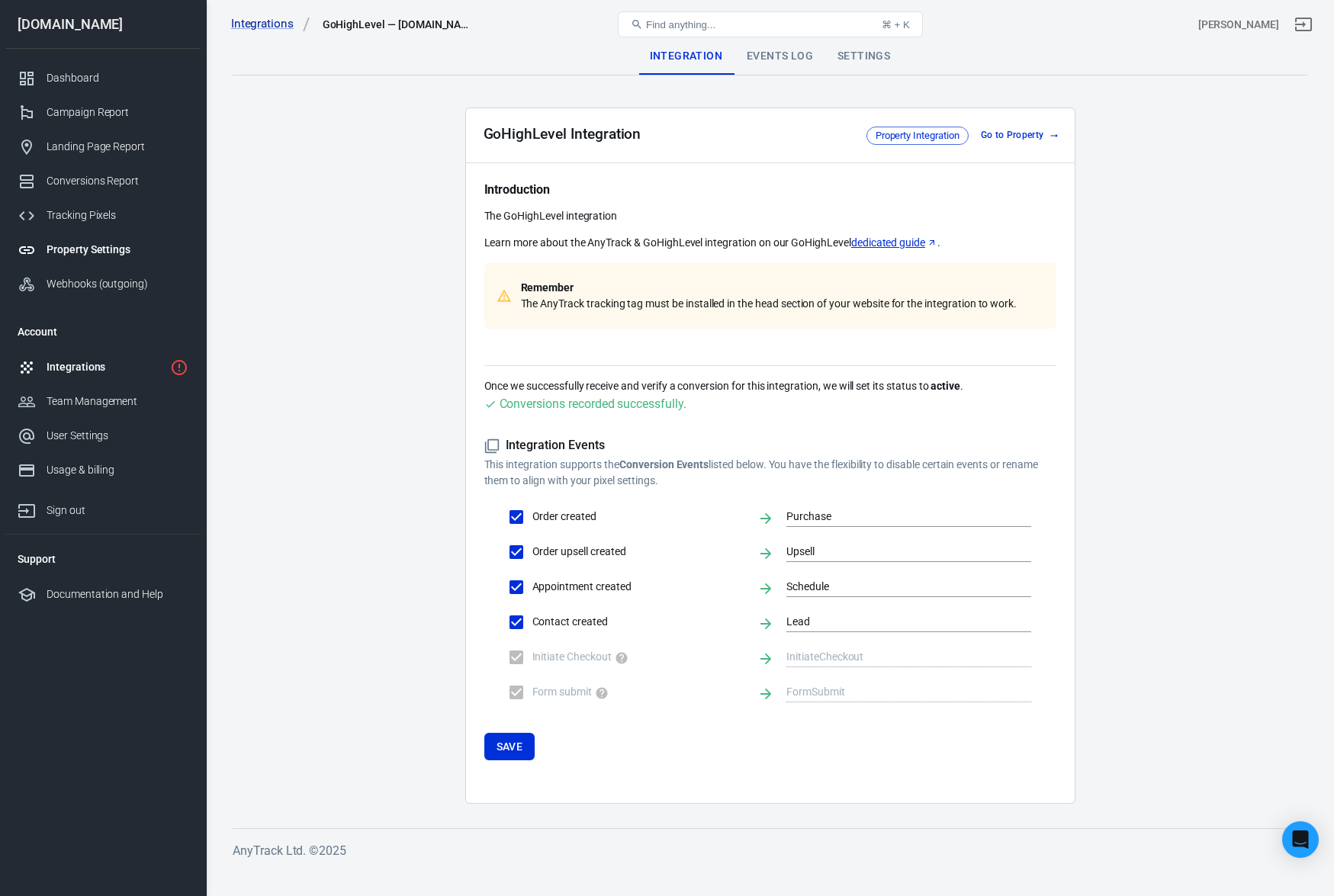
click at [107, 254] on div "Property Settings" at bounding box center [117, 249] width 142 height 16
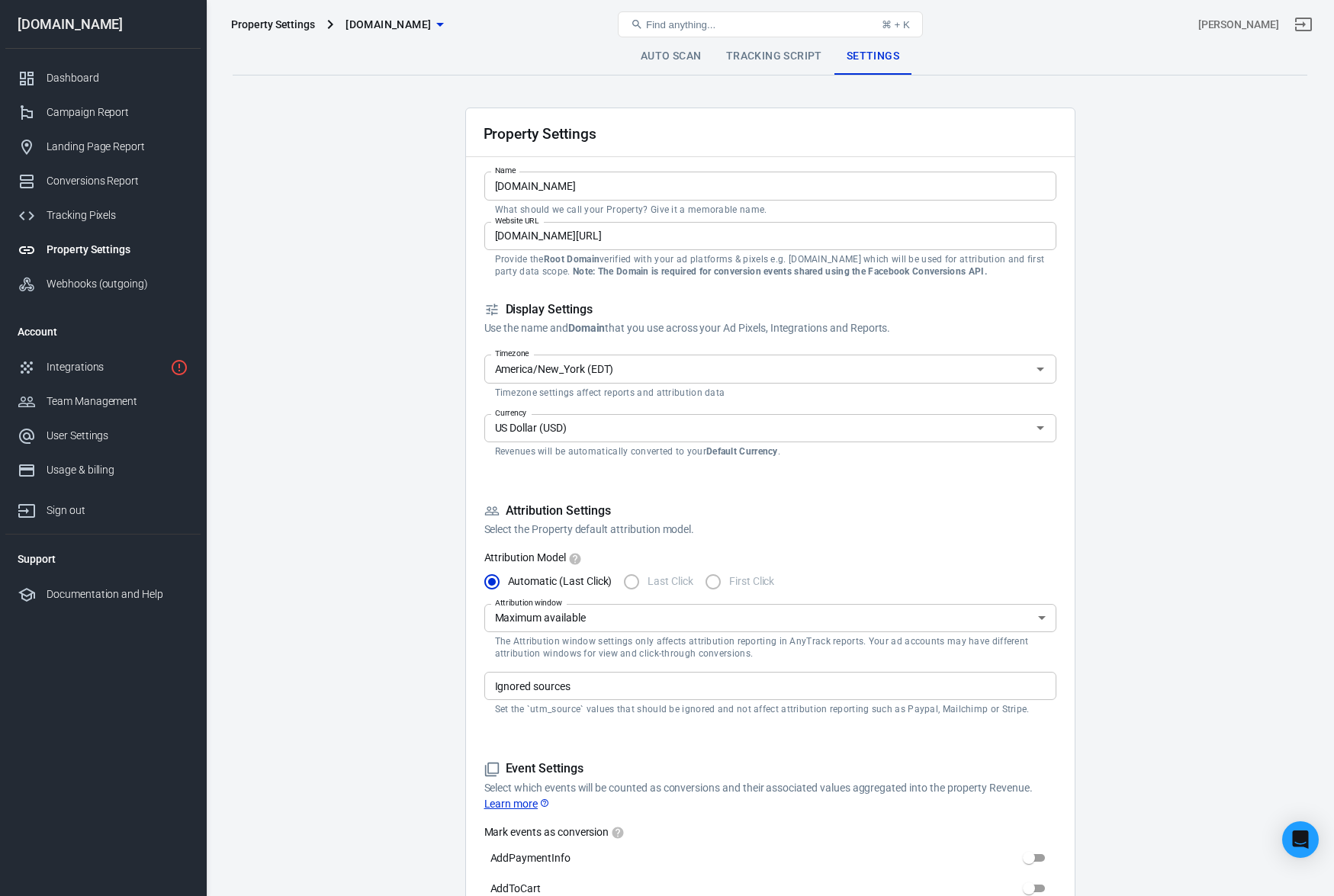
click at [763, 72] on link "Tracking Script" at bounding box center [774, 56] width 120 height 37
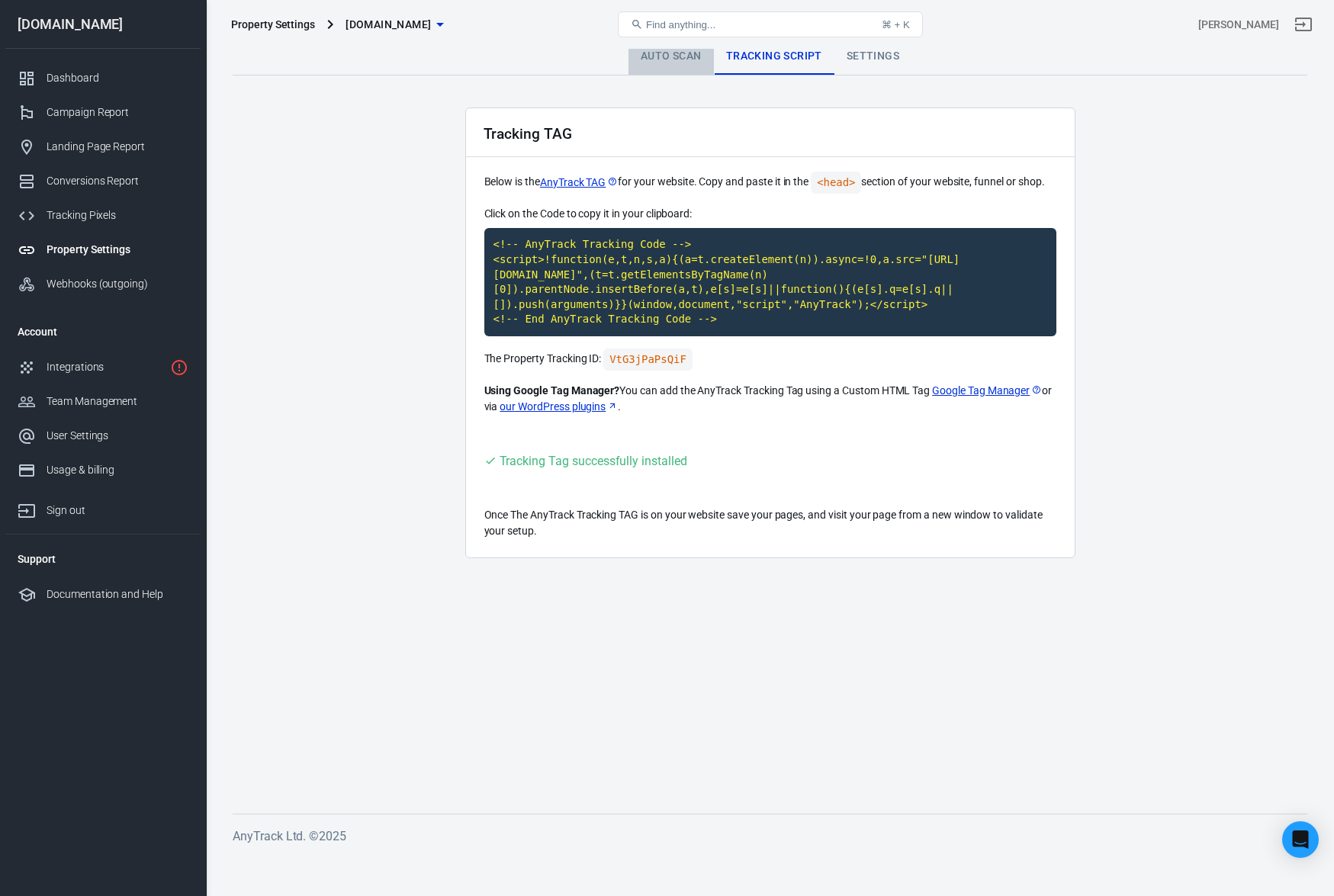
click at [675, 64] on link "Auto Scan" at bounding box center [672, 56] width 86 height 37
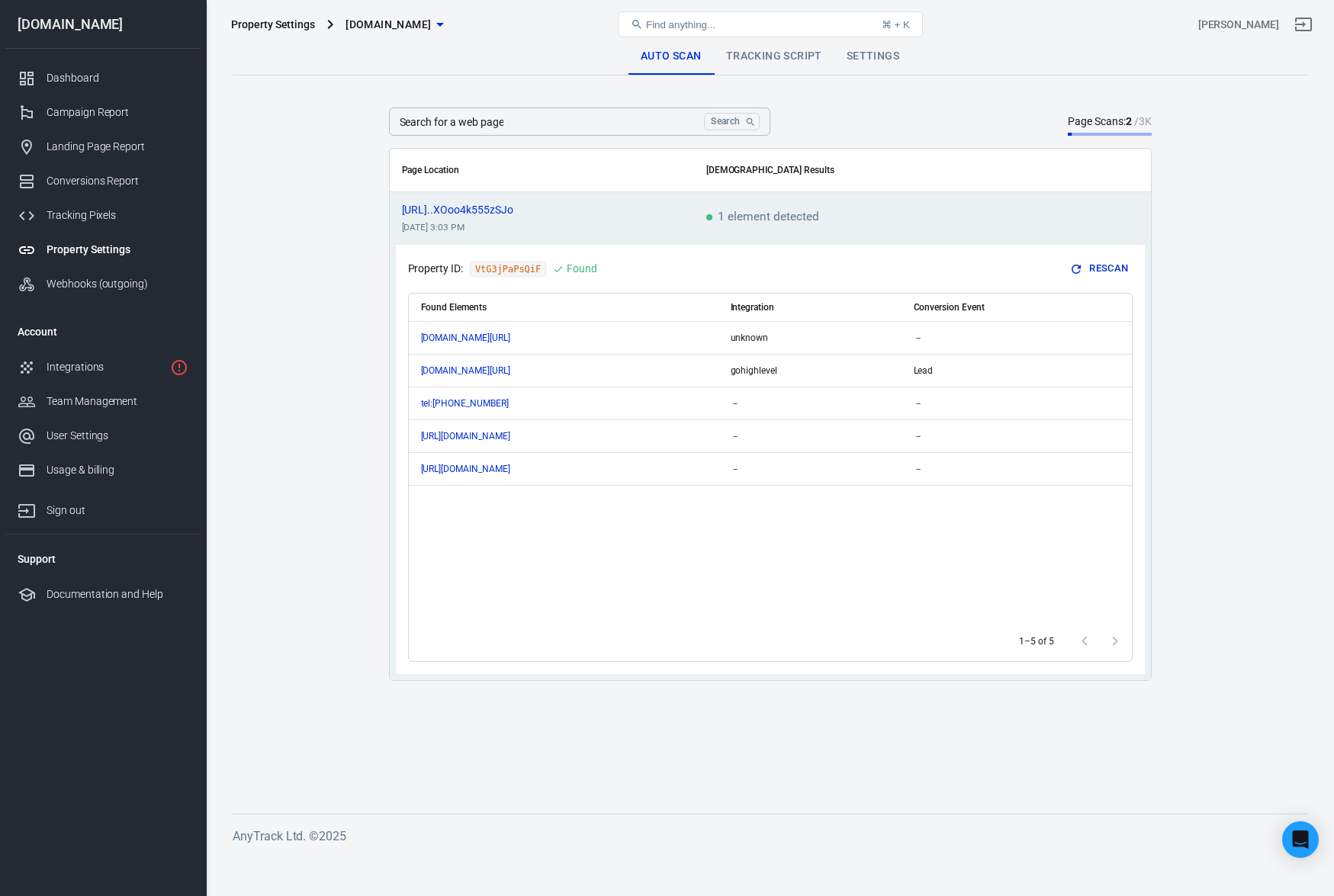
click at [753, 65] on link "Tracking Script" at bounding box center [774, 56] width 120 height 37
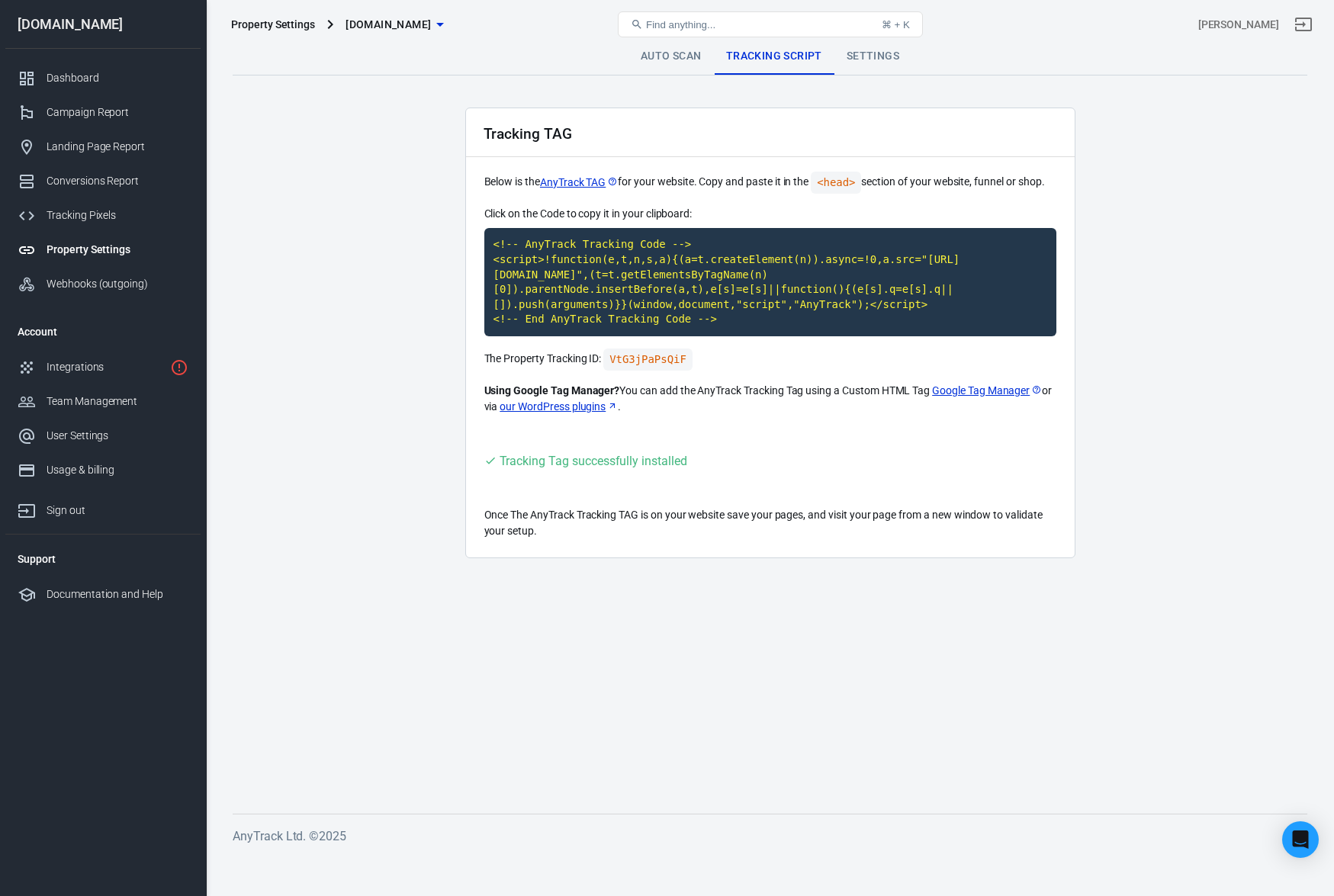
click at [847, 64] on link "Settings" at bounding box center [873, 56] width 77 height 37
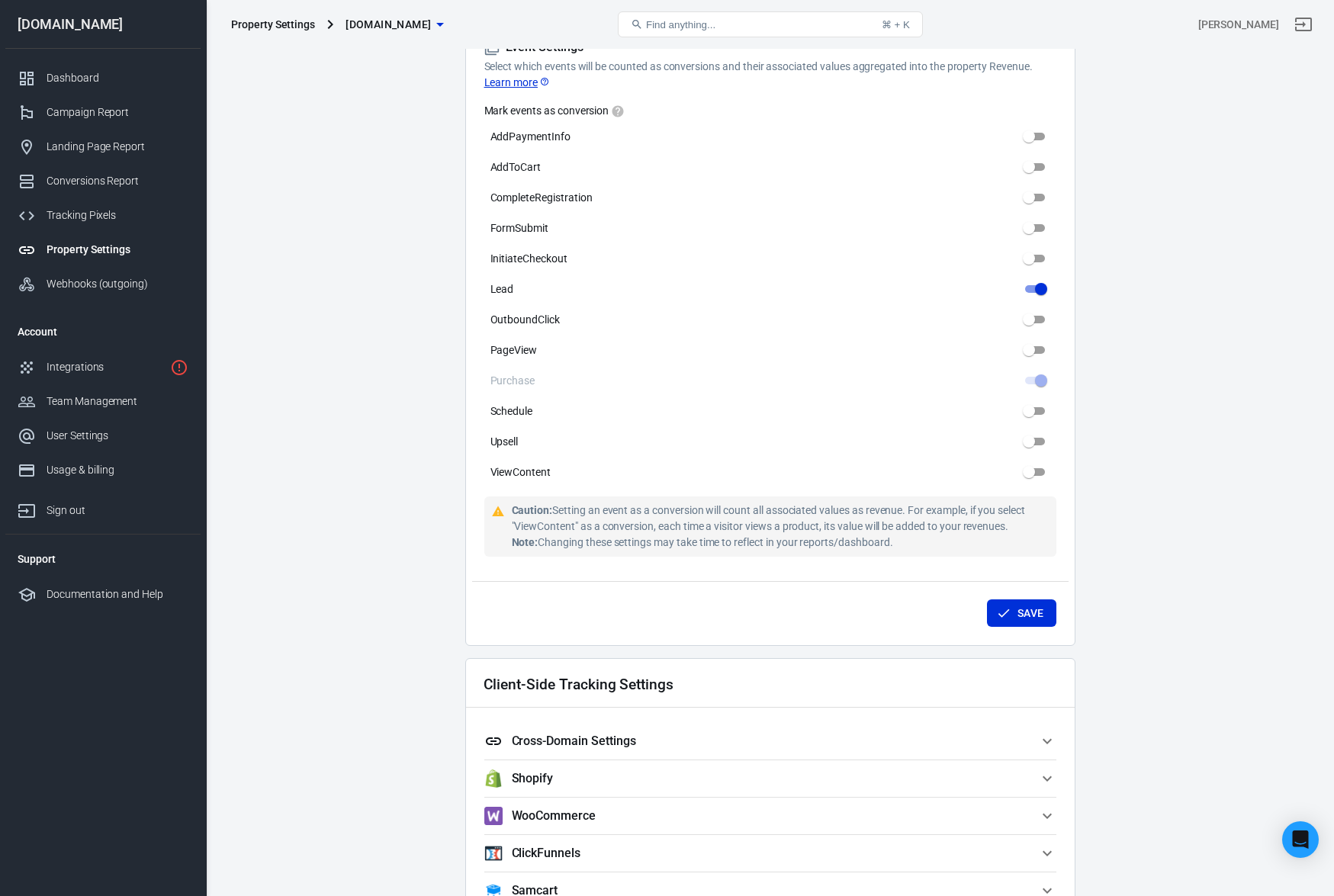
scroll to position [685, 0]
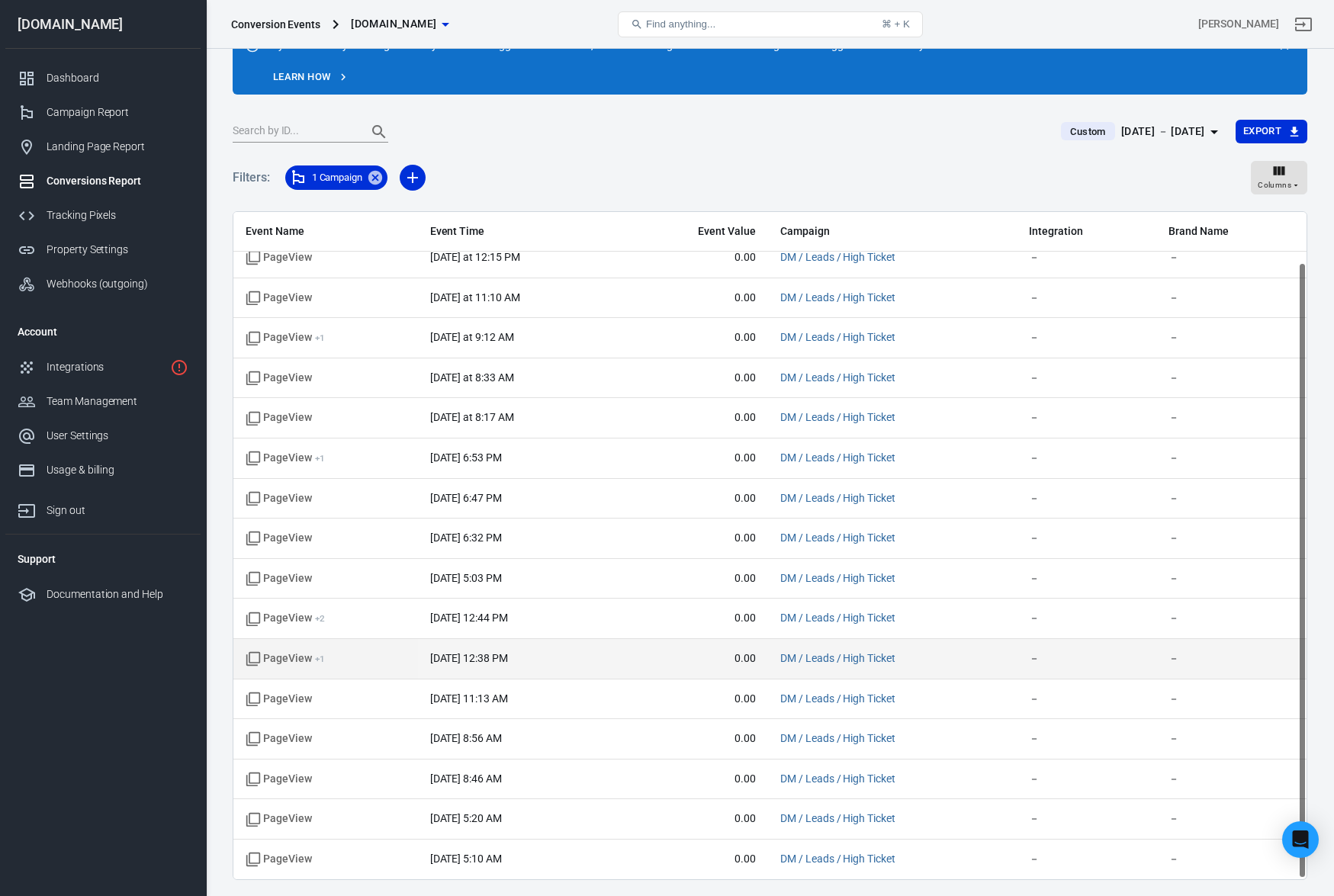
scroll to position [117, 0]
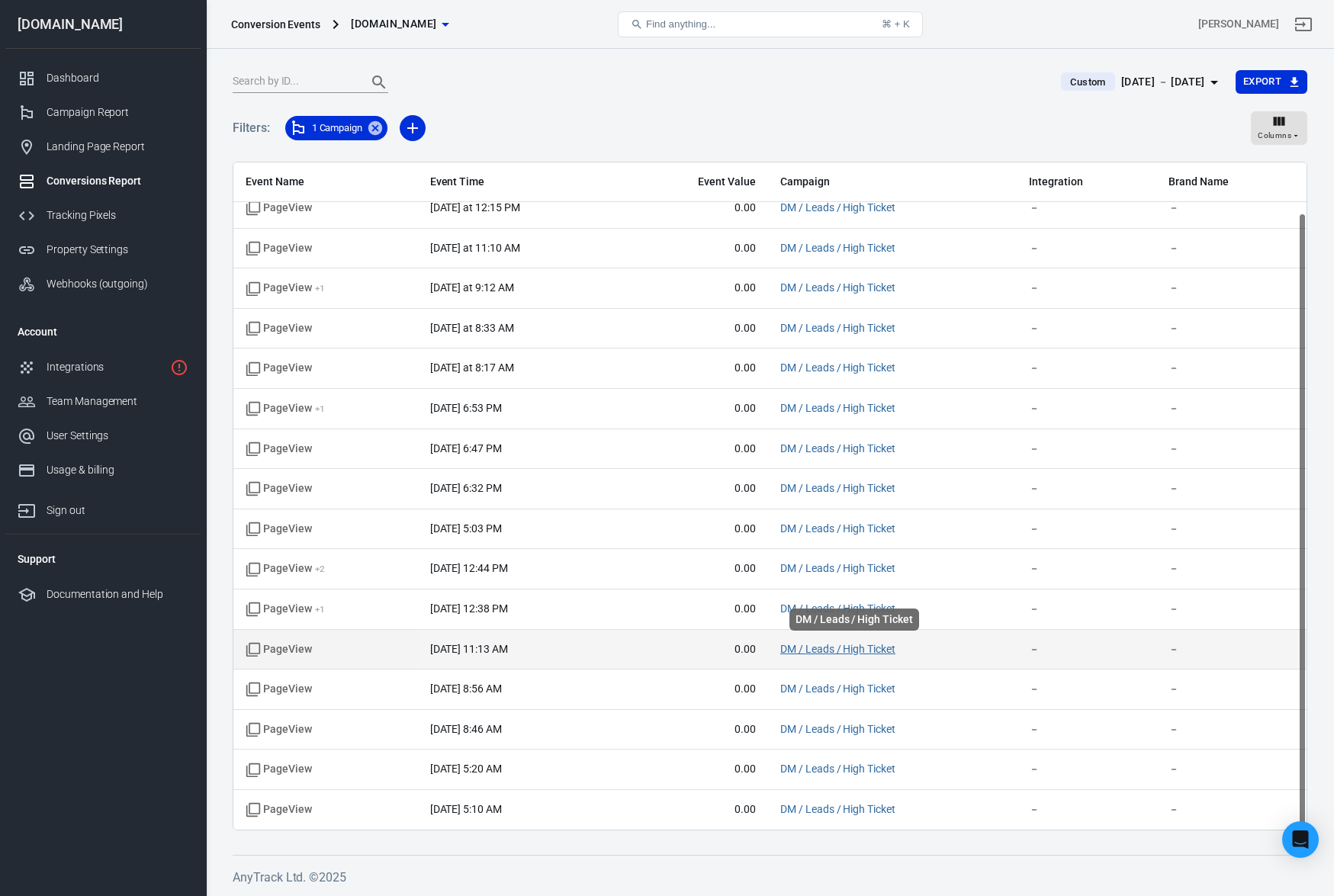
click at [814, 646] on link "DM / Leads / High Ticket" at bounding box center [838, 649] width 115 height 12
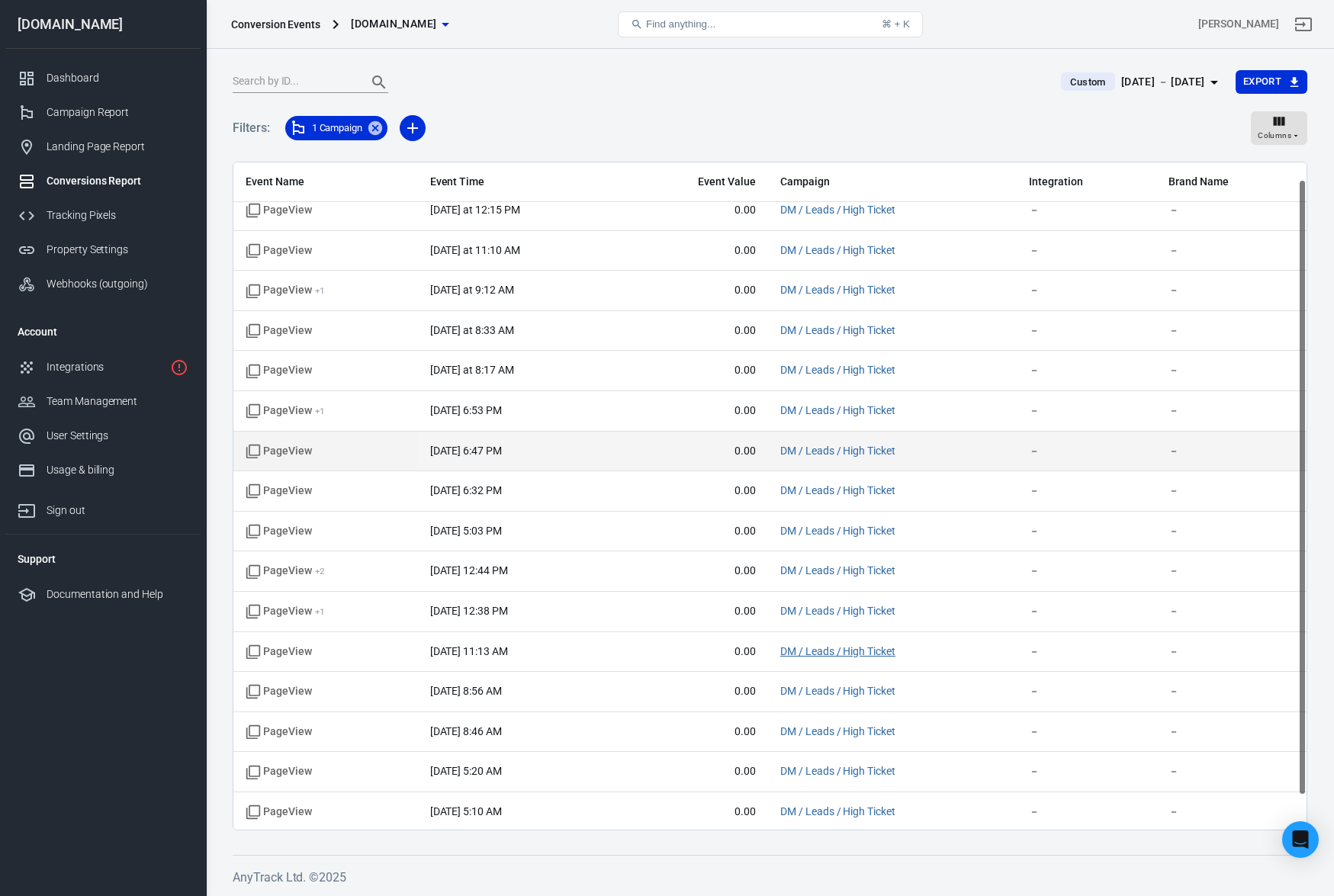
scroll to position [0, 0]
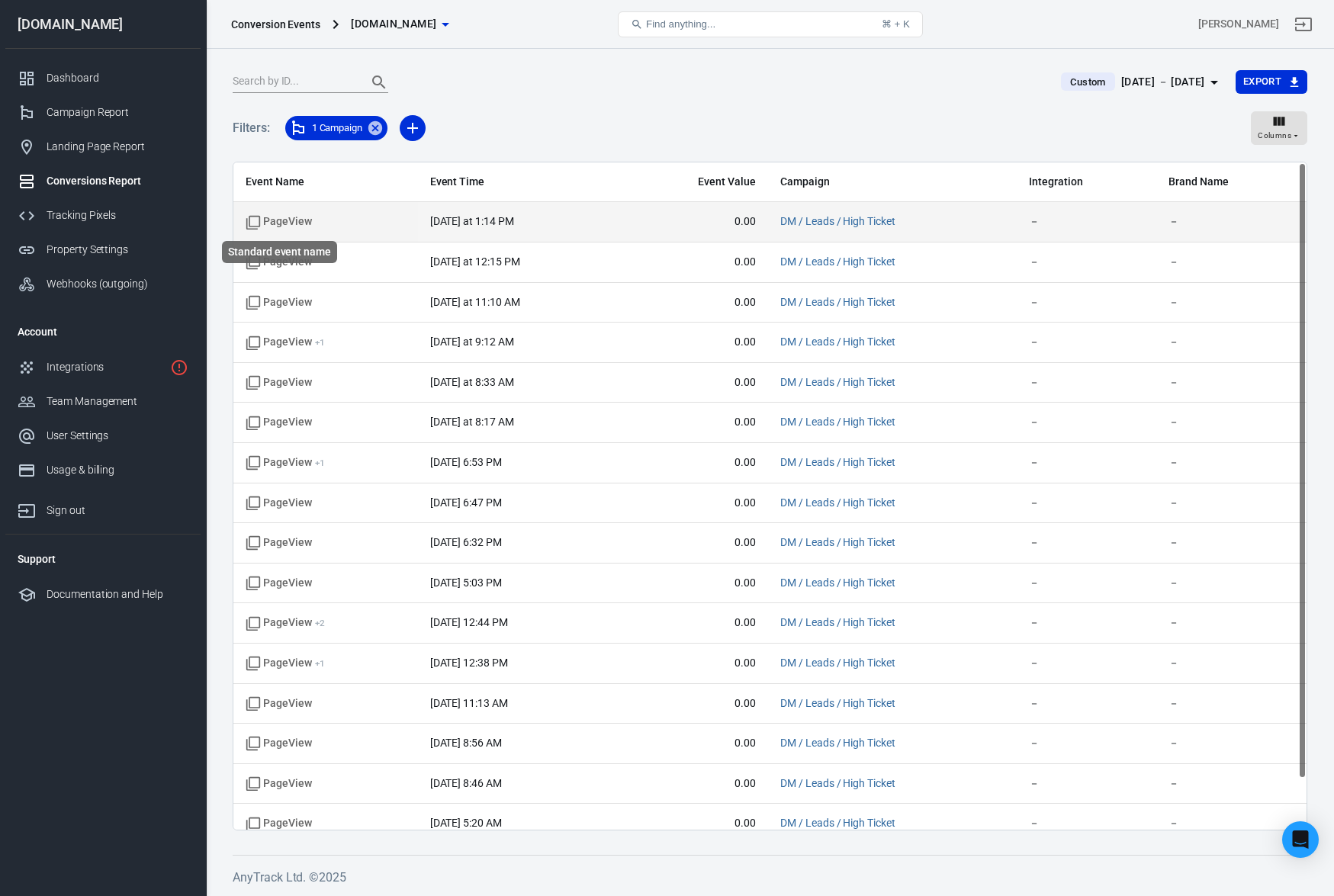
click at [288, 222] on span "PageView" at bounding box center [278, 222] width 66 height 16
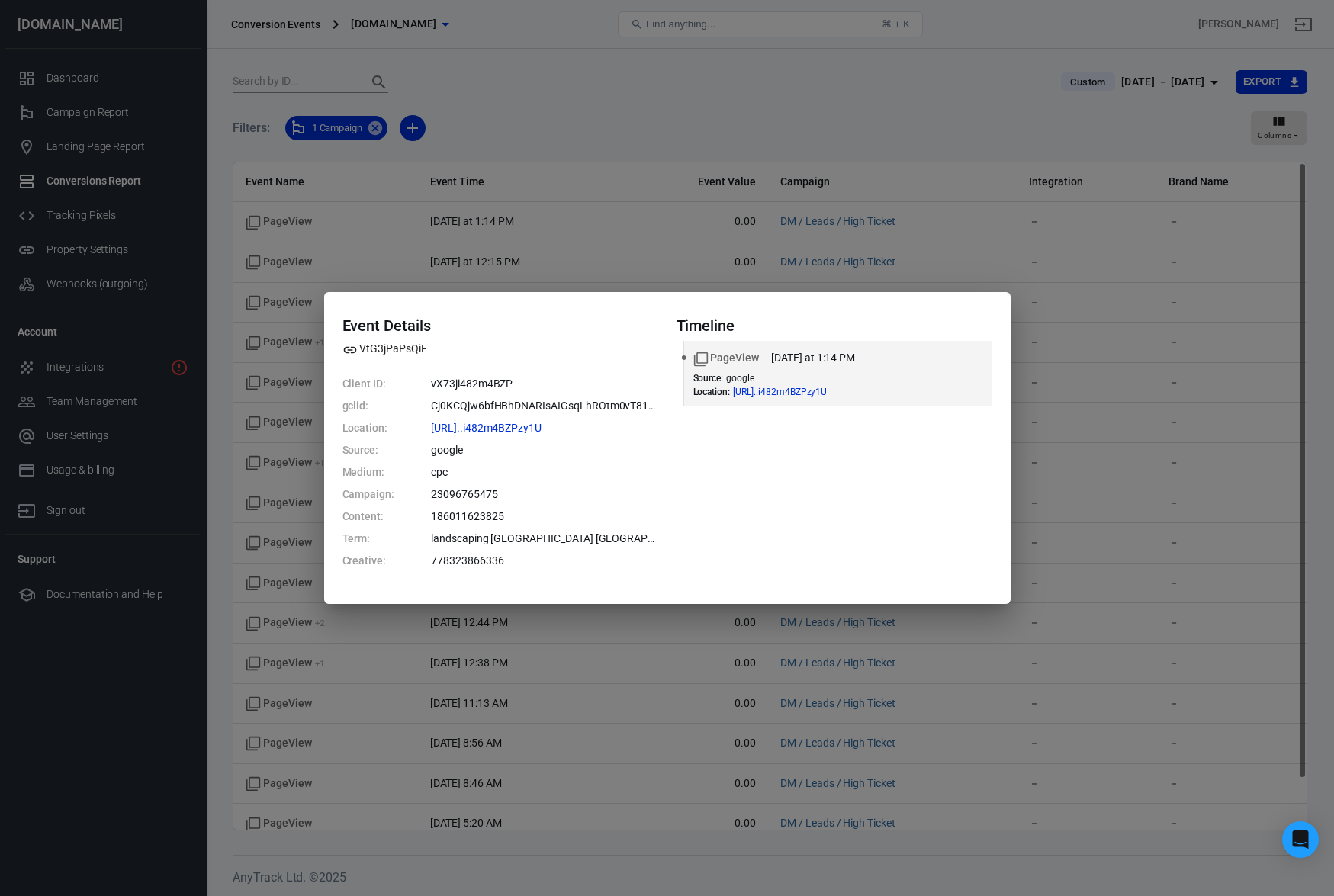
click at [602, 262] on div "Event Details VtG3jPaPsQiF Client ID: vX73ji482m4BZP gclid: Cj0KCQjw6bfHBhDNARI…" at bounding box center [667, 448] width 1334 height 896
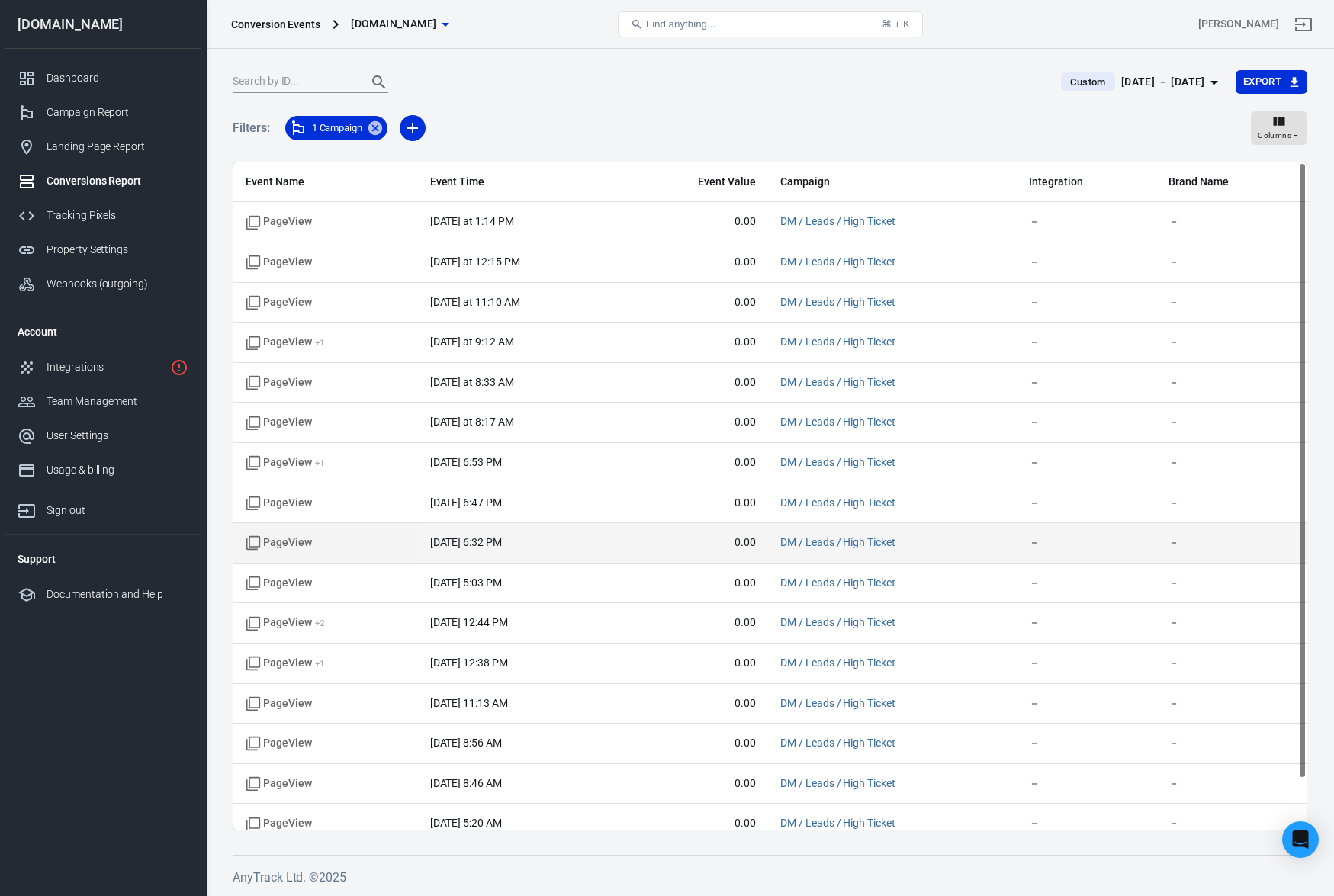
click at [468, 545] on time "[DATE] 6:32 PM" at bounding box center [466, 542] width 72 height 12
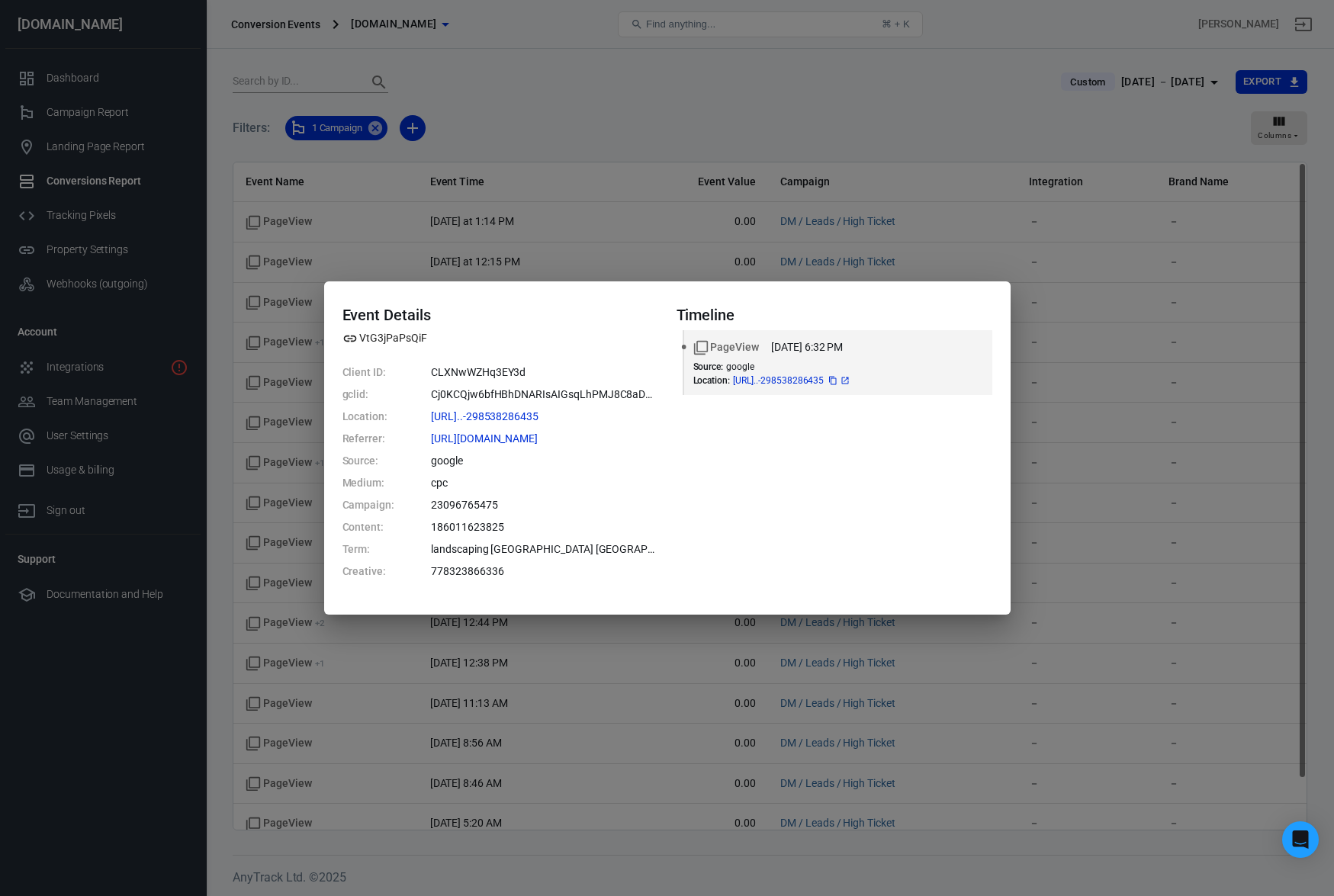
click at [849, 381] on icon at bounding box center [845, 381] width 7 height 7
click at [494, 691] on div "Event Details VtG3jPaPsQiF Client ID: CLXNwWZHq3EY3d gclid: Cj0KCQjw6bfHBhDNARI…" at bounding box center [667, 448] width 1334 height 896
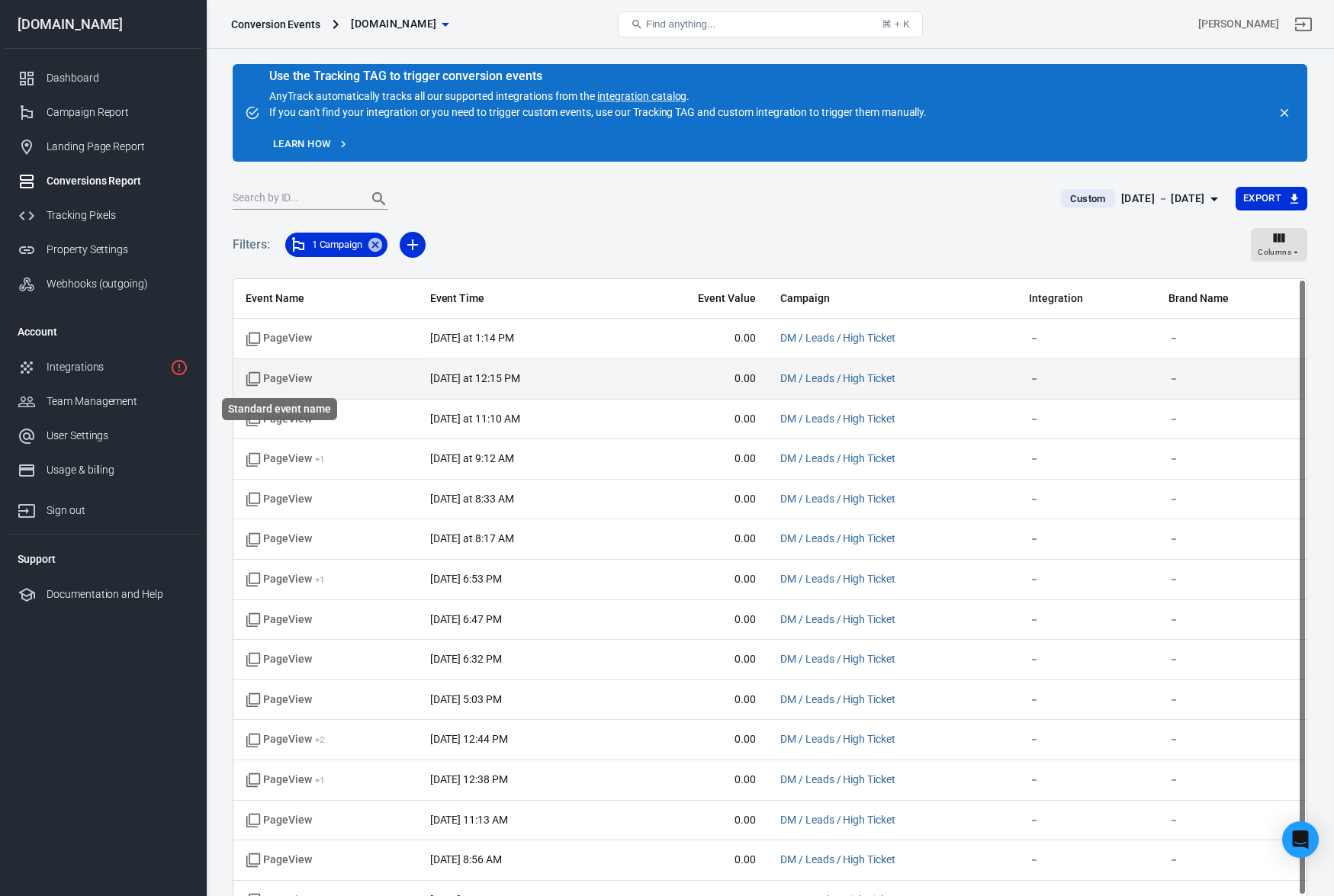
click at [287, 385] on span "PageView" at bounding box center [278, 379] width 66 height 16
